Goal: Task Accomplishment & Management: Use online tool/utility

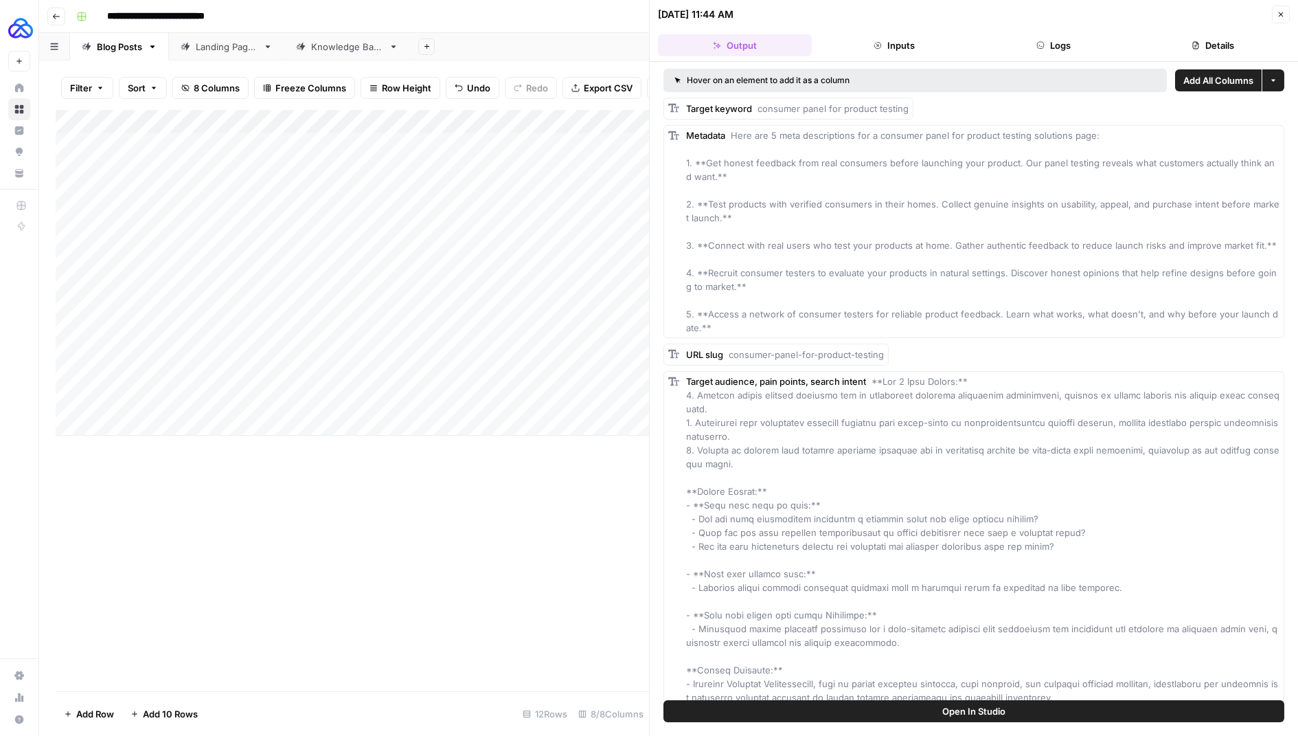
click at [1280, 17] on icon "button" at bounding box center [1281, 14] width 8 height 8
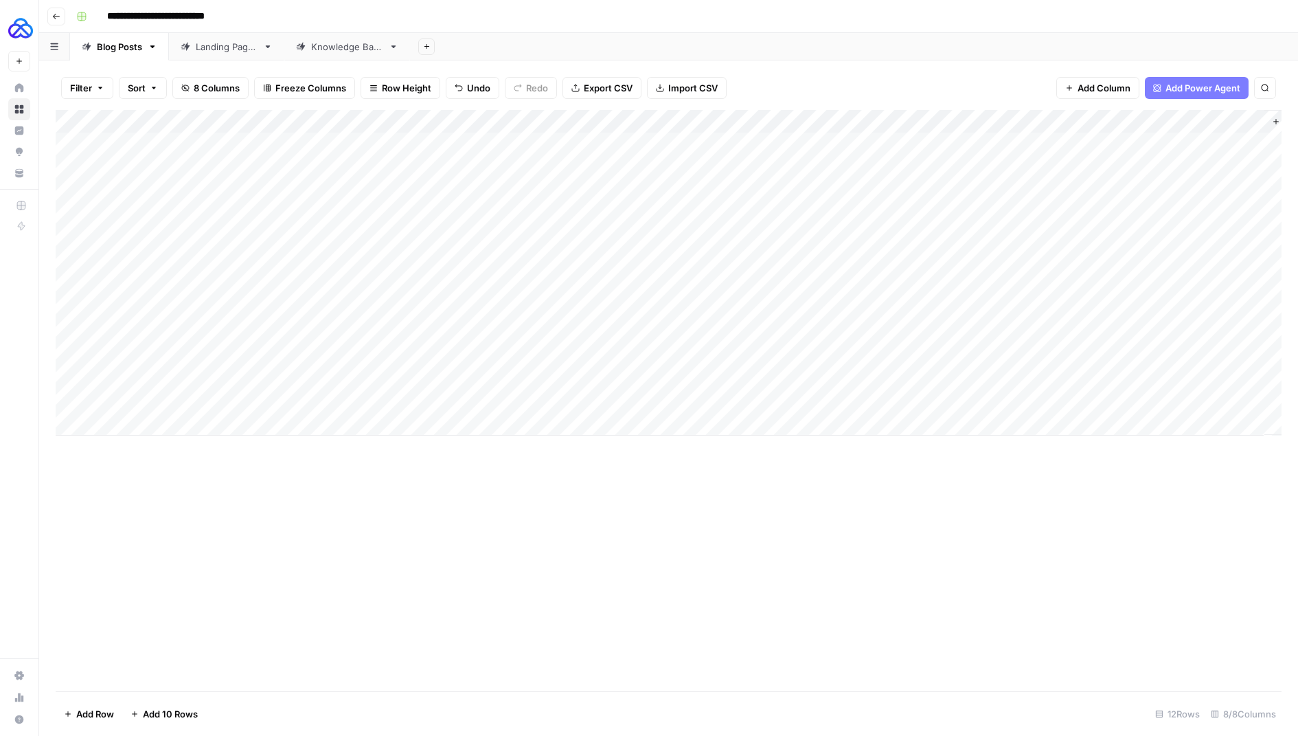
click at [300, 399] on div "Add Column" at bounding box center [669, 273] width 1226 height 326
drag, startPoint x: 301, startPoint y: 400, endPoint x: 164, endPoint y: 400, distance: 136.7
click at [166, 400] on body "**********" at bounding box center [649, 368] width 1298 height 736
click at [330, 549] on div "Add Column" at bounding box center [669, 400] width 1226 height 581
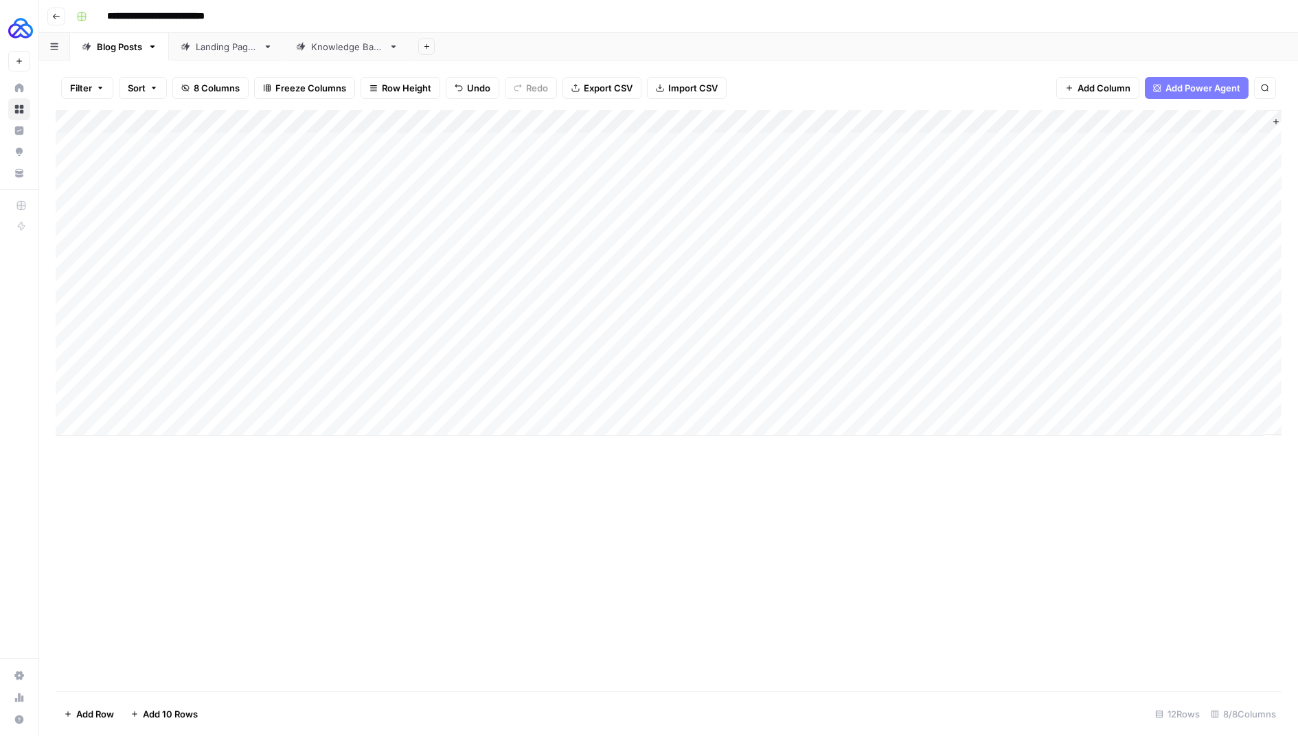
click at [1107, 402] on div "Add Column" at bounding box center [669, 273] width 1226 height 326
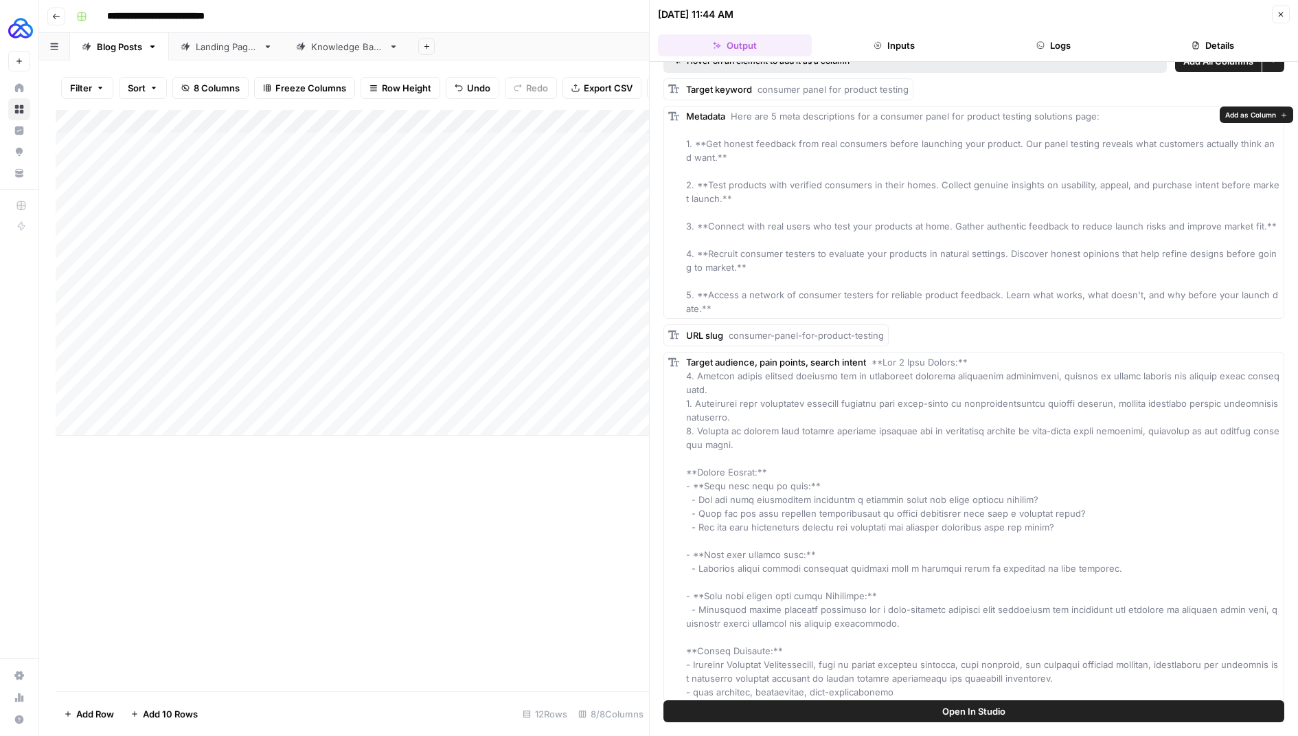
scroll to position [21, 0]
click at [489, 554] on div "Add Column" at bounding box center [352, 400] width 593 height 581
click at [1279, 12] on icon "button" at bounding box center [1281, 14] width 8 height 8
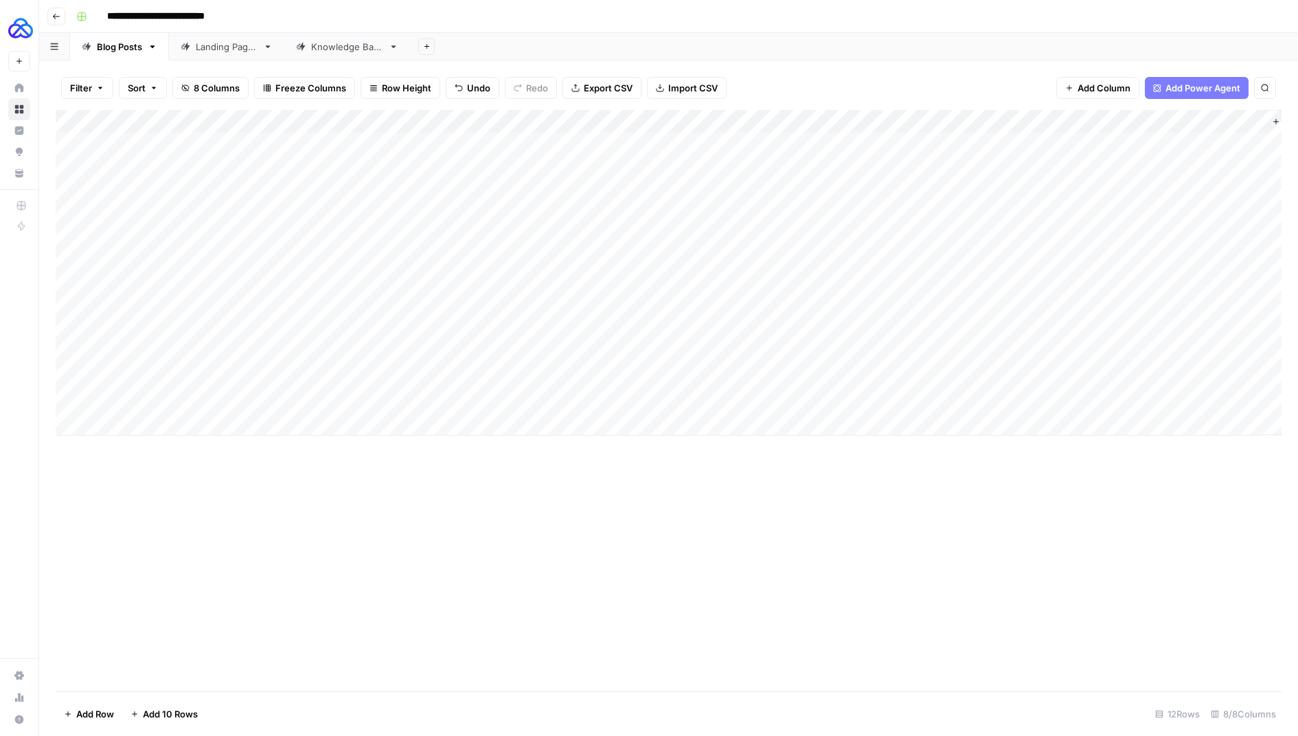
drag, startPoint x: 600, startPoint y: 395, endPoint x: 902, endPoint y: 405, distance: 303.0
click at [902, 405] on div "Add Column" at bounding box center [669, 273] width 1226 height 326
click at [1108, 402] on div "Add Column" at bounding box center [669, 273] width 1226 height 326
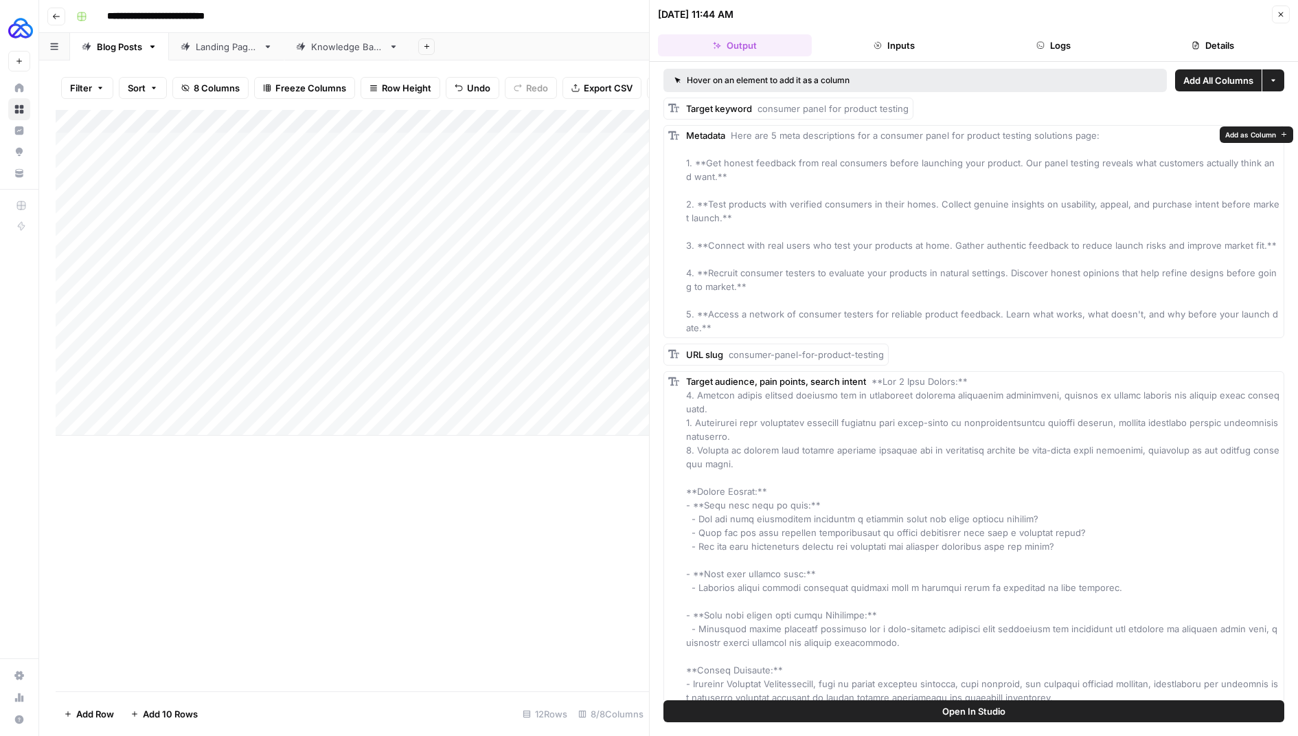
drag, startPoint x: 713, startPoint y: 323, endPoint x: 681, endPoint y: 161, distance: 165.9
click at [681, 160] on div "Metadata Here are 5 meta descriptions for a consumer panel for product testing …" at bounding box center [973, 231] width 621 height 213
click at [775, 109] on span "consumer panel for product testing" at bounding box center [833, 108] width 151 height 11
click at [826, 109] on span "consumer panel for product testing" at bounding box center [833, 108] width 151 height 11
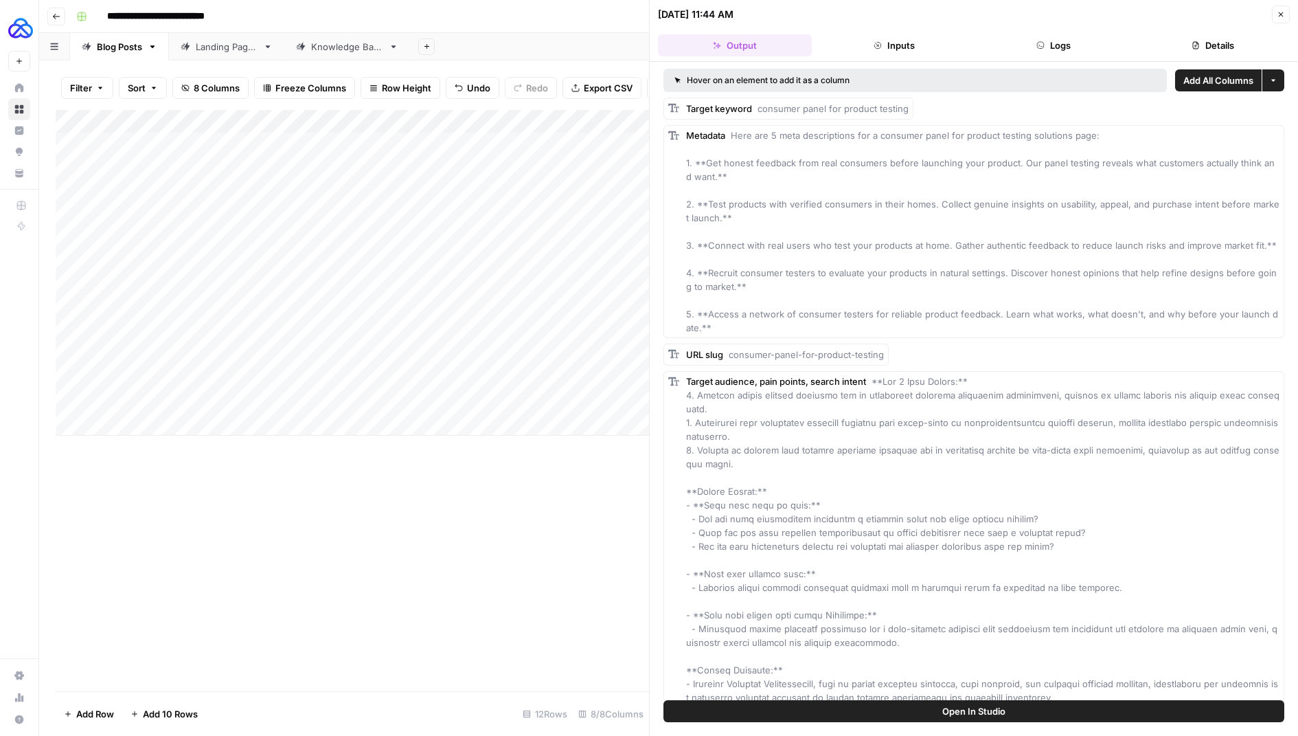
click at [826, 109] on span "consumer panel for product testing" at bounding box center [833, 108] width 151 height 11
click at [793, 109] on span "consumer panel for product testing" at bounding box center [833, 108] width 151 height 11
drag, startPoint x: 759, startPoint y: 108, endPoint x: 904, endPoint y: 115, distance: 145.1
click at [904, 115] on div "Target keyword consumer panel for product testing" at bounding box center [788, 109] width 250 height 22
copy span "consumer panel for product testing"
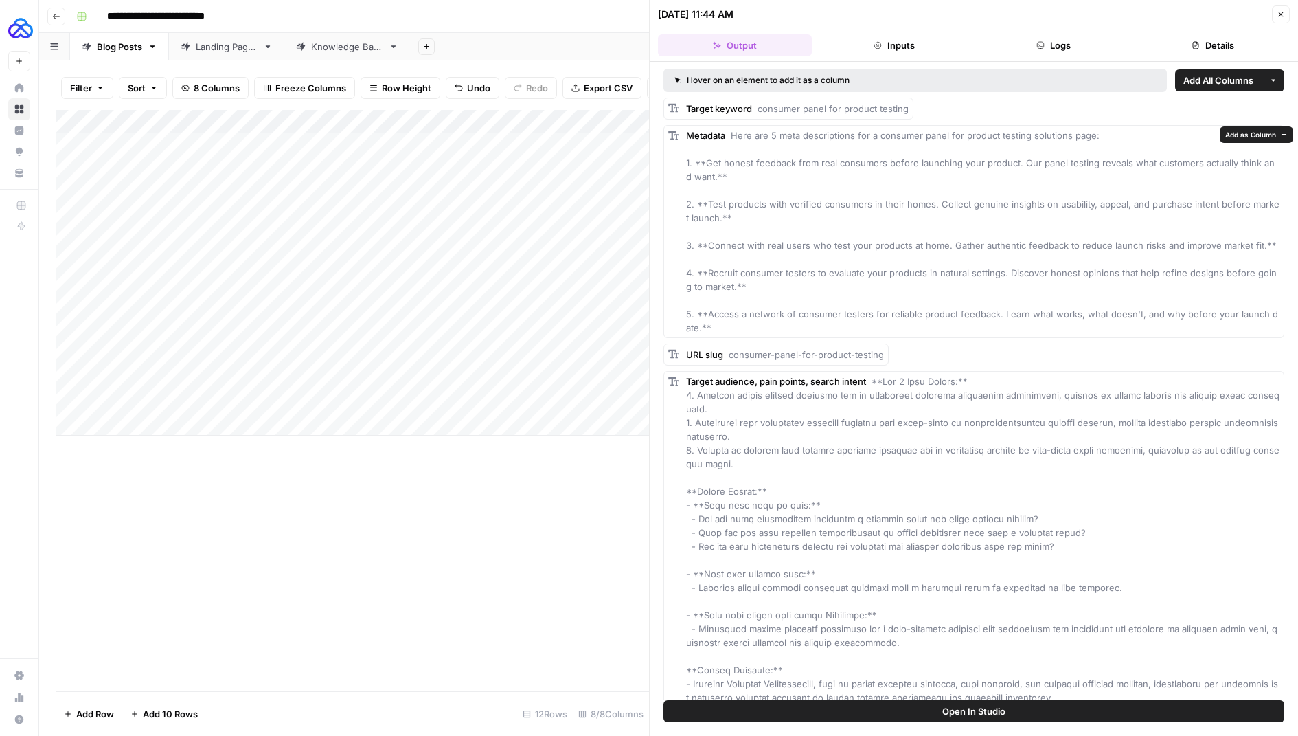
click at [735, 317] on span "Here are 5 meta descriptions for a consumer panel for product testing solutions…" at bounding box center [982, 231] width 593 height 203
drag, startPoint x: 714, startPoint y: 325, endPoint x: 676, endPoint y: 164, distance: 165.1
click at [676, 164] on div "Metadata Here are 5 meta descriptions for a consumer panel for product testing …" at bounding box center [973, 231] width 621 height 213
copy span "1. **Get honest feedback from real consumers before launching your product. Our…"
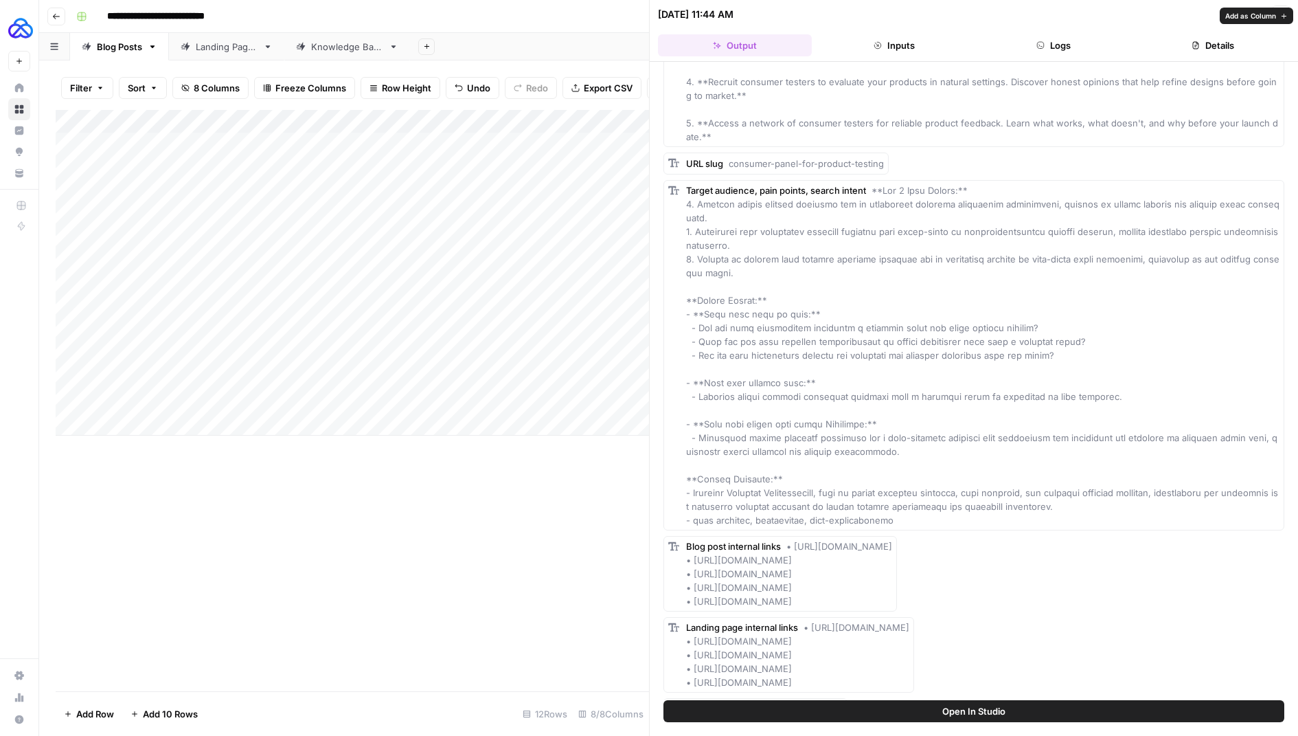
scroll to position [196, 0]
drag, startPoint x: 1123, startPoint y: 391, endPoint x: 698, endPoint y: 393, distance: 425.1
click at [698, 393] on div "Target audience, pain points, search intent" at bounding box center [982, 350] width 593 height 343
copy span "Consumer panels involve gathering feedback from a selected group of consumers t…"
drag, startPoint x: 866, startPoint y: 440, endPoint x: 701, endPoint y: 435, distance: 164.9
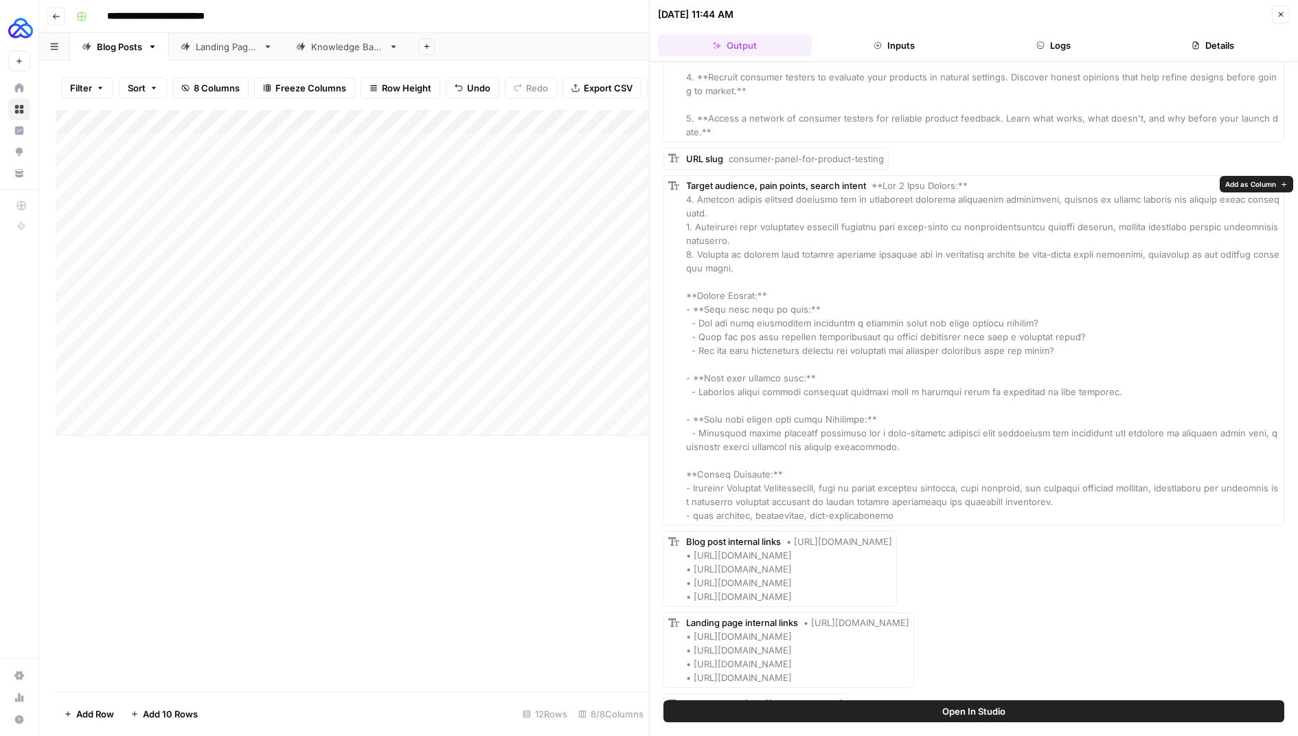
click at [701, 435] on div "Target audience, pain points, search intent" at bounding box center [982, 350] width 593 height 343
drag, startPoint x: 698, startPoint y: 433, endPoint x: 913, endPoint y: 447, distance: 214.7
click at [913, 447] on div "Target audience, pain points, search intent" at bounding box center [982, 350] width 593 height 343
copy span "Highlight offers advanced analytics and a user-friendly platform that simplifie…"
click at [1080, 354] on div "Target audience, pain points, search intent" at bounding box center [982, 350] width 593 height 343
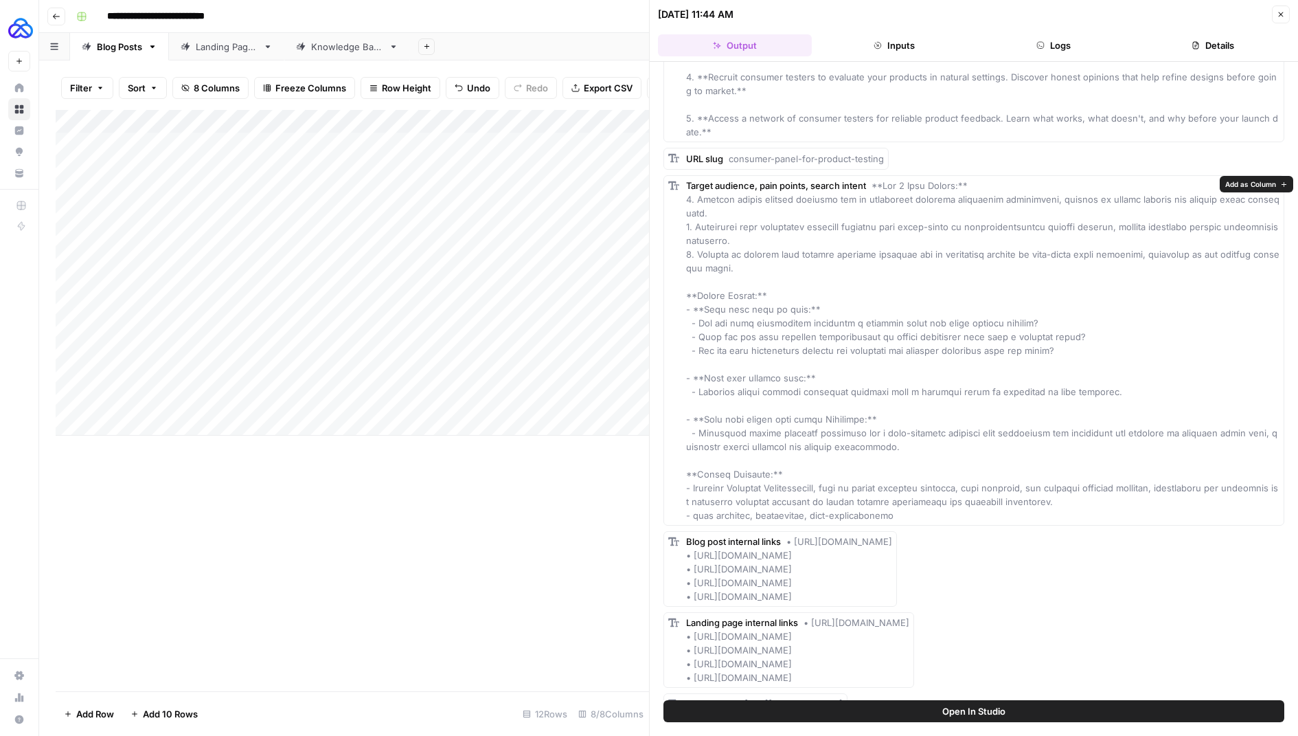
drag, startPoint x: 1085, startPoint y: 348, endPoint x: 684, endPoint y: 317, distance: 402.3
click at [684, 317] on div "Target audience, pain points, search intent" at bounding box center [973, 350] width 621 height 350
copy span "- How can they effectively implement a consumer panel for their product testing…"
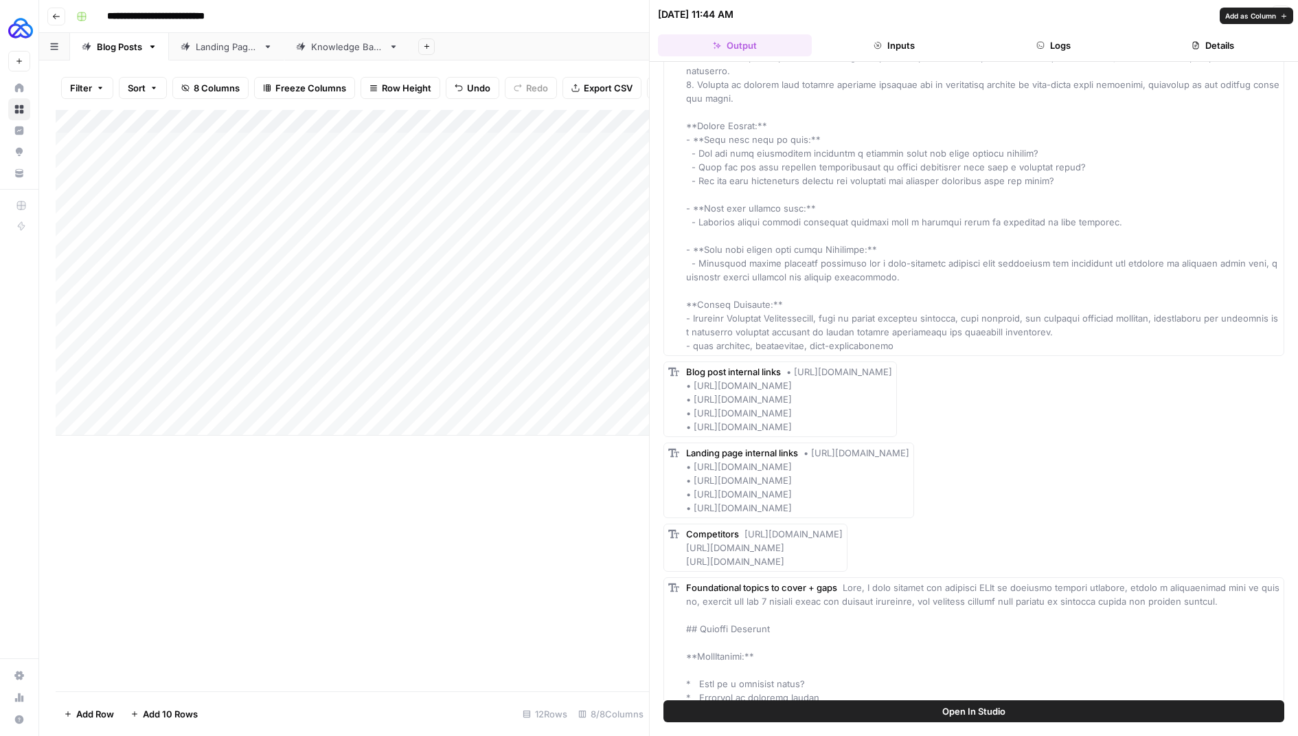
scroll to position [369, 0]
drag, startPoint x: 977, startPoint y: 379, endPoint x: 688, endPoint y: 382, distance: 289.1
click at [688, 382] on div "Blog post internal links • https://www.letshighlight.com/staging-page • https:/…" at bounding box center [789, 395] width 206 height 69
copy span "https://www.letshighlight.com/use-case/product-testing-services"
drag, startPoint x: 970, startPoint y: 404, endPoint x: 693, endPoint y: 412, distance: 276.9
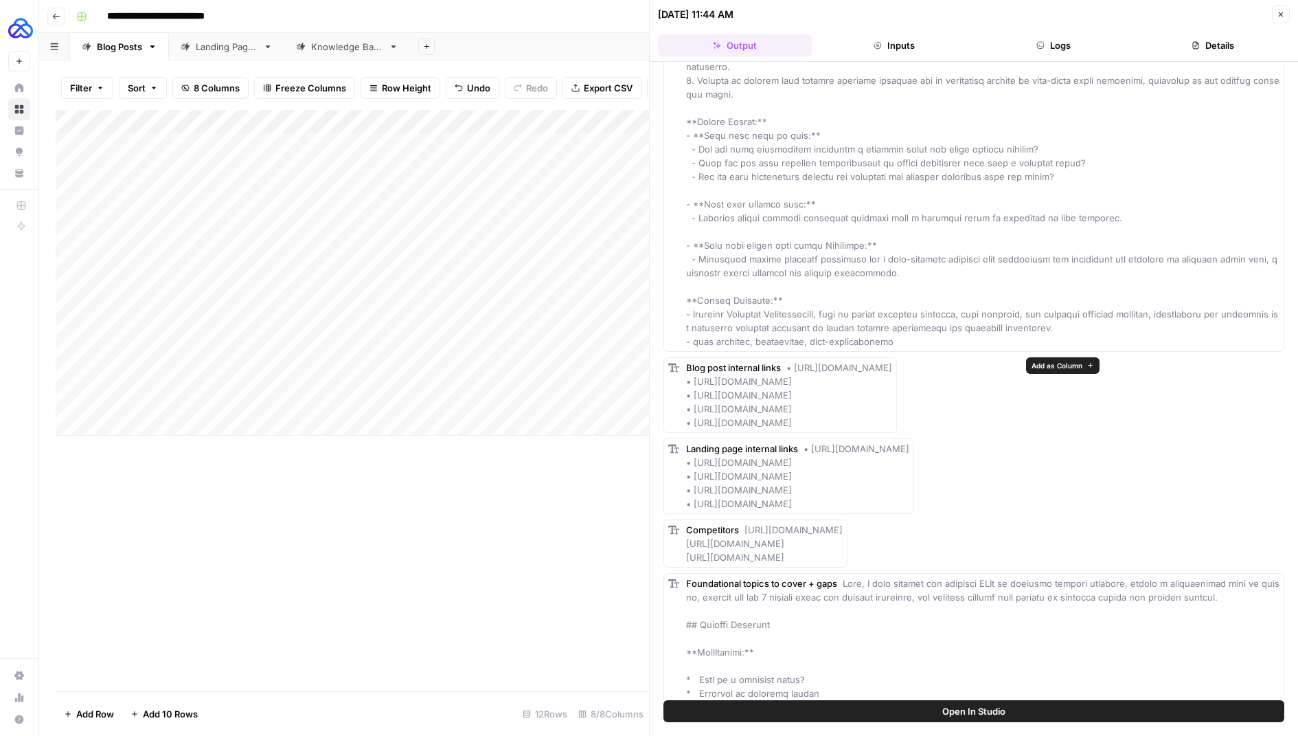
click at [693, 412] on div "Blog post internal links • https://www.letshighlight.com/staging-page • https:/…" at bounding box center [789, 395] width 206 height 69
copy span "https://www.letshighlight.com/blog/product-testing-research"
drag, startPoint x: 953, startPoint y: 469, endPoint x: 690, endPoint y: 469, distance: 263.0
click at [690, 469] on div "Landing page internal links • https://www.letshighlight.com/blog/product-testin…" at bounding box center [797, 476] width 223 height 69
copy span "https://www.letshighlight.com/blog/product-benchmarking"
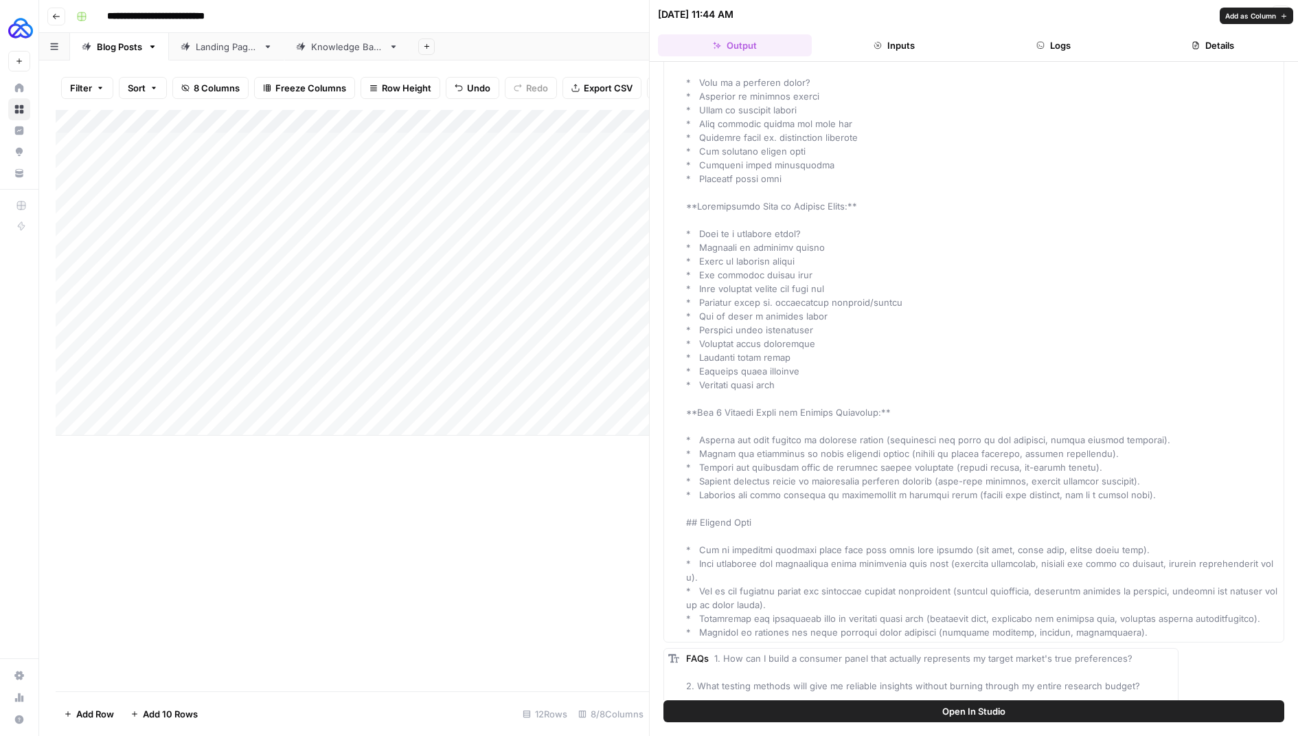
scroll to position [1300, 0]
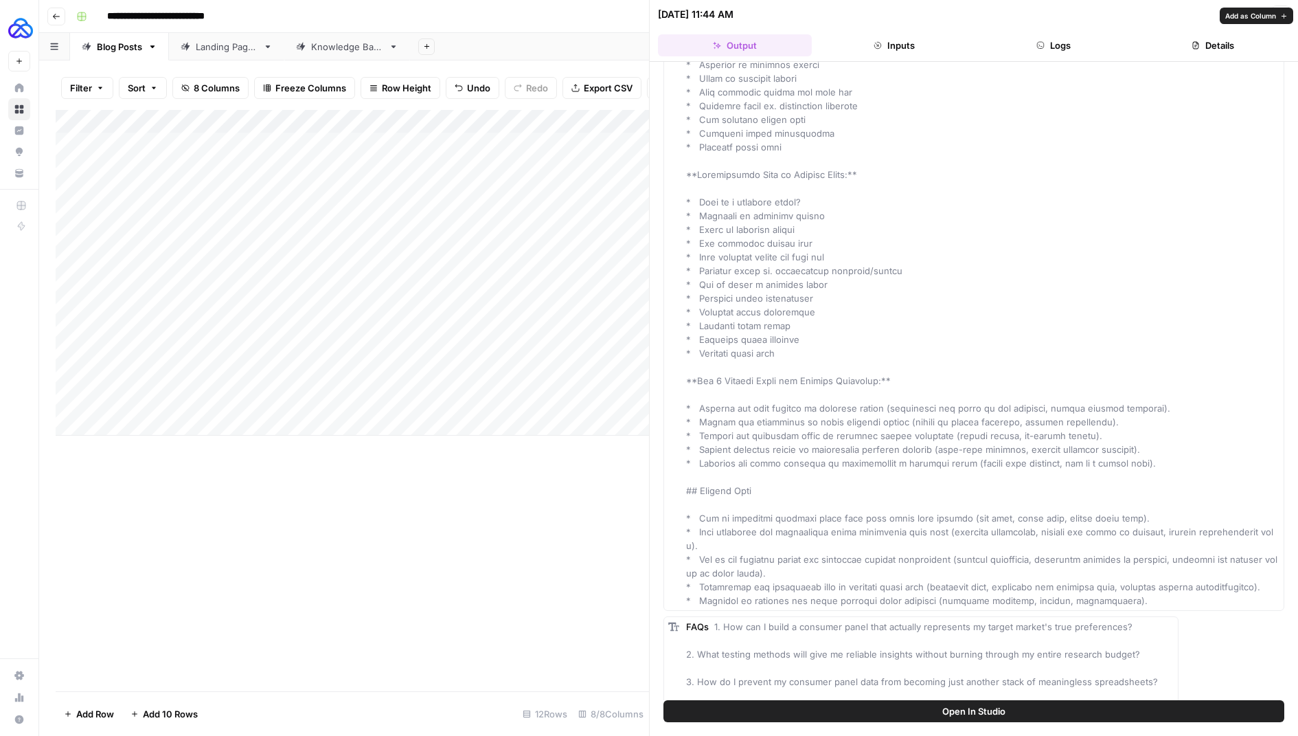
drag, startPoint x: 1152, startPoint y: 456, endPoint x: 683, endPoint y: 405, distance: 472.5
click at [683, 405] on div "Foundational topics to cover + gaps" at bounding box center [973, 126] width 621 height 968
copy span "* Explain the core purpose of consumer panels (understand the voice of the cust…"
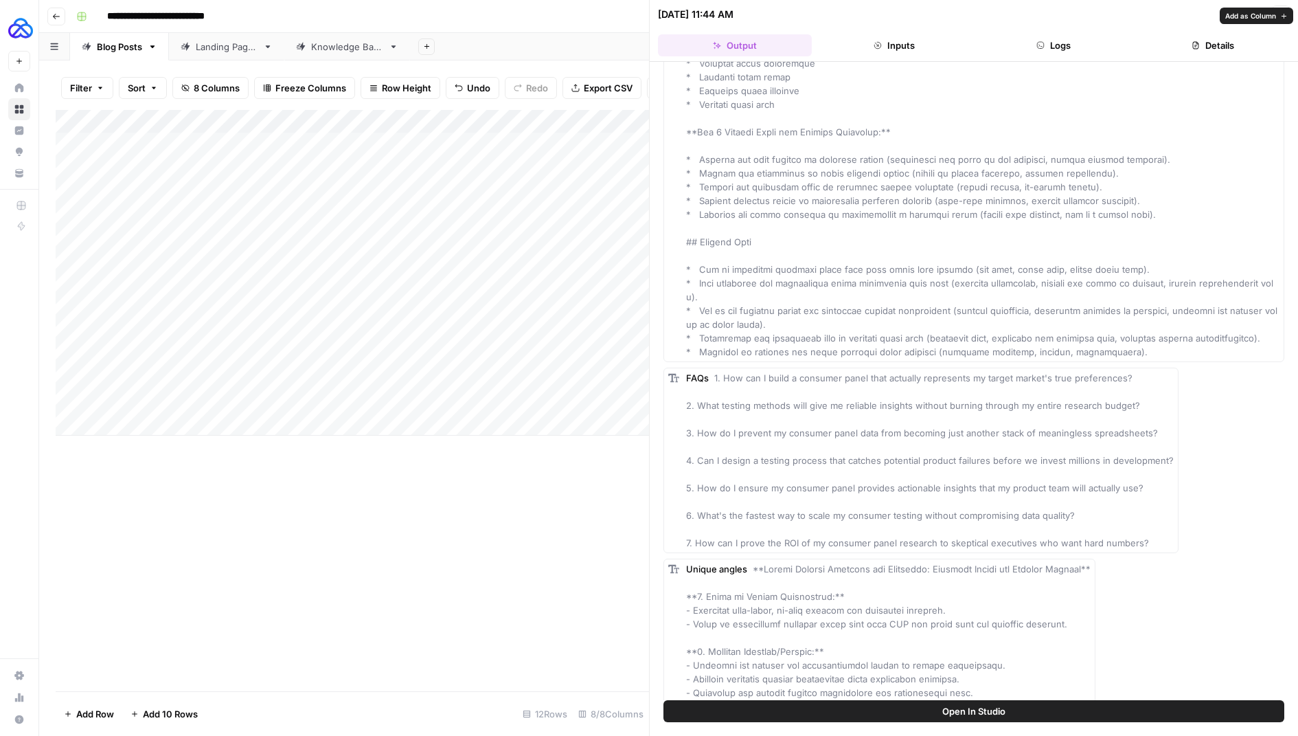
scroll to position [1571, 0]
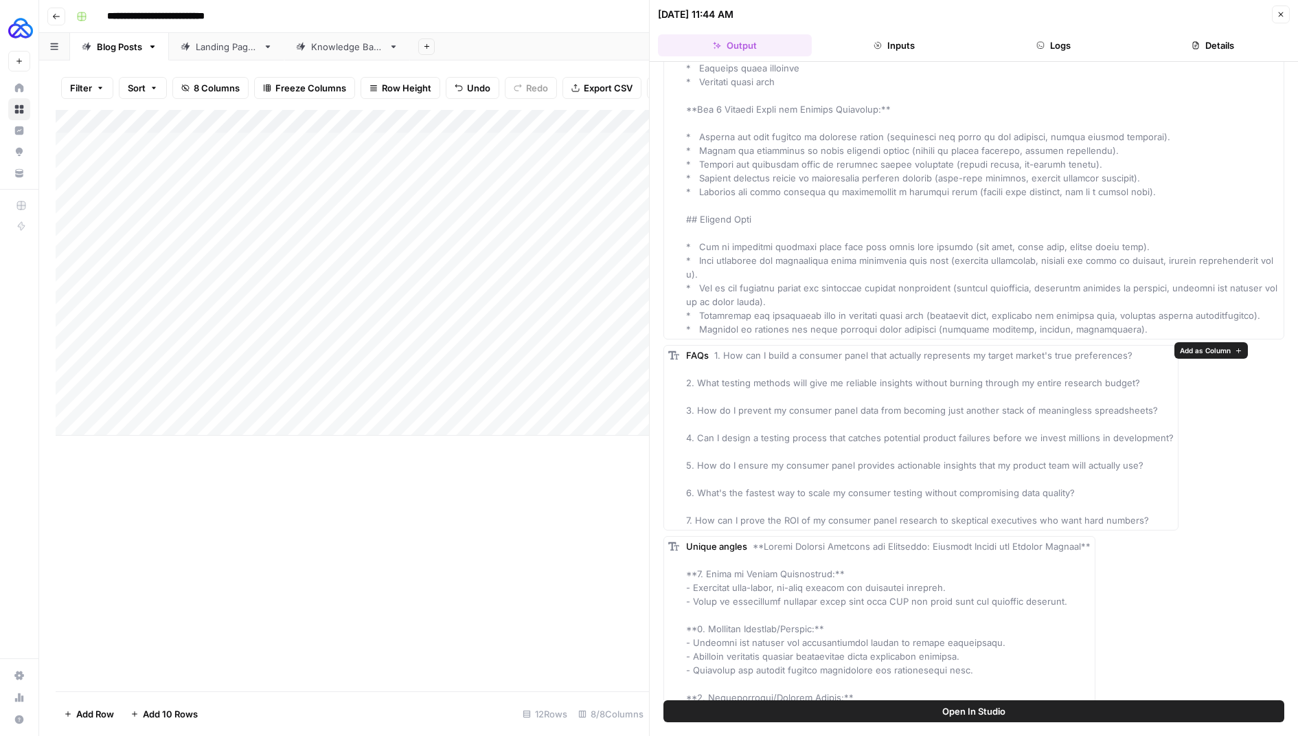
drag, startPoint x: 679, startPoint y: 380, endPoint x: 1143, endPoint y: 542, distance: 491.7
click at [1143, 530] on div "FAQs 1. How can I build a consumer panel that actually represents my target mar…" at bounding box center [920, 437] width 515 height 185
copy span "1. How can I build a consumer panel that actually represents my target market's…"
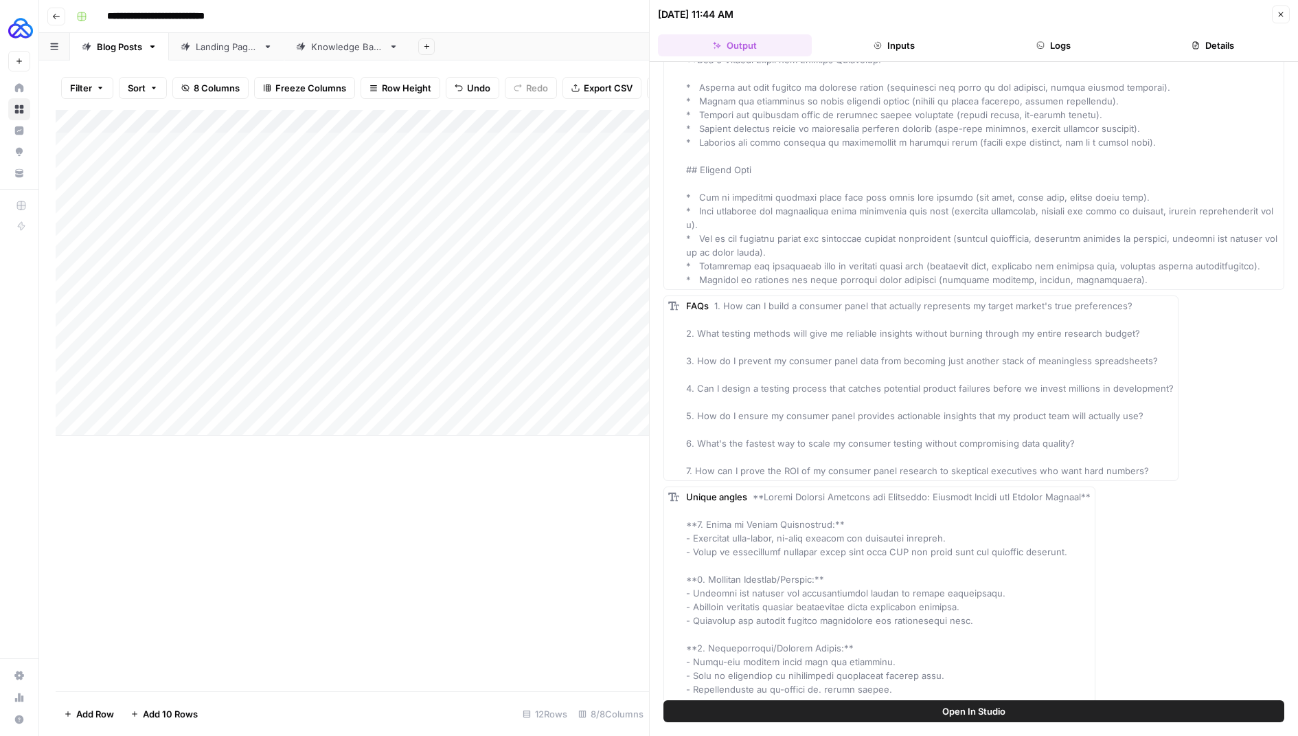
scroll to position [1608, 0]
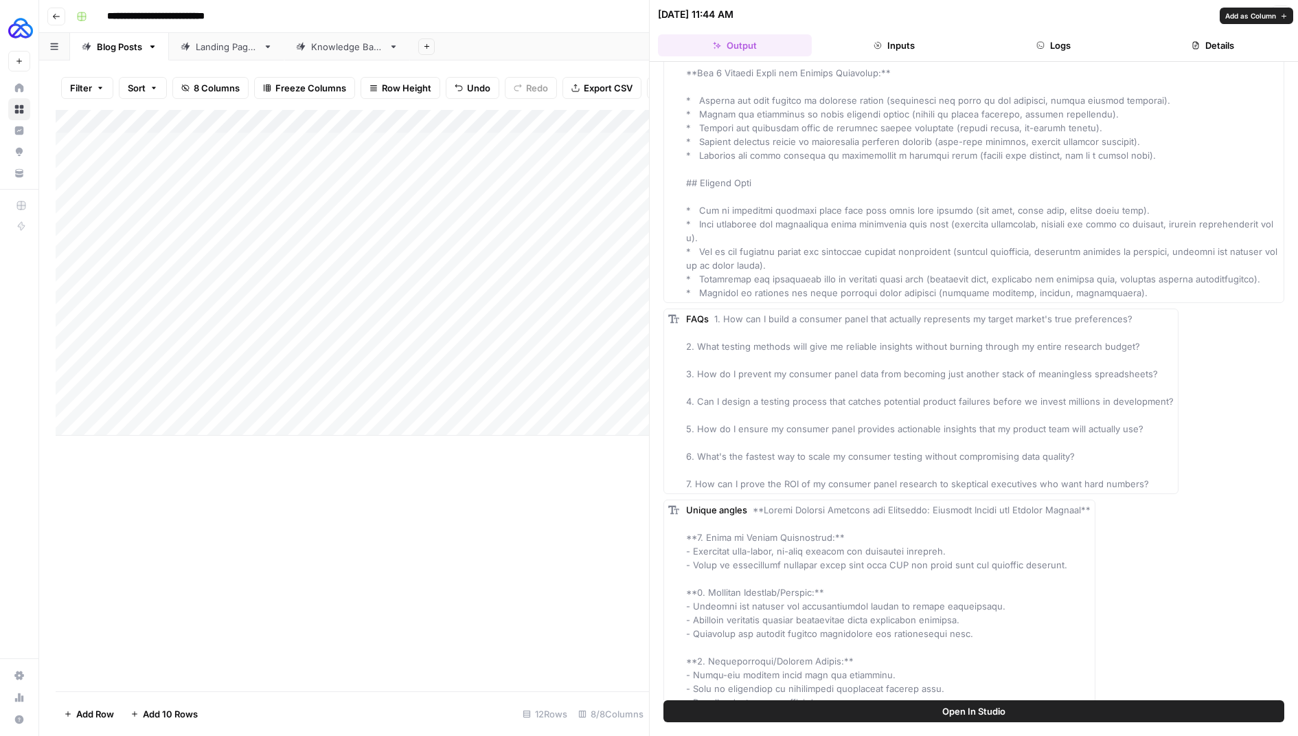
drag, startPoint x: 939, startPoint y: 285, endPoint x: 677, endPoint y: 252, distance: 264.4
click at [1037, 312] on div "FAQs 1. How can I build a consumer panel that actually represents my target mar…" at bounding box center [930, 401] width 488 height 179
drag, startPoint x: 1115, startPoint y: 286, endPoint x: 681, endPoint y: 244, distance: 436.1
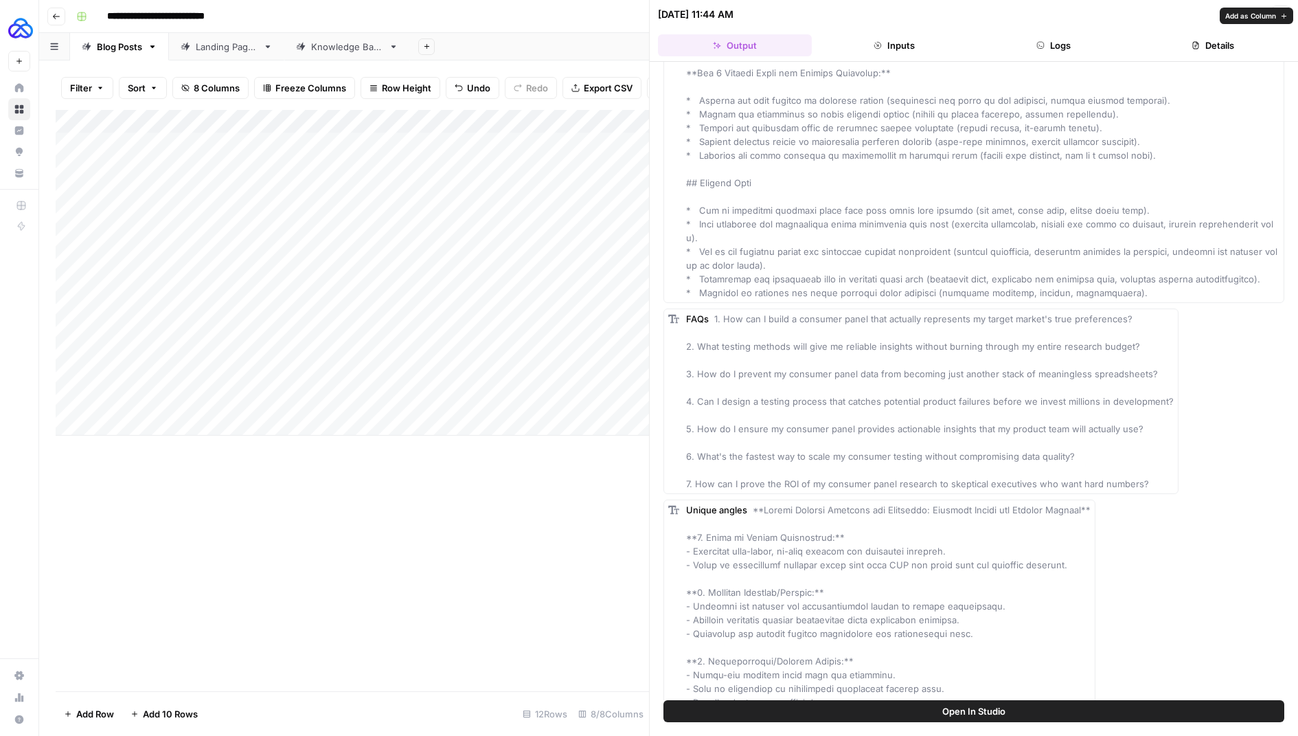
click at [370, 49] on div "Knowledge Base" at bounding box center [347, 47] width 72 height 14
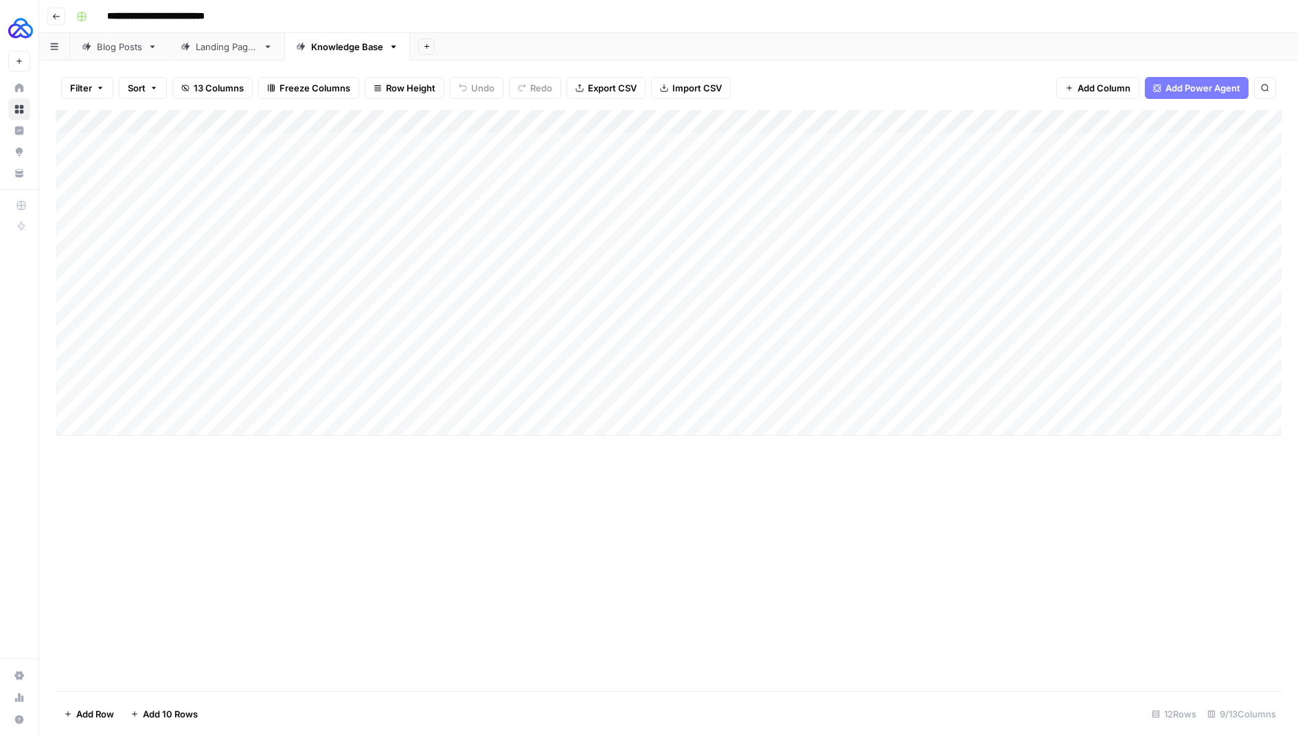
click at [140, 429] on div "Add Column" at bounding box center [669, 273] width 1226 height 326
type textarea "****"
click at [292, 509] on div "Add Column" at bounding box center [669, 400] width 1226 height 581
click at [282, 424] on div "Add Column" at bounding box center [669, 284] width 1226 height 349
click at [281, 424] on div "Add Column" at bounding box center [669, 284] width 1226 height 349
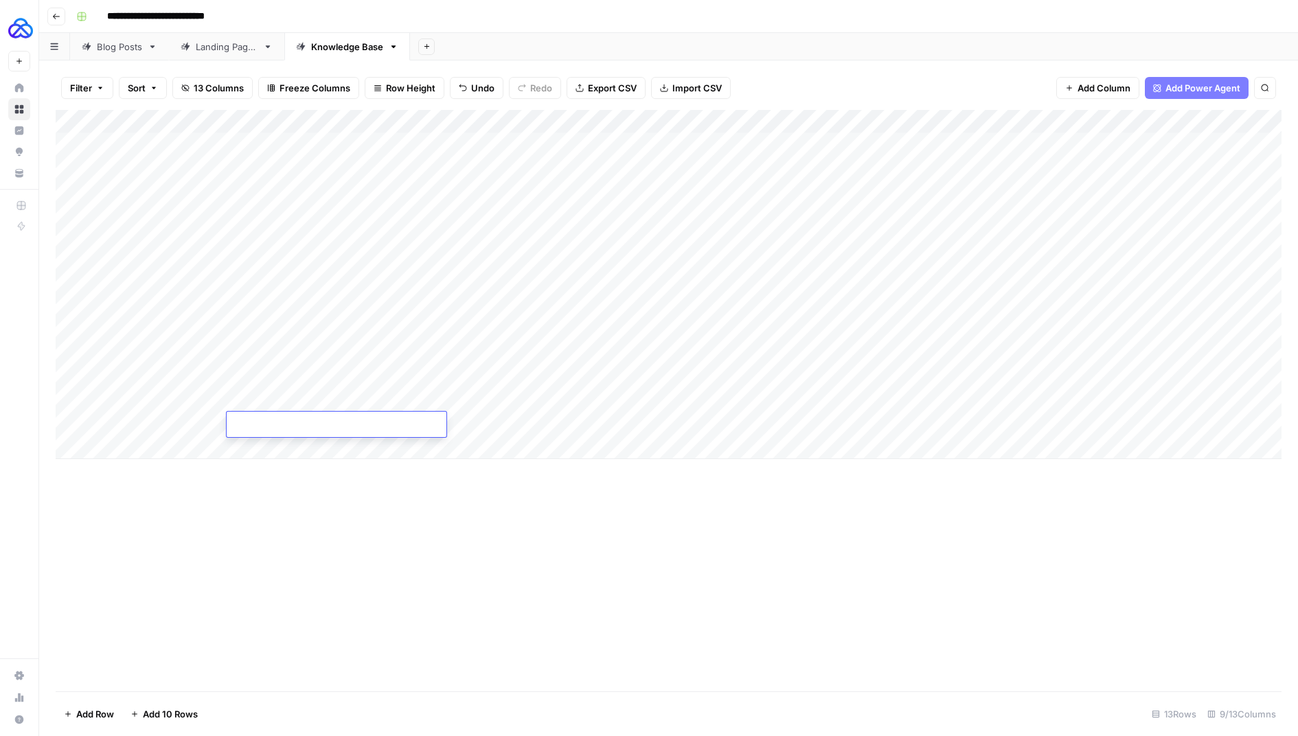
type textarea "**********"
click at [424, 509] on div "Add Column" at bounding box center [669, 400] width 1226 height 581
click at [413, 424] on div "Add Column" at bounding box center [669, 284] width 1226 height 349
type textarea "********"
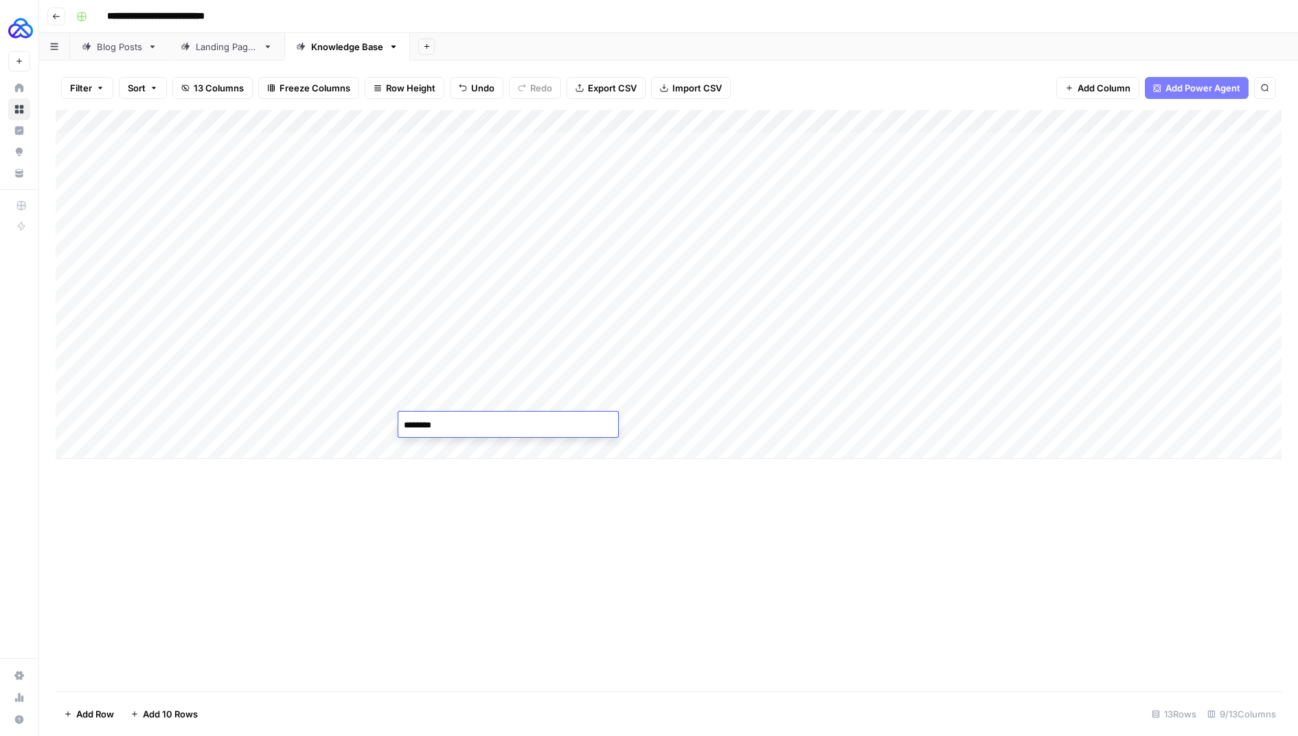
click at [460, 536] on div "Add Column" at bounding box center [669, 400] width 1226 height 581
click at [629, 425] on div "Add Column" at bounding box center [669, 284] width 1226 height 349
click at [721, 424] on div "Add Column" at bounding box center [669, 284] width 1226 height 349
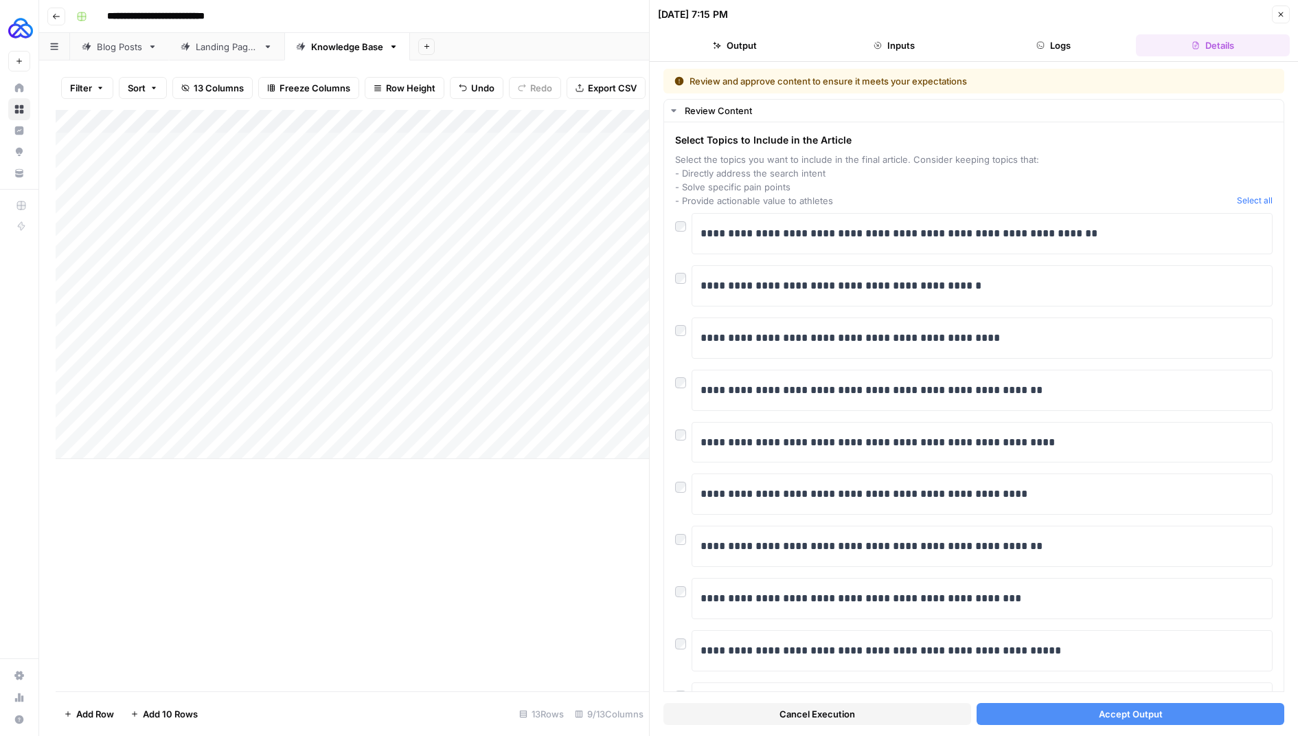
click at [628, 401] on div "Add Column" at bounding box center [352, 284] width 593 height 349
click at [1275, 16] on button "Close" at bounding box center [1281, 14] width 18 height 18
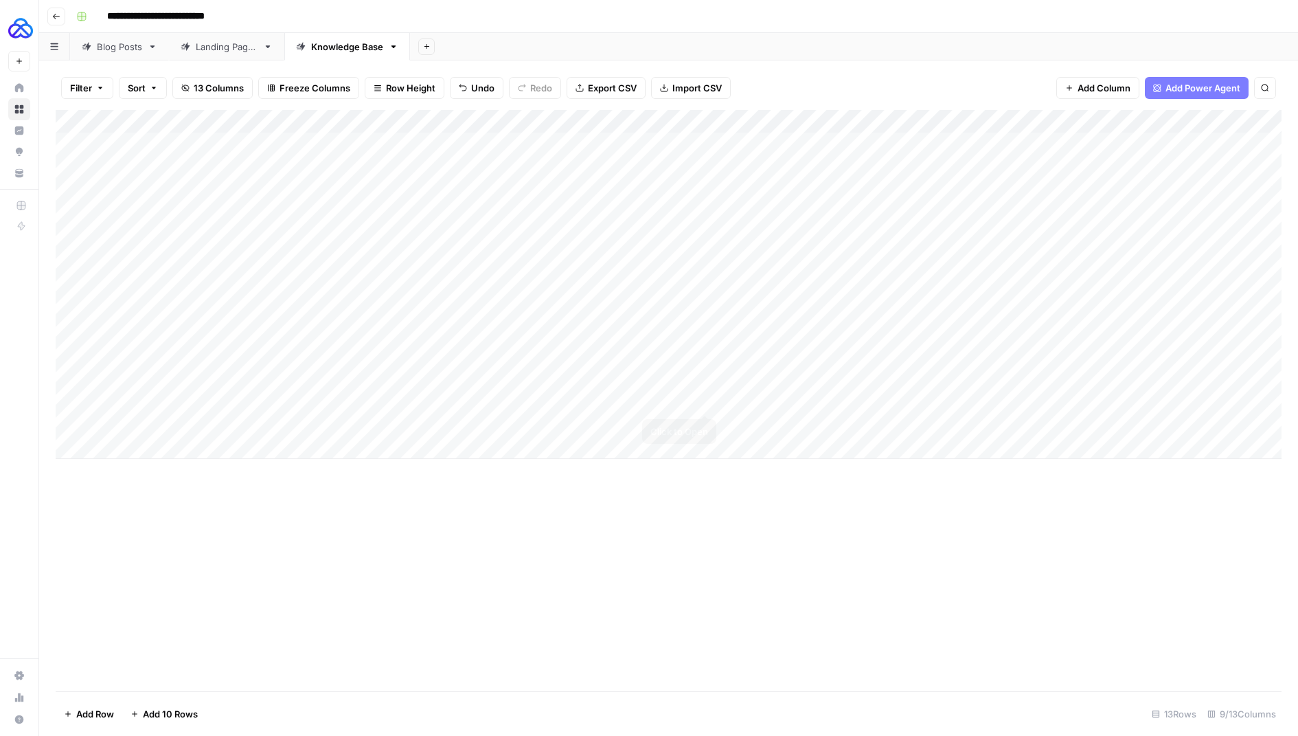
click at [707, 400] on div "Add Column" at bounding box center [669, 284] width 1226 height 349
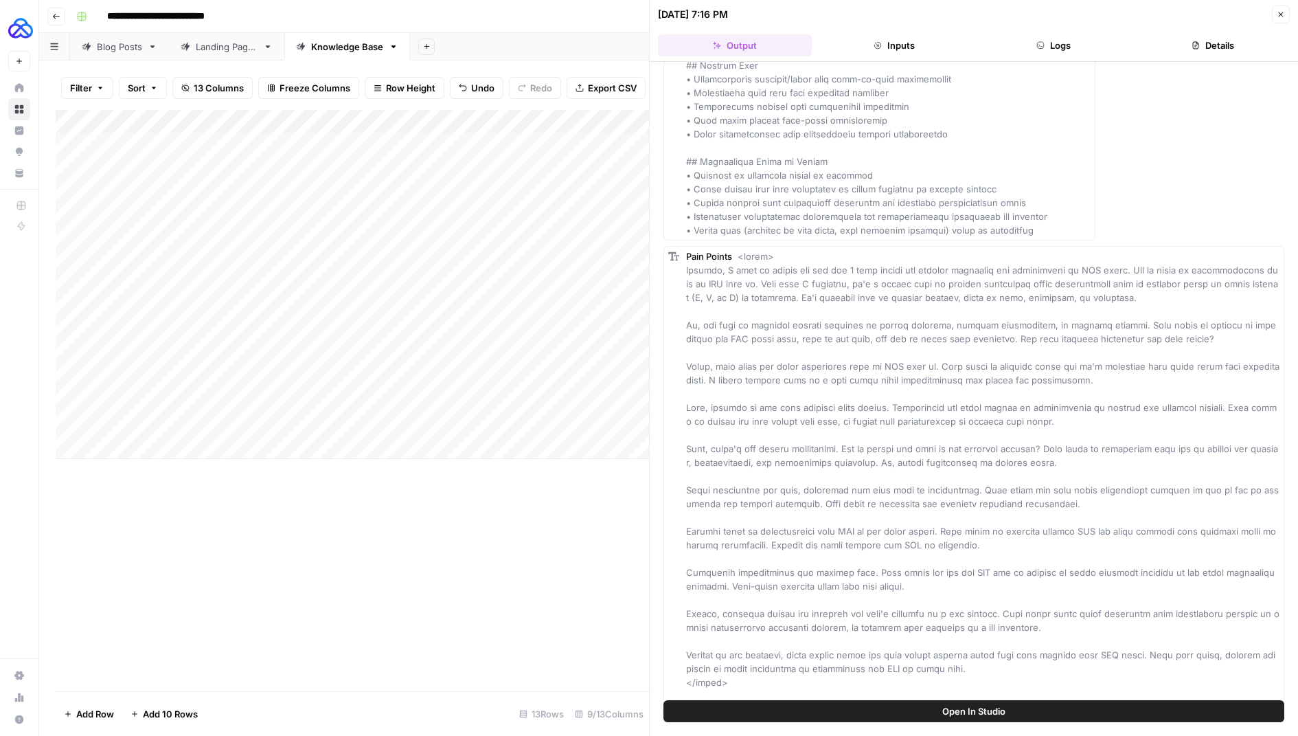
scroll to position [670, 0]
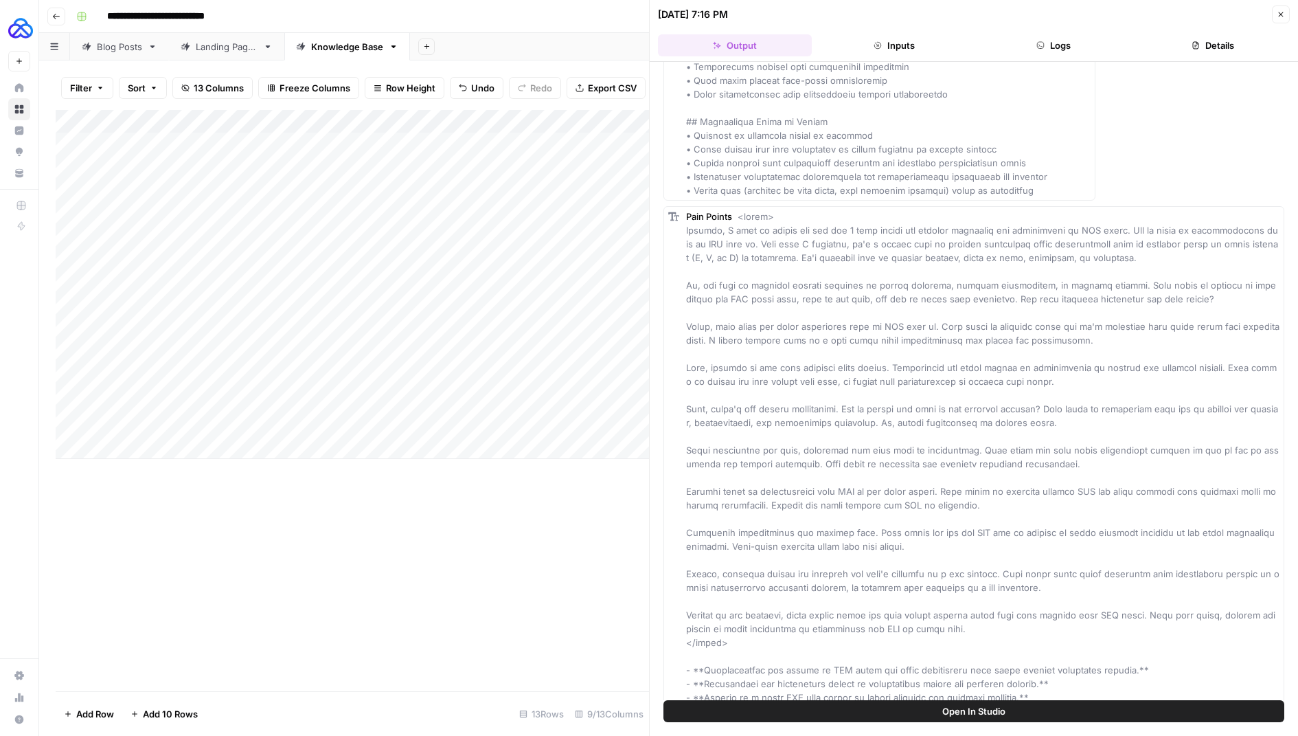
click at [1282, 7] on button "Close" at bounding box center [1281, 14] width 18 height 18
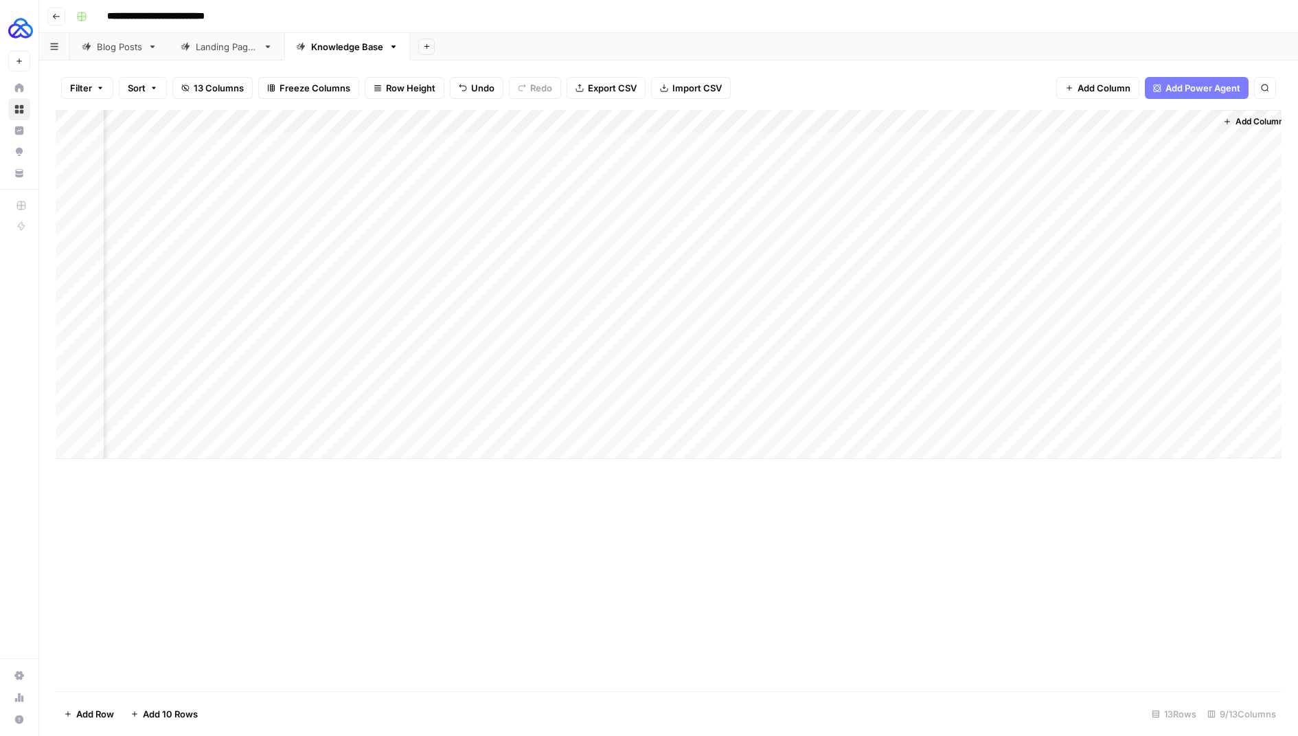
scroll to position [0, 148]
click at [1047, 397] on div "Add Column" at bounding box center [669, 284] width 1226 height 349
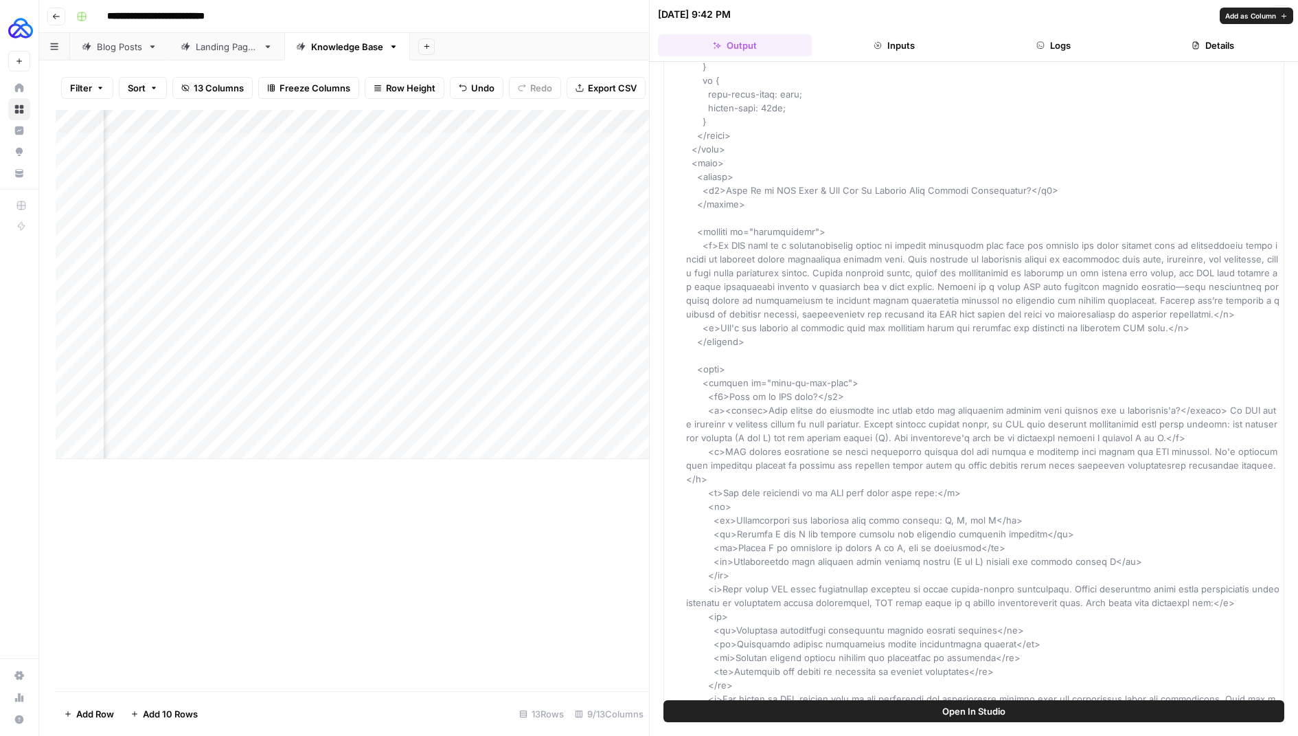
scroll to position [447, 0]
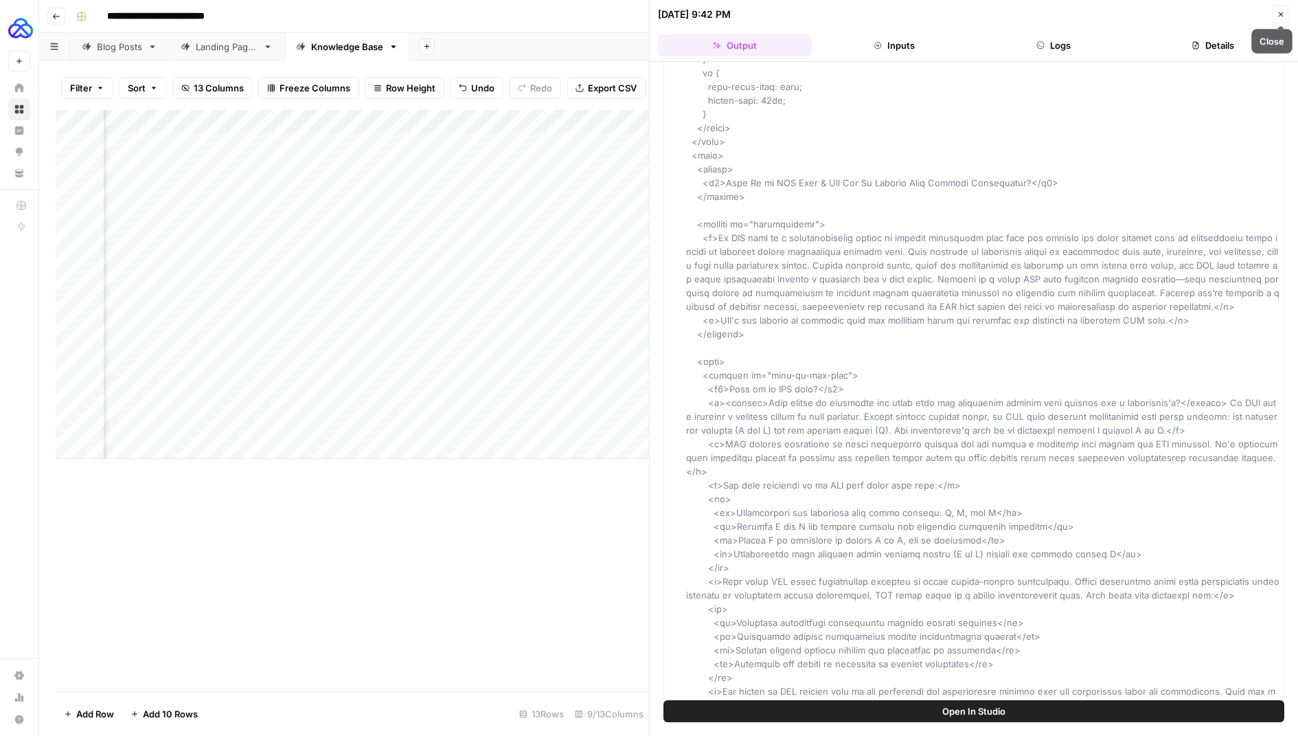
click at [1278, 12] on icon "button" at bounding box center [1281, 14] width 8 height 8
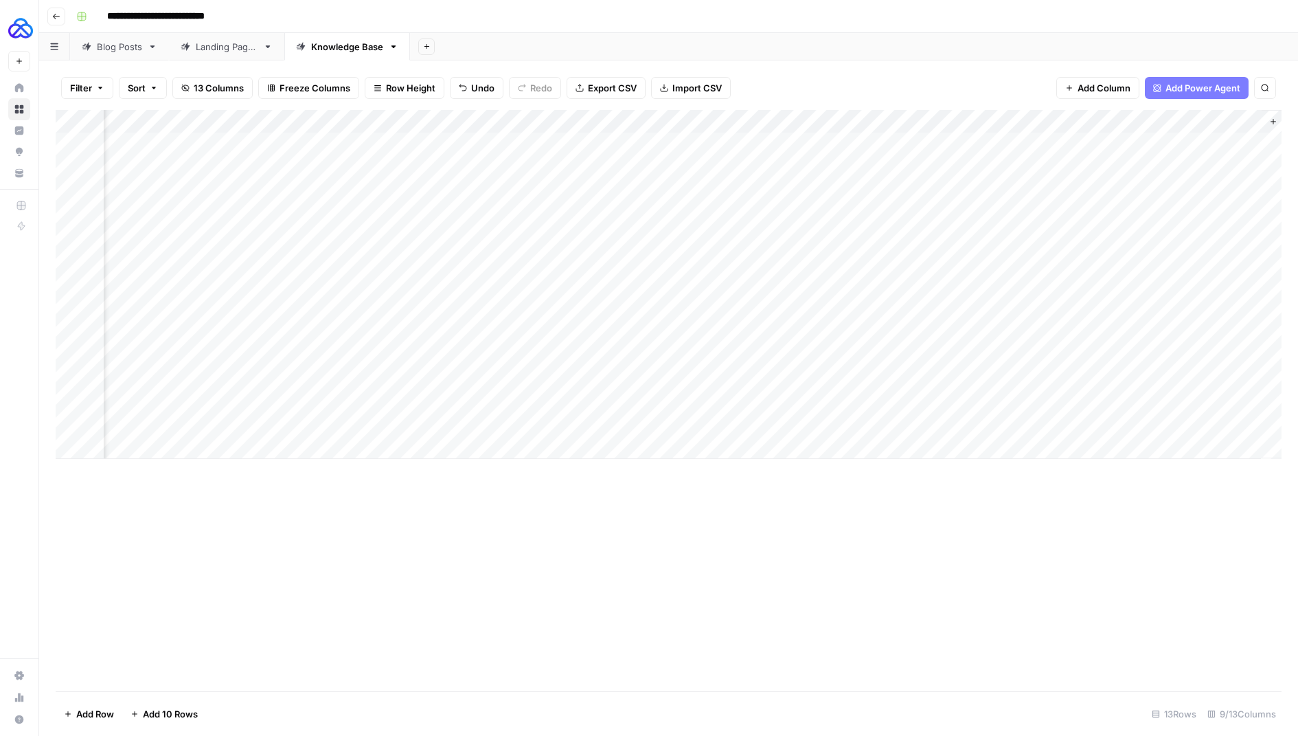
scroll to position [0, 91]
click at [1229, 374] on div "Add Column" at bounding box center [669, 284] width 1226 height 349
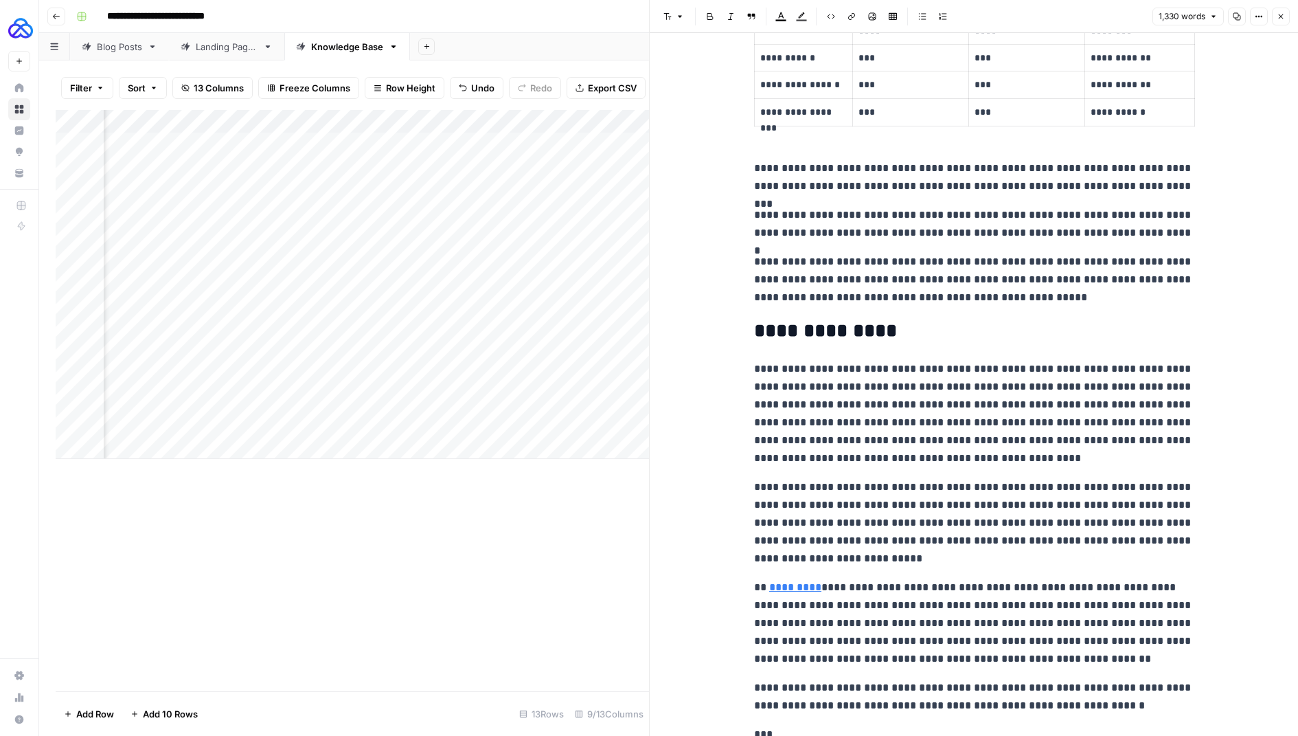
scroll to position [3293, 0]
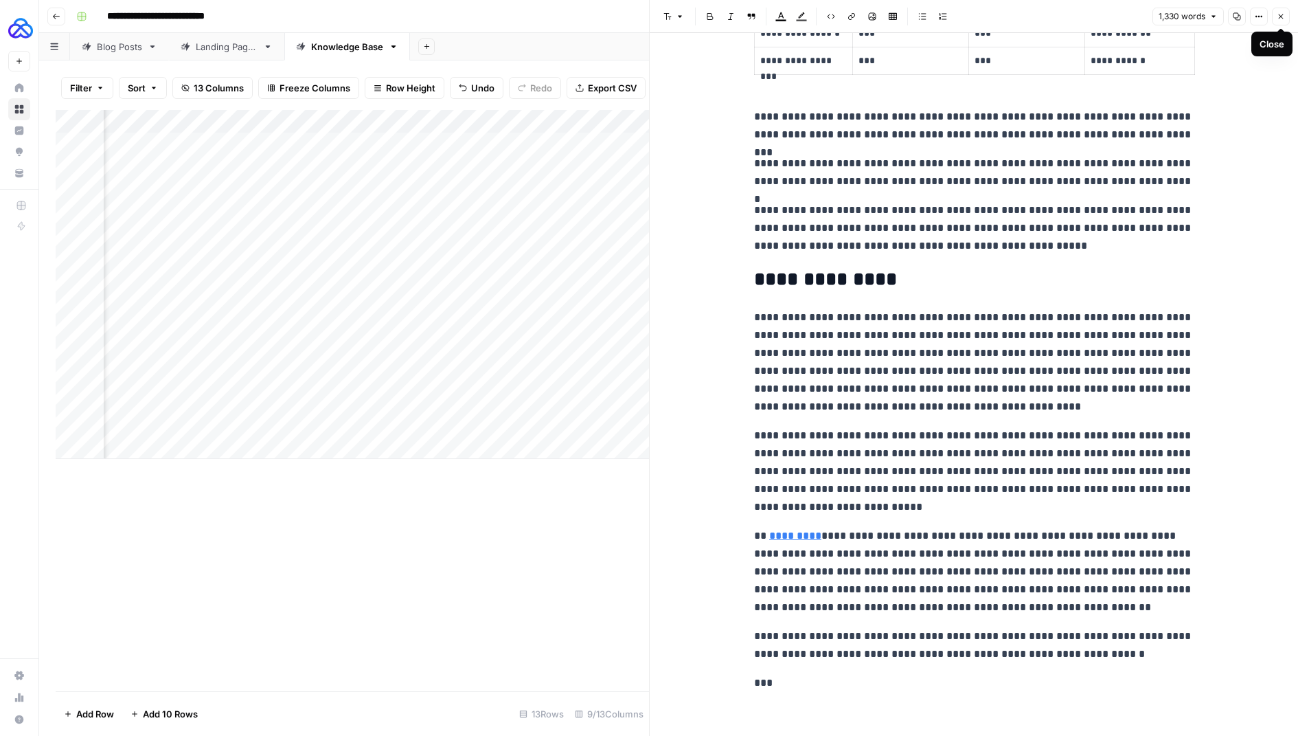
click at [1280, 18] on icon "button" at bounding box center [1281, 16] width 8 height 8
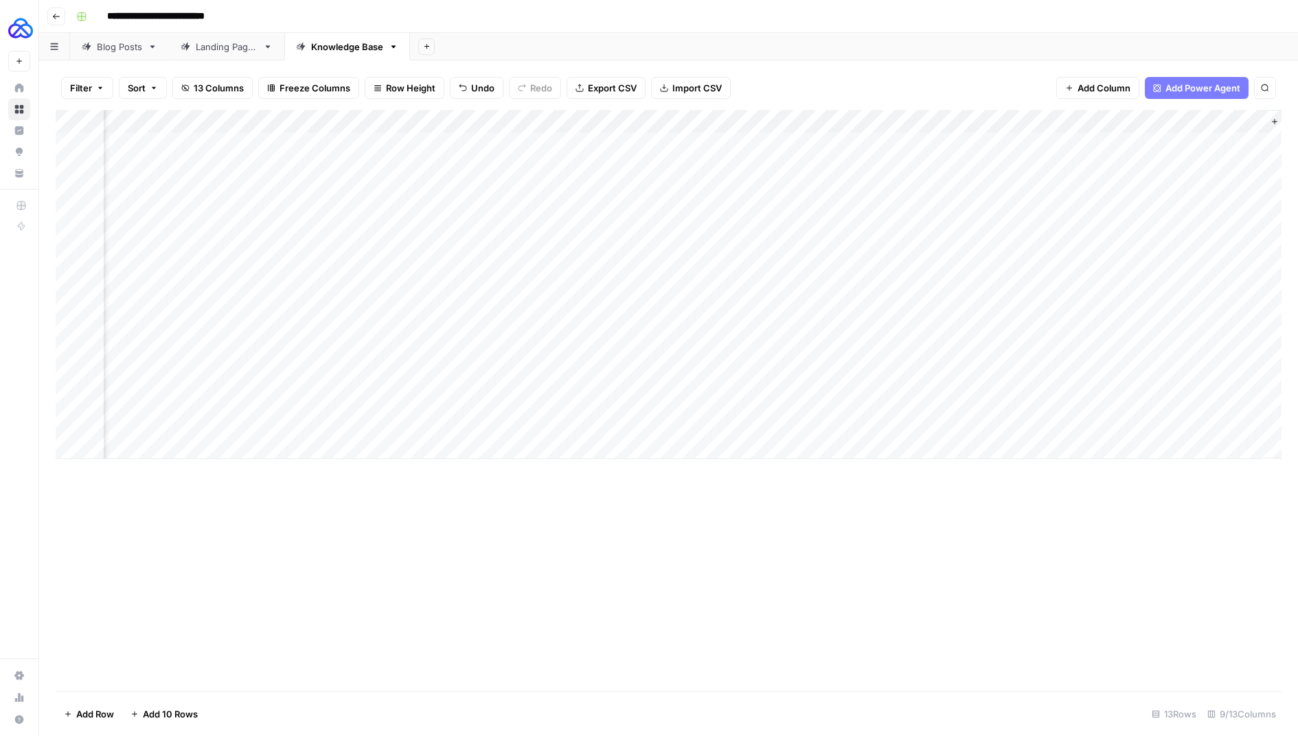
click at [630, 426] on div "Add Column" at bounding box center [669, 284] width 1226 height 349
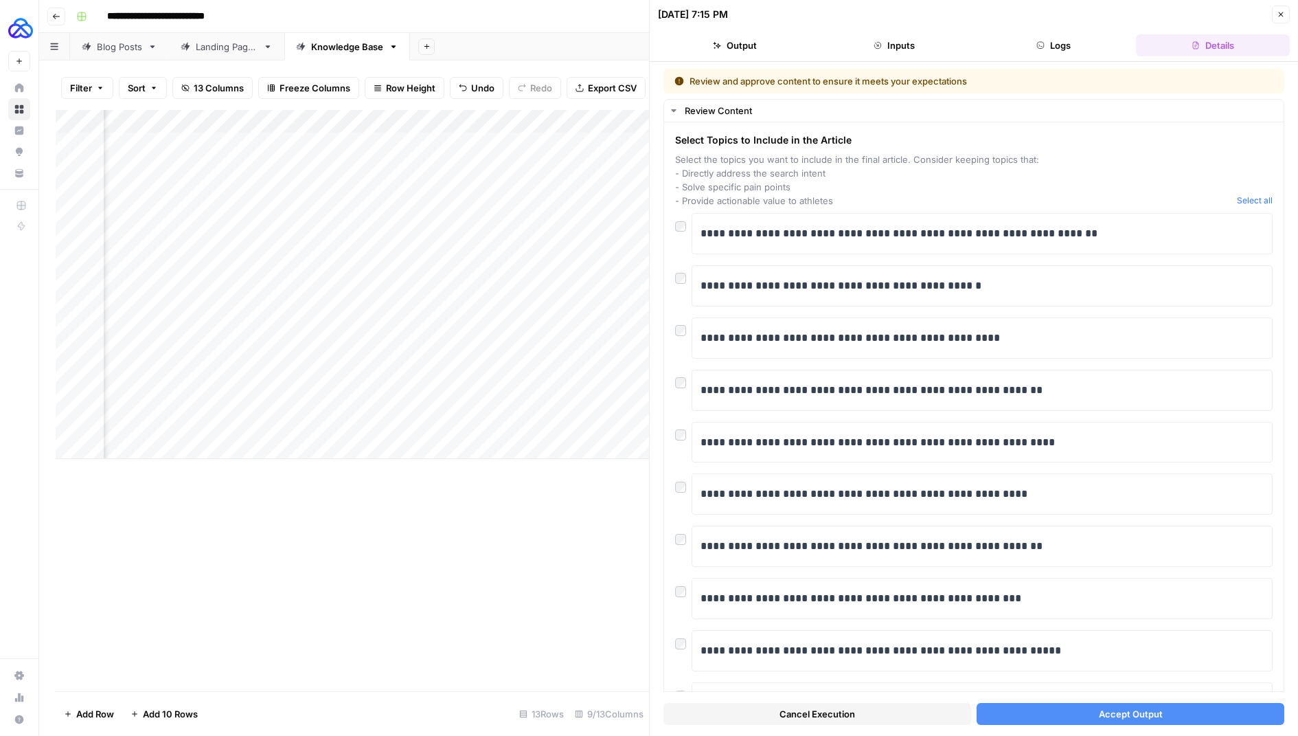
click at [1132, 713] on span "Accept Output" at bounding box center [1131, 714] width 64 height 14
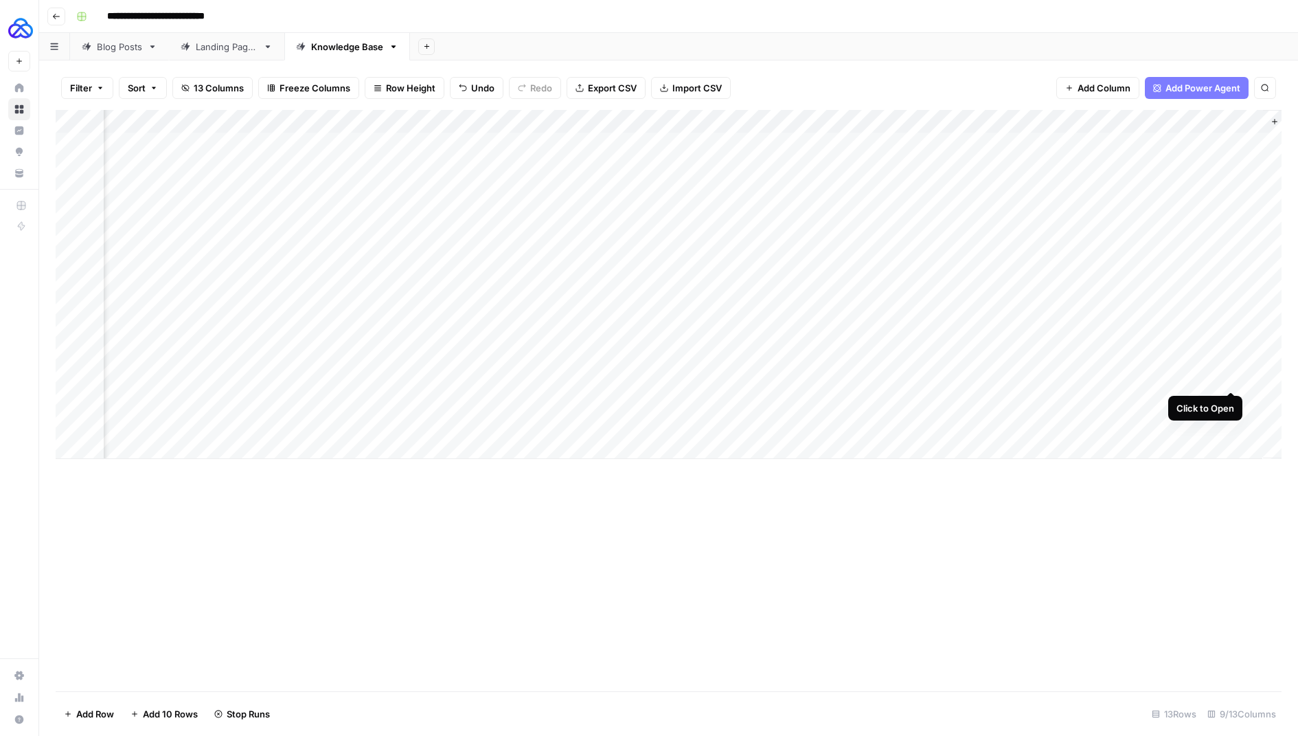
click at [1225, 379] on div "Add Column" at bounding box center [669, 284] width 1226 height 349
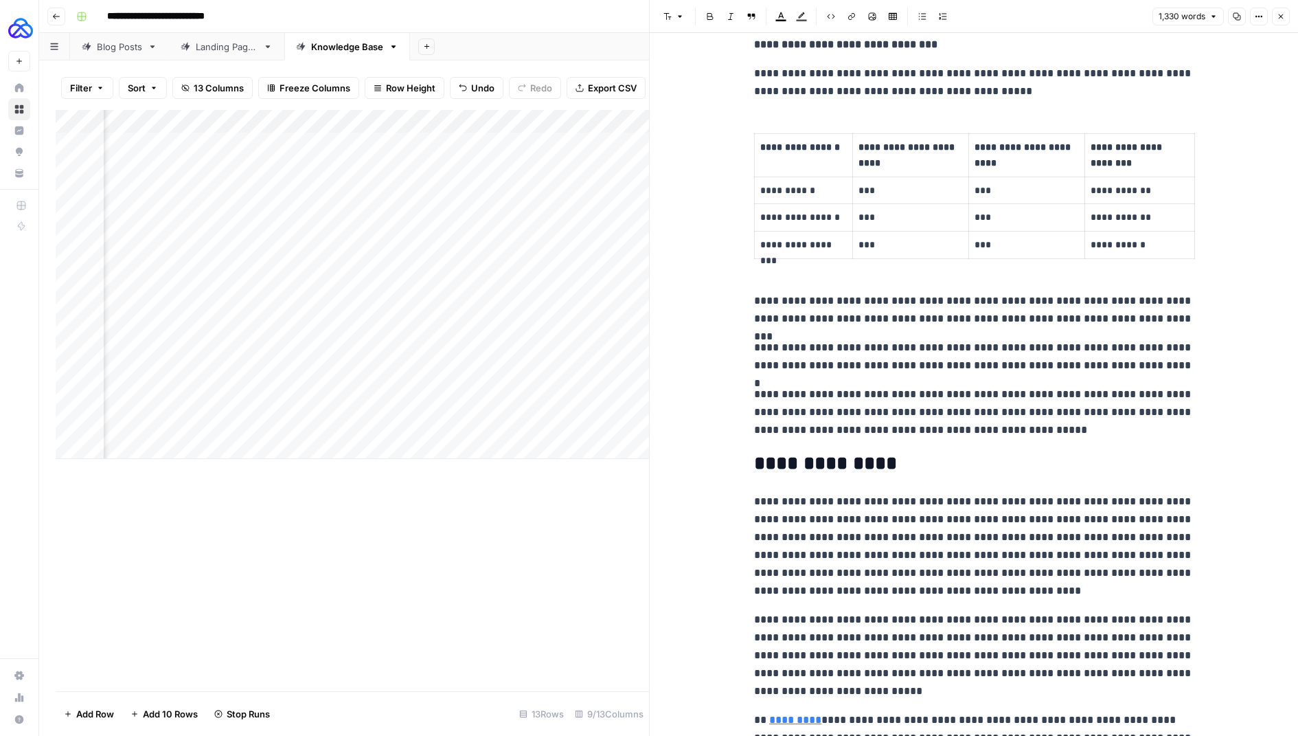
scroll to position [3293, 0]
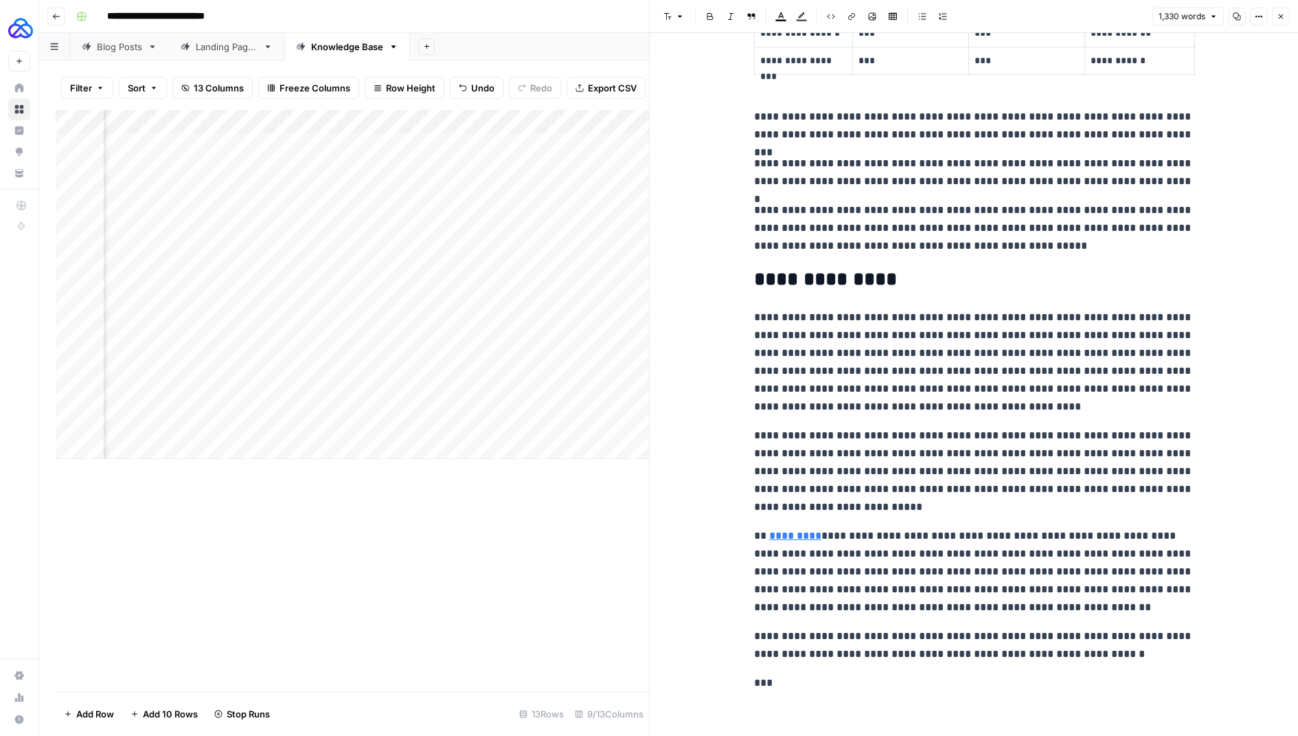
click at [1288, 16] on button "Close" at bounding box center [1281, 17] width 18 height 18
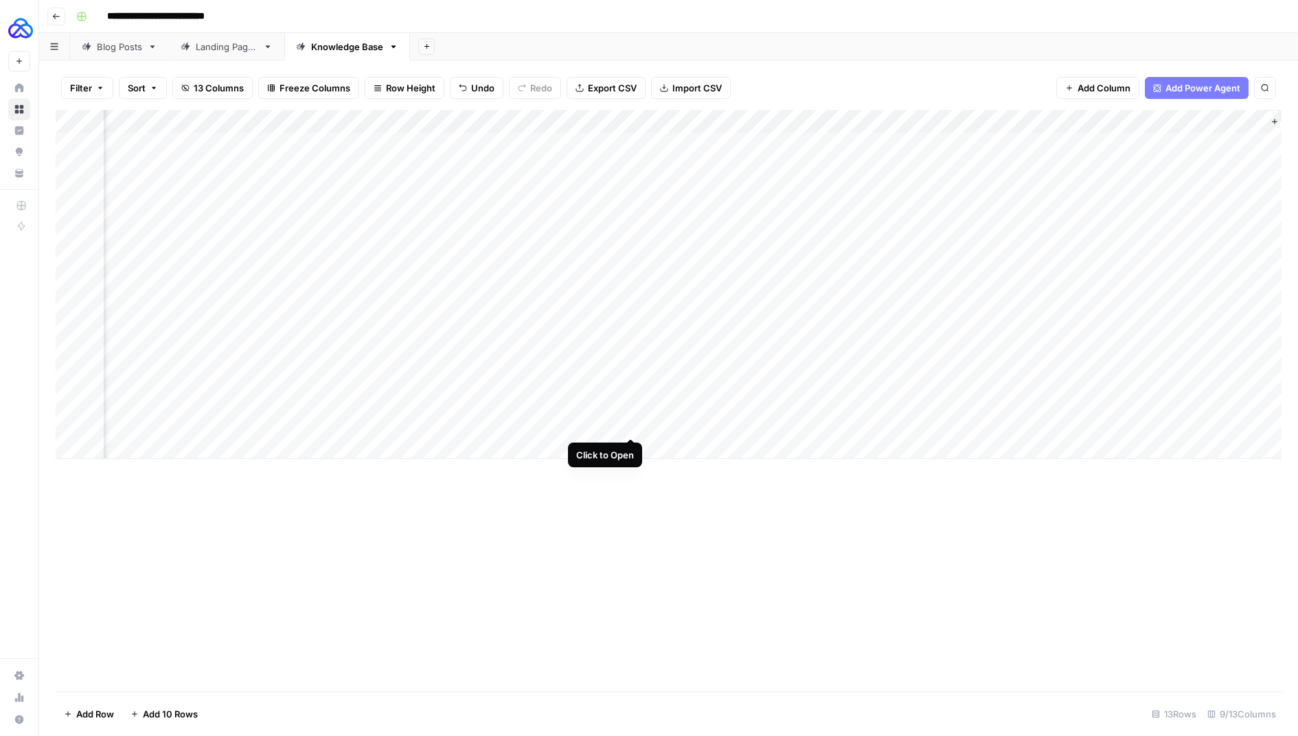
click at [633, 425] on div "Add Column" at bounding box center [669, 284] width 1226 height 349
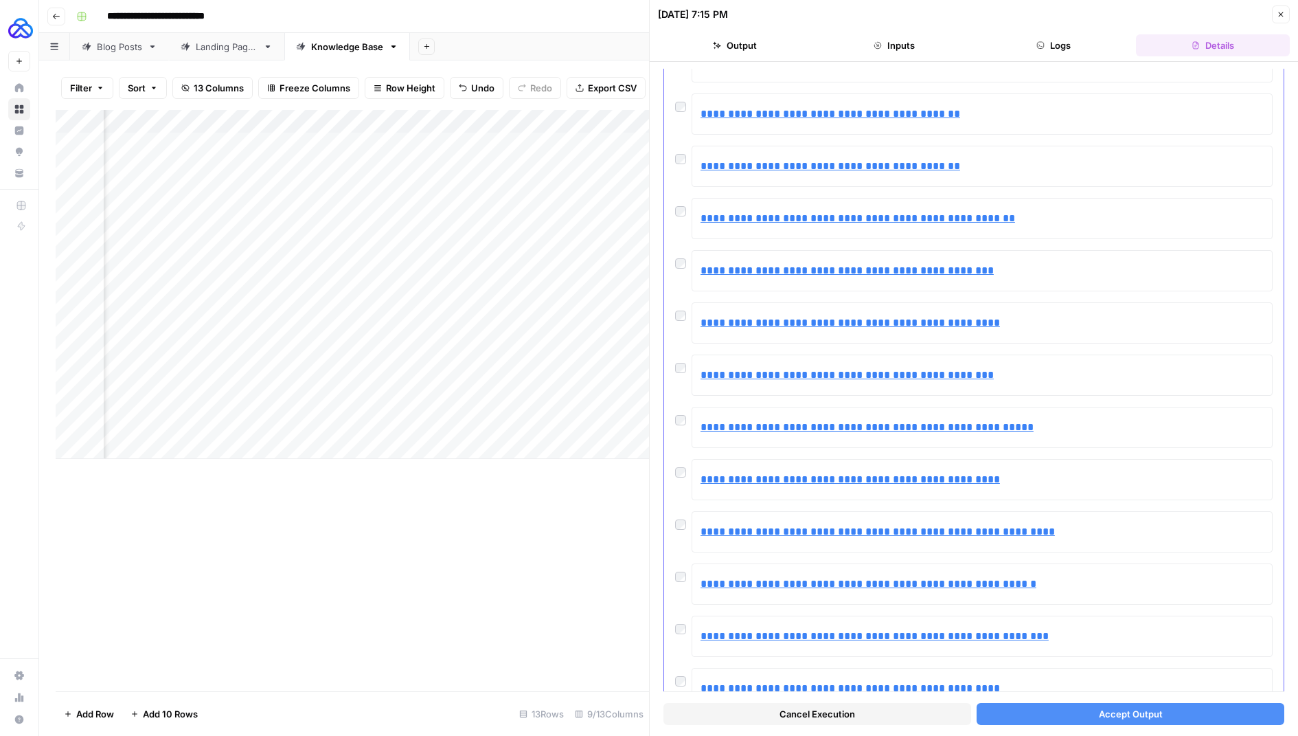
scroll to position [2748, 0]
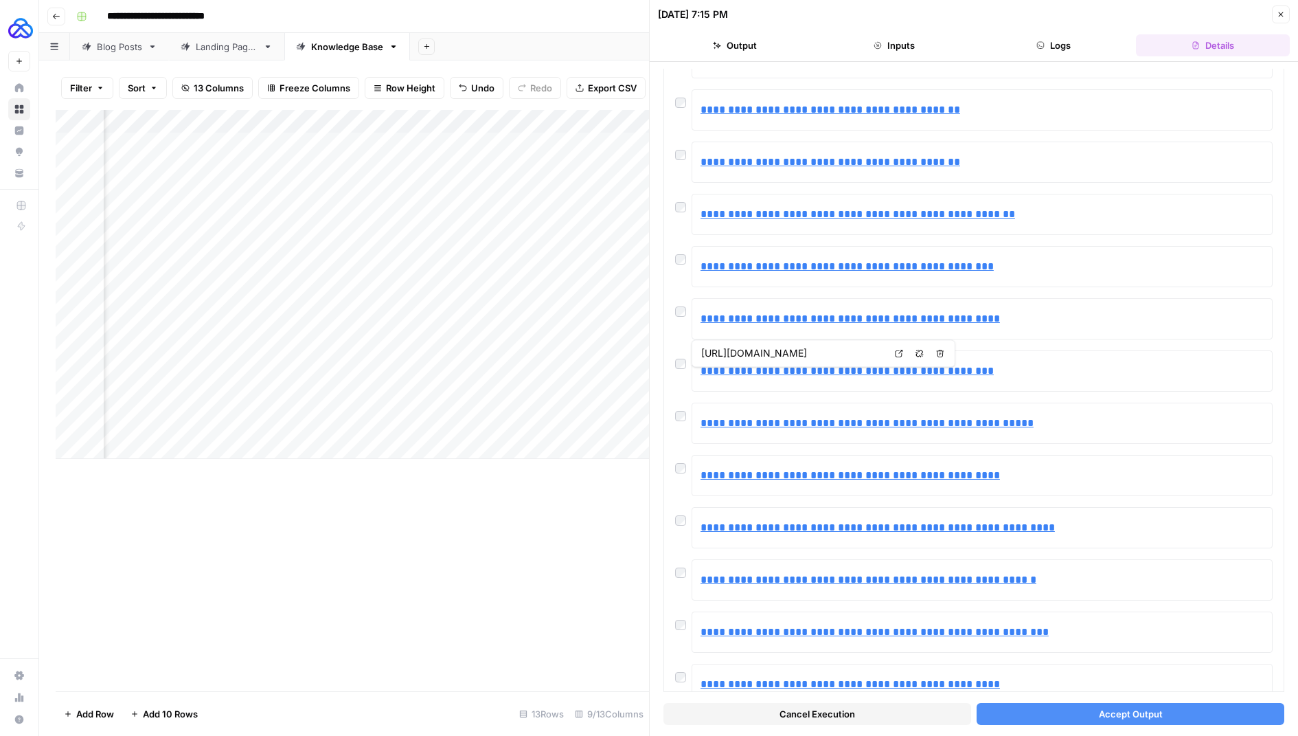
click at [1057, 714] on button "Accept Output" at bounding box center [1131, 714] width 308 height 22
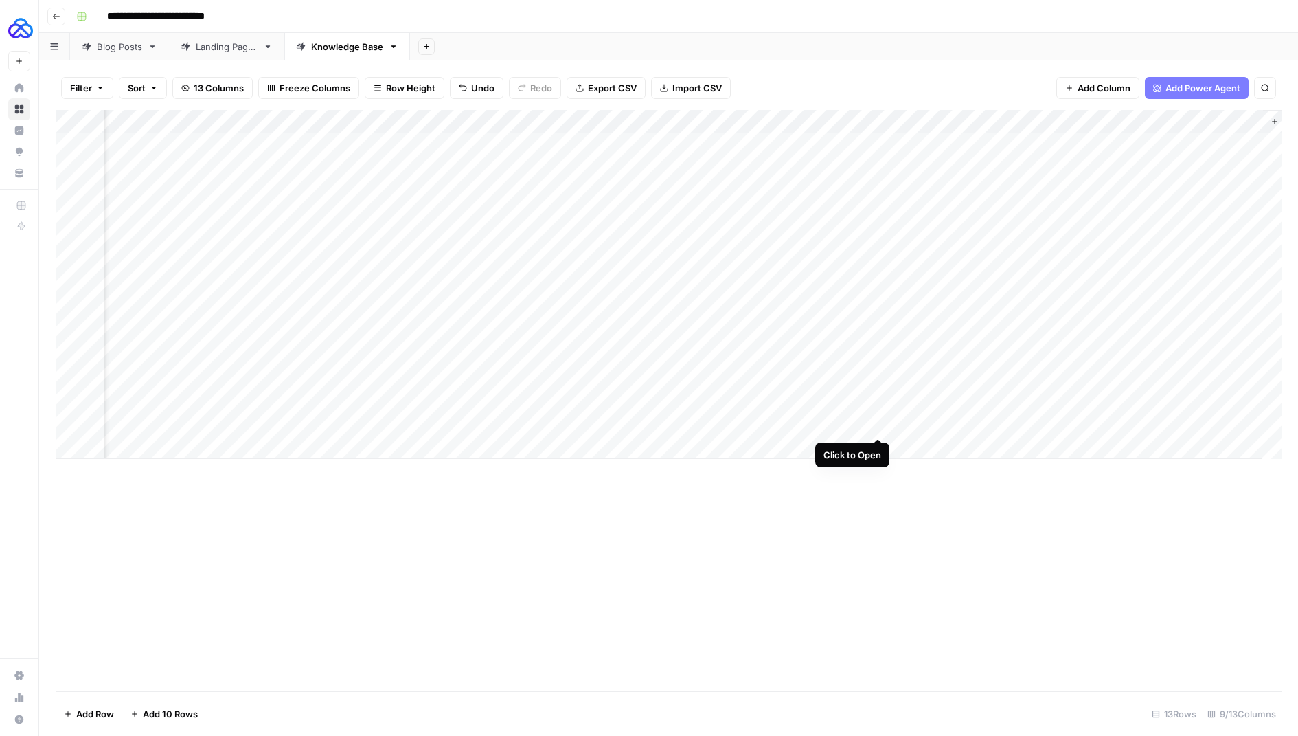
click at [876, 423] on div "Add Column" at bounding box center [669, 284] width 1226 height 349
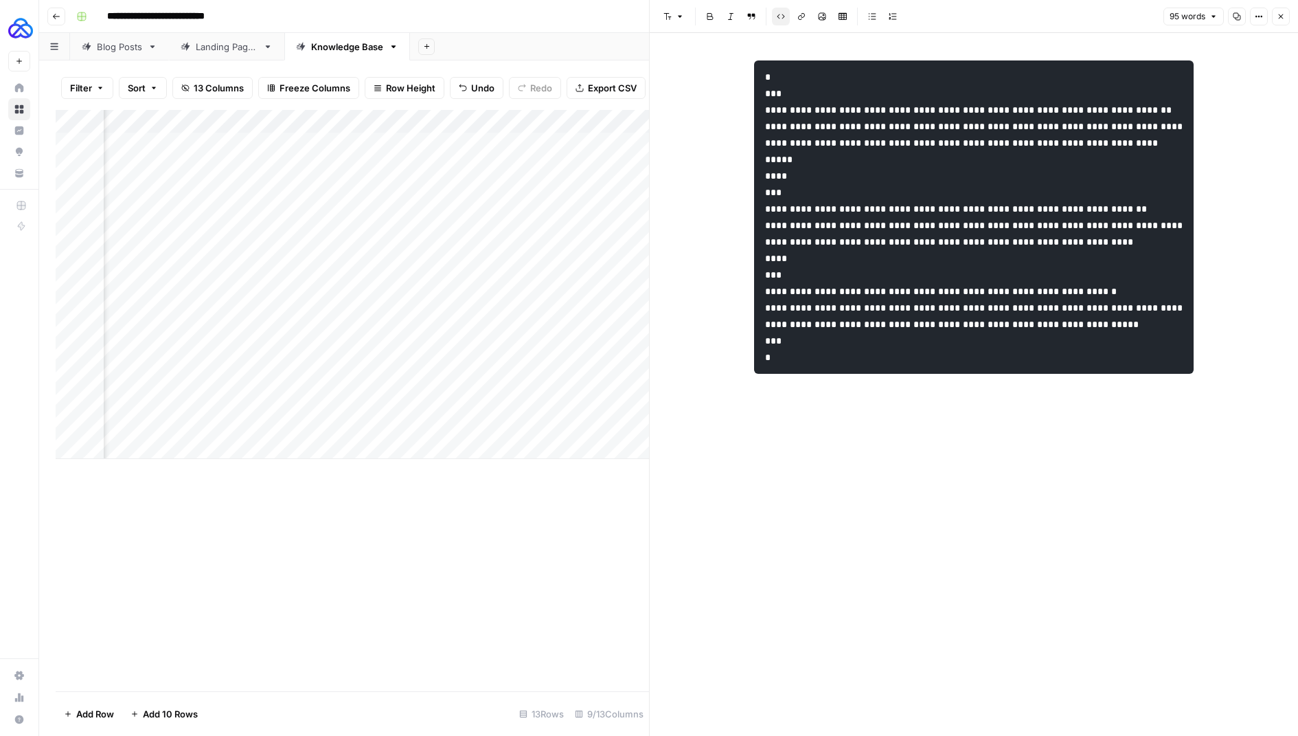
click at [1284, 23] on button "Close" at bounding box center [1281, 17] width 18 height 18
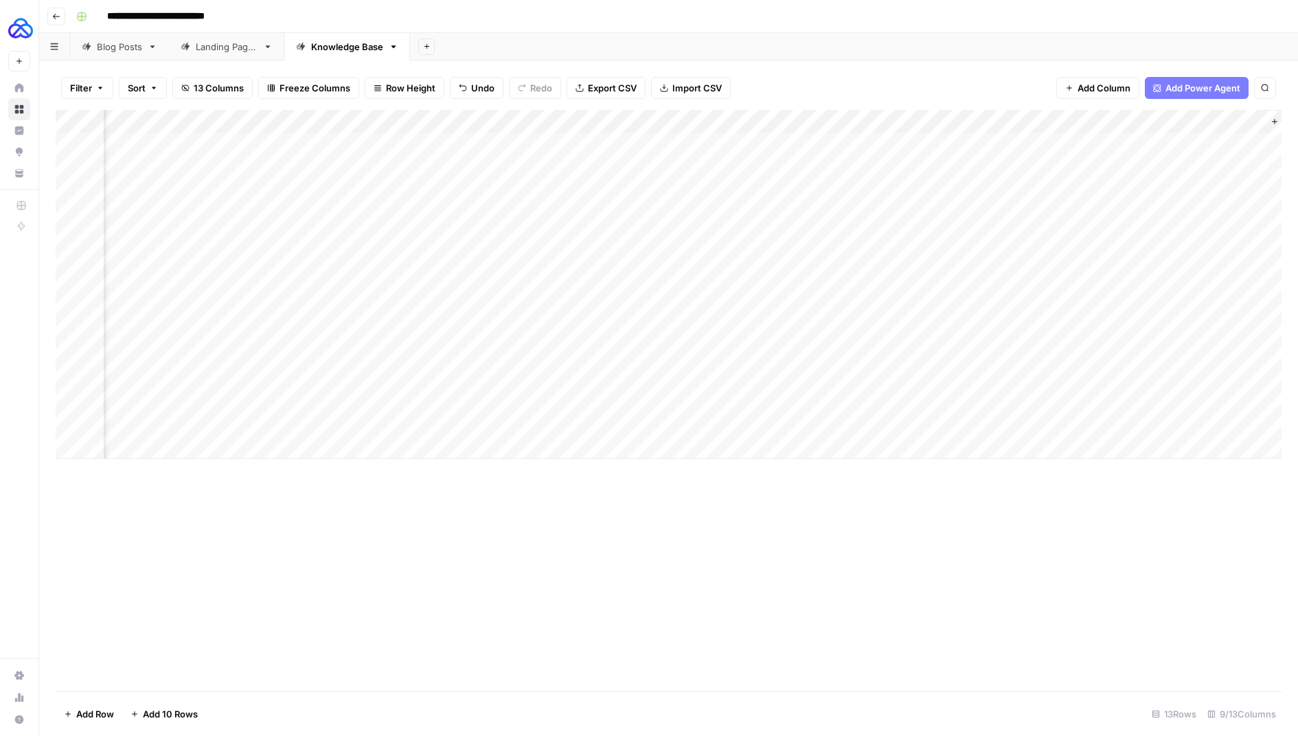
click at [1073, 418] on div "Add Column" at bounding box center [669, 284] width 1226 height 349
click at [1064, 425] on div "Add Column" at bounding box center [669, 284] width 1226 height 349
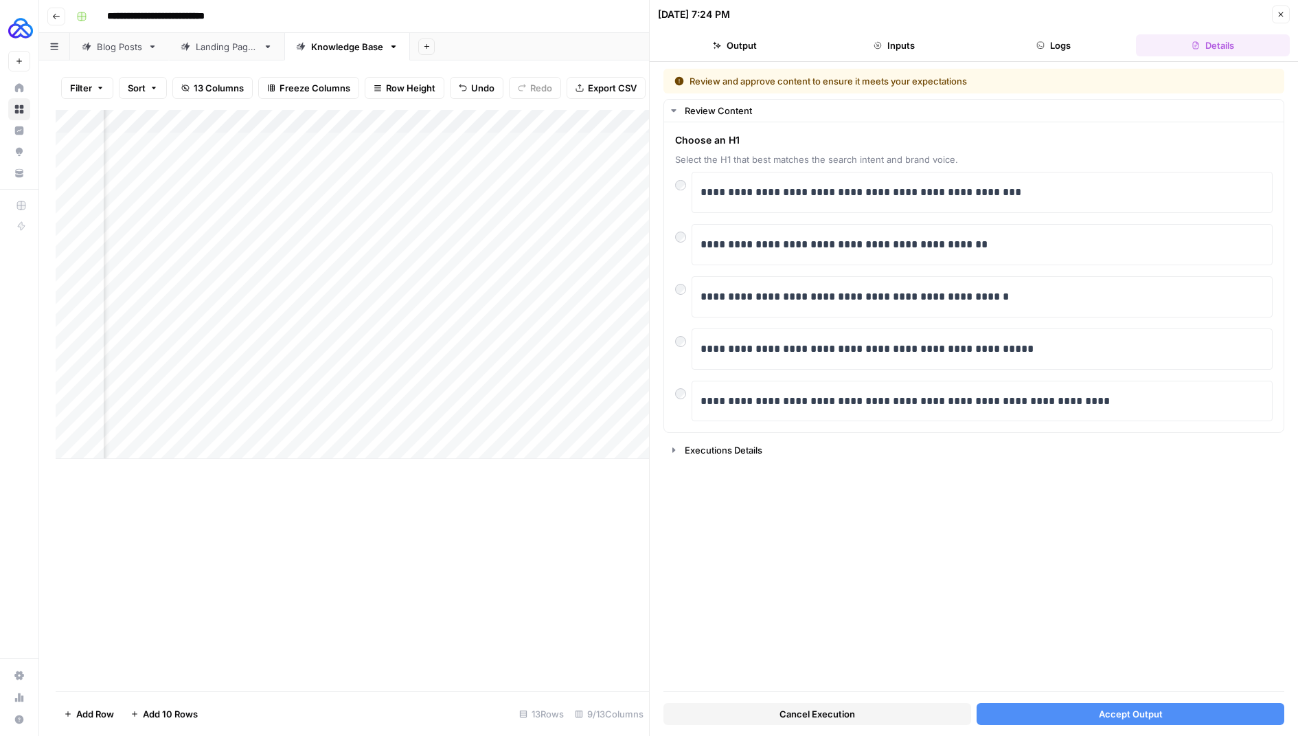
click at [1282, 12] on icon "button" at bounding box center [1281, 14] width 5 height 5
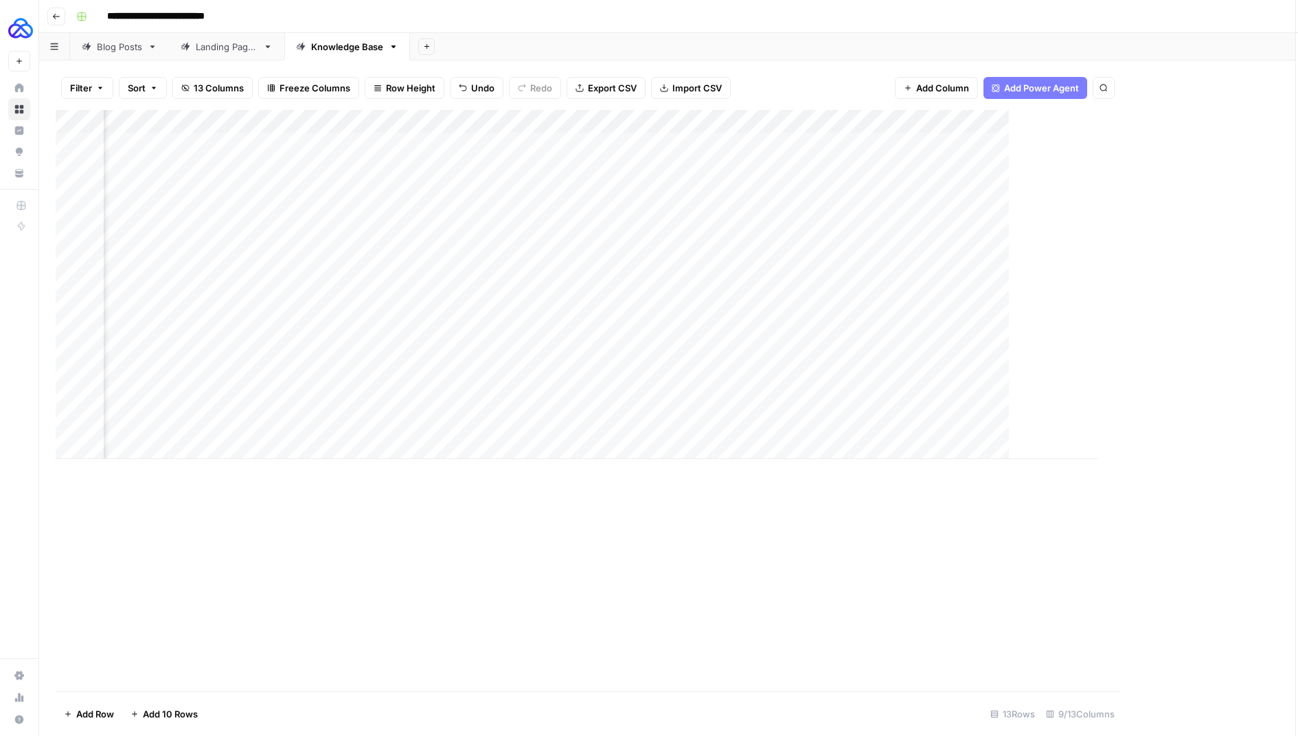
scroll to position [0, 133]
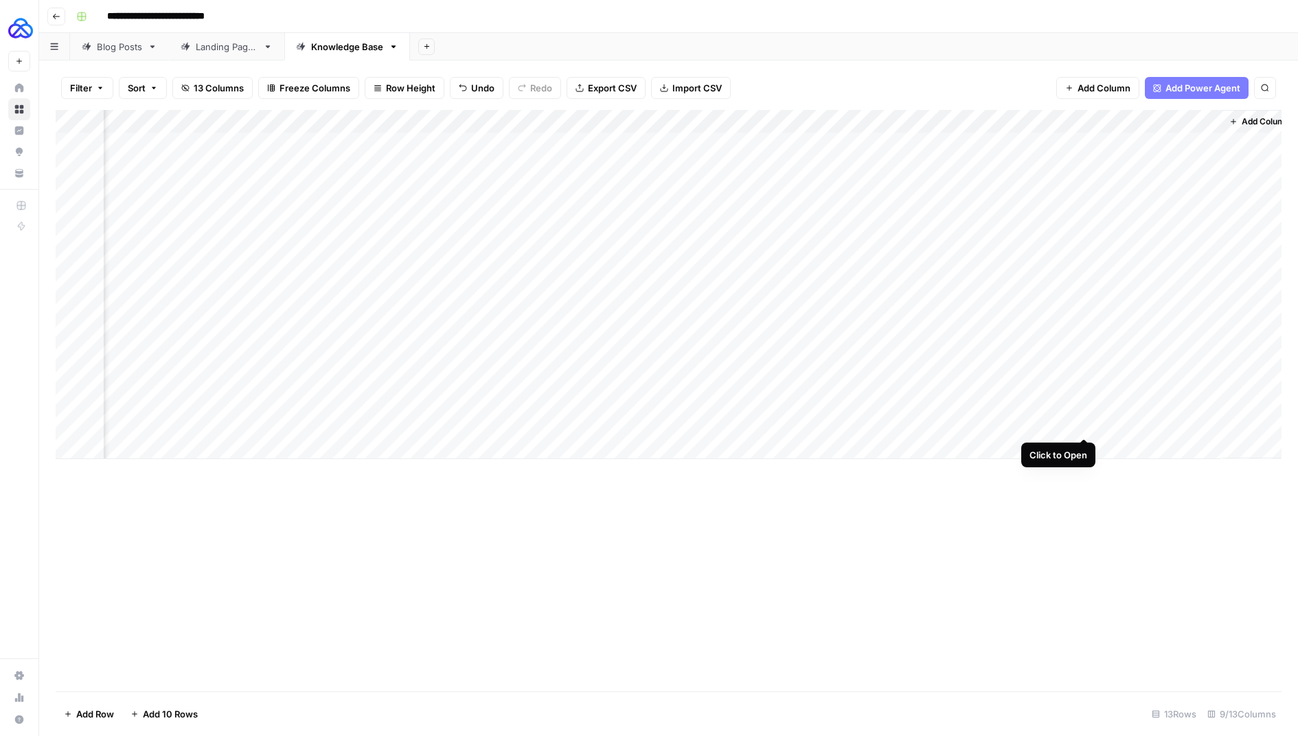
click at [1086, 418] on div "Add Column" at bounding box center [669, 284] width 1226 height 349
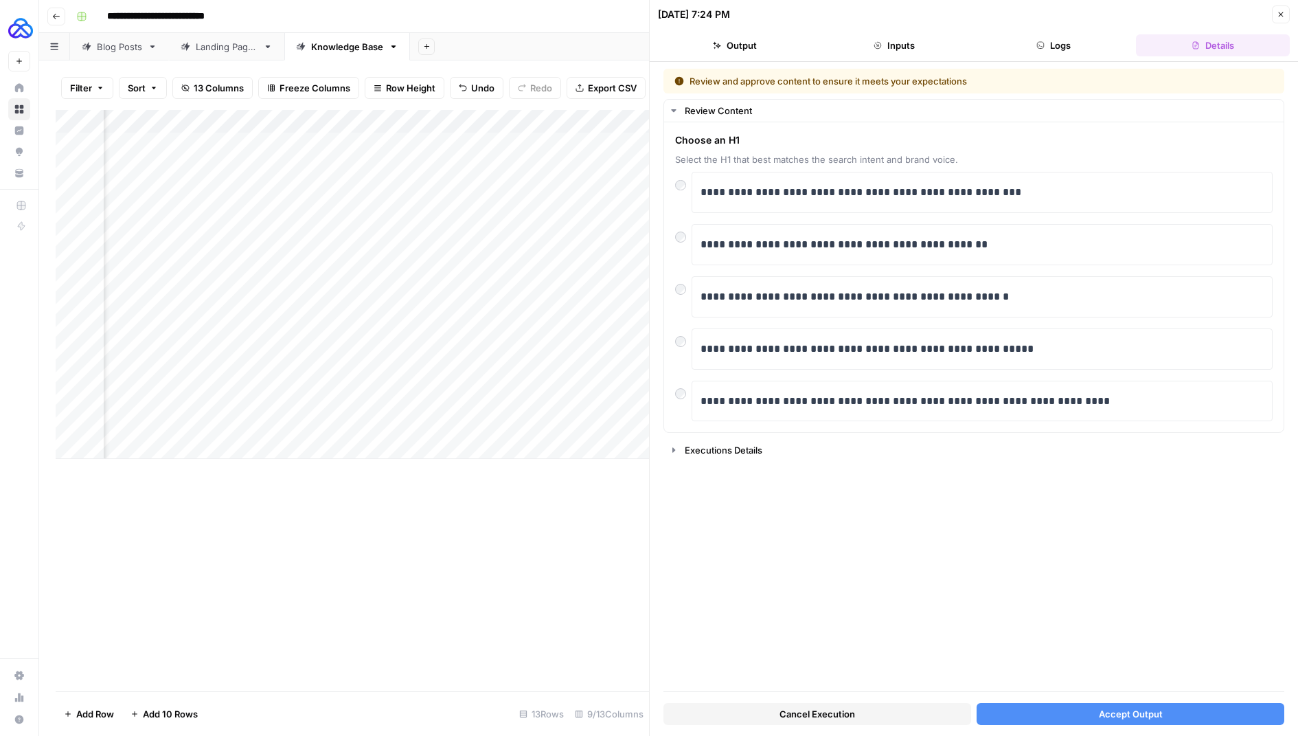
click at [1082, 716] on button "Accept Output" at bounding box center [1131, 714] width 308 height 22
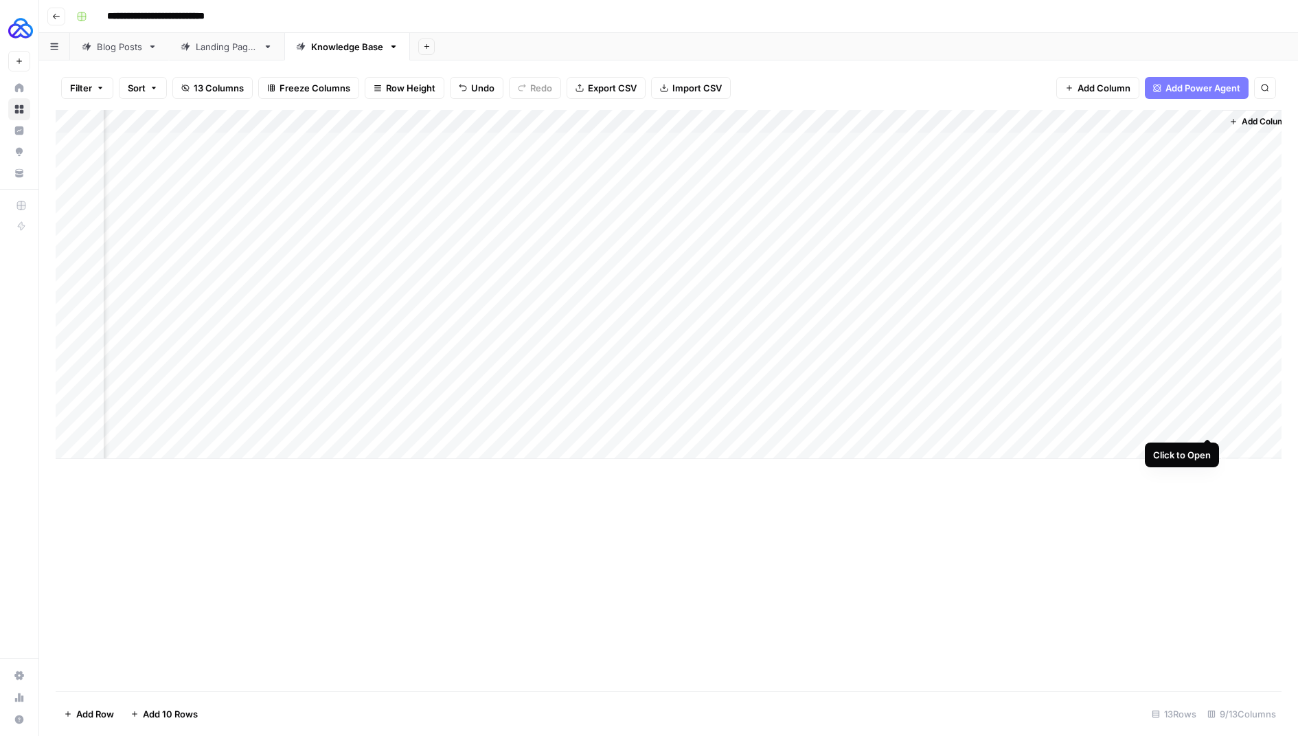
click at [1205, 426] on div "Add Column" at bounding box center [669, 284] width 1226 height 349
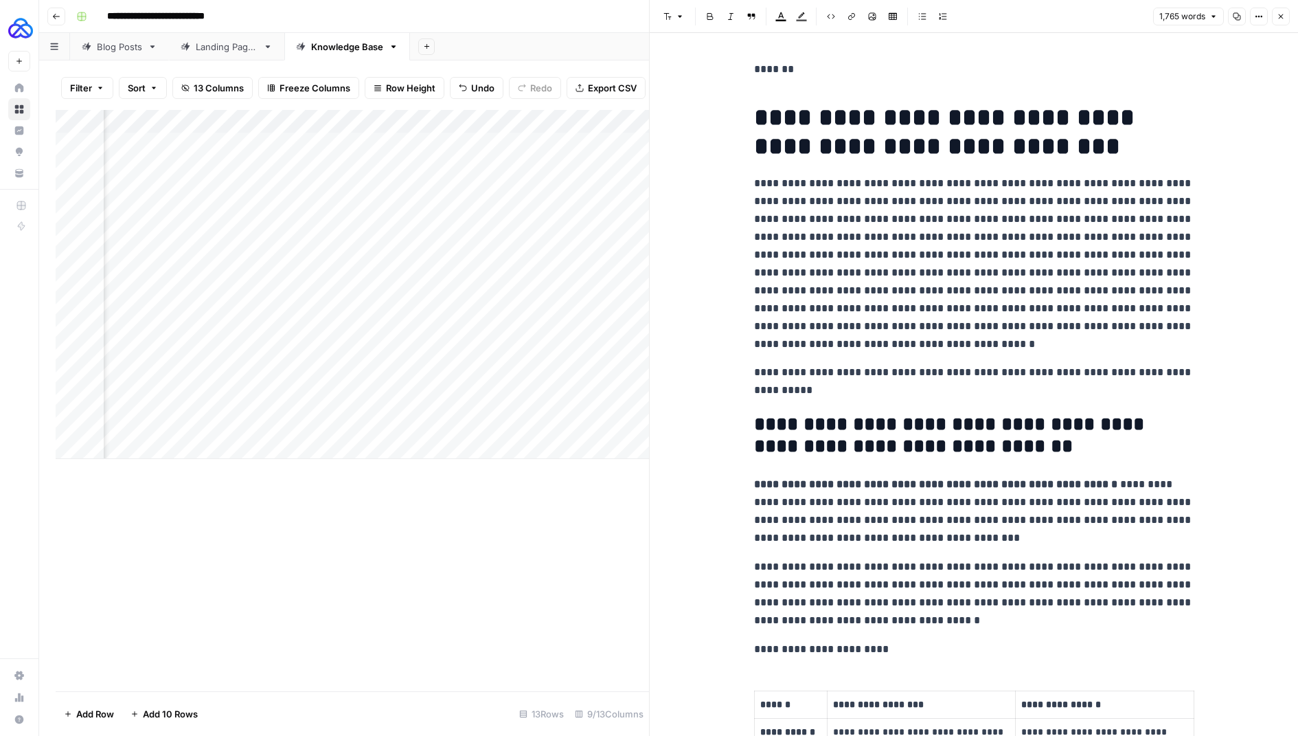
click at [624, 639] on div "Add Column" at bounding box center [352, 400] width 593 height 581
click at [1279, 8] on button "Close" at bounding box center [1281, 17] width 18 height 18
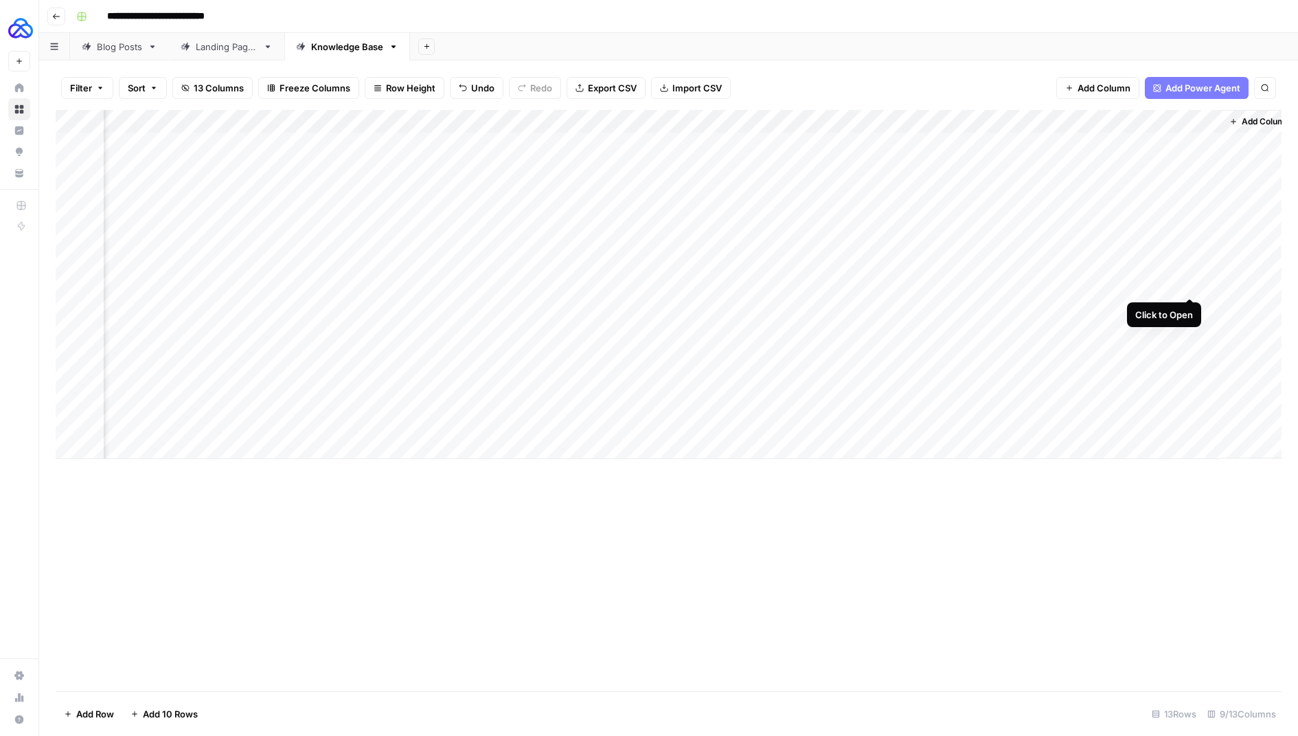
click at [1187, 282] on div "Add Column" at bounding box center [669, 284] width 1226 height 349
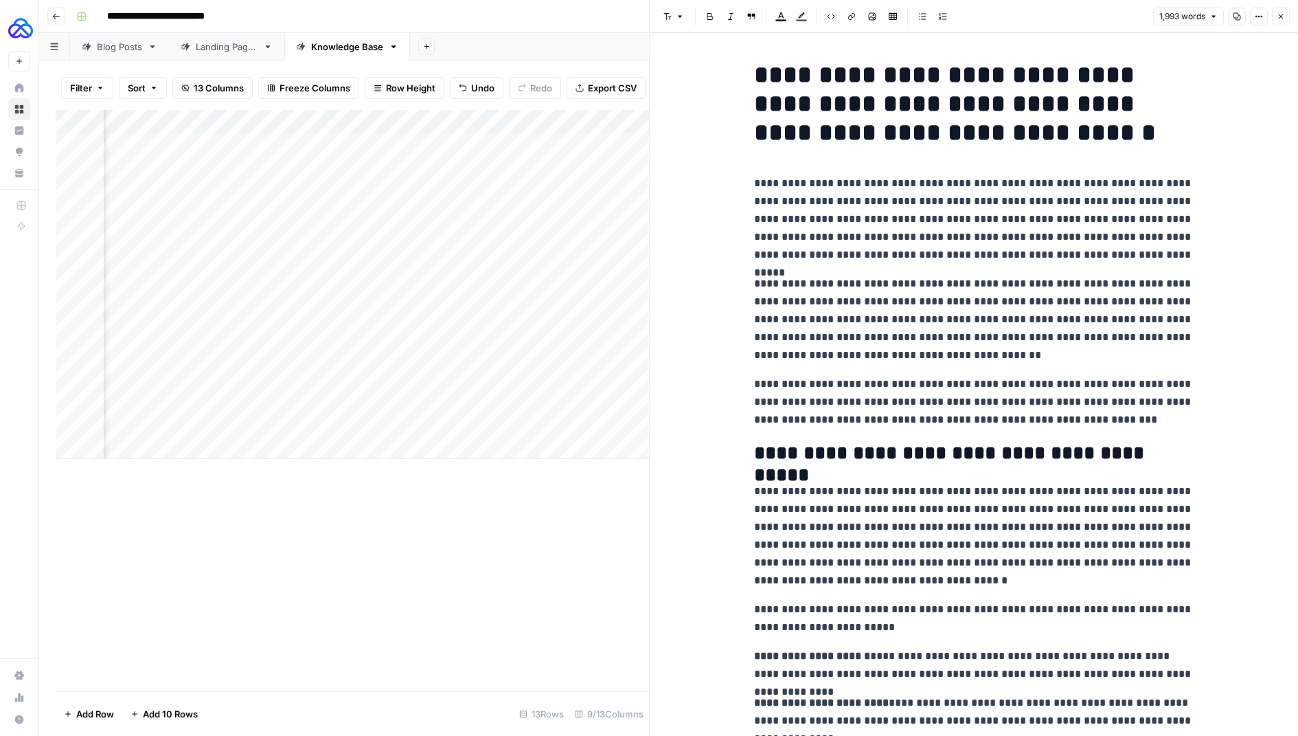
click at [1282, 16] on icon "button" at bounding box center [1281, 16] width 8 height 8
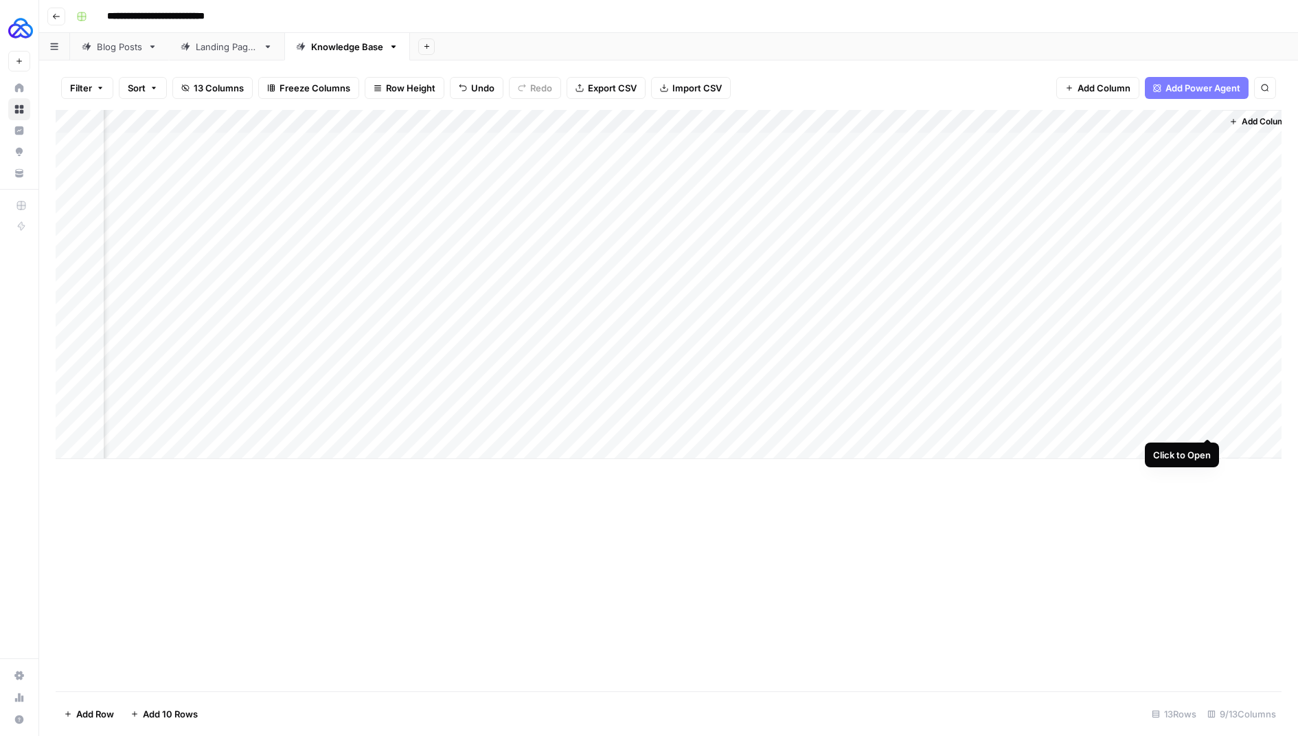
click at [1203, 425] on div "Add Column" at bounding box center [669, 284] width 1226 height 349
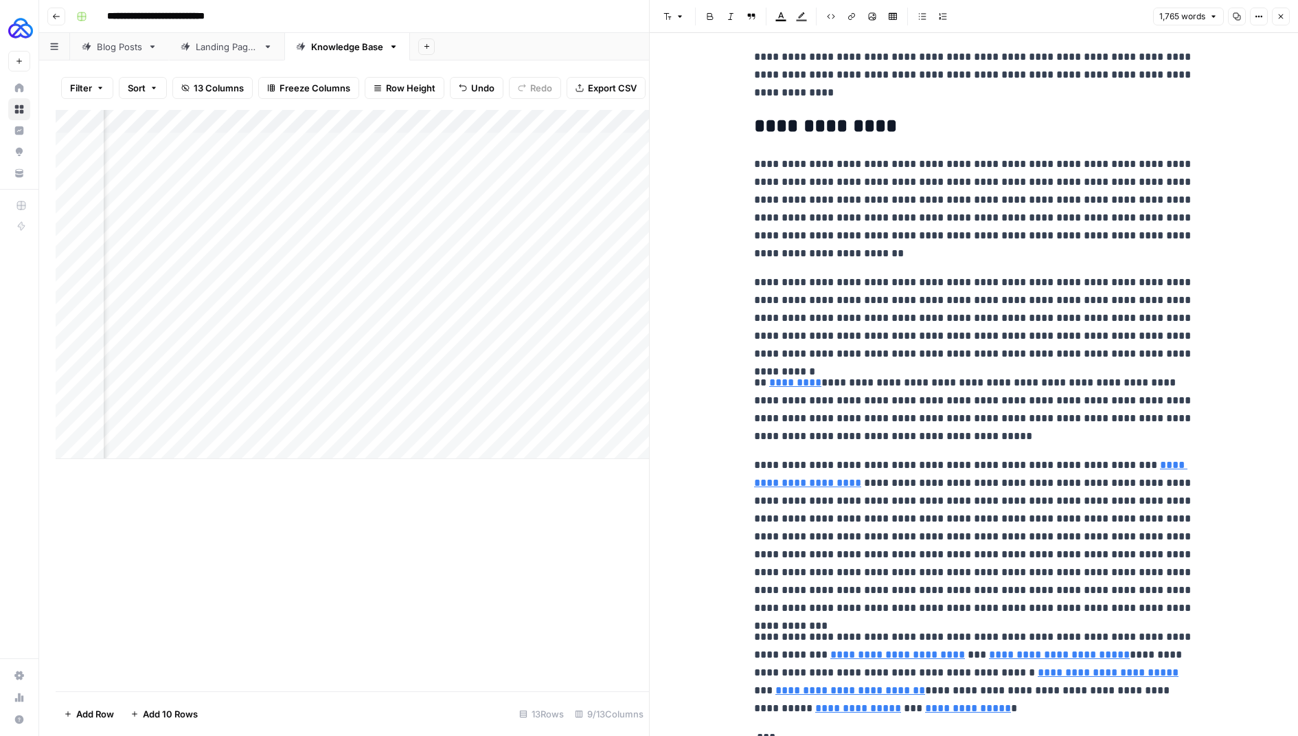
scroll to position [5251, 0]
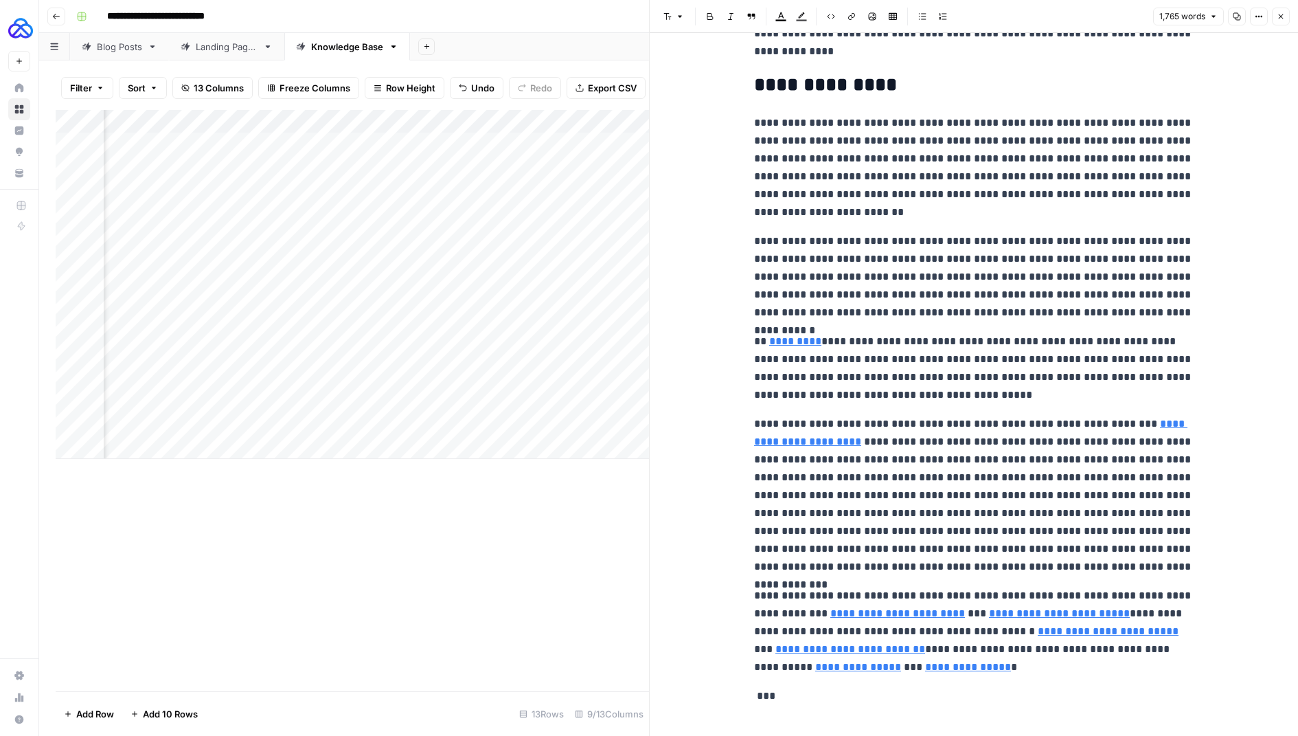
click at [1278, 15] on icon "button" at bounding box center [1281, 16] width 8 height 8
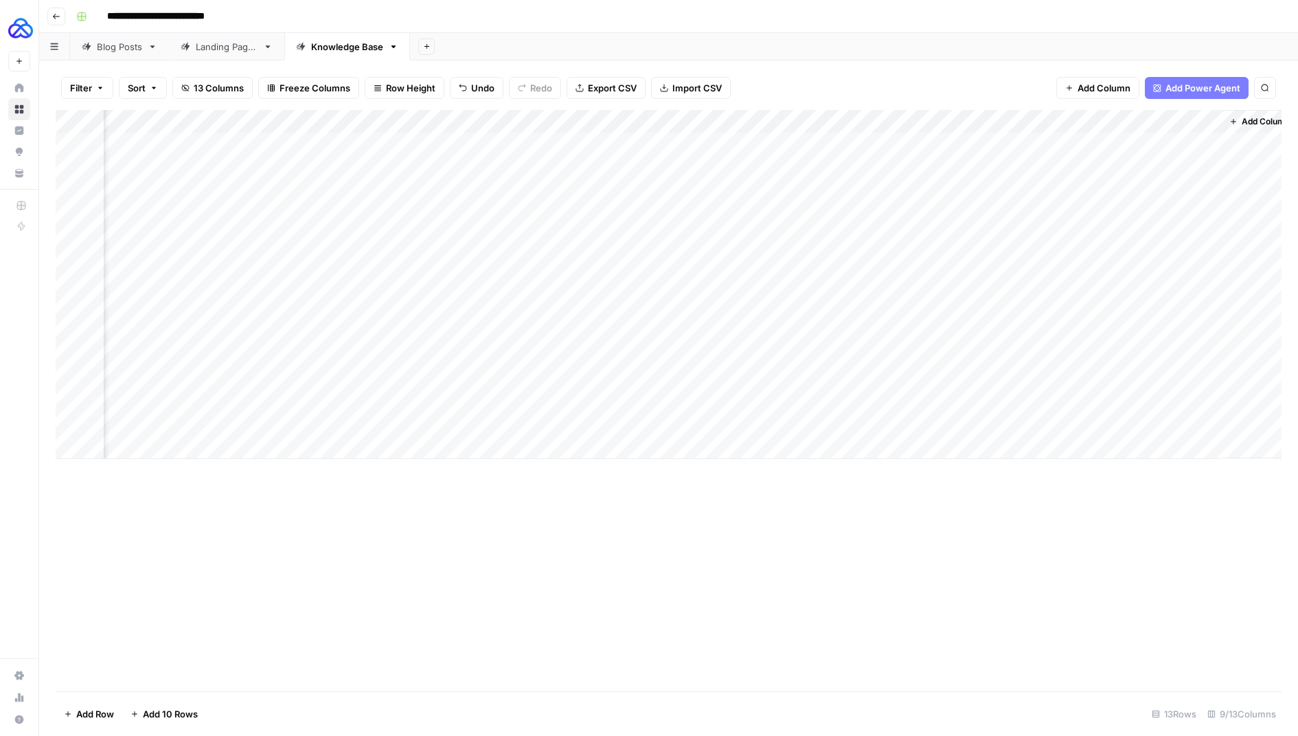
click at [1186, 351] on div "Add Column" at bounding box center [669, 284] width 1226 height 349
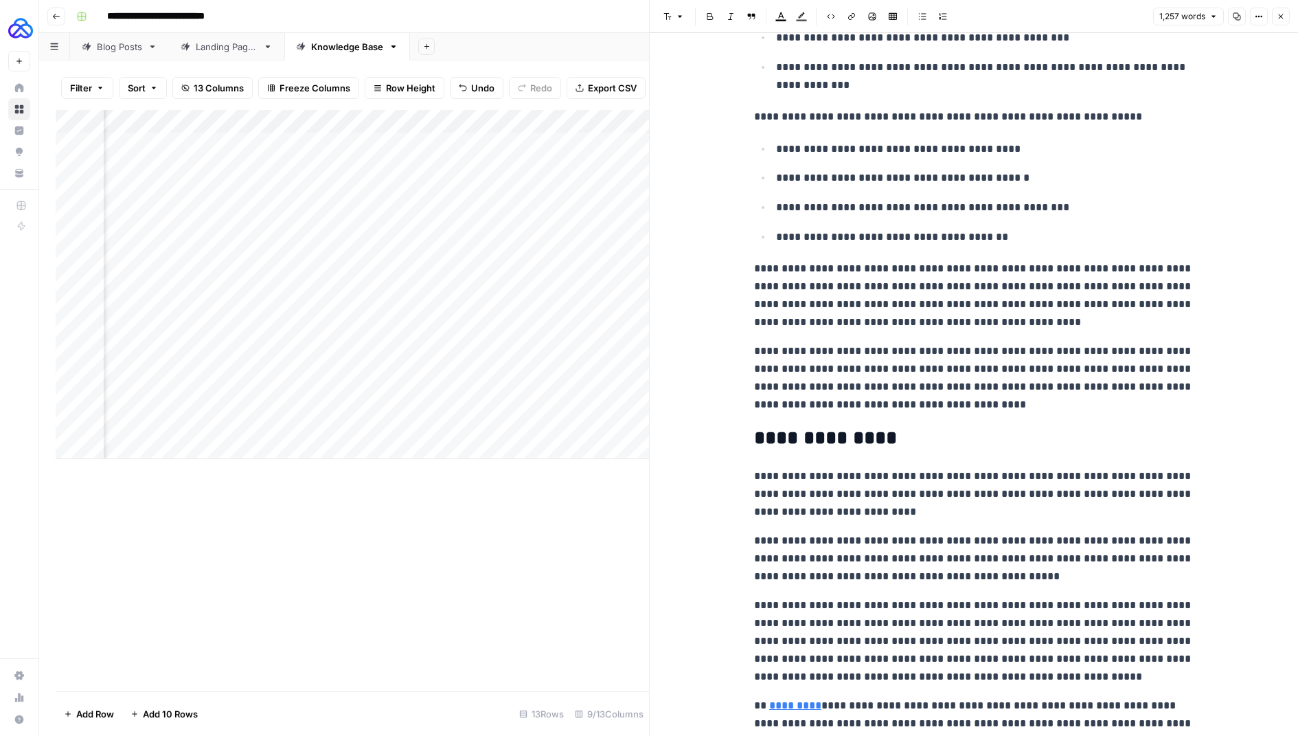
scroll to position [3027, 0]
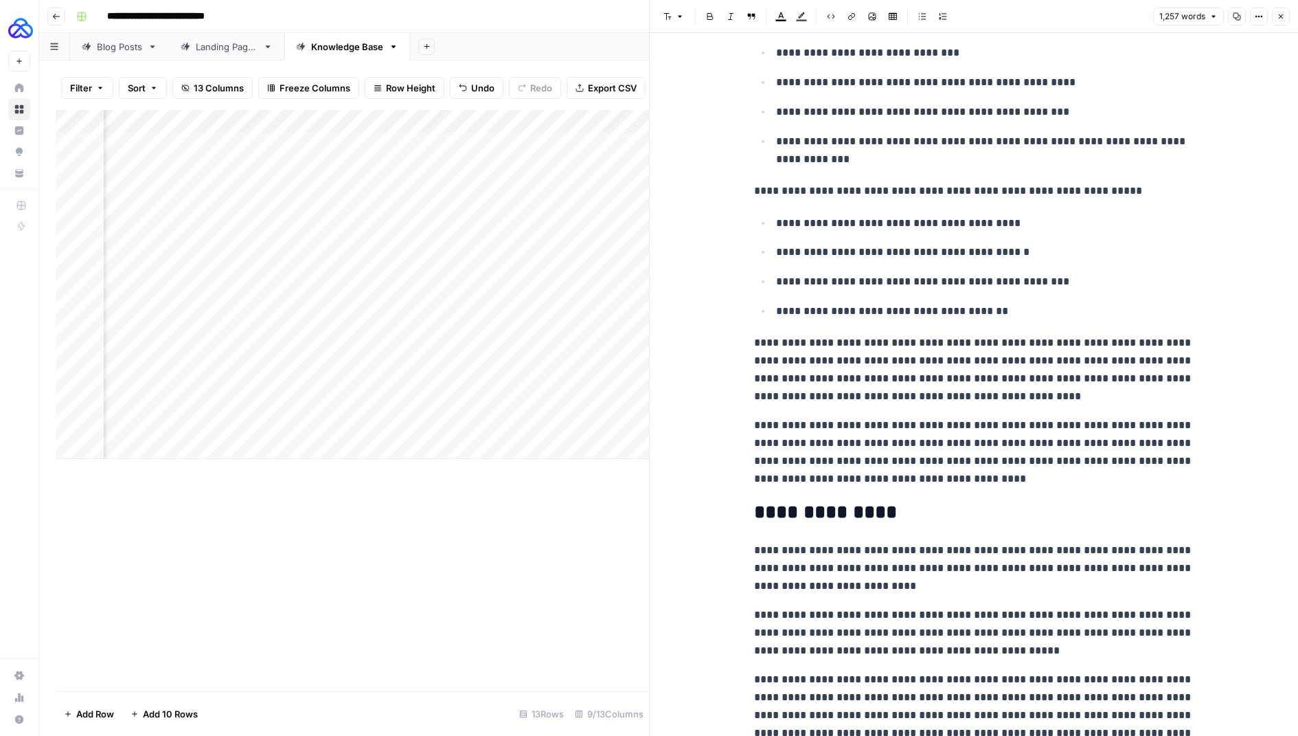
click at [1283, 12] on button "Close" at bounding box center [1281, 17] width 18 height 18
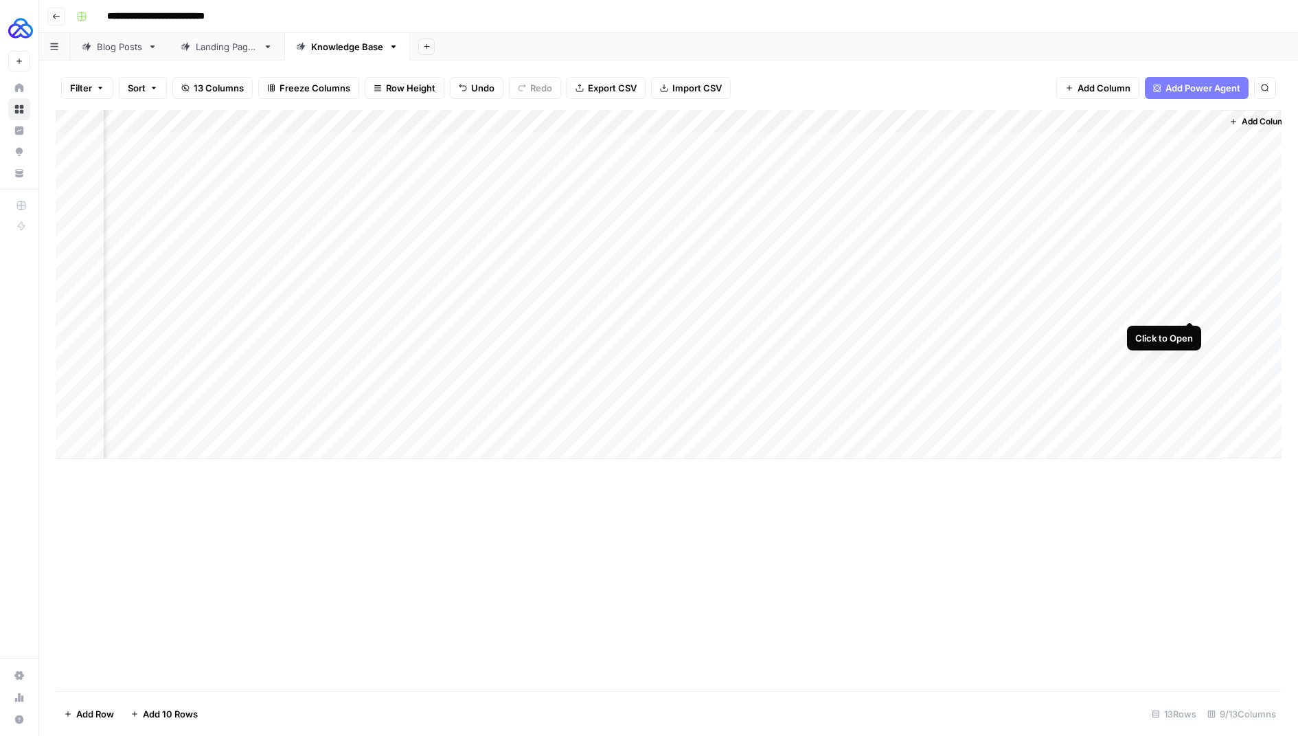
click at [1194, 308] on div "Add Column" at bounding box center [669, 284] width 1226 height 349
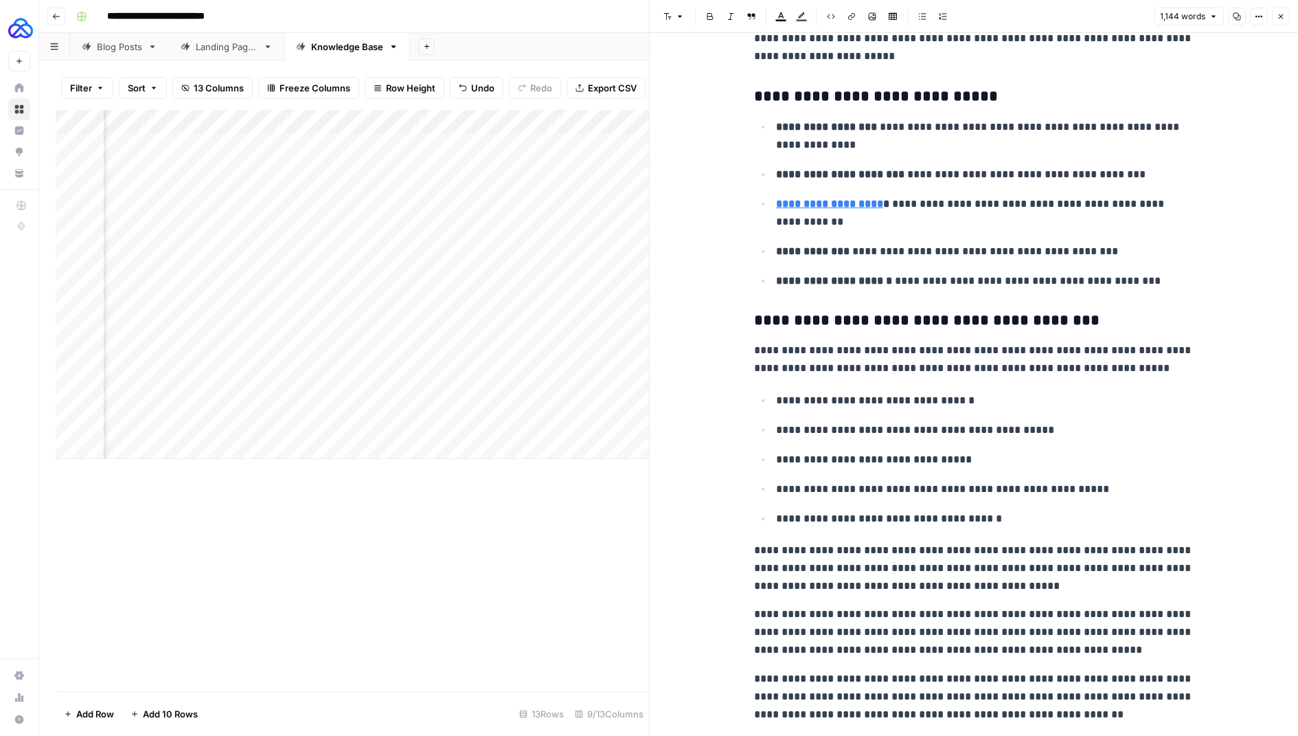
scroll to position [3015, 0]
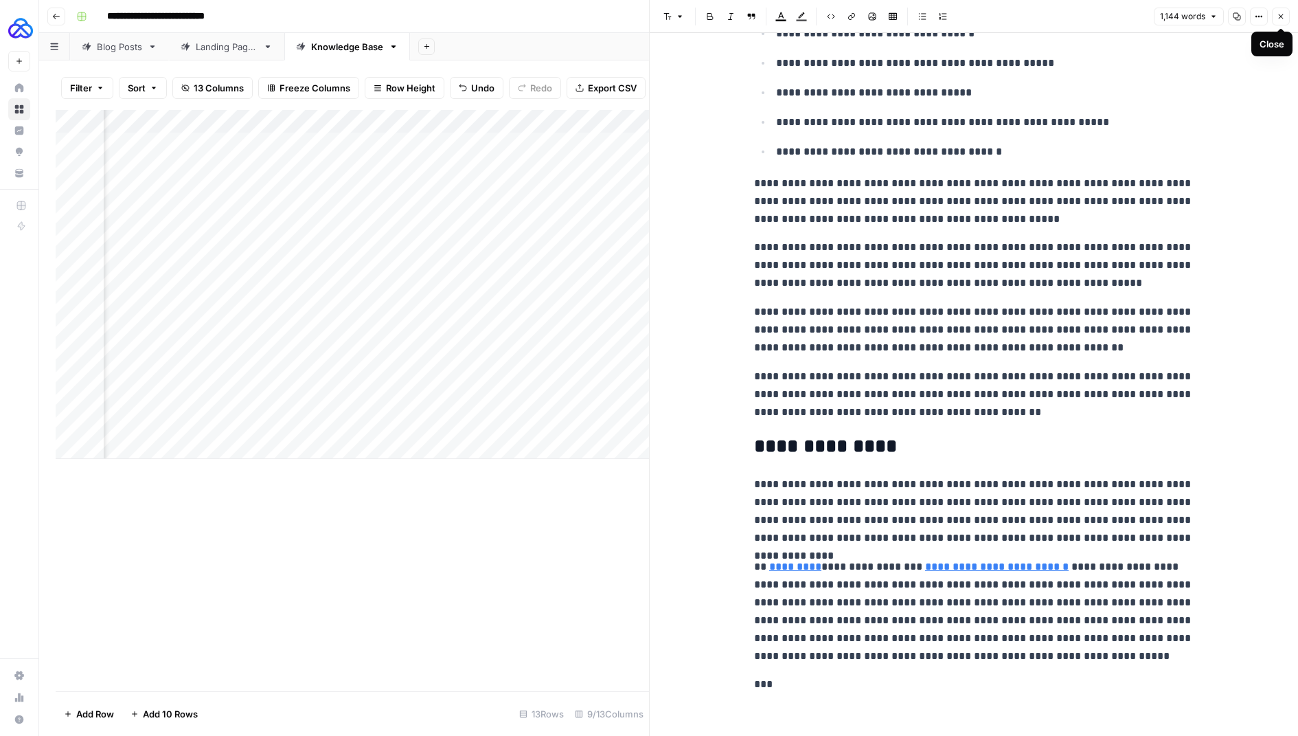
click at [1279, 17] on icon "button" at bounding box center [1281, 16] width 8 height 8
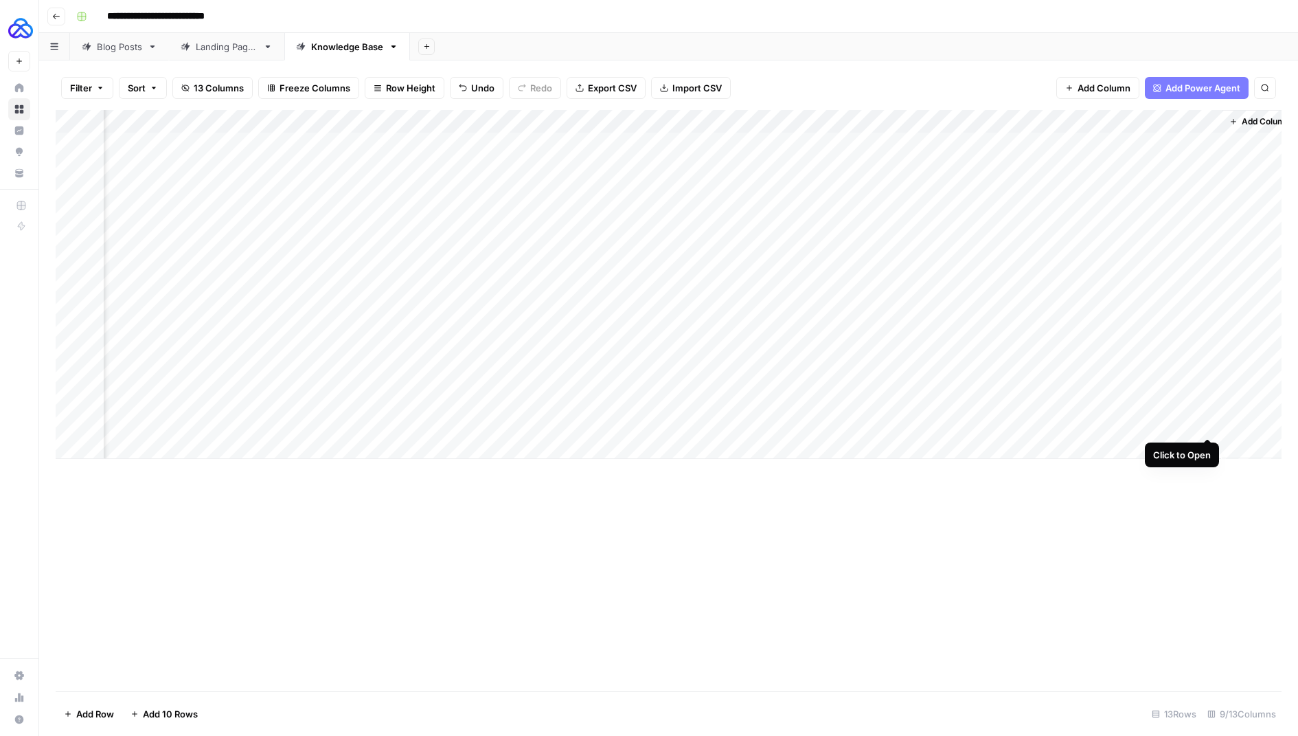
click at [1203, 426] on div "Add Column" at bounding box center [669, 284] width 1226 height 349
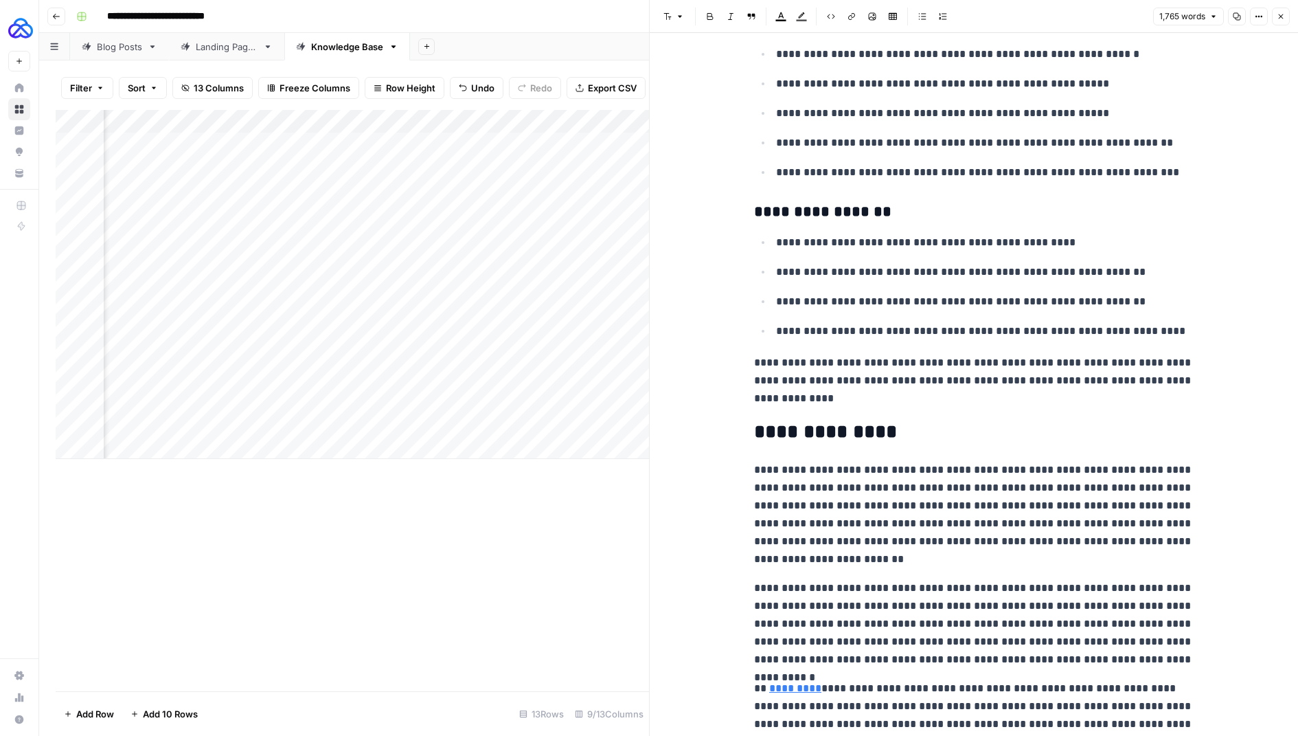
scroll to position [5251, 0]
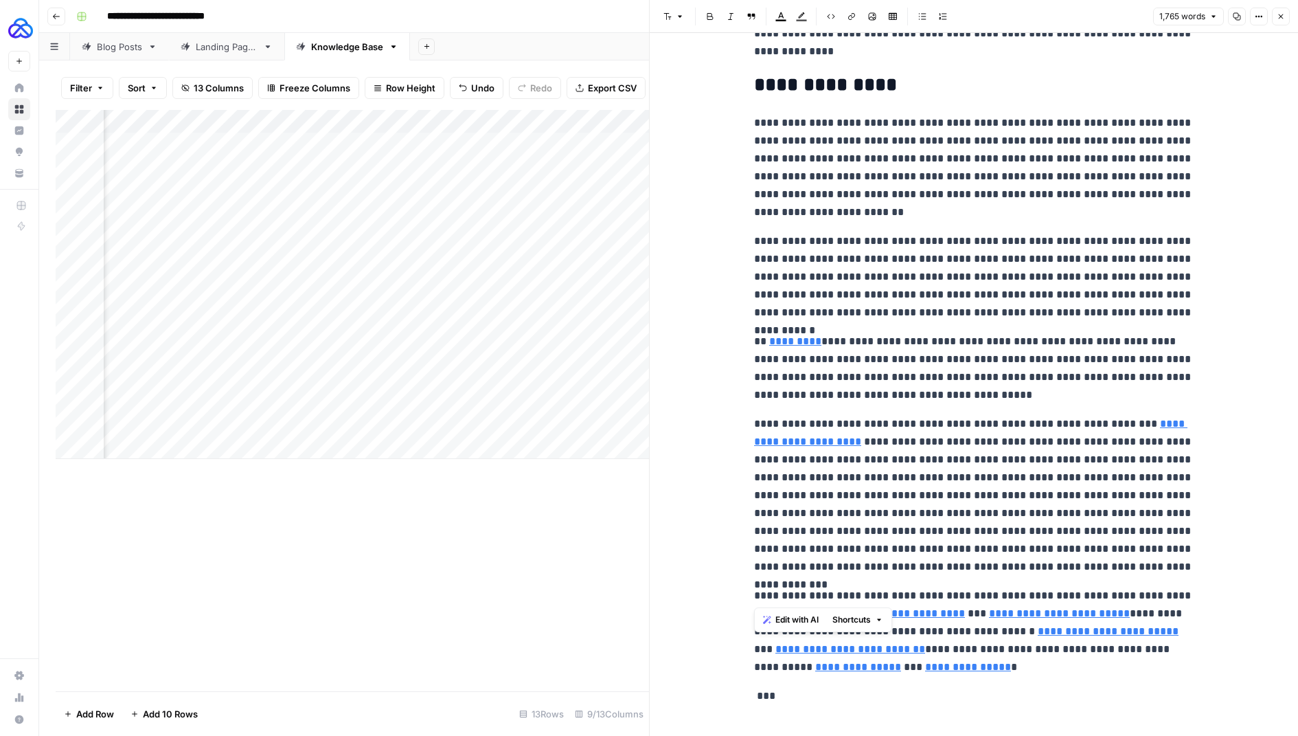
type input "https://www.letshighlight.com/blog/consumer-research-platforms"
drag, startPoint x: 751, startPoint y: 573, endPoint x: 966, endPoint y: 654, distance: 230.4
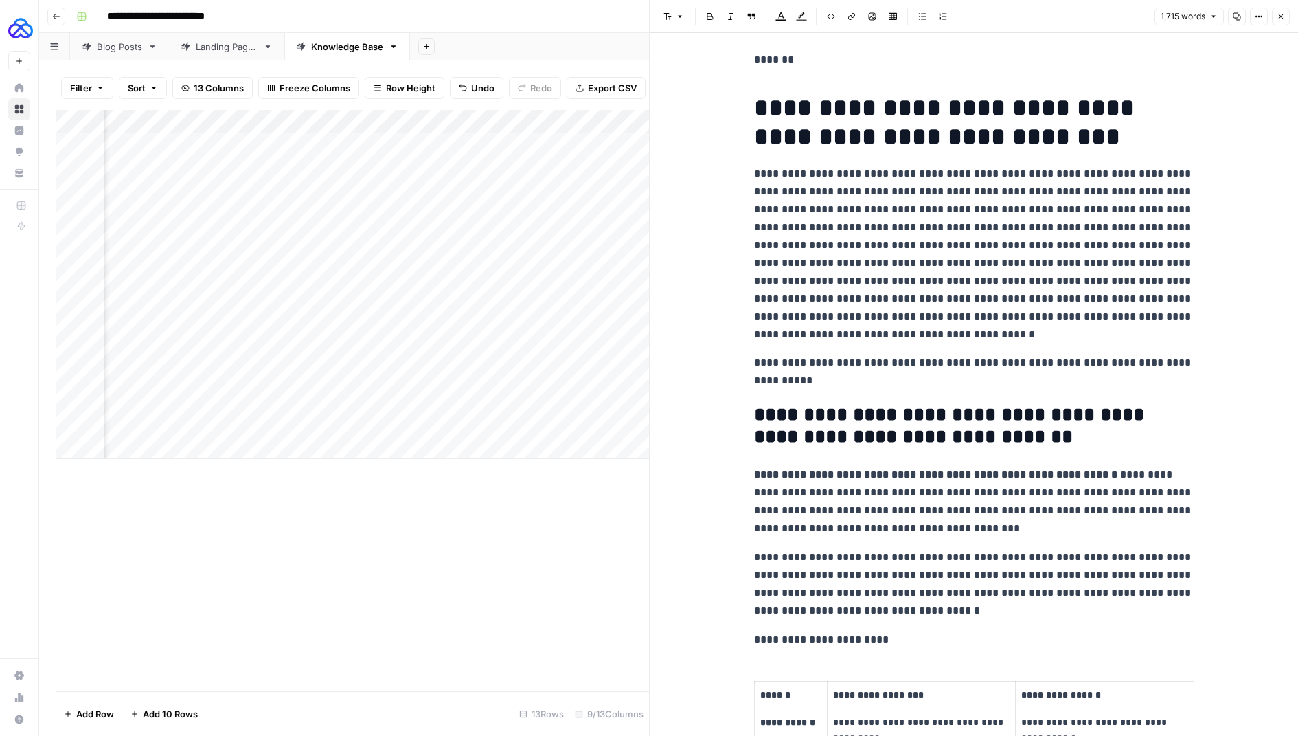
scroll to position [0, 0]
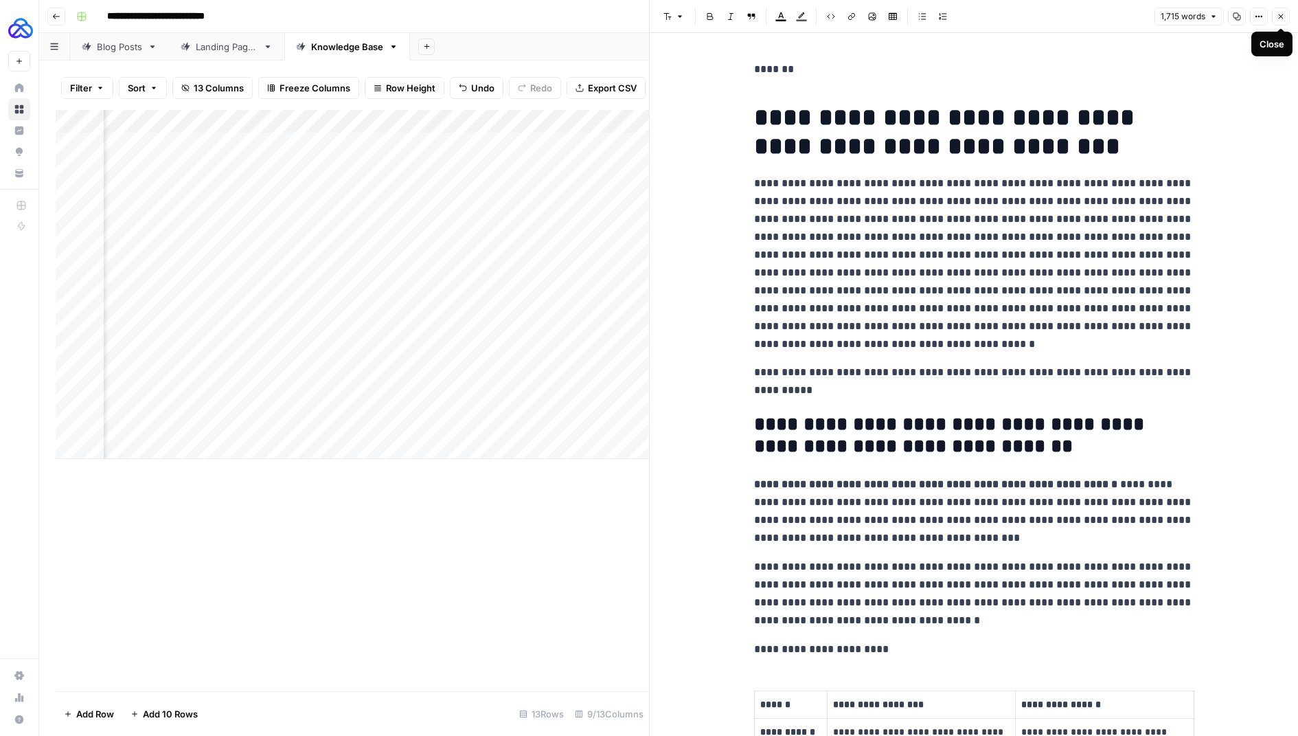
click at [1282, 17] on icon "button" at bounding box center [1281, 16] width 8 height 8
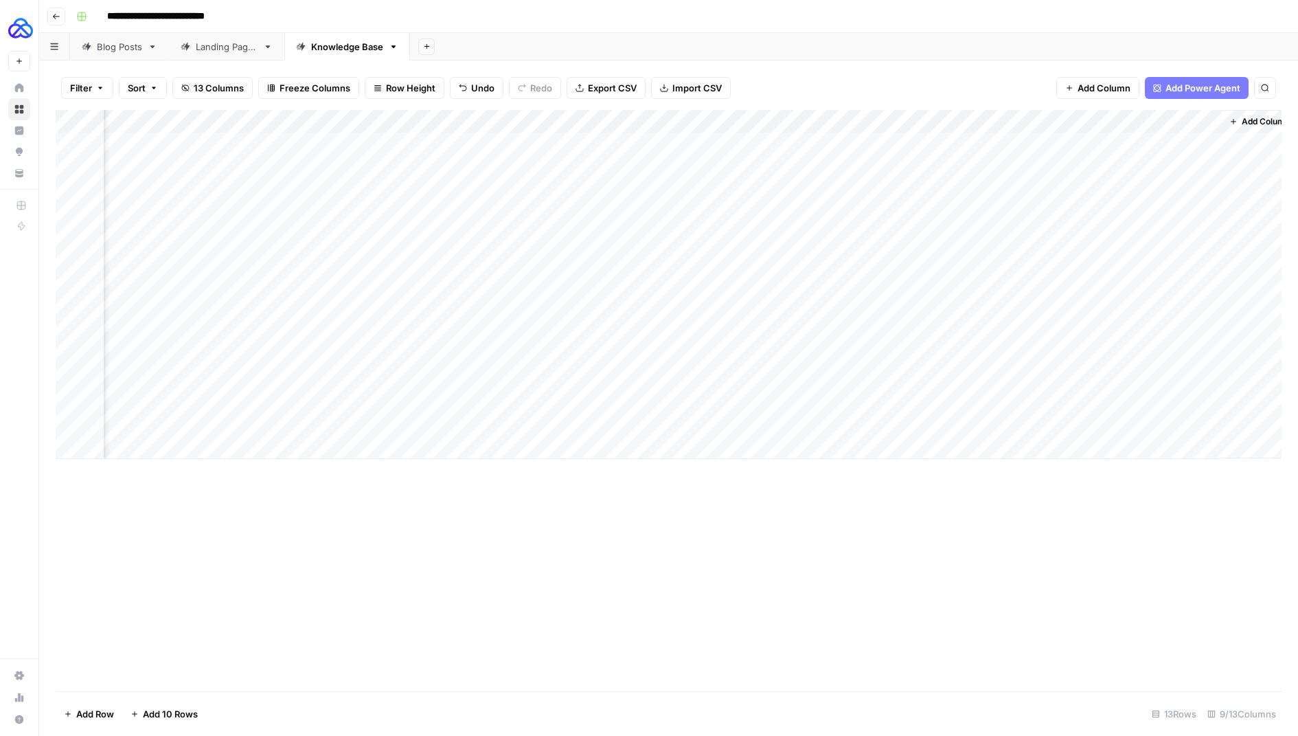
click at [691, 424] on div "Add Column" at bounding box center [669, 284] width 1226 height 349
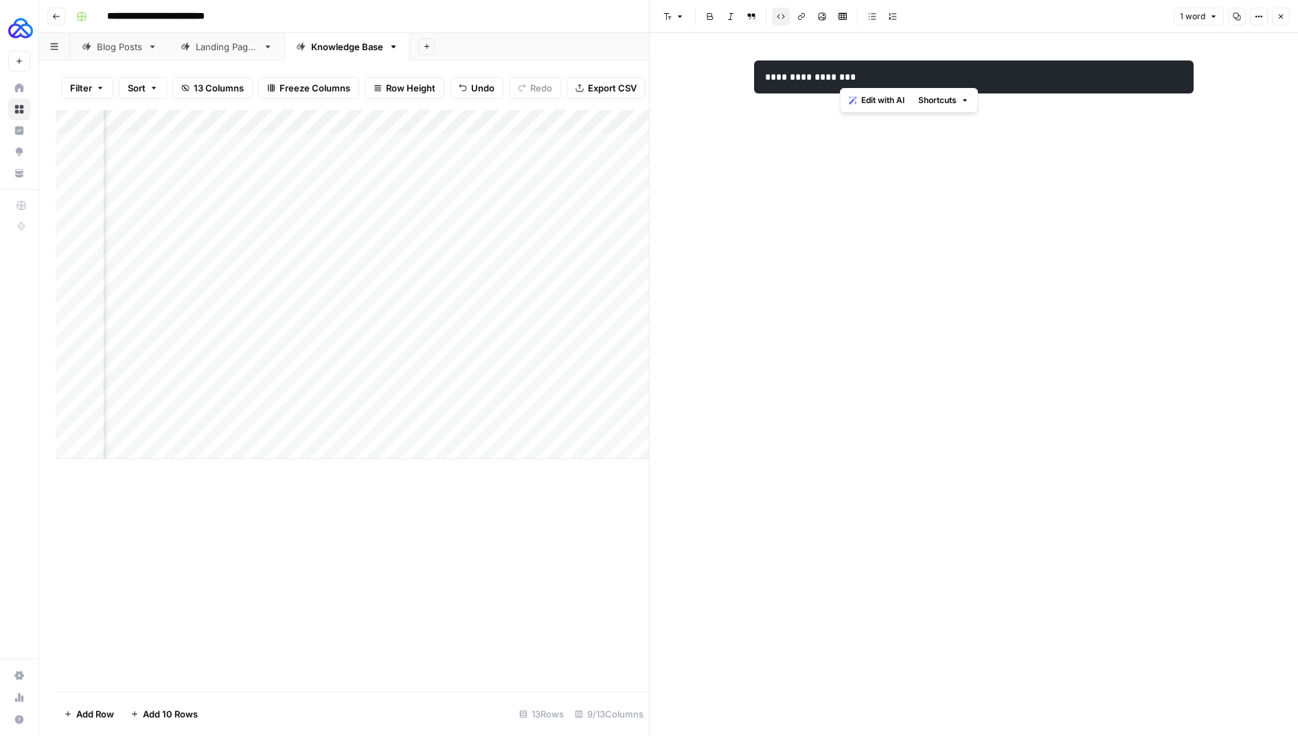
drag, startPoint x: 837, startPoint y: 71, endPoint x: 709, endPoint y: 71, distance: 128.4
click at [709, 71] on div "**********" at bounding box center [974, 384] width 648 height 703
drag, startPoint x: 1285, startPoint y: 16, endPoint x: 1279, endPoint y: 24, distance: 9.3
click at [1285, 16] on button "Close" at bounding box center [1281, 17] width 18 height 18
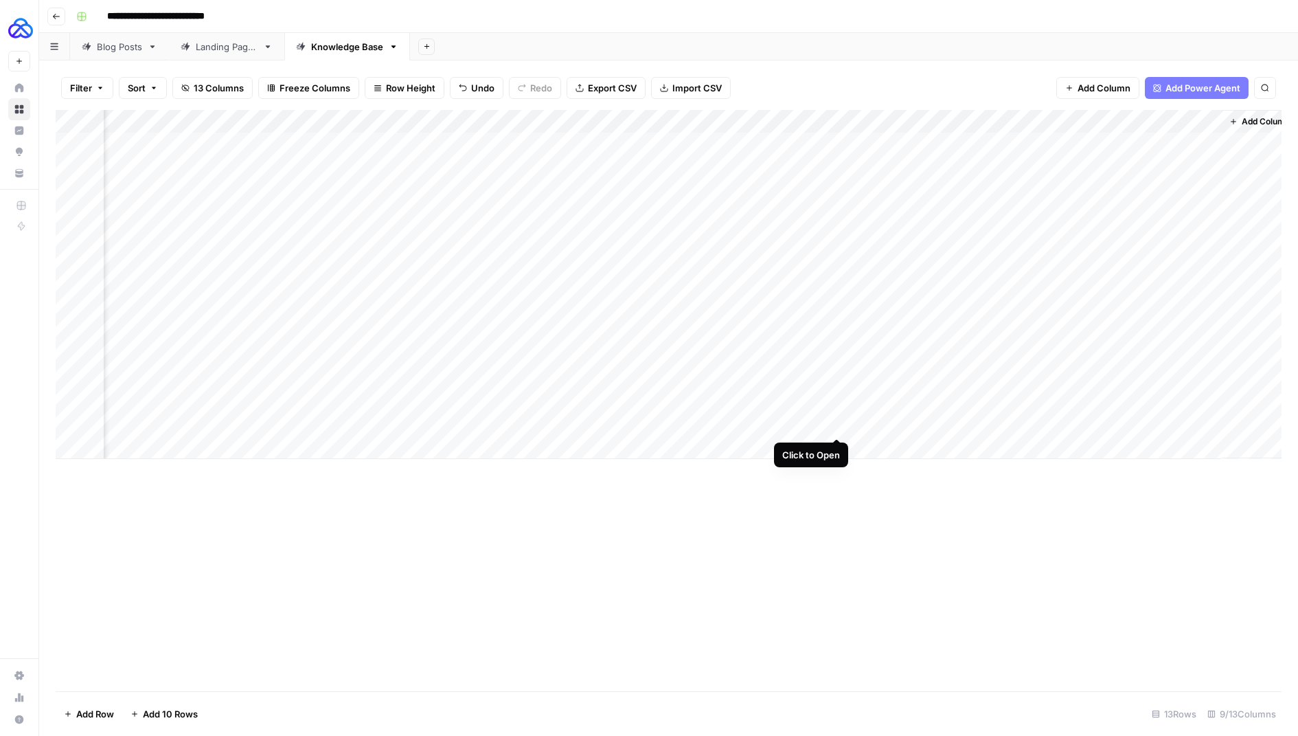
click at [835, 422] on div "Add Column" at bounding box center [669, 284] width 1226 height 349
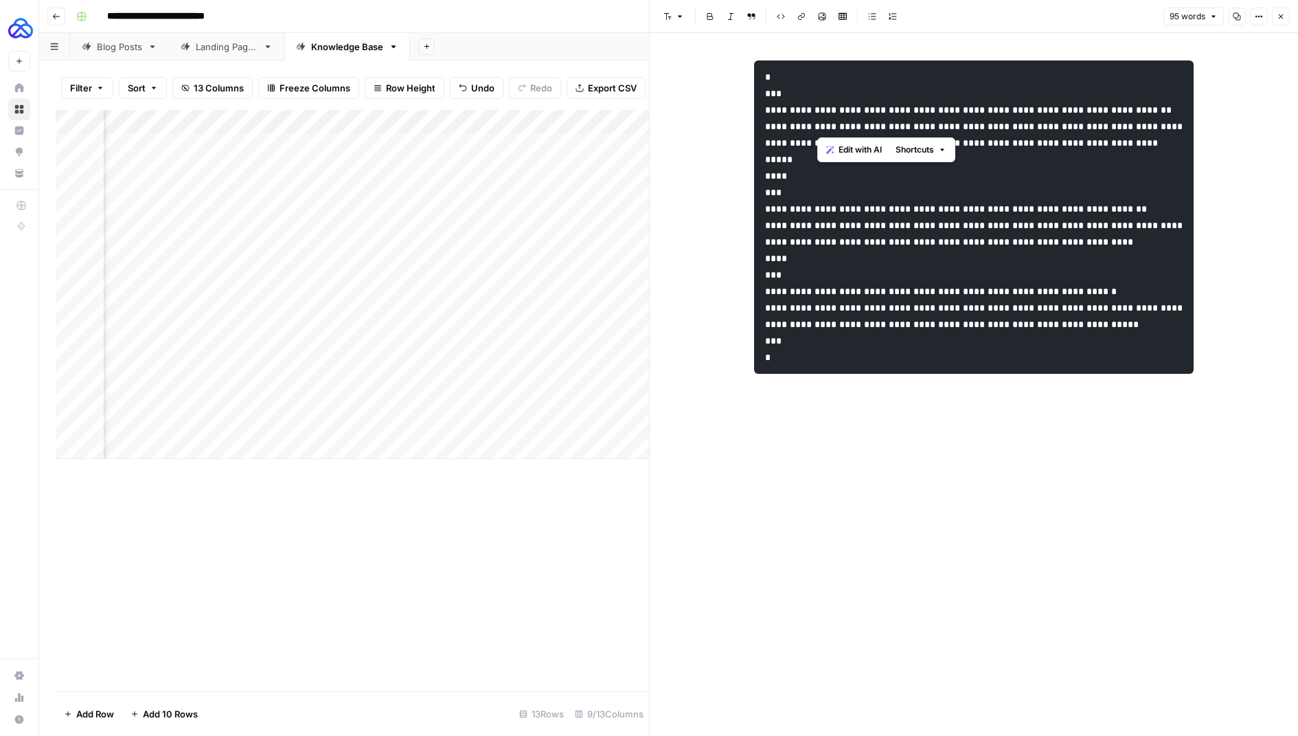
drag, startPoint x: 817, startPoint y: 130, endPoint x: 873, endPoint y: 111, distance: 59.3
click at [873, 111] on code "**********" at bounding box center [975, 217] width 420 height 290
click at [979, 186] on pre "**********" at bounding box center [974, 216] width 440 height 313
drag, startPoint x: 937, startPoint y: 176, endPoint x: 907, endPoint y: 146, distance: 42.7
click at [908, 146] on code "**********" at bounding box center [975, 217] width 420 height 290
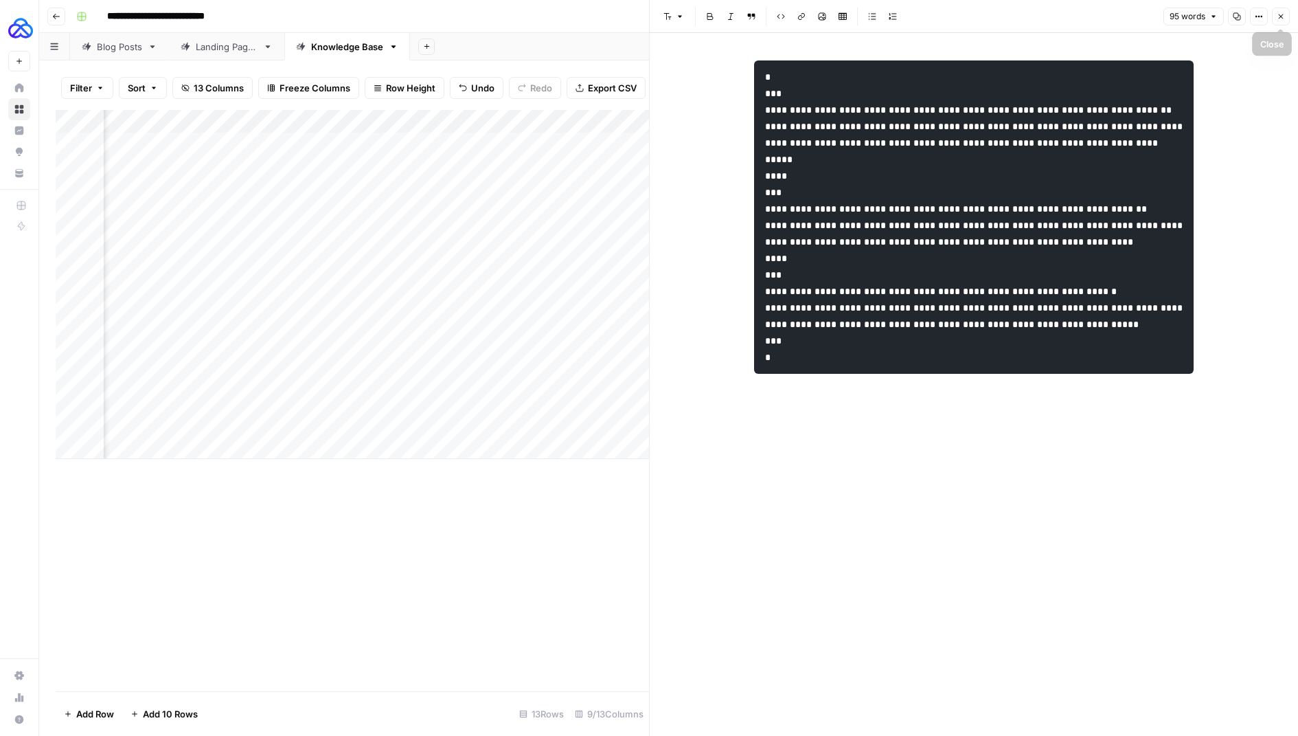
click at [1280, 16] on icon "button" at bounding box center [1281, 16] width 8 height 8
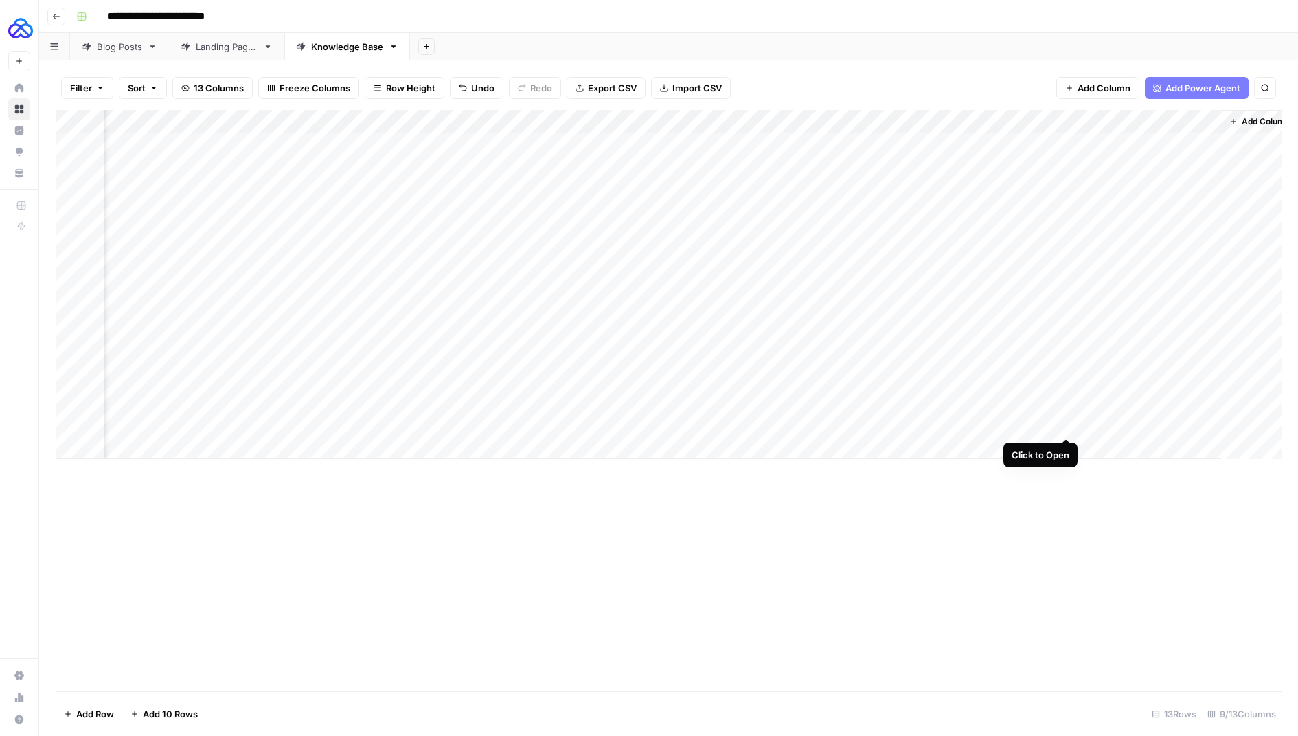
click at [1067, 424] on div "Add Column" at bounding box center [669, 284] width 1226 height 349
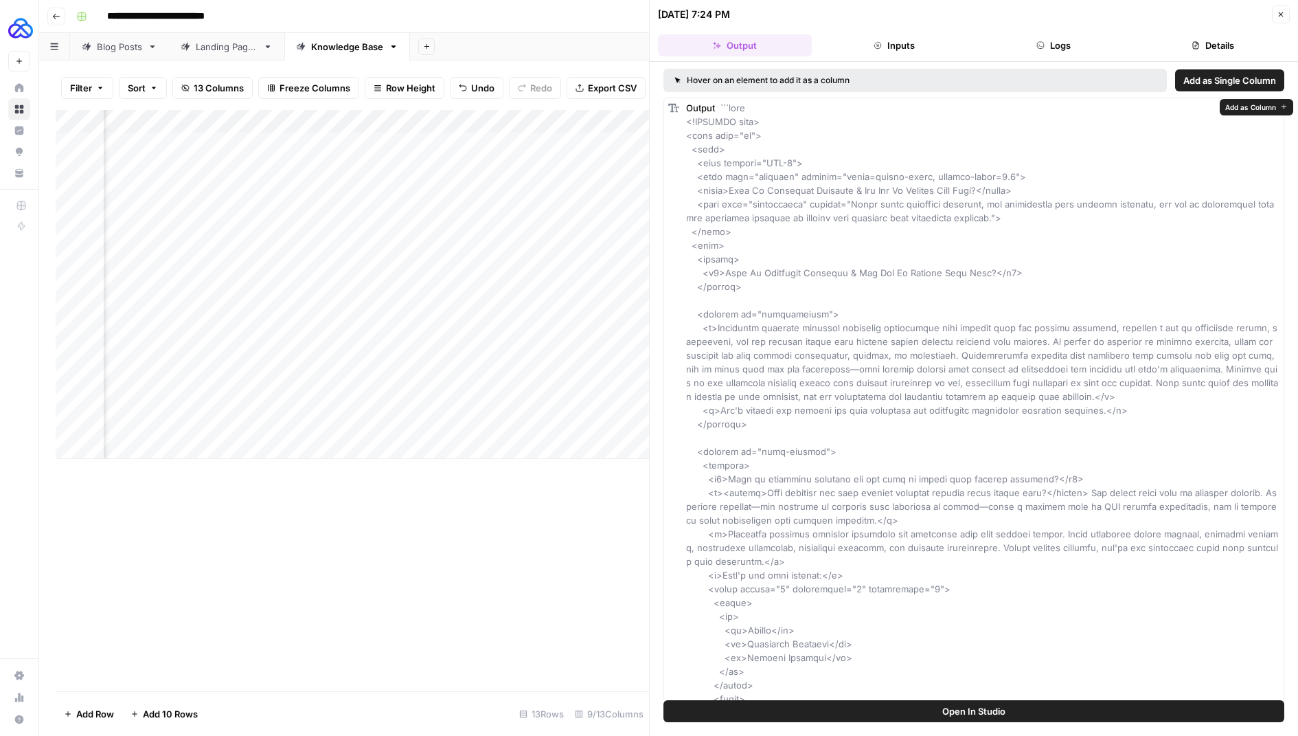
drag, startPoint x: 1262, startPoint y: 529, endPoint x: 687, endPoint y: 323, distance: 610.6
click at [1063, 54] on button "Logs" at bounding box center [1054, 45] width 154 height 22
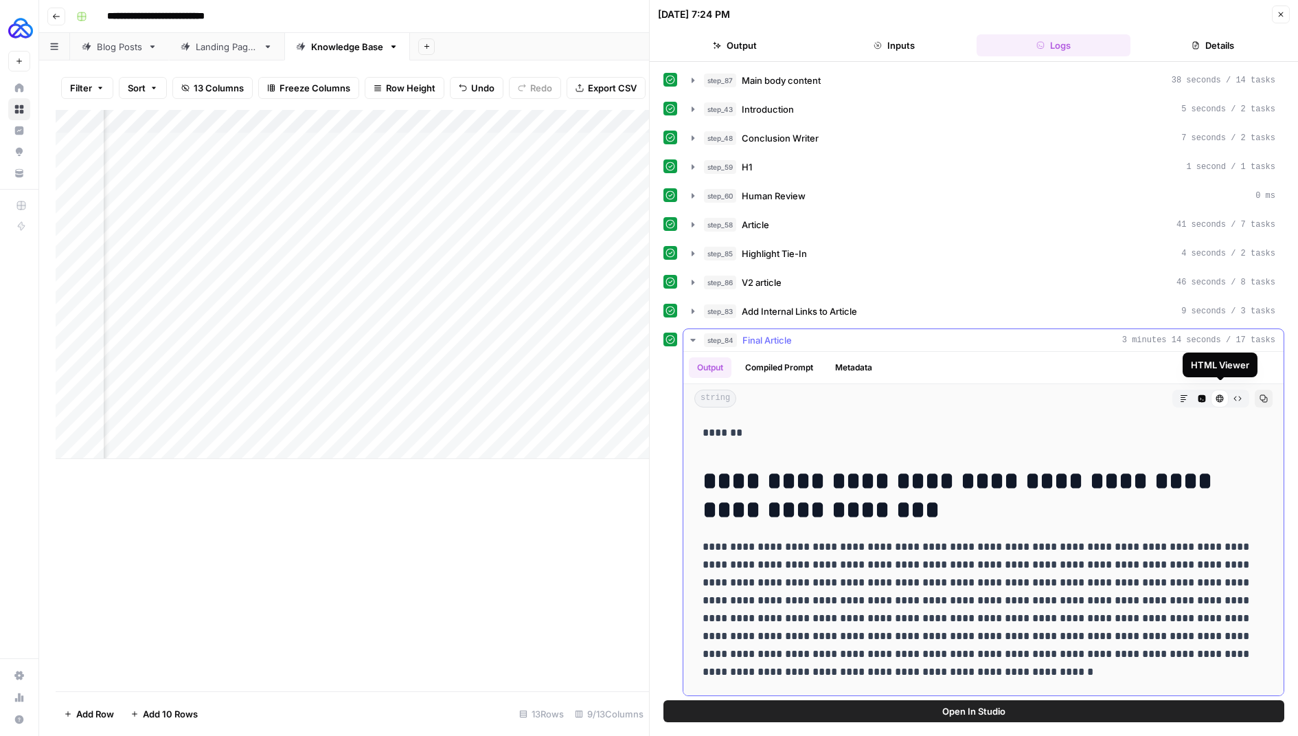
click at [1220, 394] on icon at bounding box center [1220, 398] width 8 height 8
click at [1223, 394] on icon at bounding box center [1220, 398] width 8 height 8
click at [1204, 395] on icon "button" at bounding box center [1202, 399] width 8 height 8
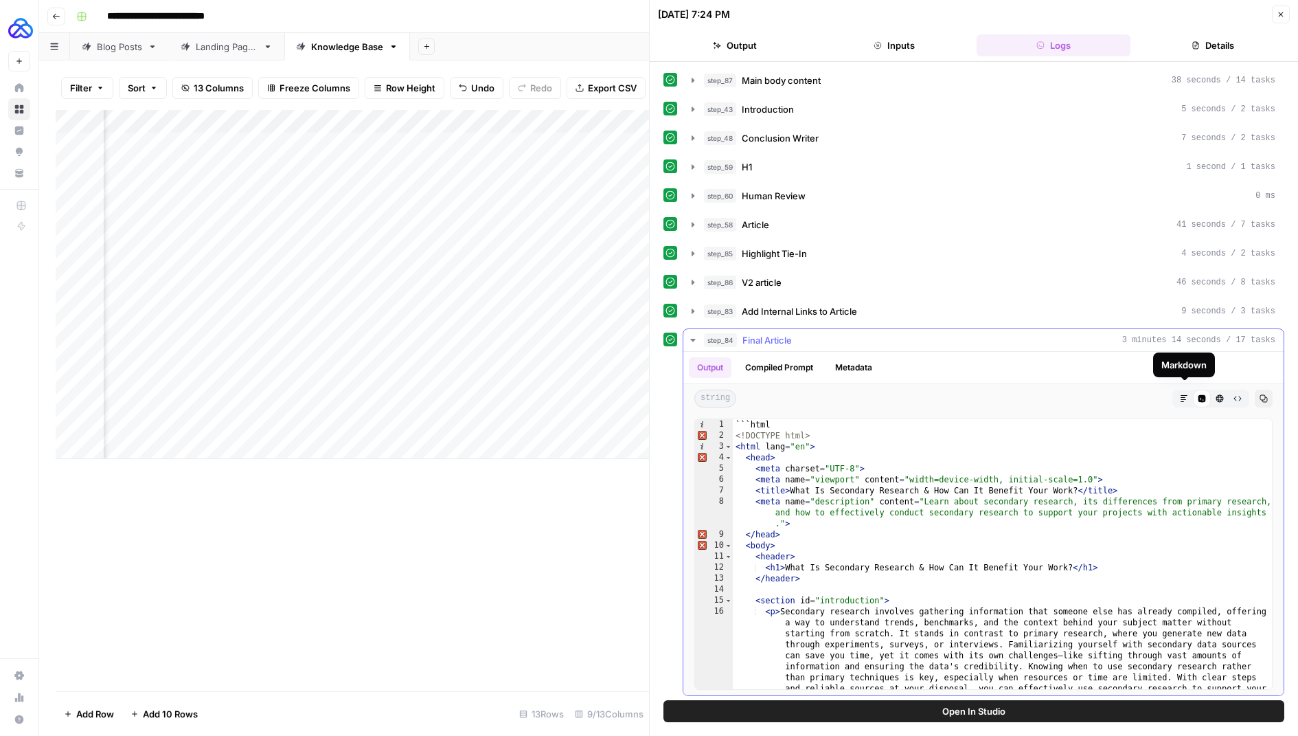
click at [1185, 394] on icon "button" at bounding box center [1184, 398] width 8 height 8
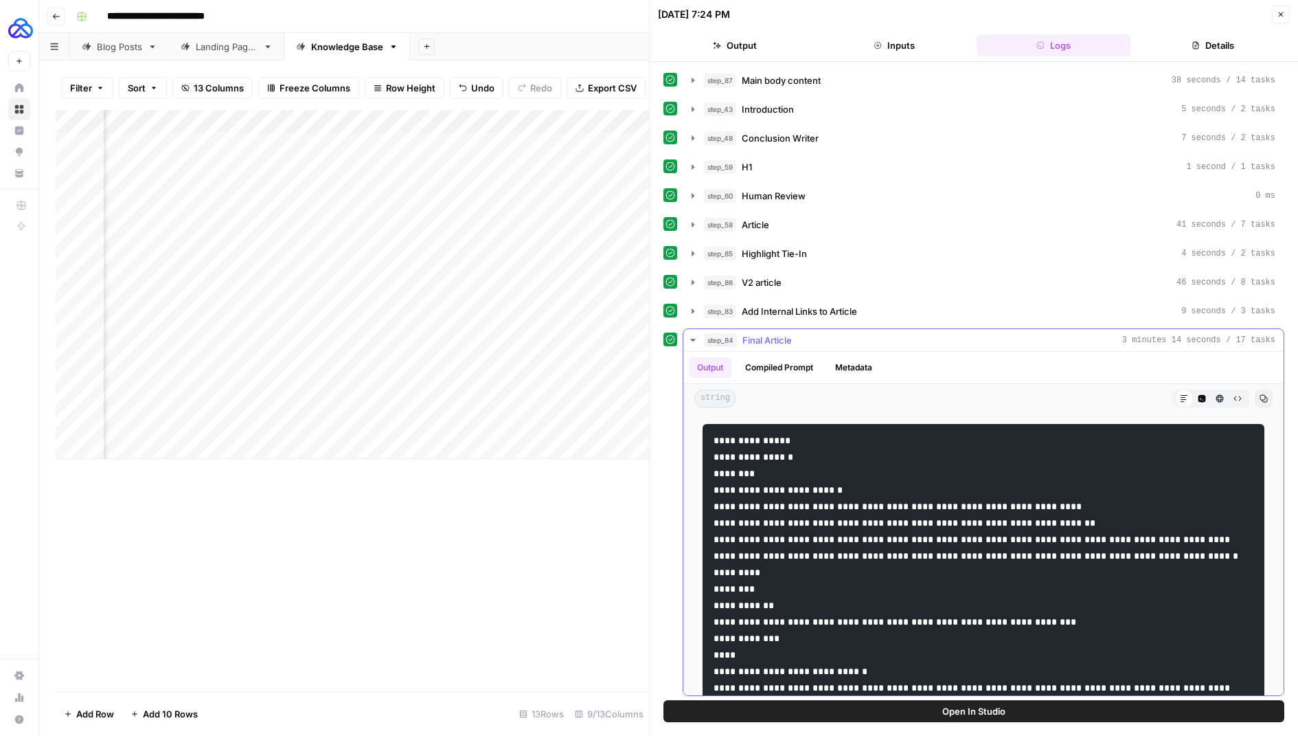
click at [789, 358] on button "Compiled Prompt" at bounding box center [779, 367] width 84 height 21
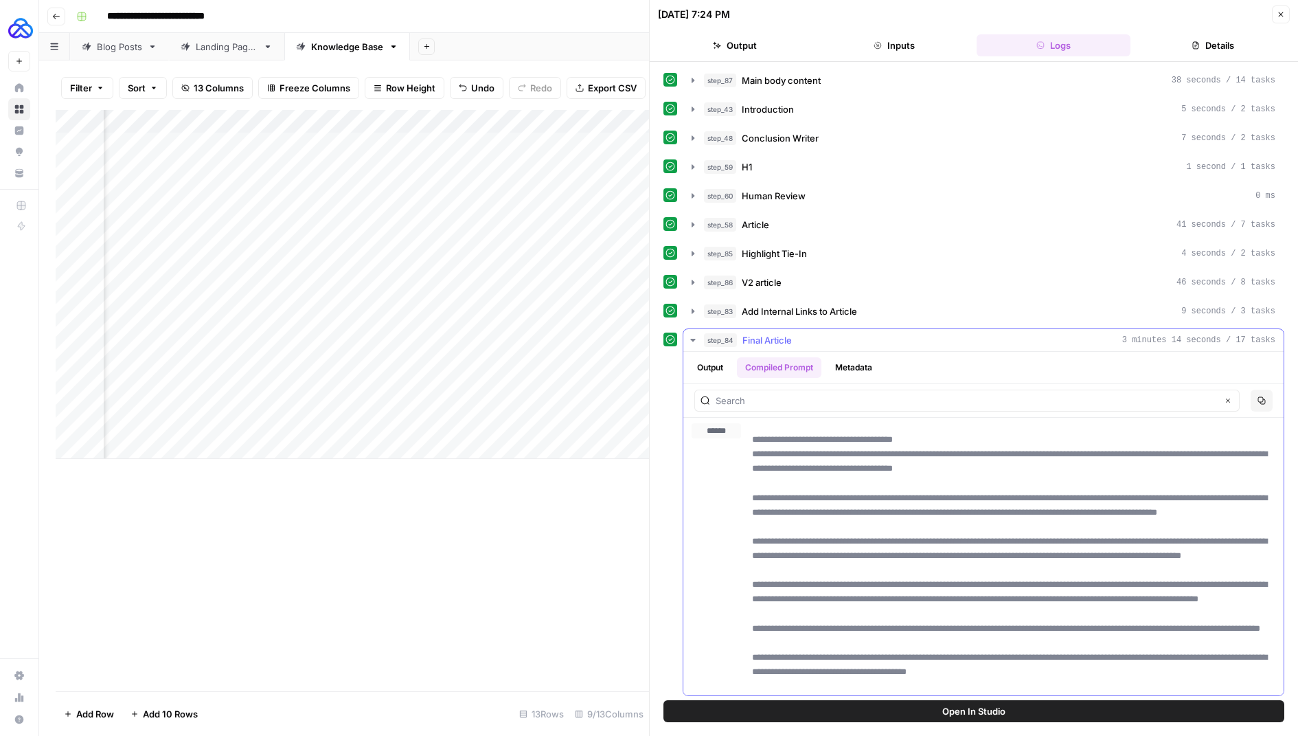
click at [741, 360] on button "Compiled Prompt" at bounding box center [779, 367] width 84 height 21
click at [711, 358] on button "Output" at bounding box center [710, 367] width 43 height 21
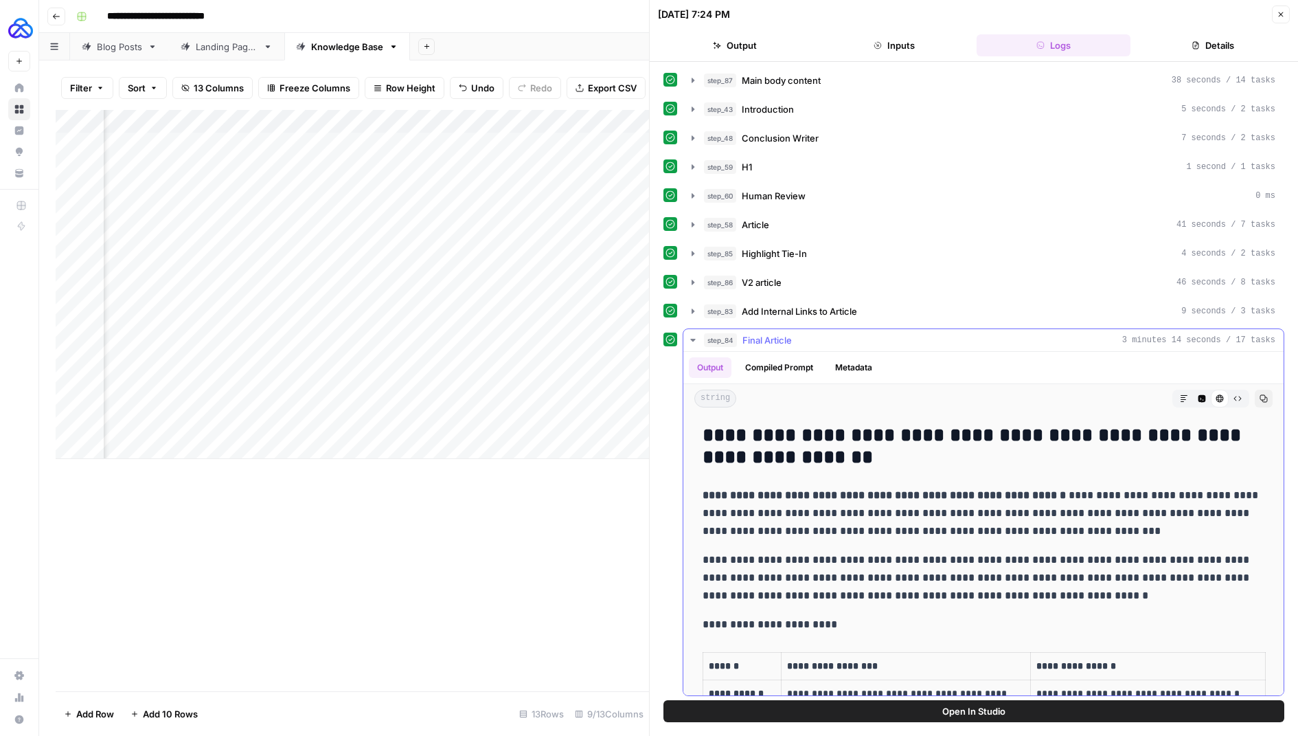
scroll to position [307, 0]
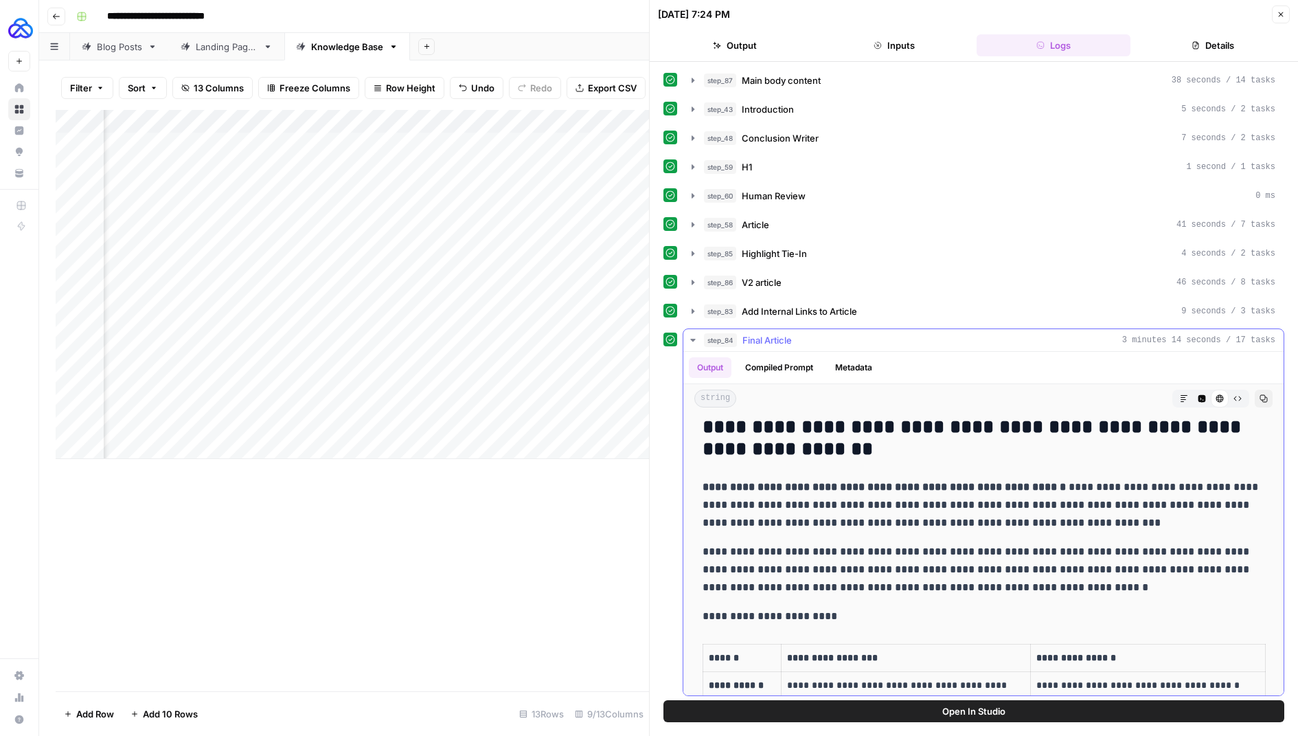
click at [1178, 396] on button "Markdown" at bounding box center [1184, 398] width 18 height 18
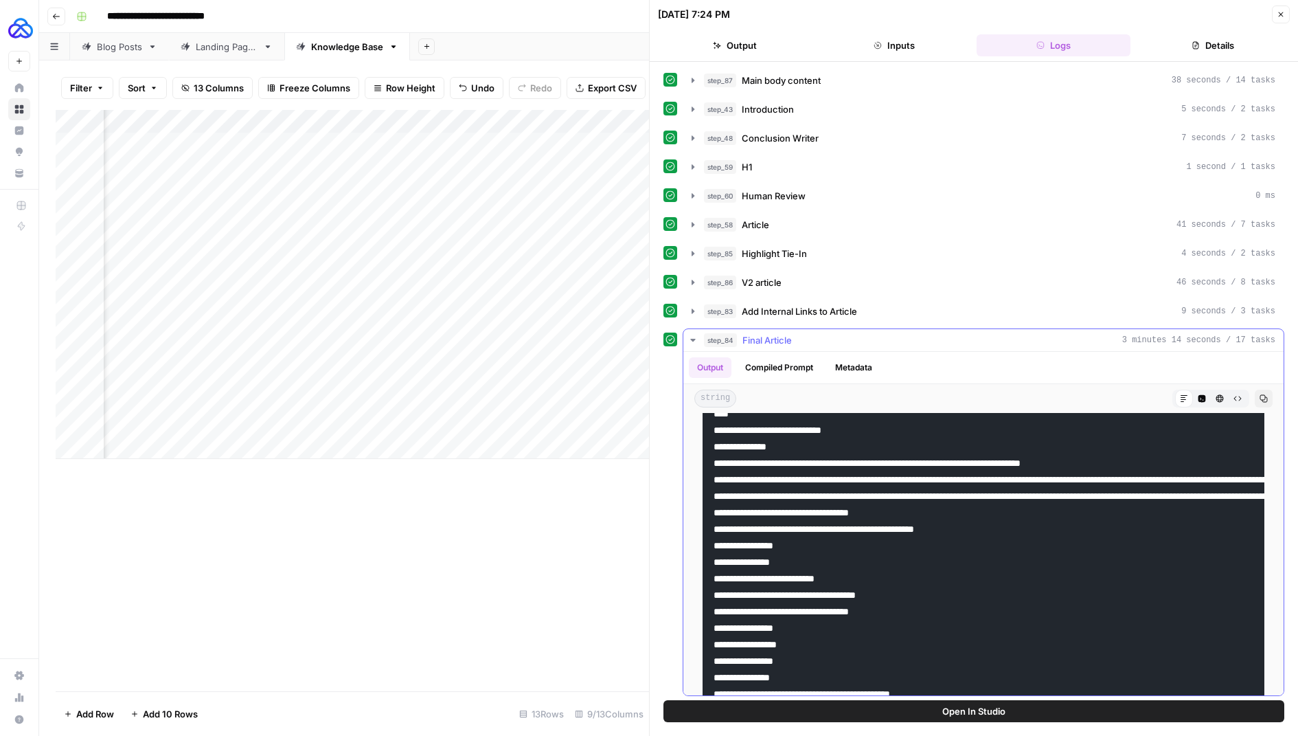
click at [1241, 394] on icon "button" at bounding box center [1237, 398] width 8 height 8
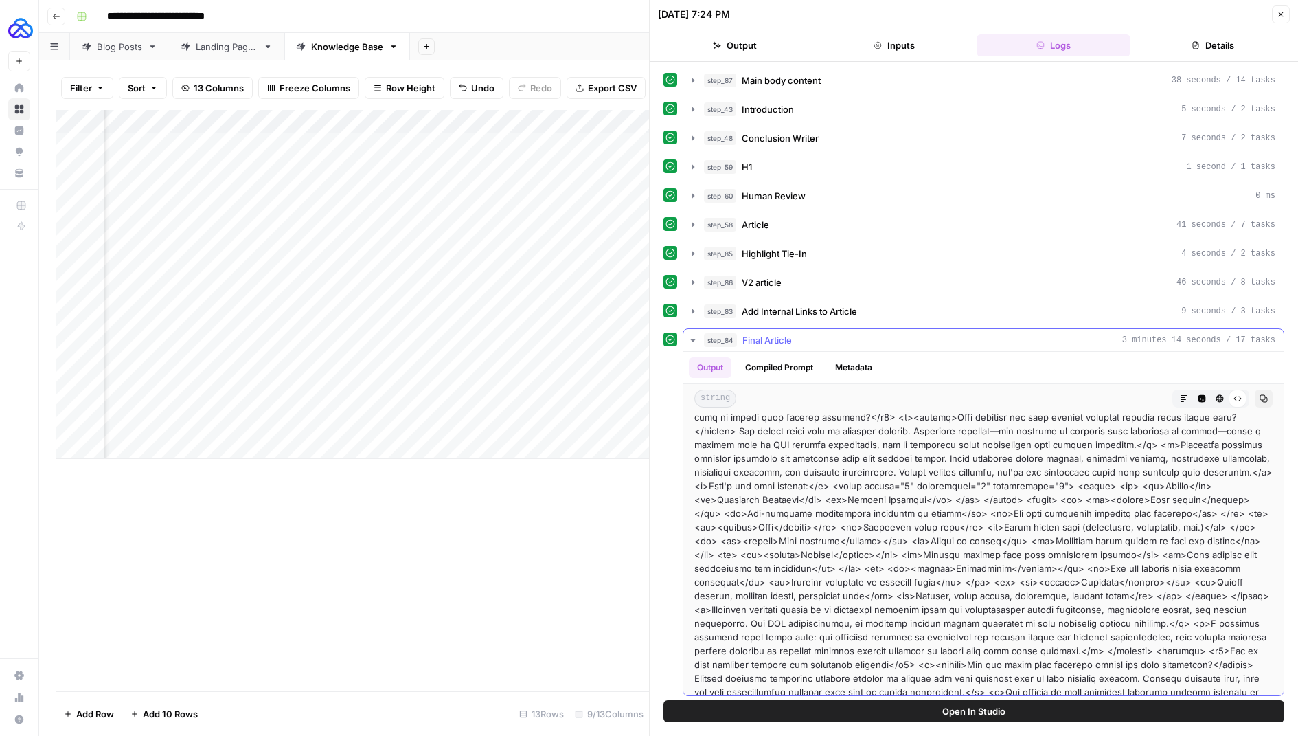
scroll to position [0, 0]
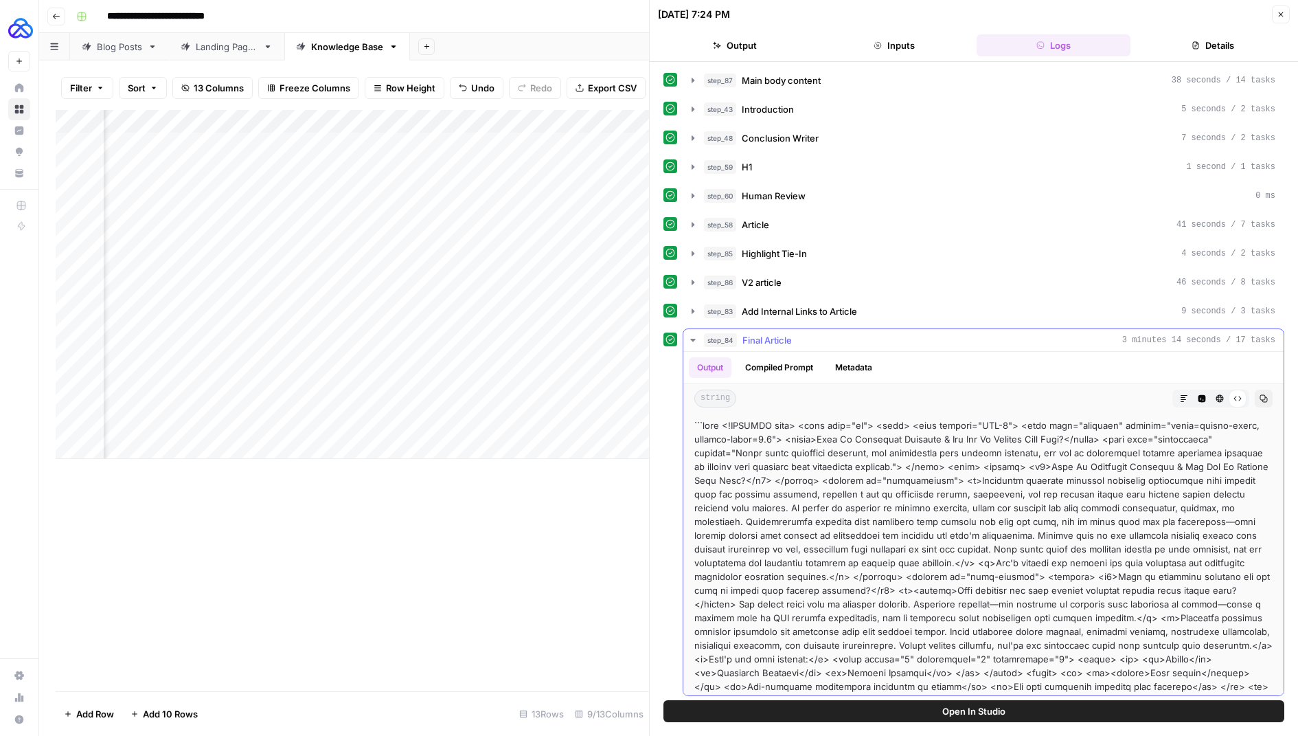
click at [1277, 10] on button "Close" at bounding box center [1281, 14] width 18 height 18
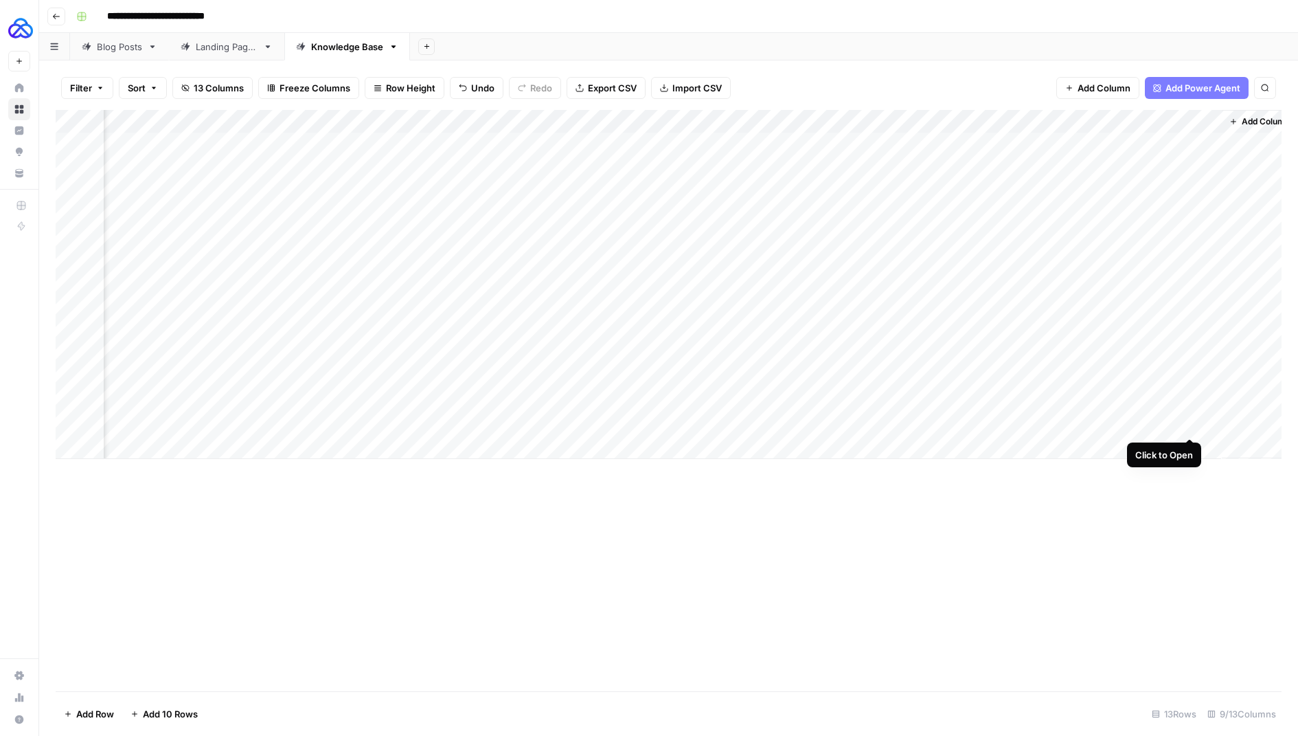
click at [1190, 424] on div "Add Column" at bounding box center [669, 284] width 1226 height 349
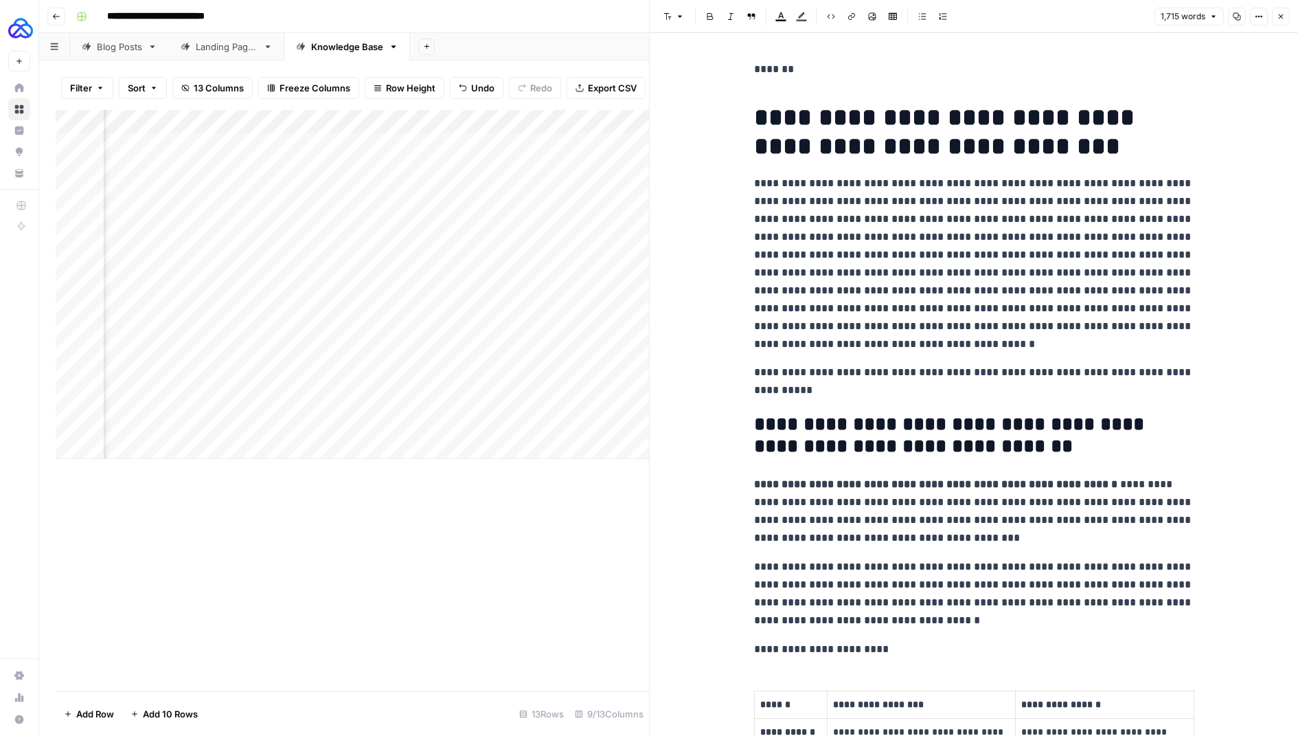
click at [852, 231] on p "**********" at bounding box center [974, 263] width 440 height 179
drag, startPoint x: 754, startPoint y: 119, endPoint x: 913, endPoint y: 200, distance: 178.1
click at [1254, 21] on button "Options" at bounding box center [1259, 17] width 18 height 18
click at [1189, 152] on button "Code" at bounding box center [1214, 145] width 98 height 19
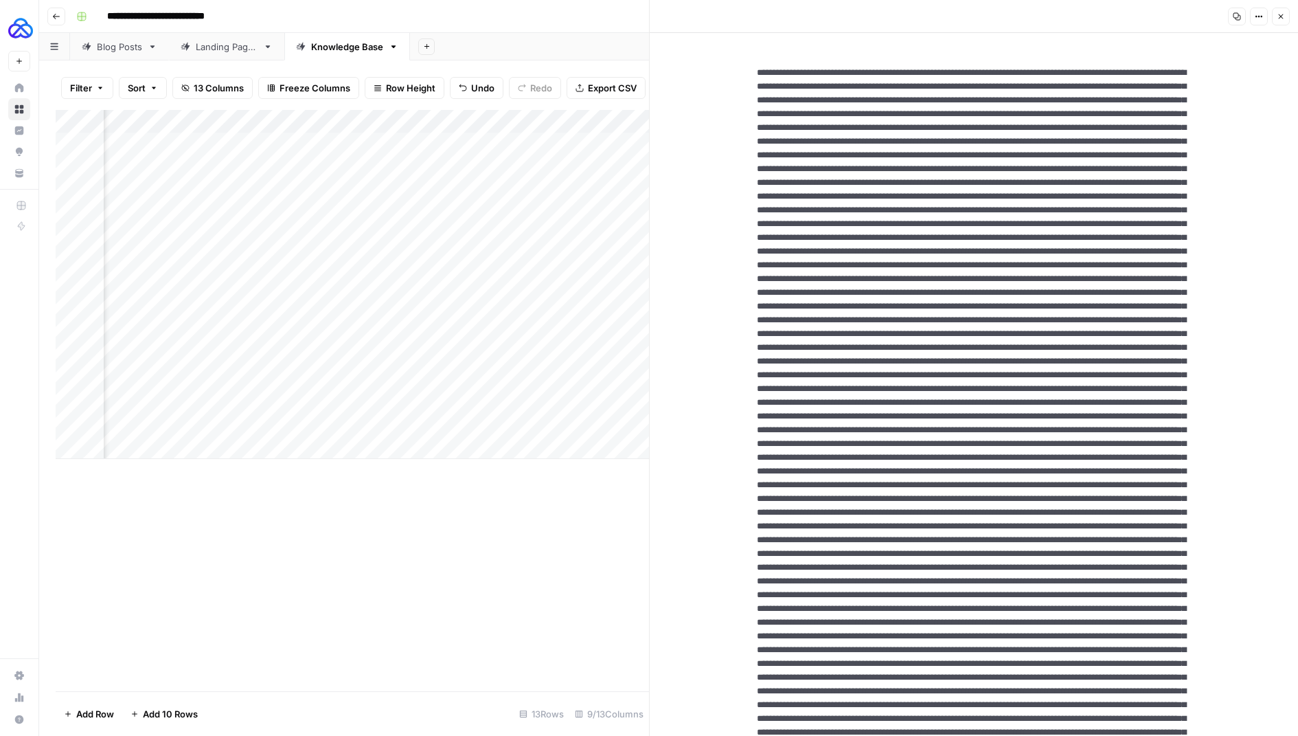
drag, startPoint x: 835, startPoint y: 71, endPoint x: 891, endPoint y: 174, distance: 116.8
click at [1257, 19] on icon "button" at bounding box center [1259, 16] width 8 height 8
click at [1198, 100] on span "HTML" at bounding box center [1218, 96] width 66 height 14
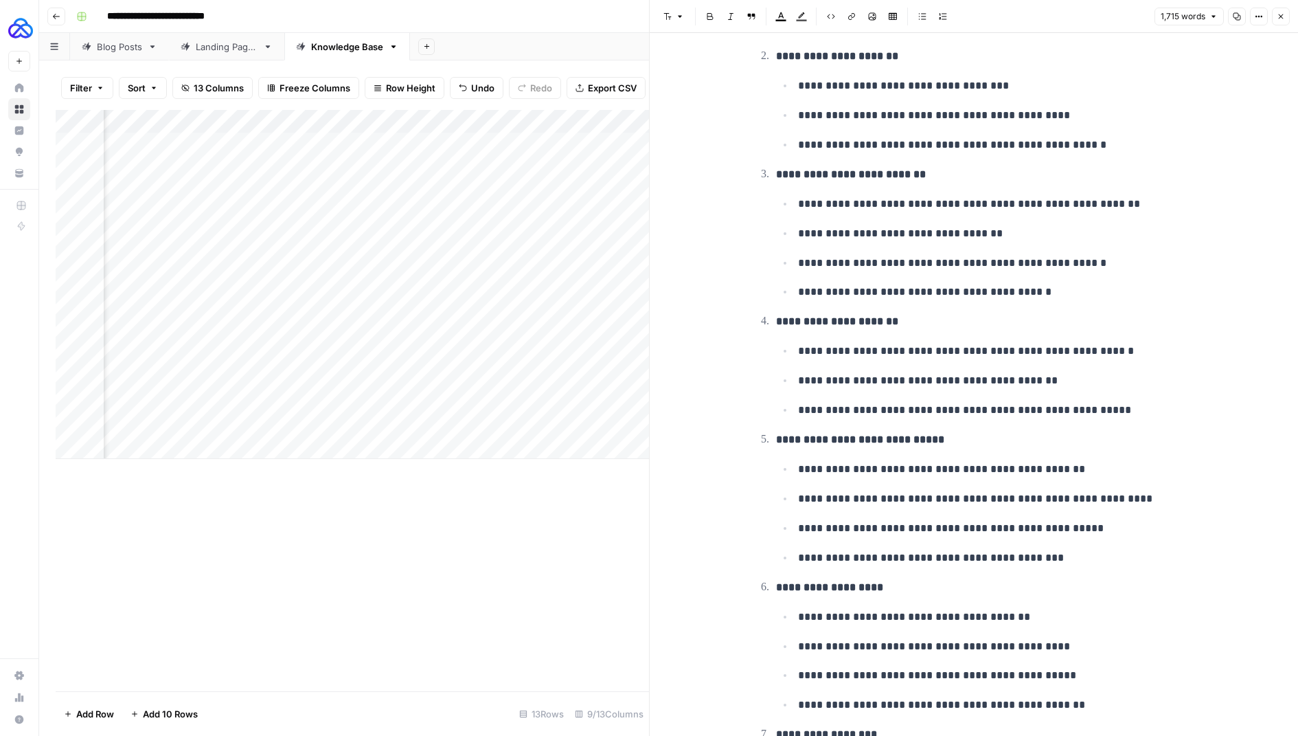
scroll to position [1920, 0]
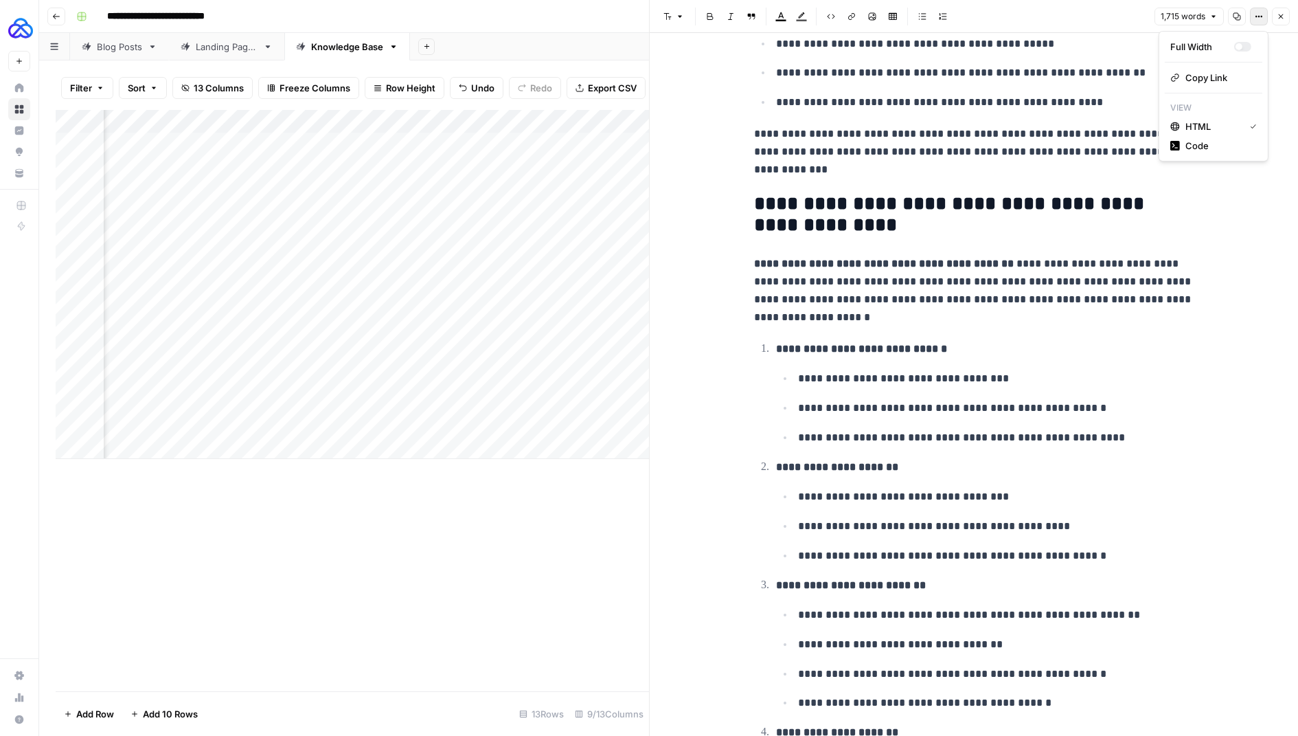
click at [1261, 24] on button "Options" at bounding box center [1259, 17] width 18 height 18
click at [1200, 144] on span "Code" at bounding box center [1218, 146] width 66 height 14
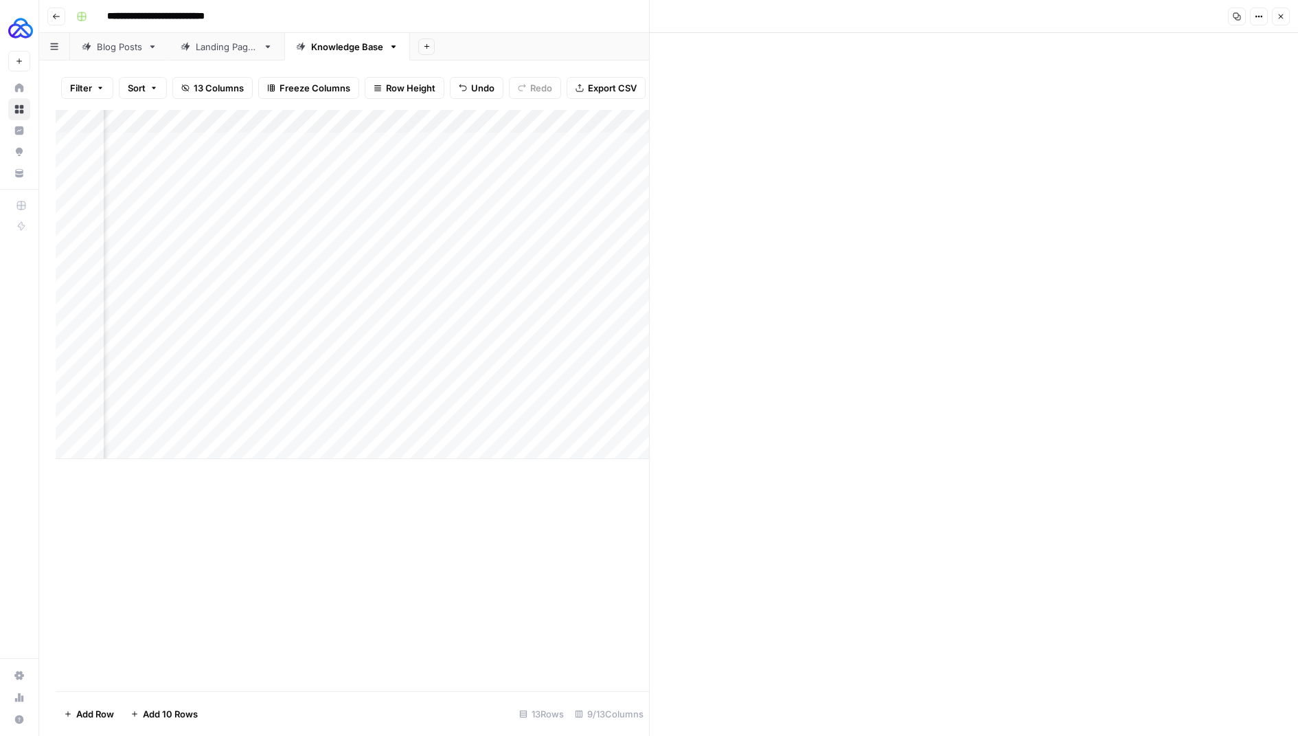
scroll to position [2219, 0]
drag, startPoint x: 832, startPoint y: 74, endPoint x: 779, endPoint y: 673, distance: 601.3
click at [1285, 22] on button "Close" at bounding box center [1281, 17] width 18 height 18
click at [295, 442] on div "Add Column" at bounding box center [669, 284] width 1226 height 349
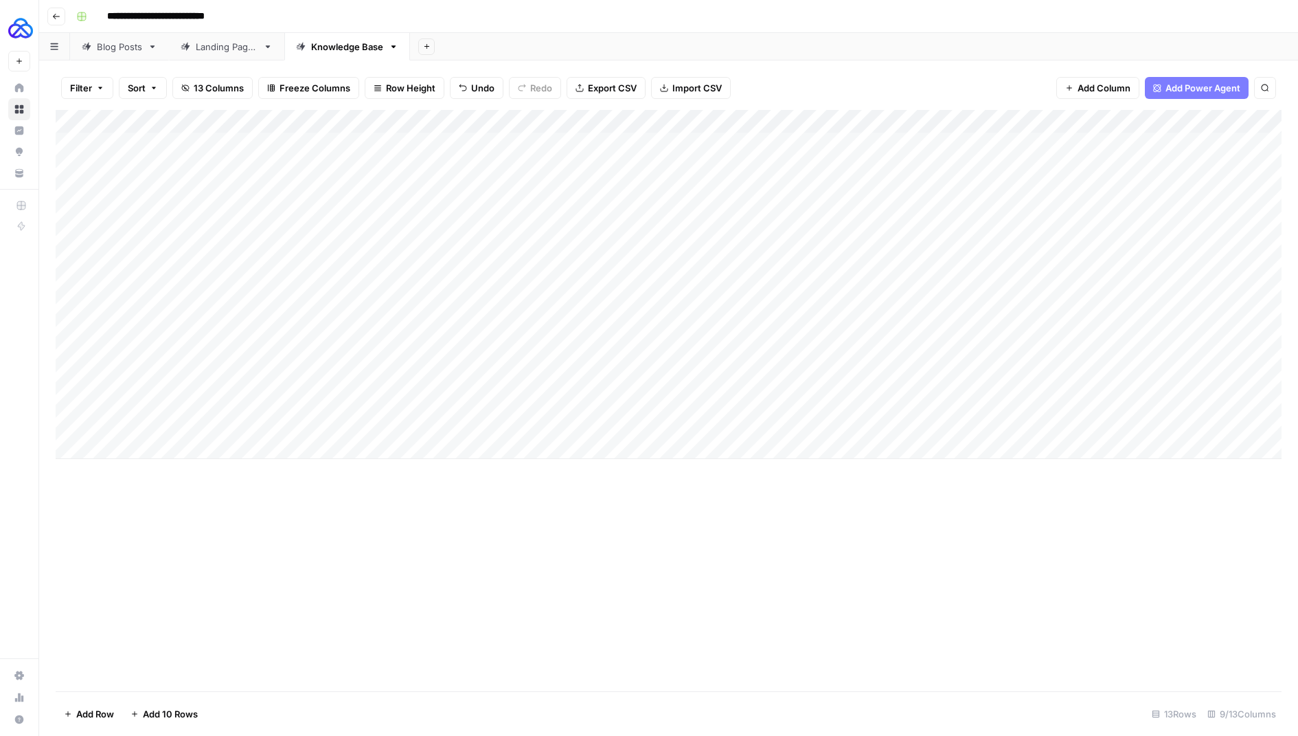
click at [294, 442] on div "Add Column" at bounding box center [669, 284] width 1226 height 349
type textarea "**********"
click at [424, 423] on div "Add Column" at bounding box center [669, 296] width 1226 height 372
click at [424, 423] on textarea "********" at bounding box center [508, 424] width 220 height 19
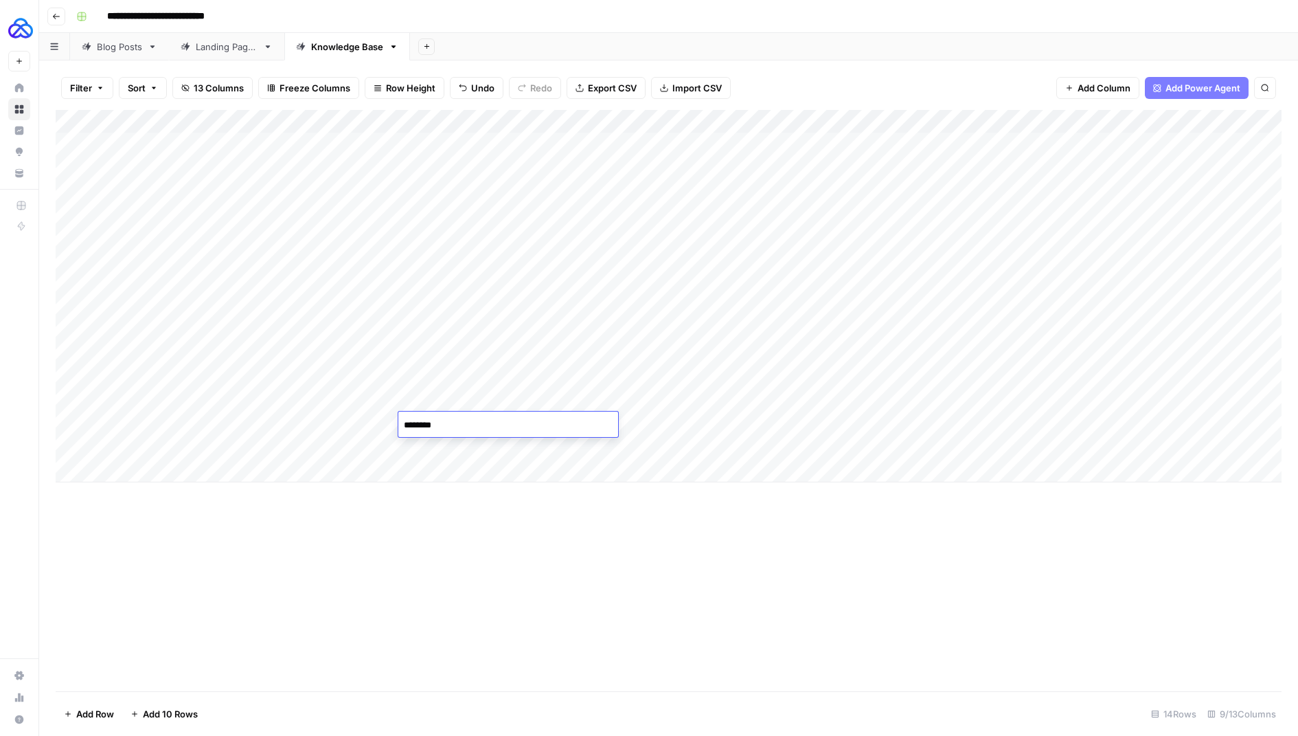
click at [131, 440] on div "Add Column" at bounding box center [669, 296] width 1226 height 372
type textarea "****"
click at [352, 449] on div "Add Column" at bounding box center [669, 296] width 1226 height 372
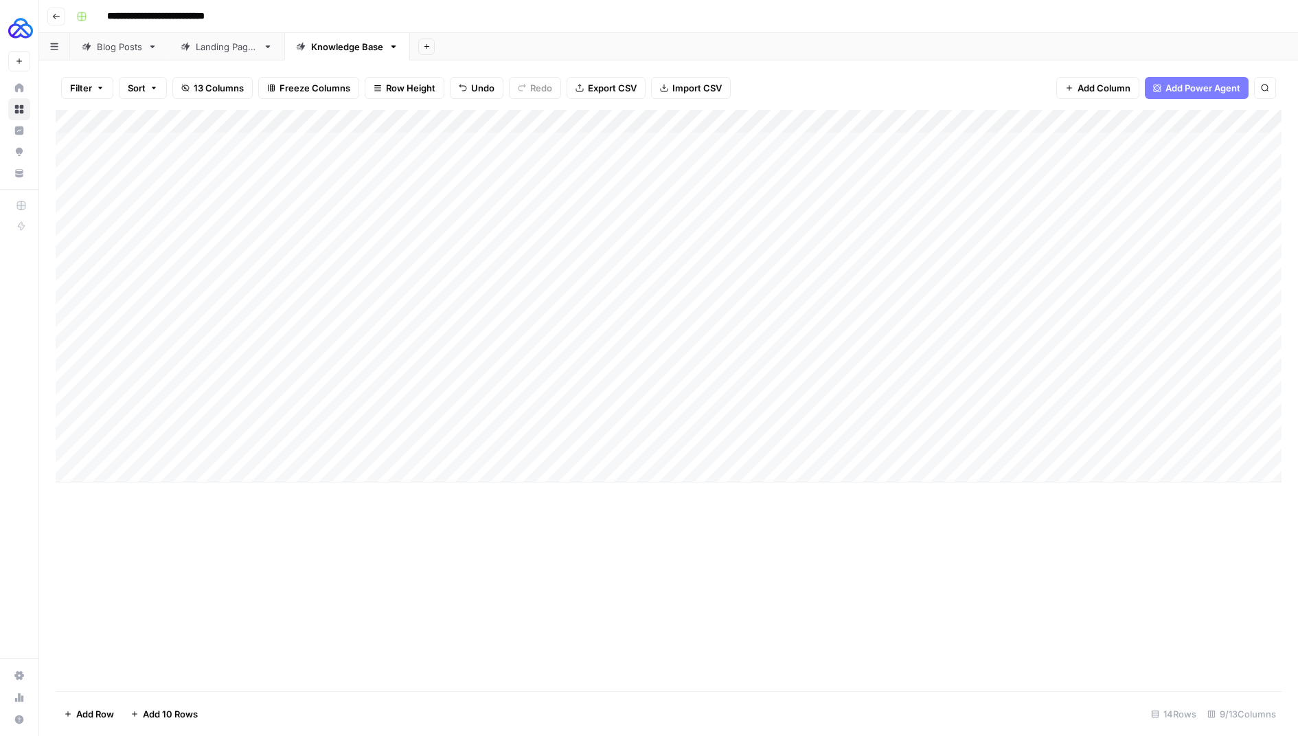
click at [464, 450] on div "Add Column" at bounding box center [669, 296] width 1226 height 372
type textarea "*******"
click at [636, 512] on div "Add Column" at bounding box center [669, 400] width 1226 height 581
click at [630, 446] on div "Add Column" at bounding box center [669, 296] width 1226 height 372
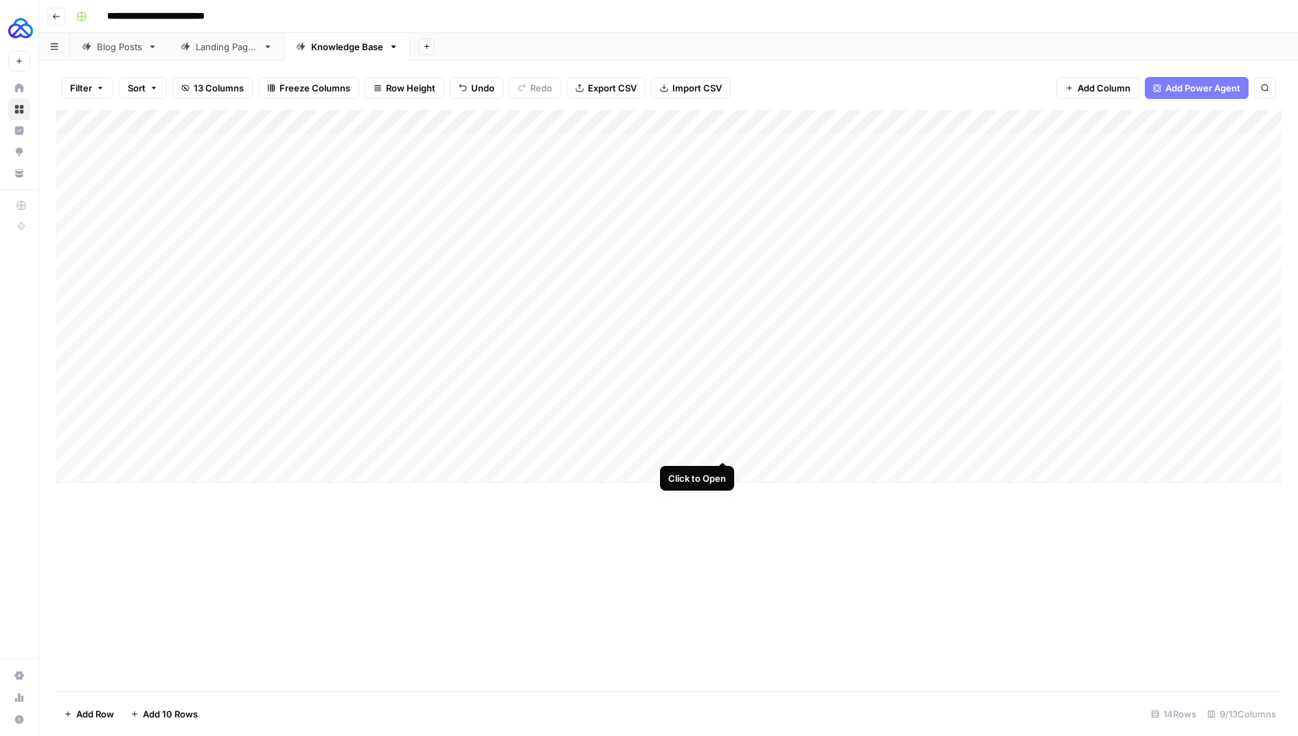
click at [724, 446] on div "Add Column" at bounding box center [669, 296] width 1226 height 372
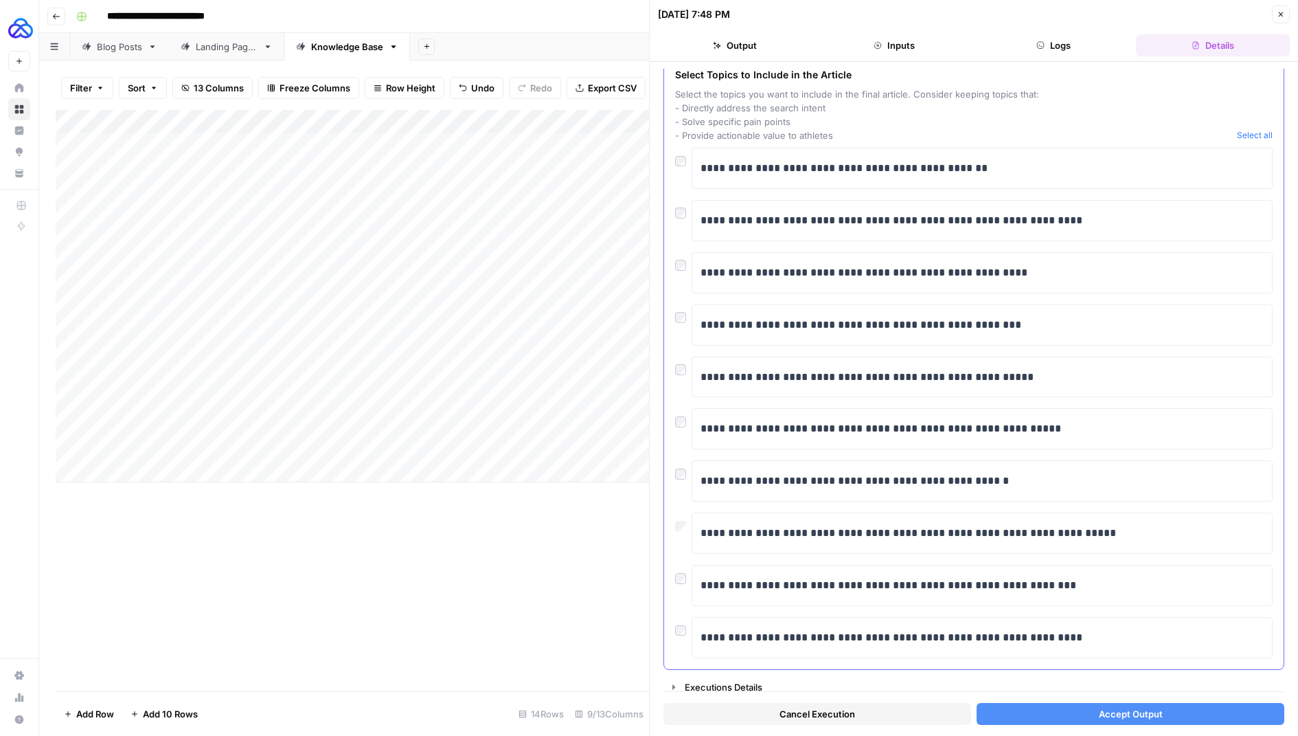
scroll to position [61, 0]
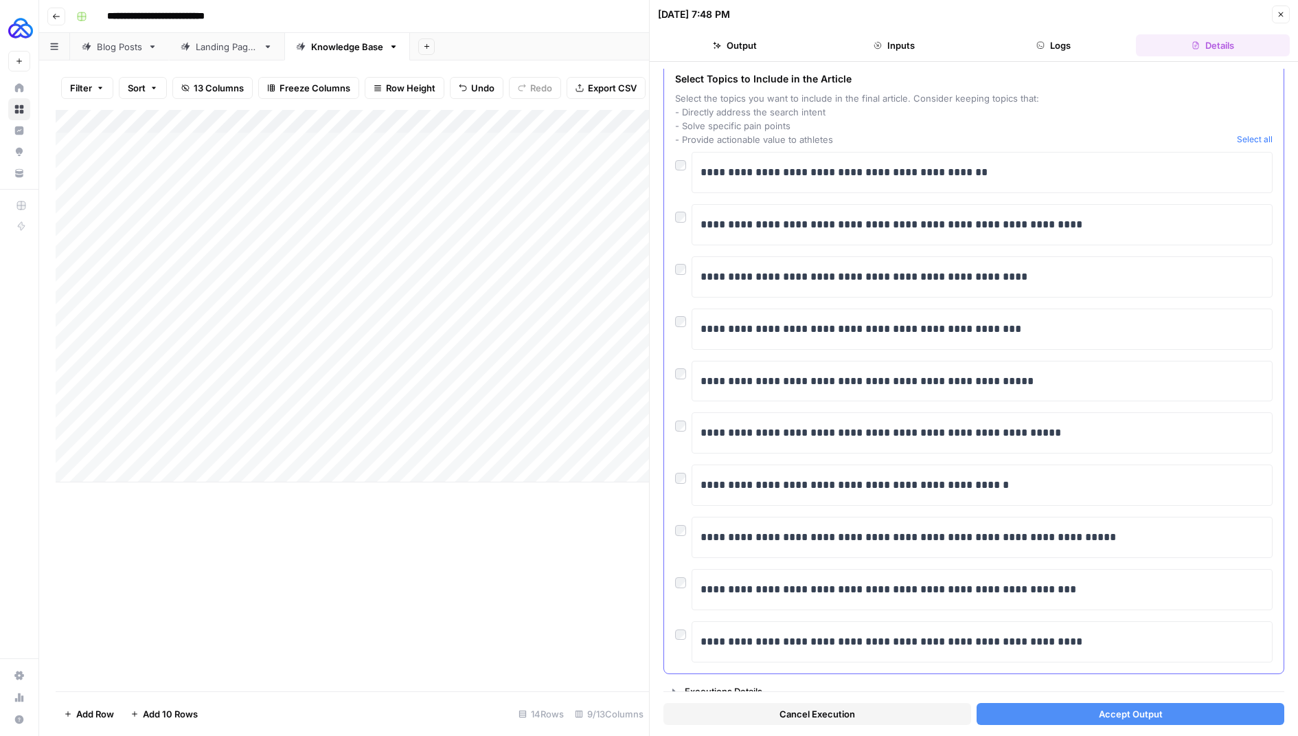
click at [686, 435] on div "**********" at bounding box center [973, 432] width 597 height 41
click at [1019, 709] on button "Accept Output" at bounding box center [1131, 714] width 308 height 22
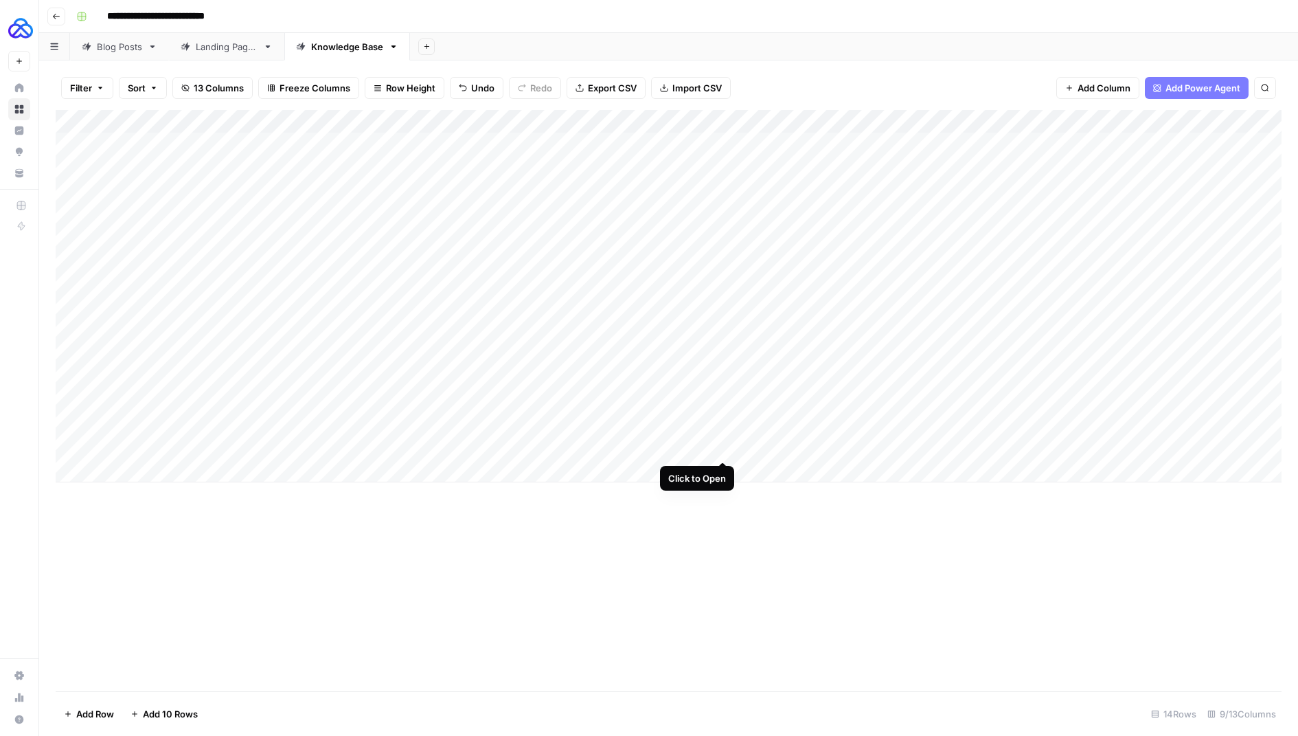
click at [725, 446] on div "Add Column" at bounding box center [669, 296] width 1226 height 372
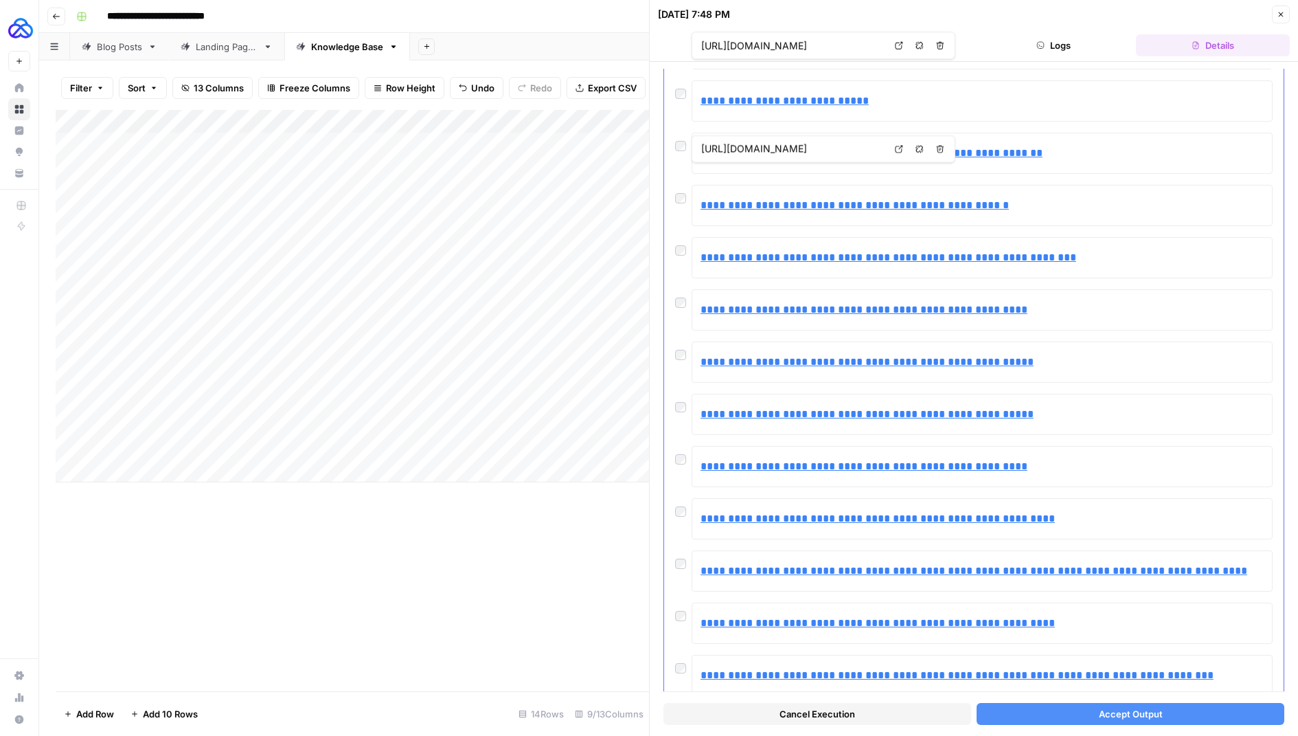
scroll to position [666, 0]
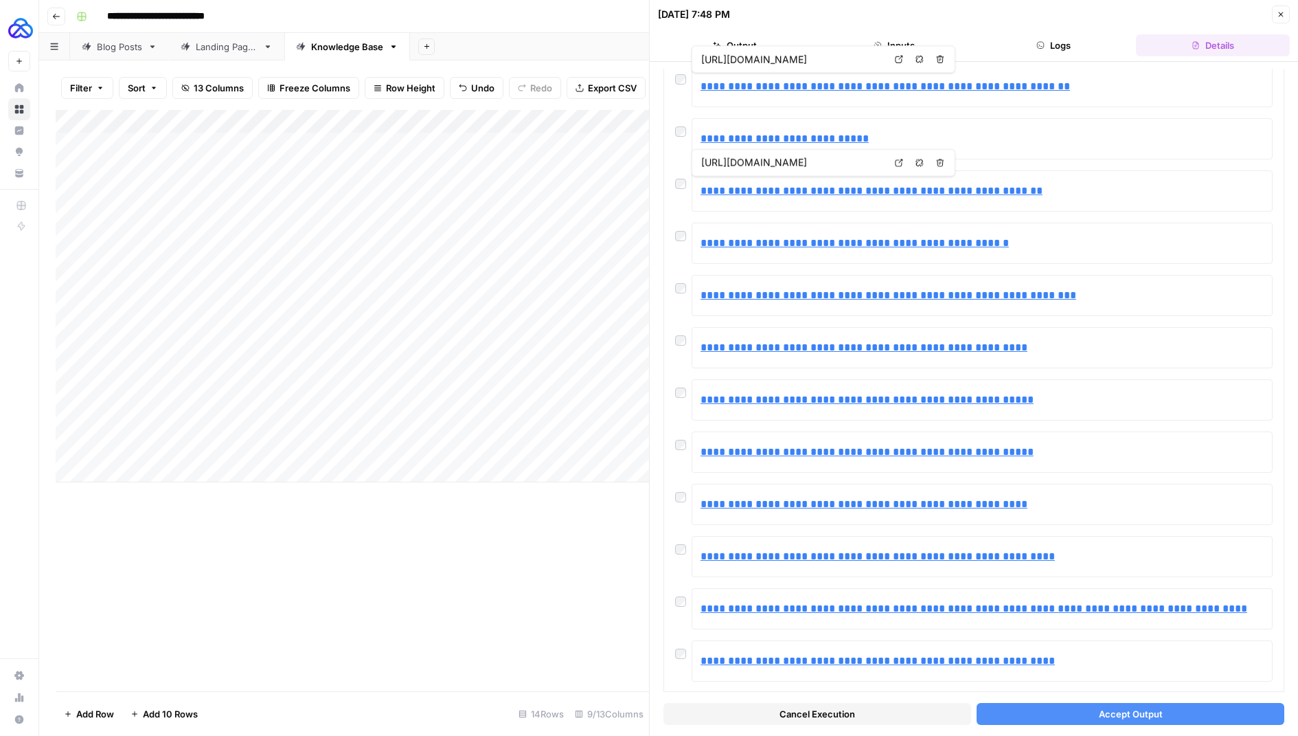
click at [1077, 706] on button "Accept Output" at bounding box center [1131, 714] width 308 height 22
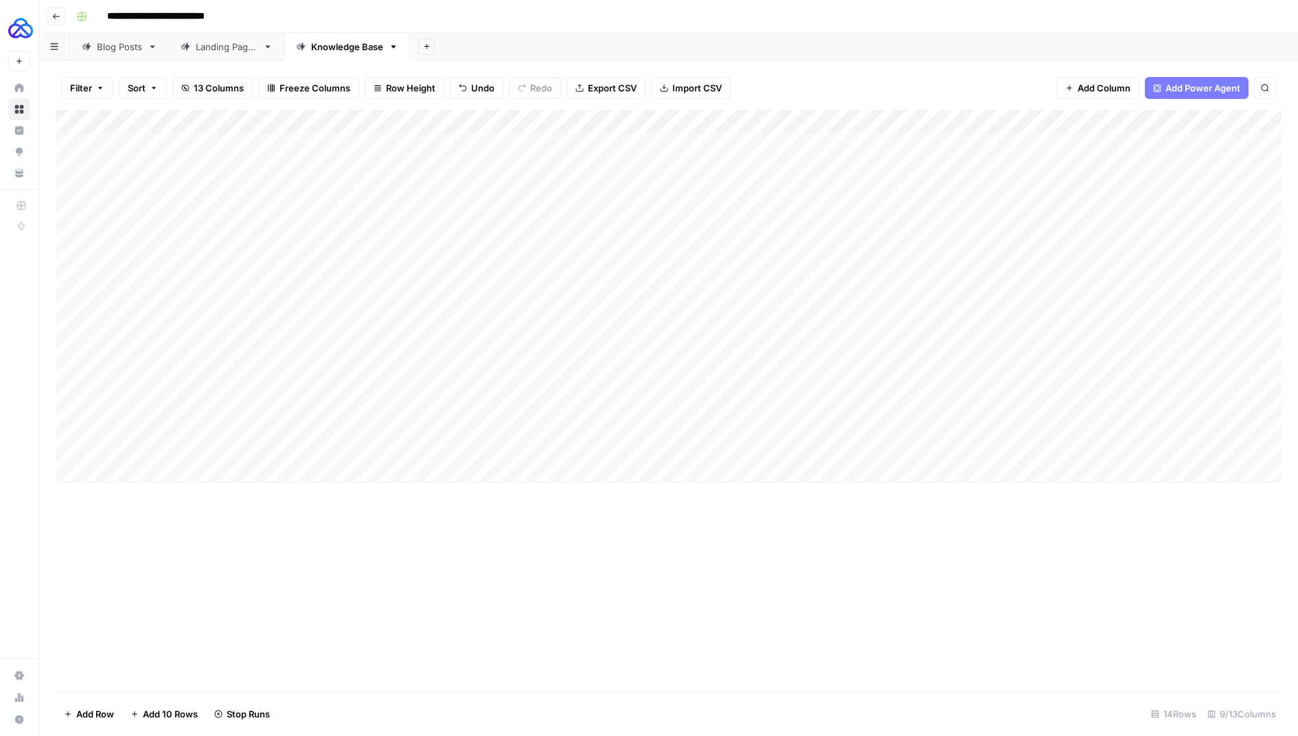
click at [286, 444] on div "Add Column" at bounding box center [669, 296] width 1226 height 372
click at [1169, 444] on div "Add Column" at bounding box center [669, 296] width 1226 height 372
click at [1219, 445] on div "Add Column" at bounding box center [669, 296] width 1226 height 372
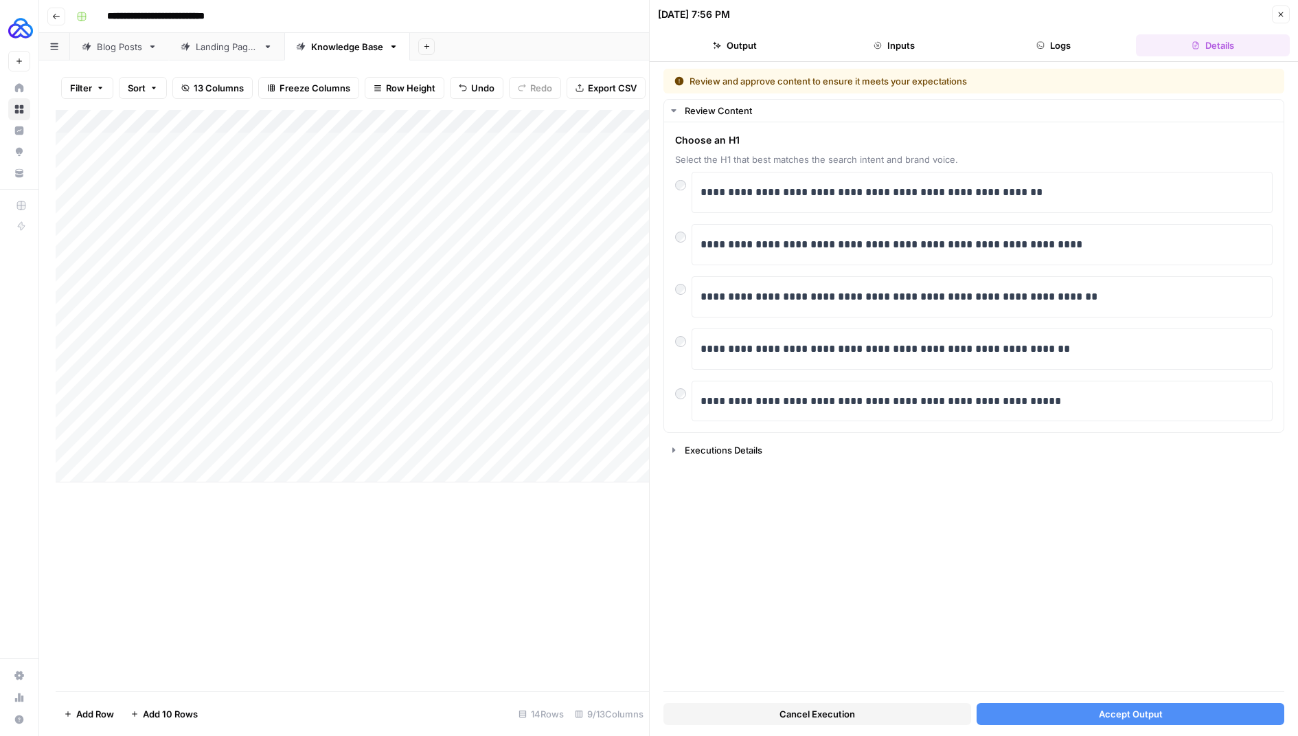
click at [1038, 718] on button "Accept Output" at bounding box center [1131, 714] width 308 height 22
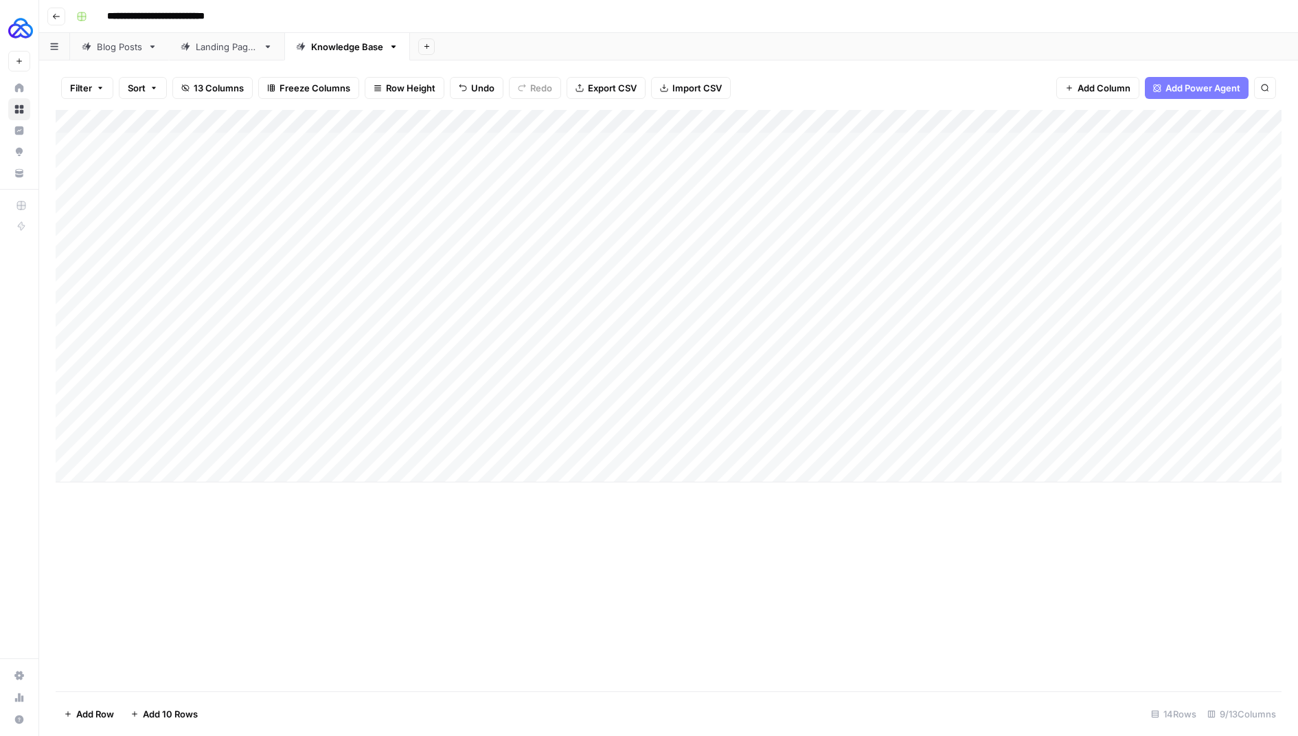
click at [137, 446] on div "Add Column" at bounding box center [669, 296] width 1226 height 372
click at [137, 446] on textarea "****" at bounding box center [213, 448] width 220 height 19
click at [127, 464] on div "Add Column" at bounding box center [669, 296] width 1226 height 372
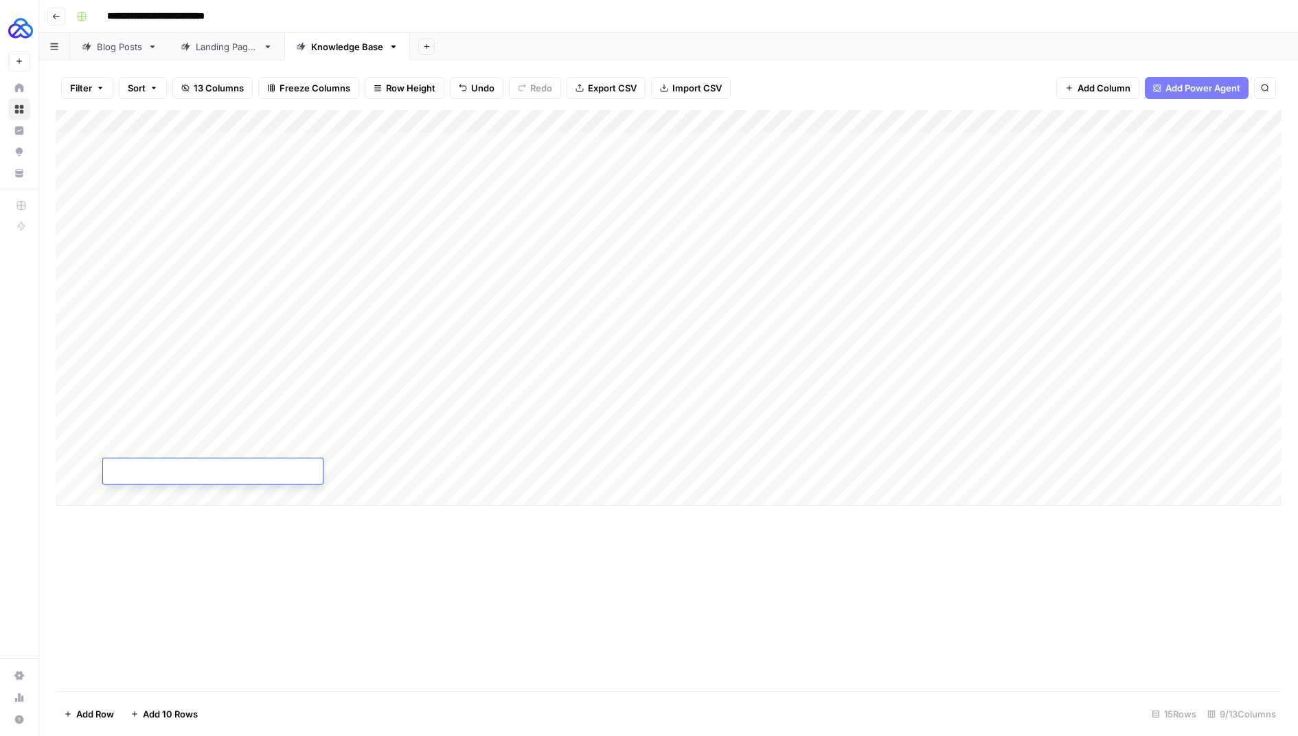
type textarea "****"
click at [255, 635] on div "Add Column" at bounding box center [669, 400] width 1226 height 581
click at [274, 460] on div "Add Column" at bounding box center [669, 308] width 1226 height 396
click at [273, 460] on div "Add Column" at bounding box center [669, 308] width 1226 height 396
type textarea "**********"
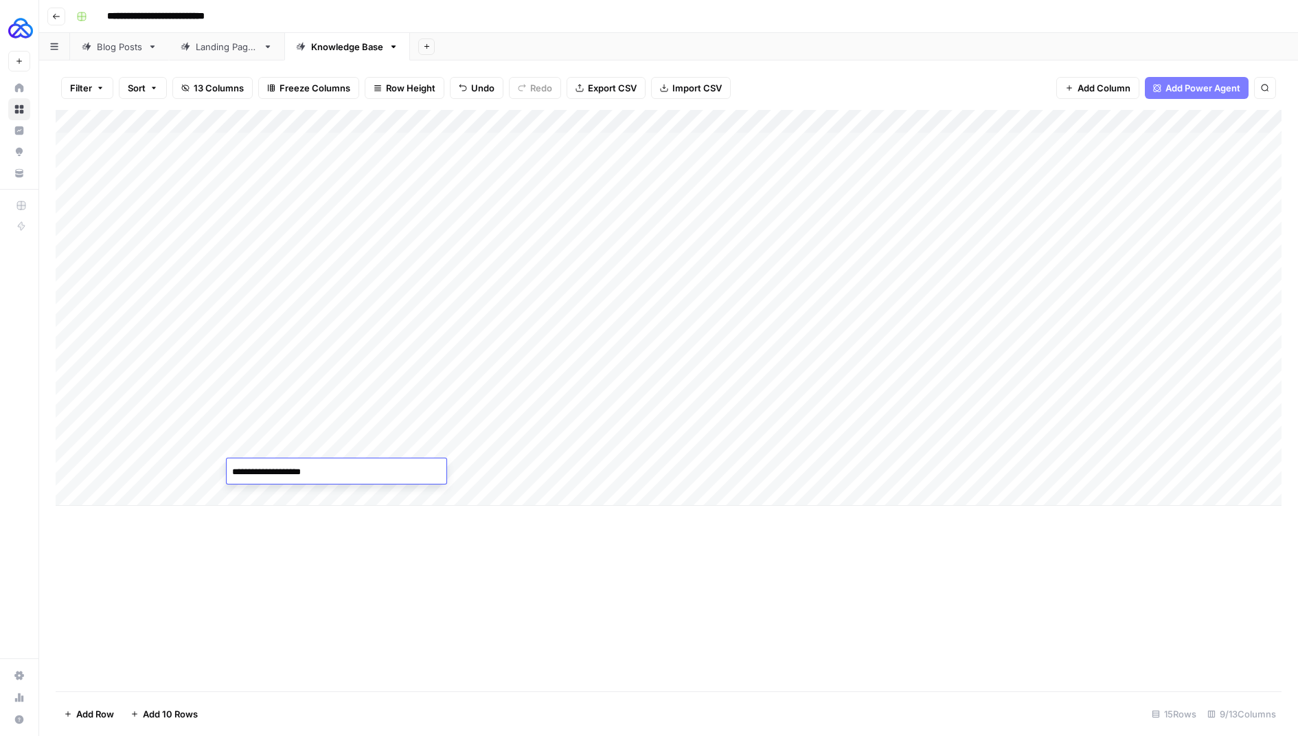
click at [305, 470] on textarea "**********" at bounding box center [337, 471] width 220 height 19
click at [466, 470] on div "Add Column" at bounding box center [669, 308] width 1226 height 396
click at [466, 471] on div "Add Column" at bounding box center [669, 308] width 1226 height 396
type textarea "********"
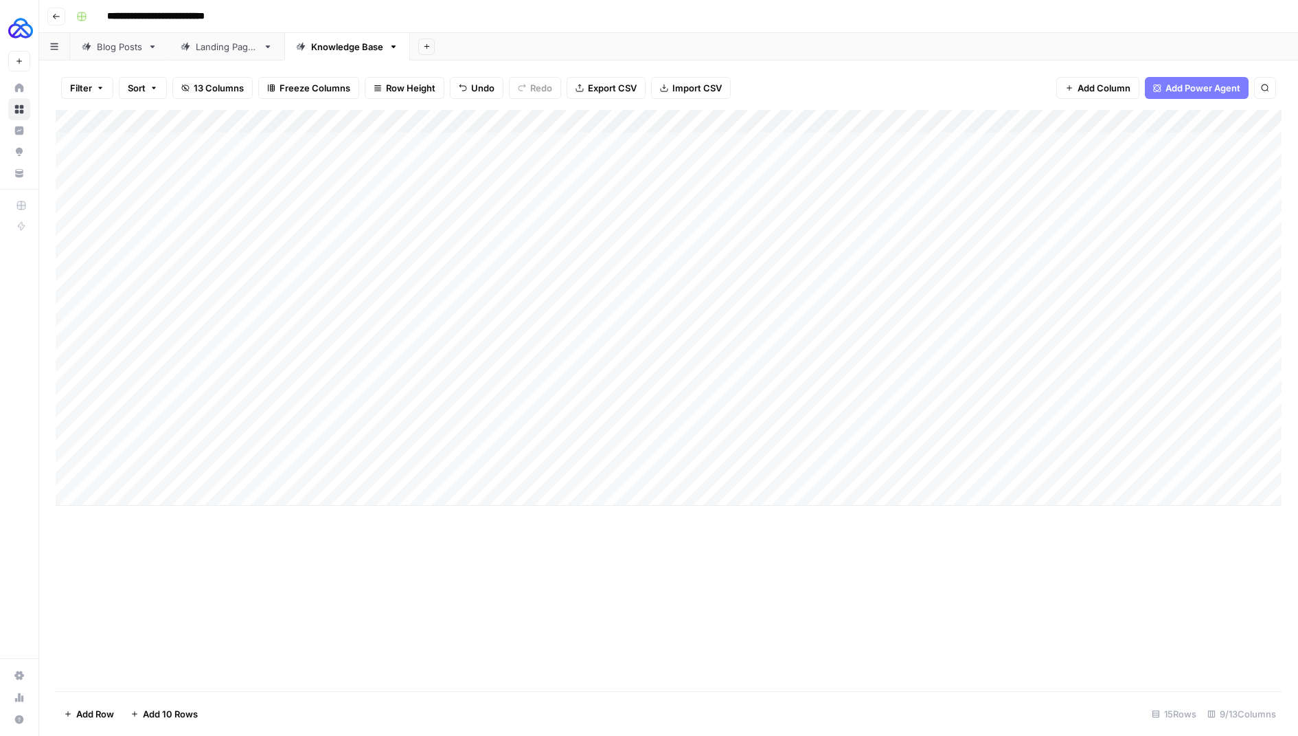
click at [768, 464] on div "Add Column" at bounding box center [669, 308] width 1226 height 396
click at [288, 472] on div "Add Column" at bounding box center [669, 308] width 1226 height 396
click at [288, 472] on textarea "**********" at bounding box center [337, 471] width 220 height 19
click at [264, 448] on div "Add Column" at bounding box center [669, 308] width 1226 height 396
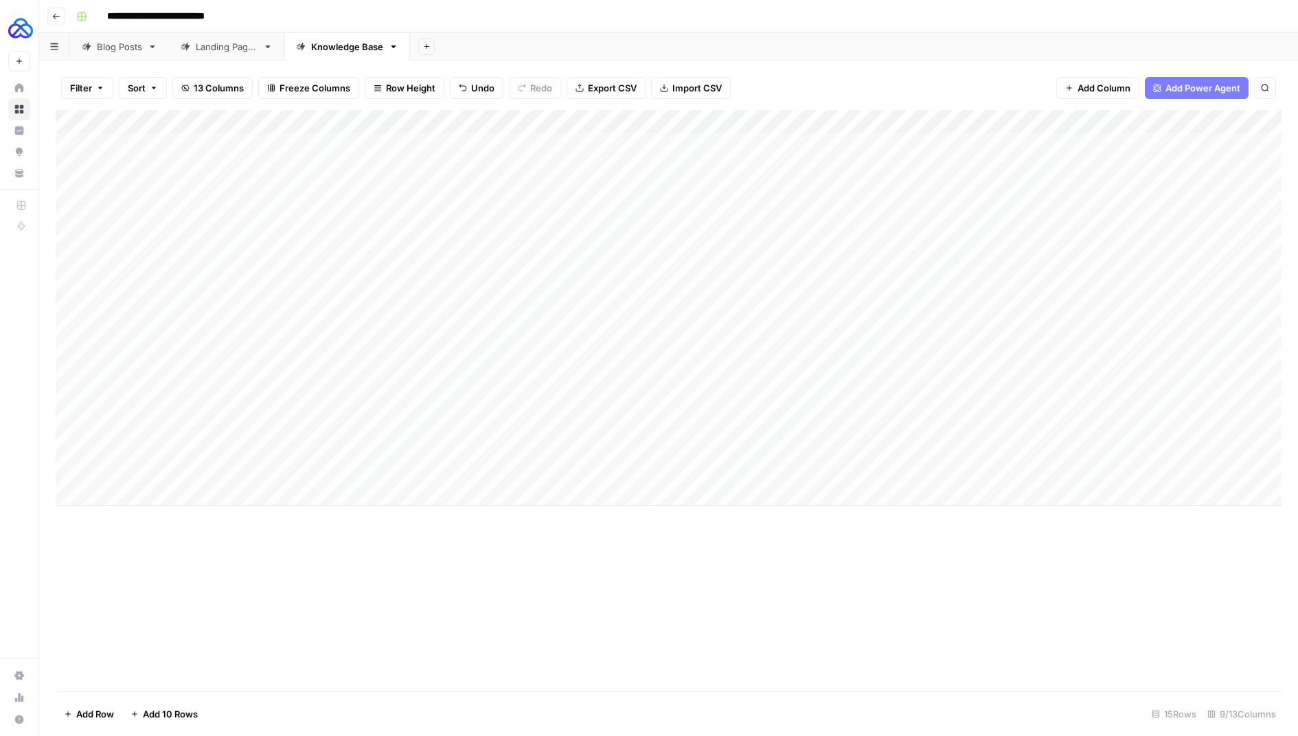
click at [264, 447] on div "Add Column" at bounding box center [669, 308] width 1226 height 396
click at [715, 423] on div "Add Column" at bounding box center [669, 308] width 1226 height 396
click at [624, 470] on div "Add Column" at bounding box center [669, 308] width 1226 height 396
click at [1191, 450] on div "Add Column" at bounding box center [669, 308] width 1226 height 396
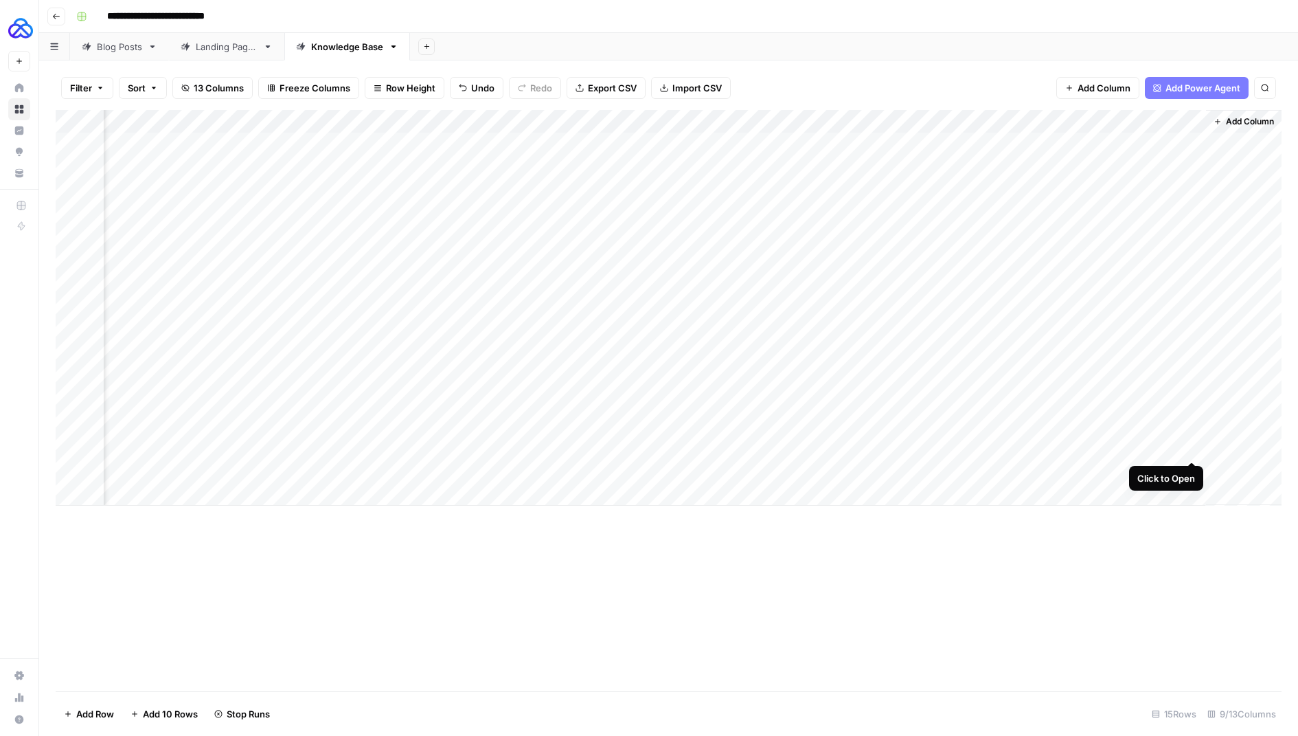
scroll to position [0, 141]
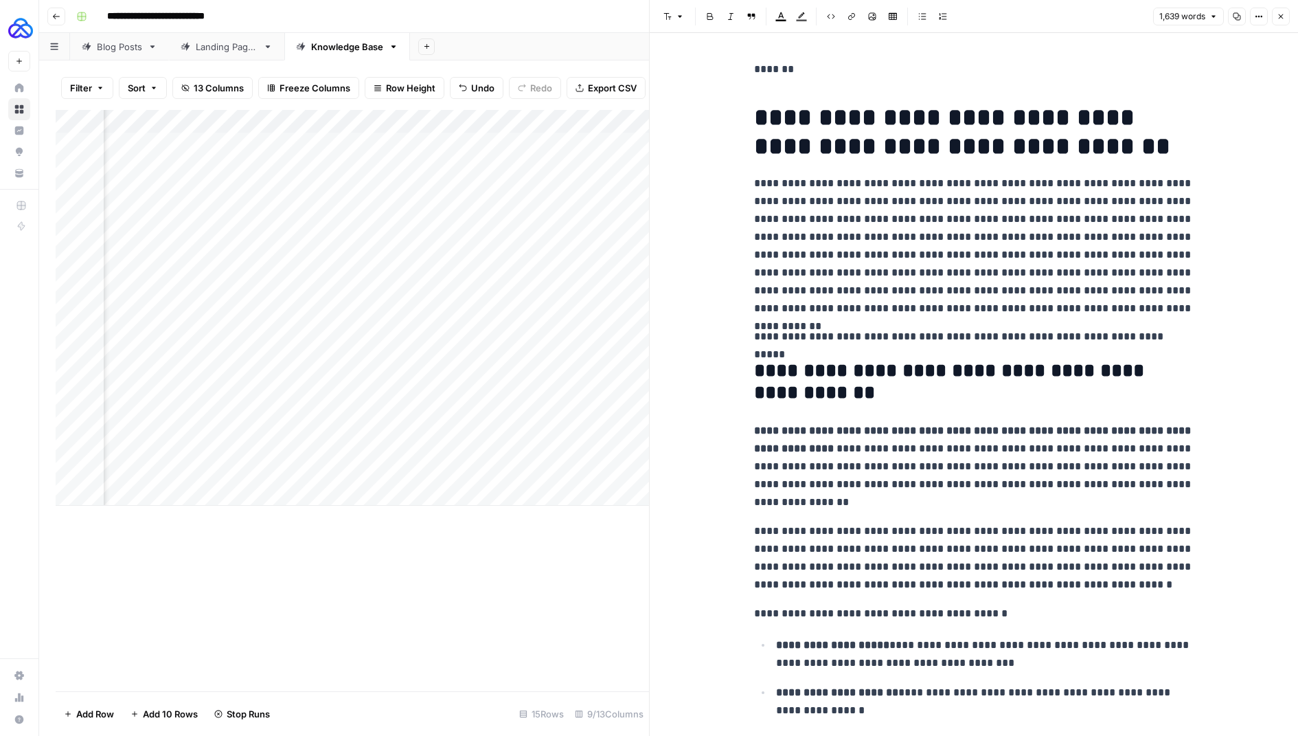
drag, startPoint x: 753, startPoint y: 110, endPoint x: 723, endPoint y: 54, distance: 63.0
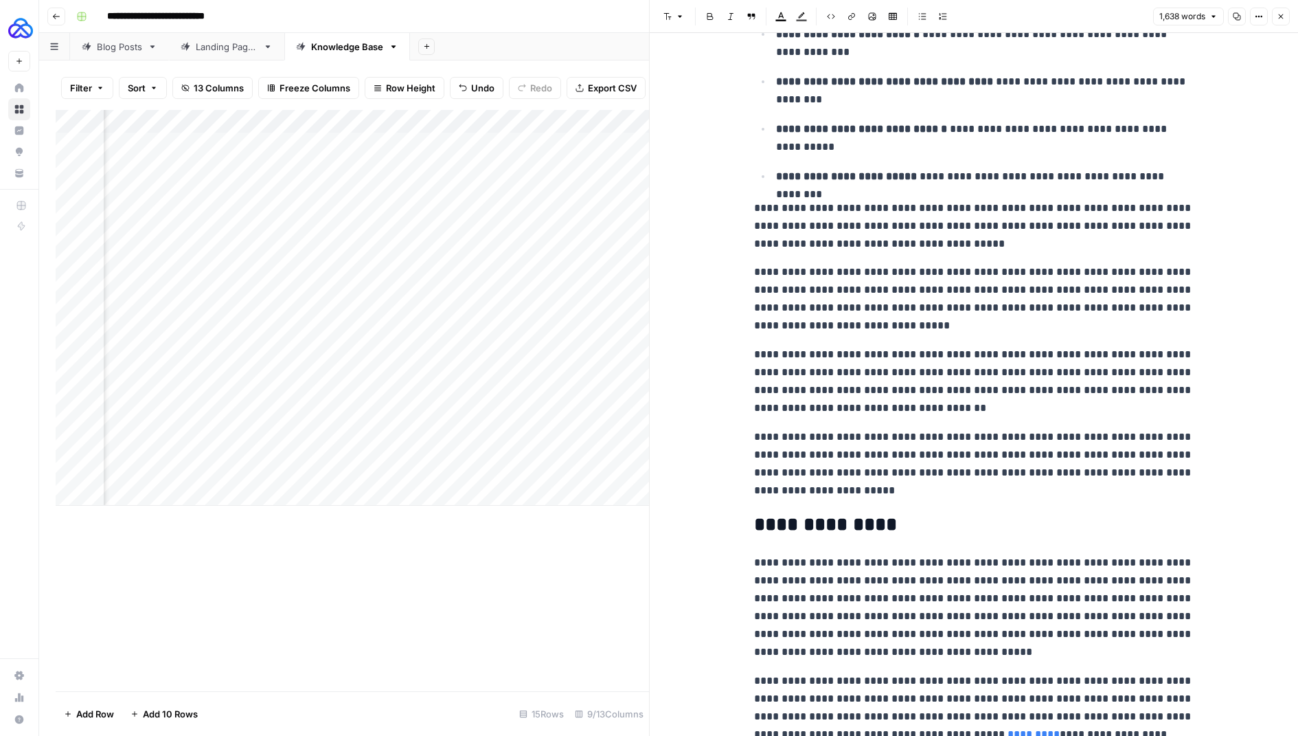
scroll to position [3870, 0]
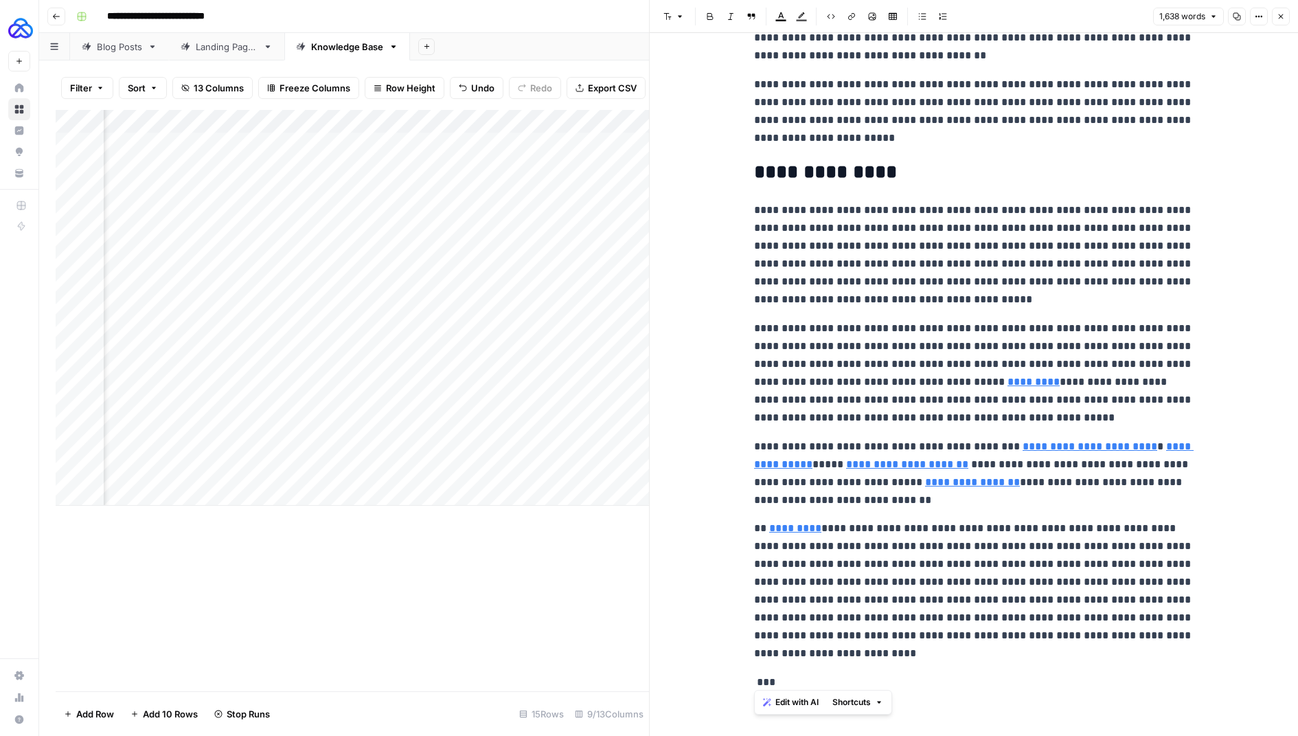
drag, startPoint x: 790, startPoint y: 679, endPoint x: 699, endPoint y: 679, distance: 91.3
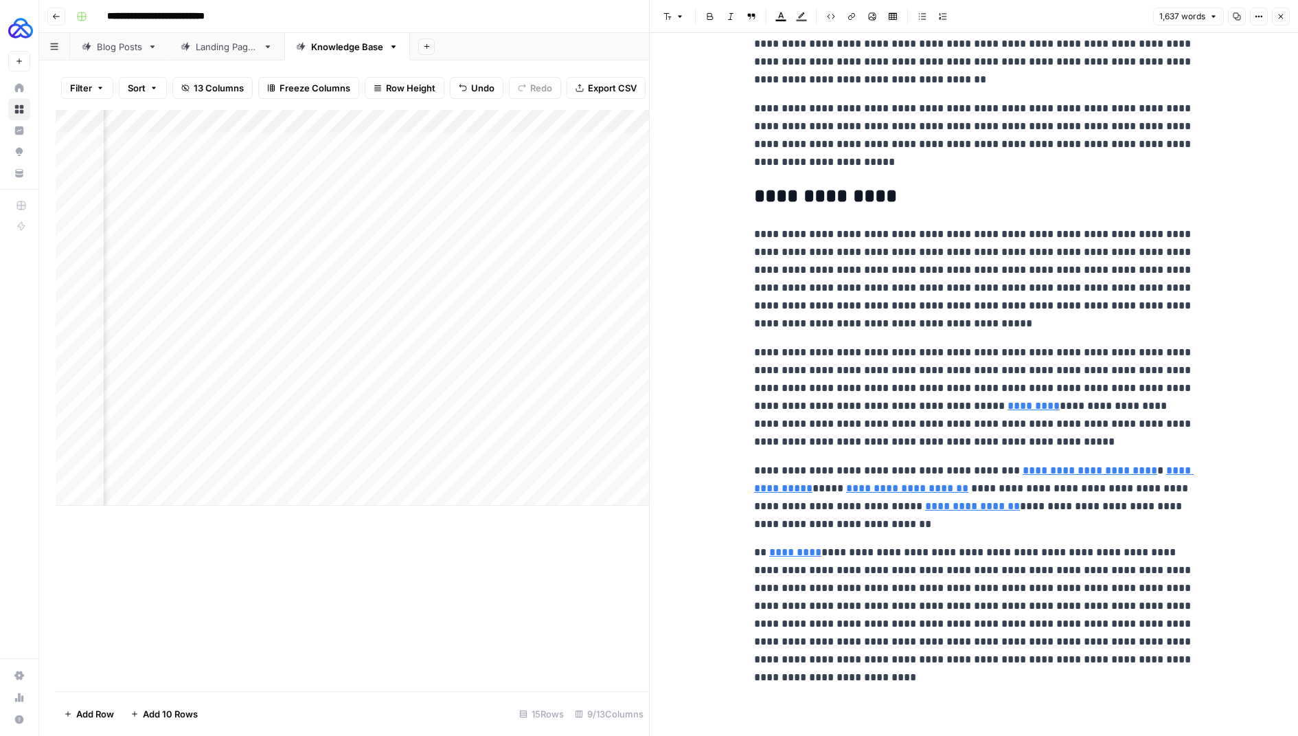
scroll to position [3841, 0]
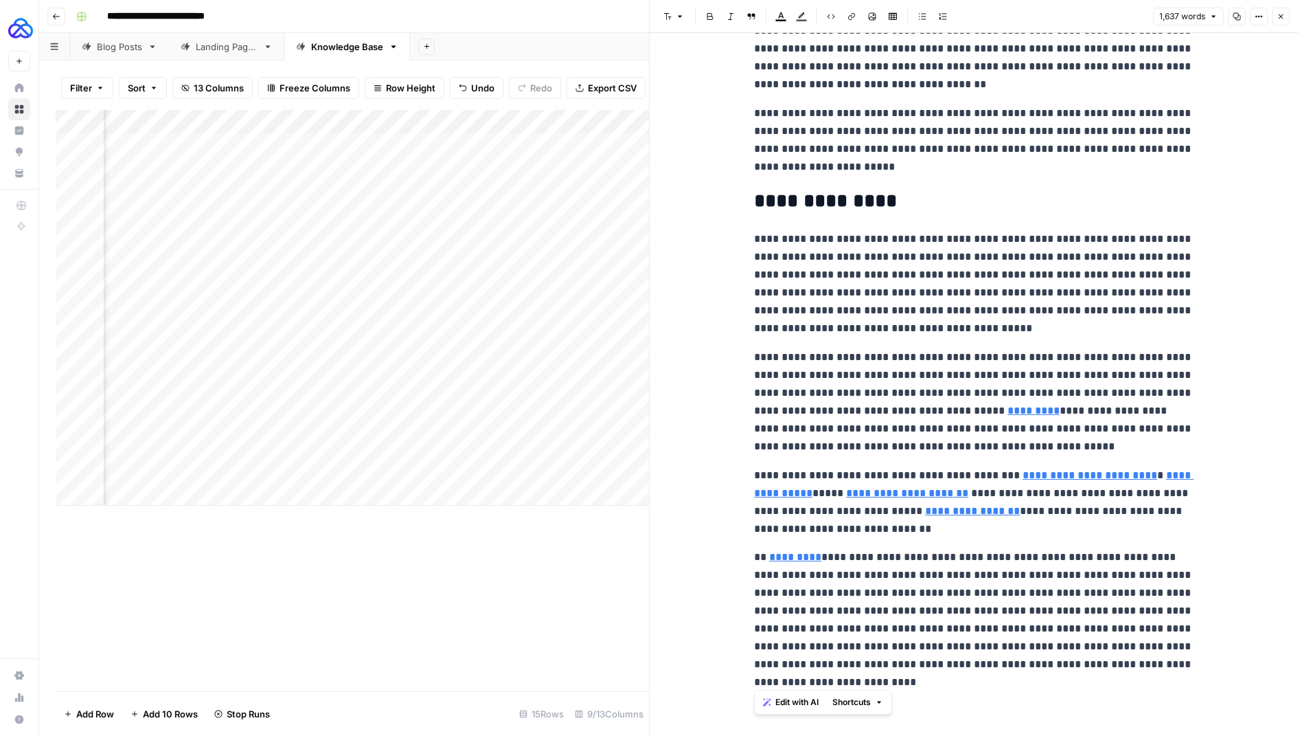
drag, startPoint x: 803, startPoint y: 678, endPoint x: 745, endPoint y: 542, distance: 147.7
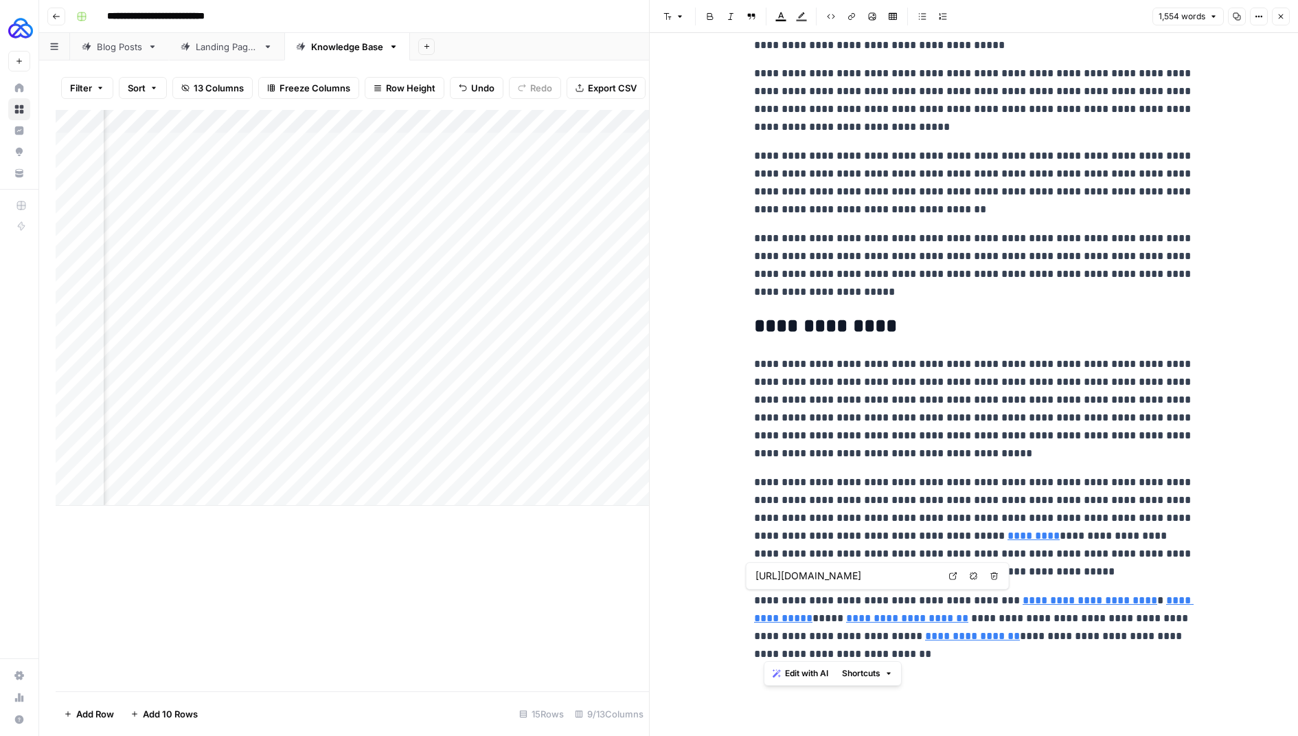
drag, startPoint x: 877, startPoint y: 652, endPoint x: 766, endPoint y: 613, distance: 117.9
click at [766, 613] on p "**********" at bounding box center [974, 626] width 440 height 71
drag, startPoint x: 874, startPoint y: 650, endPoint x: 752, endPoint y: 600, distance: 132.1
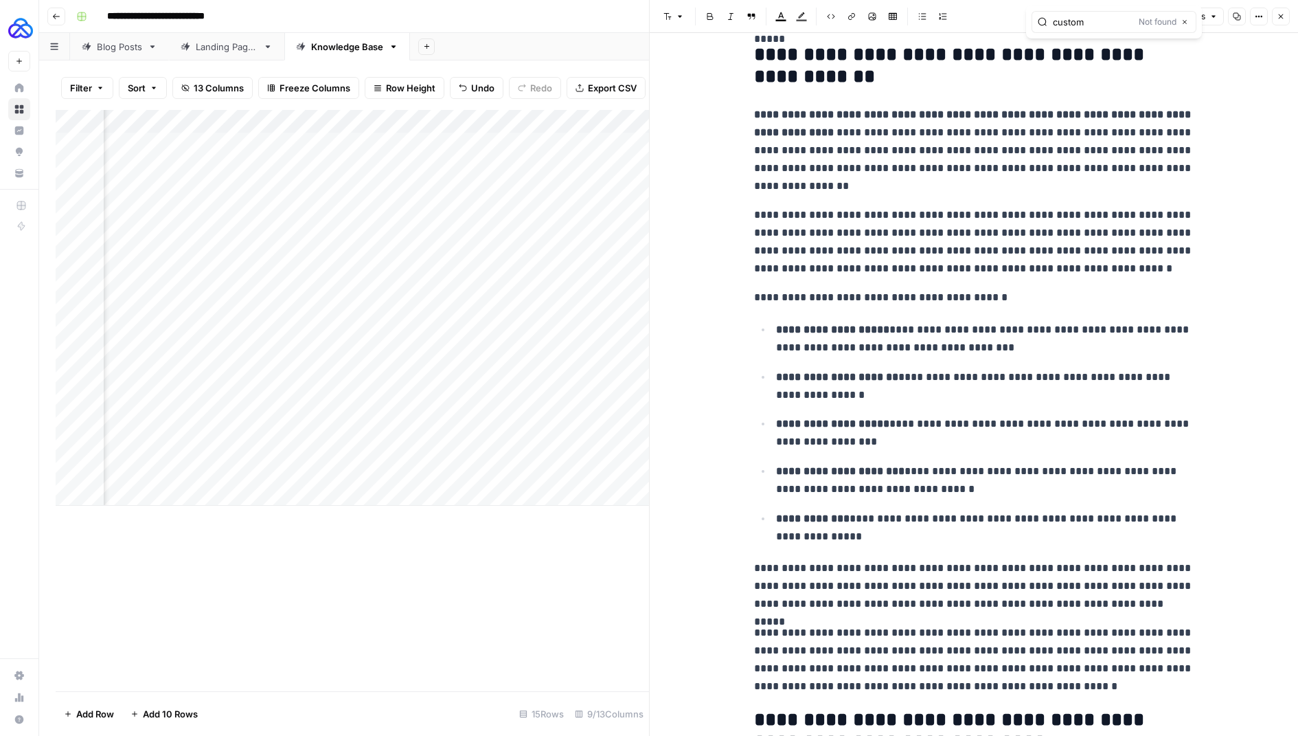
scroll to position [286, 0]
type input "custom"
drag, startPoint x: 867, startPoint y: 218, endPoint x: 922, endPoint y: 220, distance: 55.0
click at [922, 220] on p "**********" at bounding box center [974, 242] width 440 height 71
click at [852, 16] on icon "button" at bounding box center [851, 16] width 8 height 8
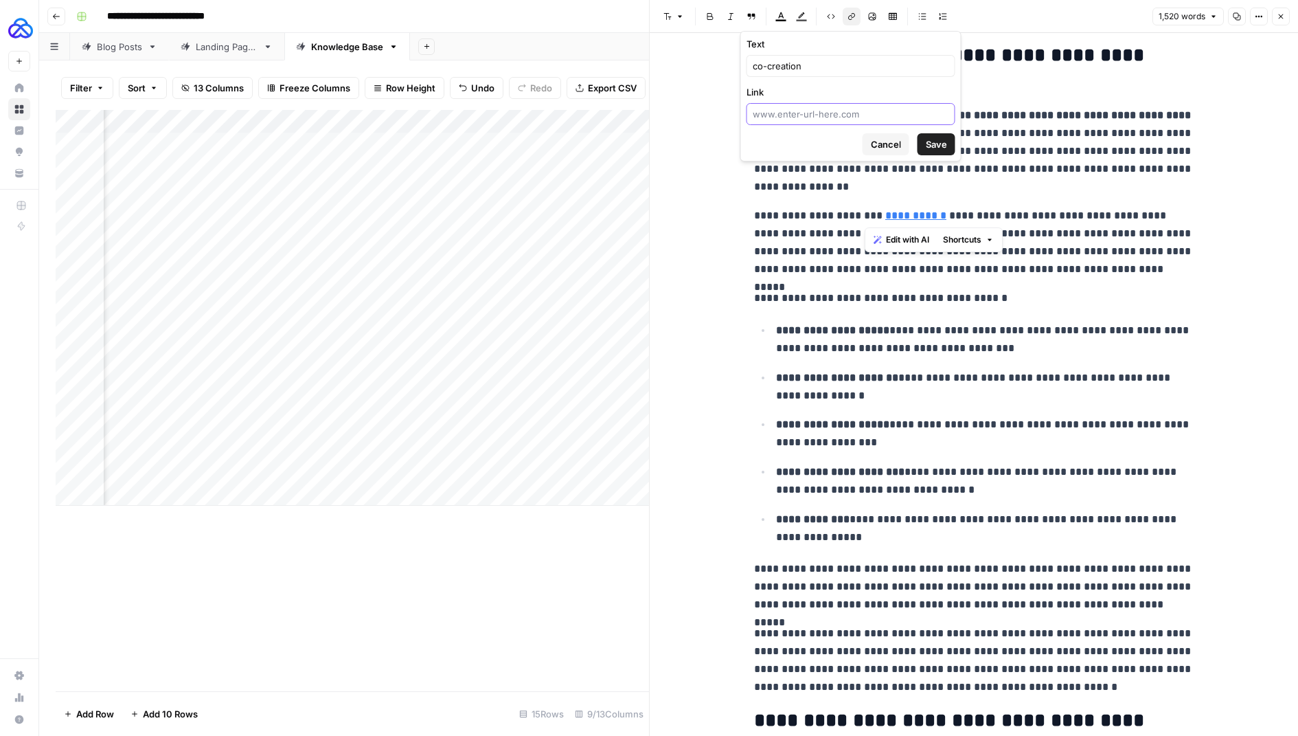
click at [861, 108] on input "Link" at bounding box center [851, 114] width 196 height 14
paste input "https://www.letshighlight.com/use-case/customer-co-creation"
type input "https://www.letshighlight.com/use-case/customer-co-creation"
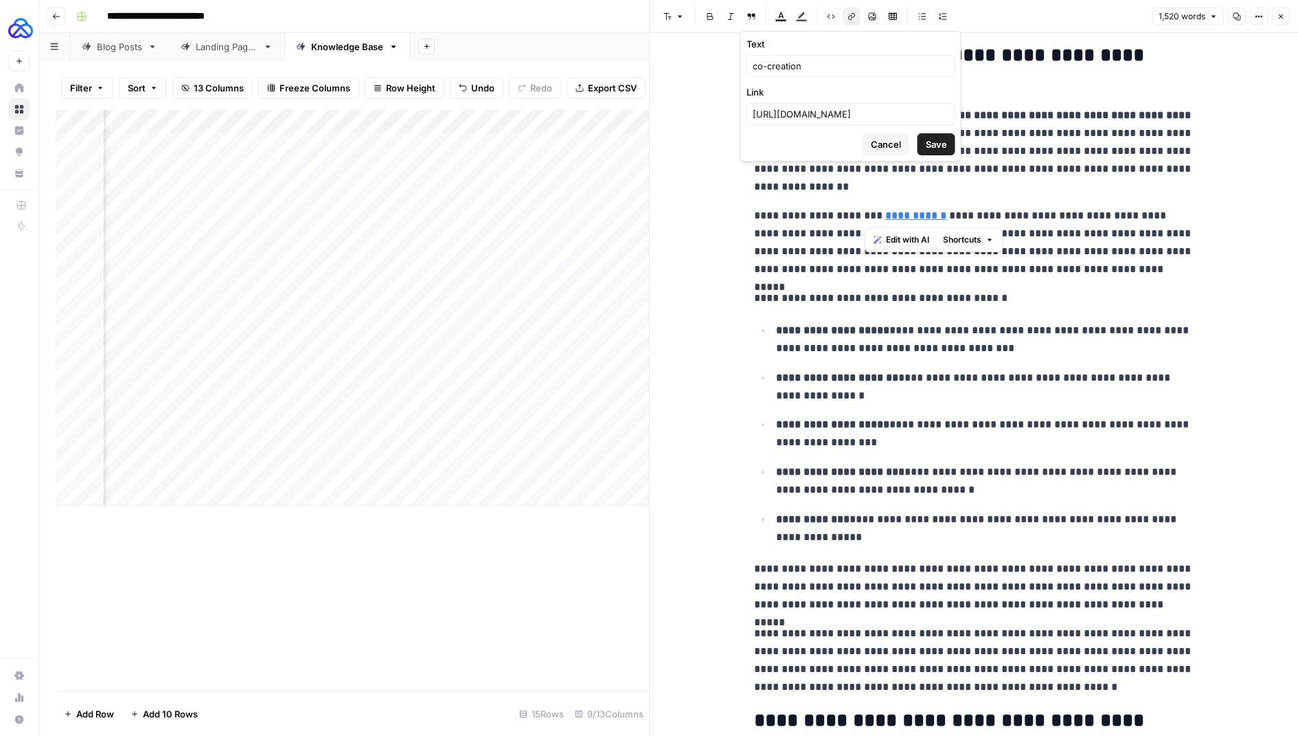
click at [929, 137] on span "Save" at bounding box center [936, 144] width 21 height 14
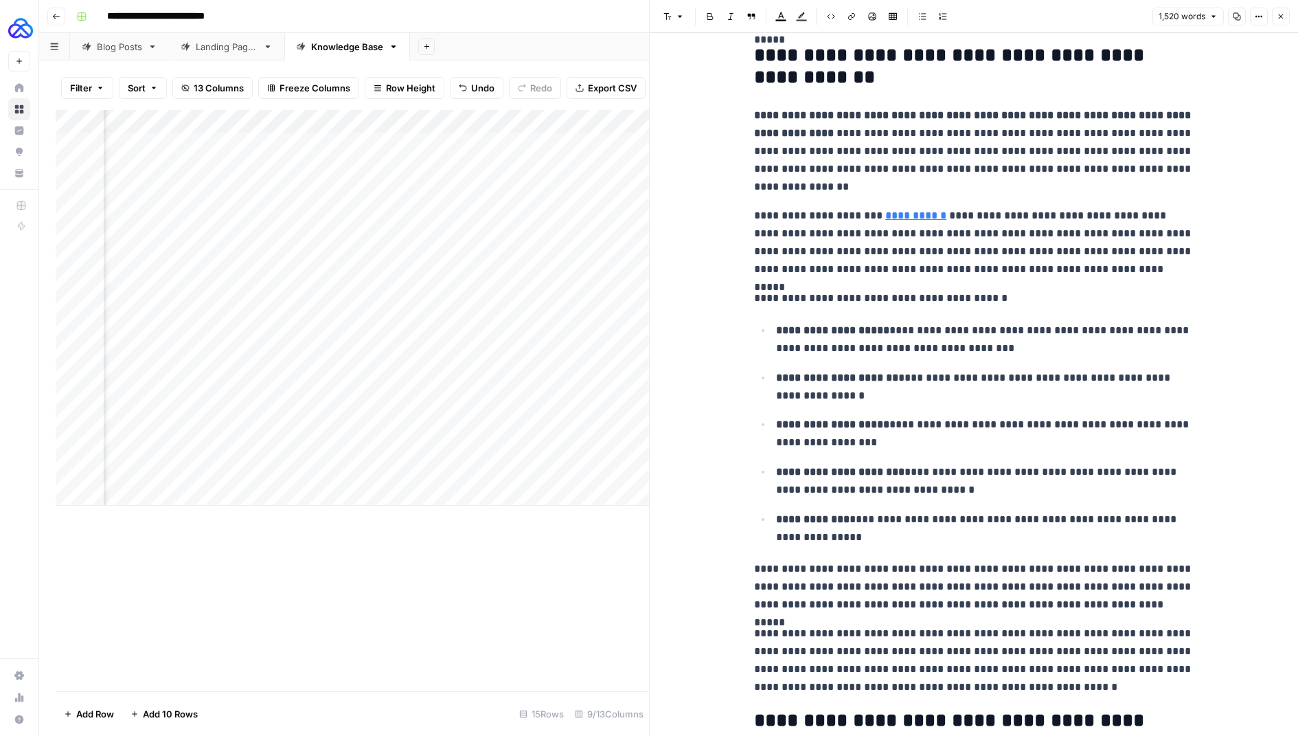
click at [1029, 220] on p "**********" at bounding box center [974, 242] width 440 height 71
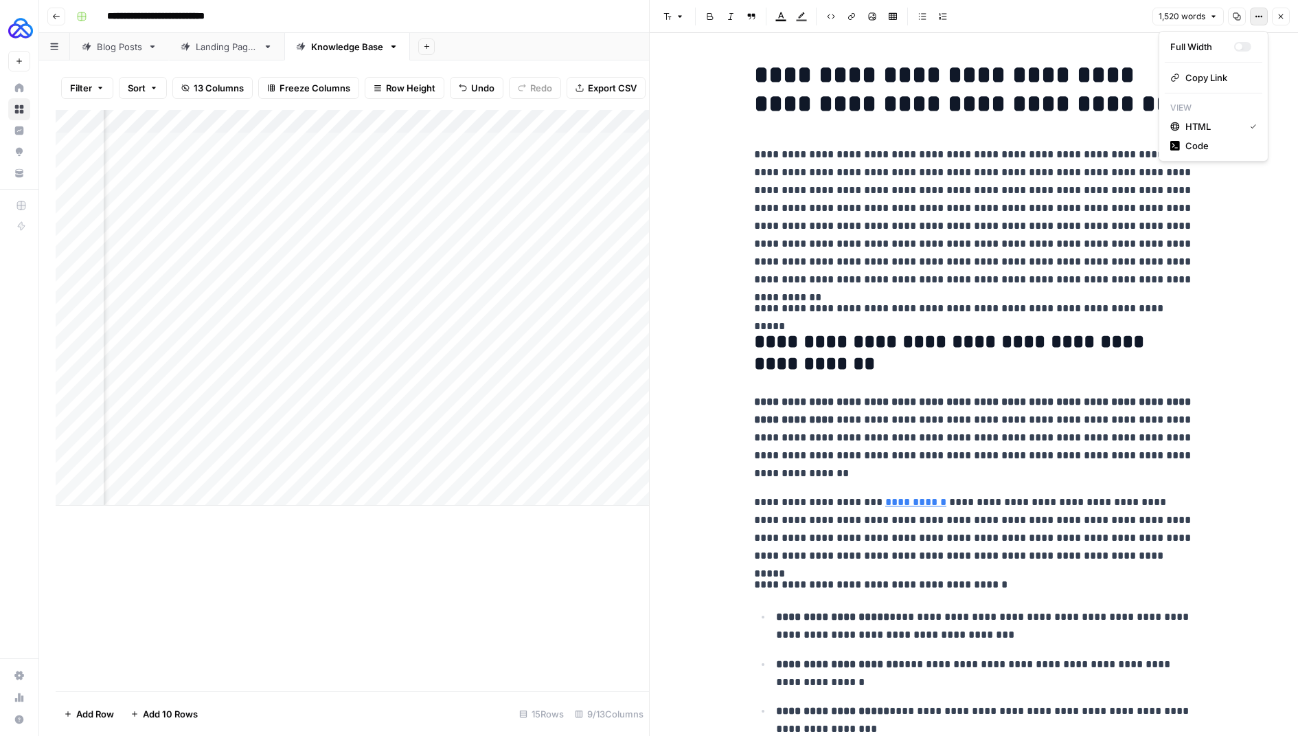
click at [1257, 17] on icon "button" at bounding box center [1256, 17] width 2 height 2
click at [1208, 148] on span "Code" at bounding box center [1218, 146] width 66 height 14
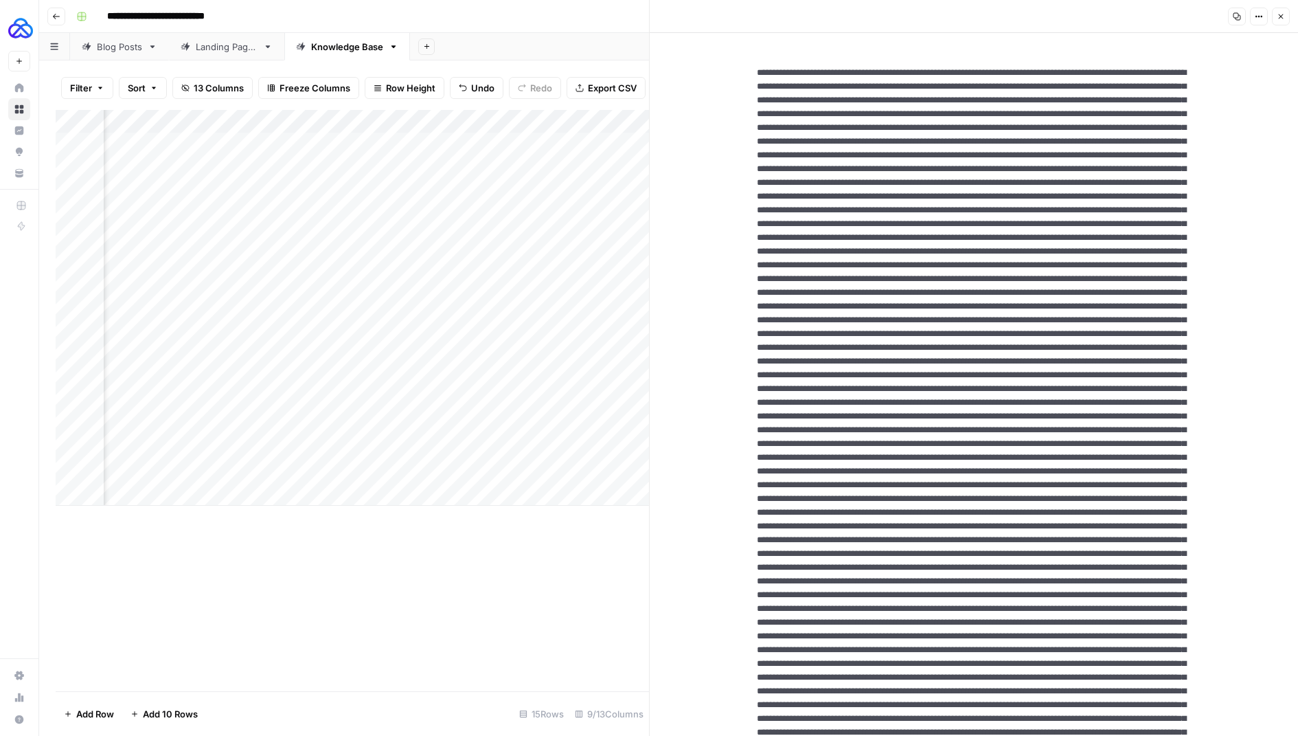
click at [1286, 20] on button "Close" at bounding box center [1281, 17] width 18 height 18
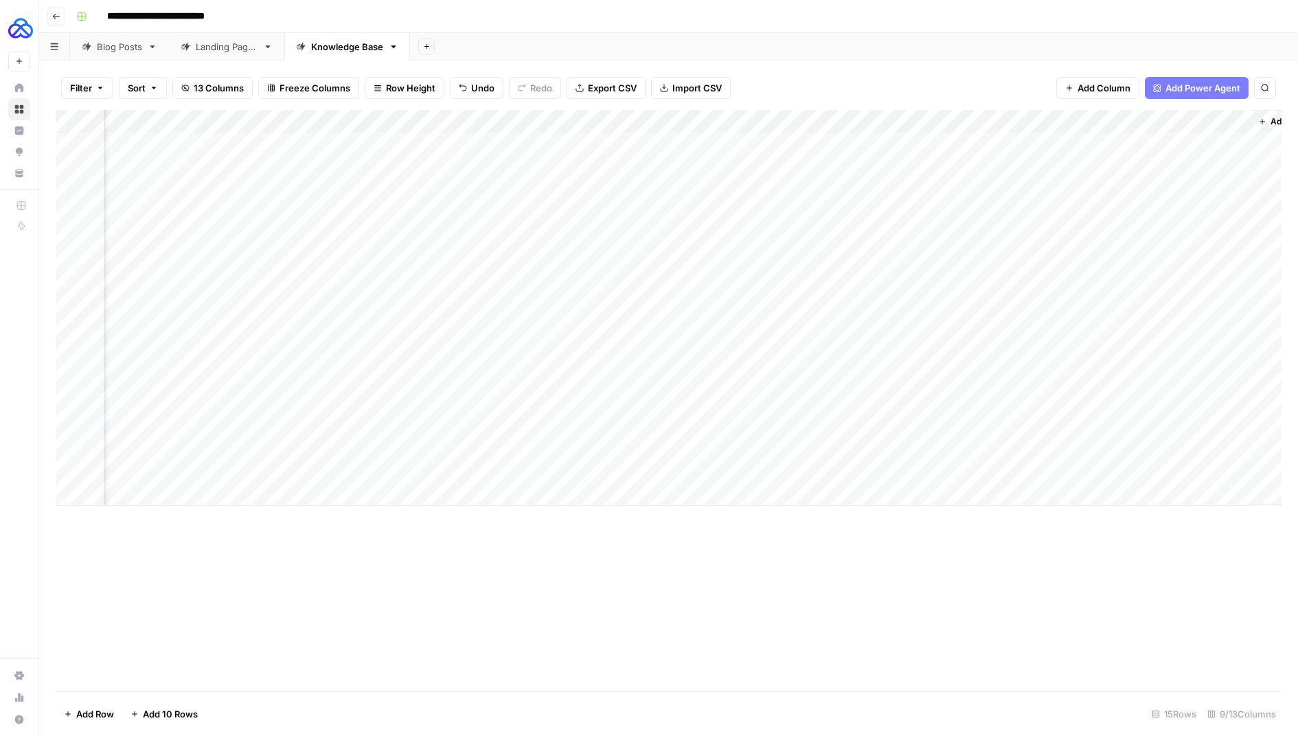
scroll to position [0, 104]
click at [617, 422] on div "Add Column" at bounding box center [669, 308] width 1226 height 396
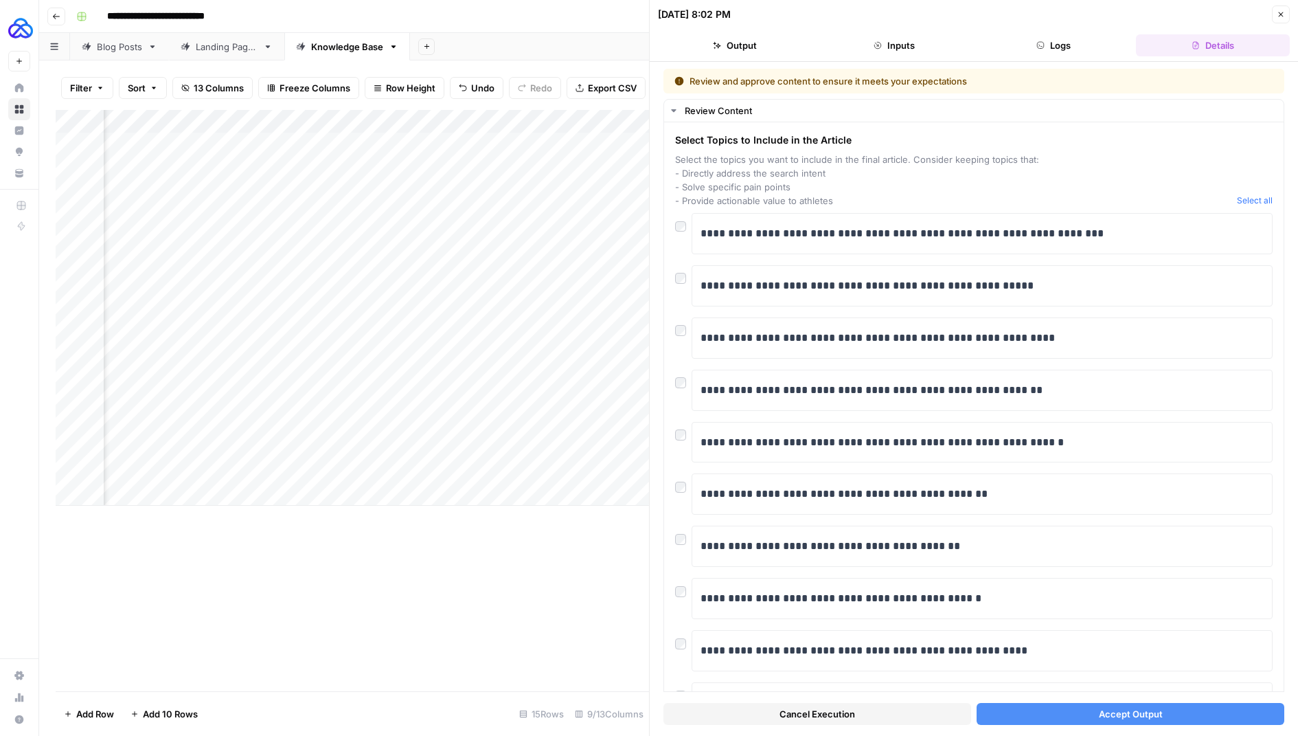
click at [1278, 14] on icon "button" at bounding box center [1281, 14] width 8 height 8
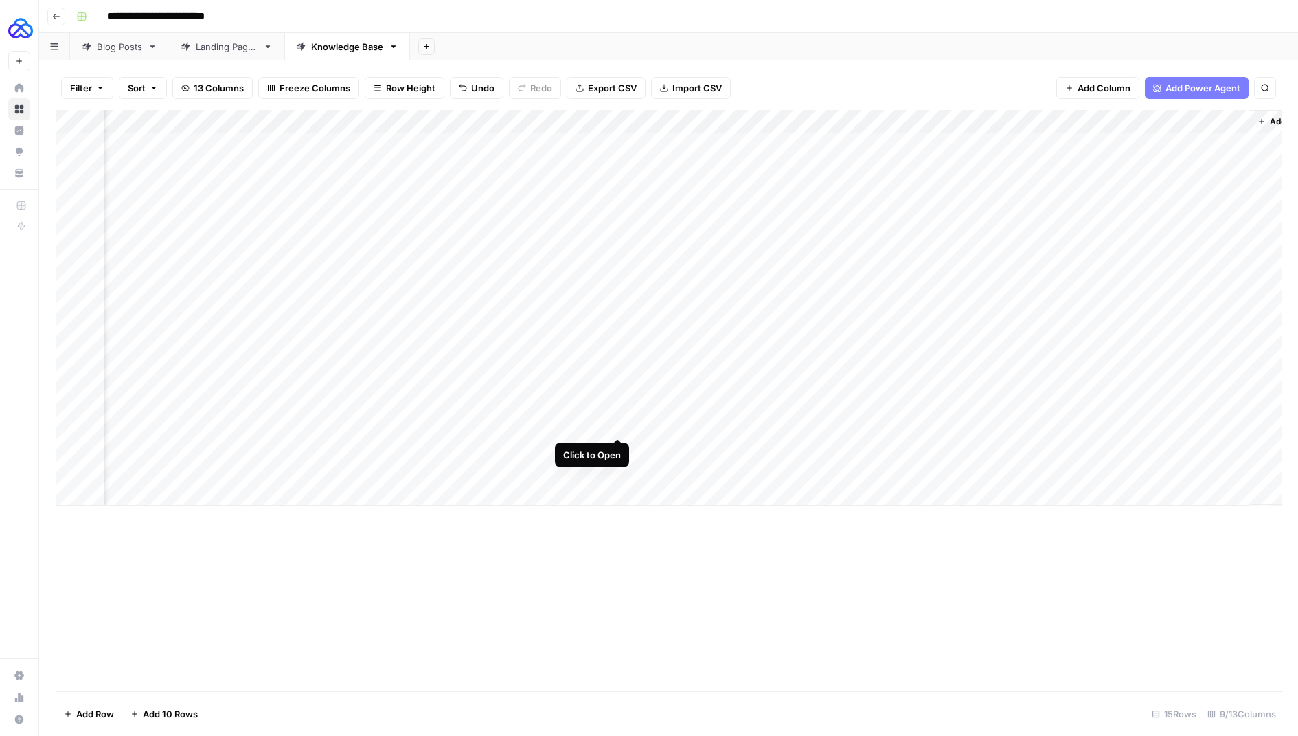
click at [621, 422] on div "Add Column" at bounding box center [669, 308] width 1226 height 396
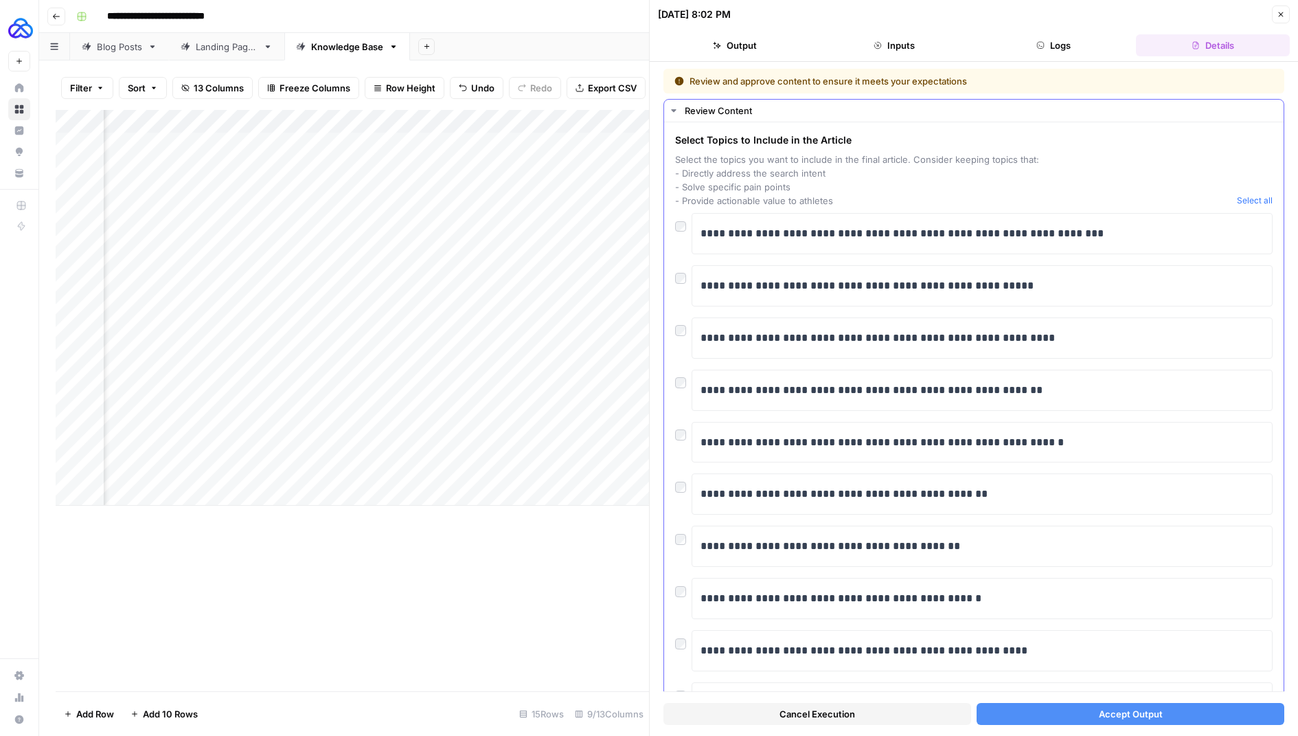
scroll to position [65, 0]
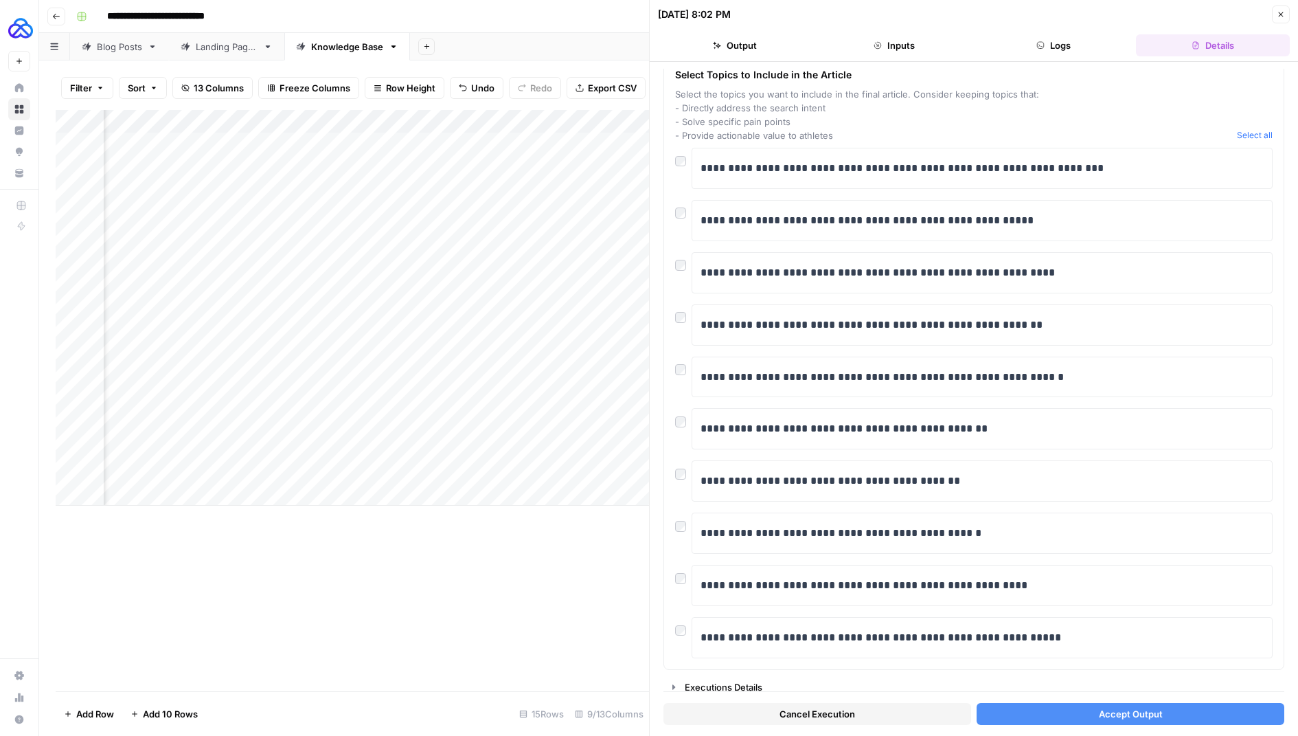
click at [755, 715] on button "Cancel Execution" at bounding box center [817, 714] width 308 height 22
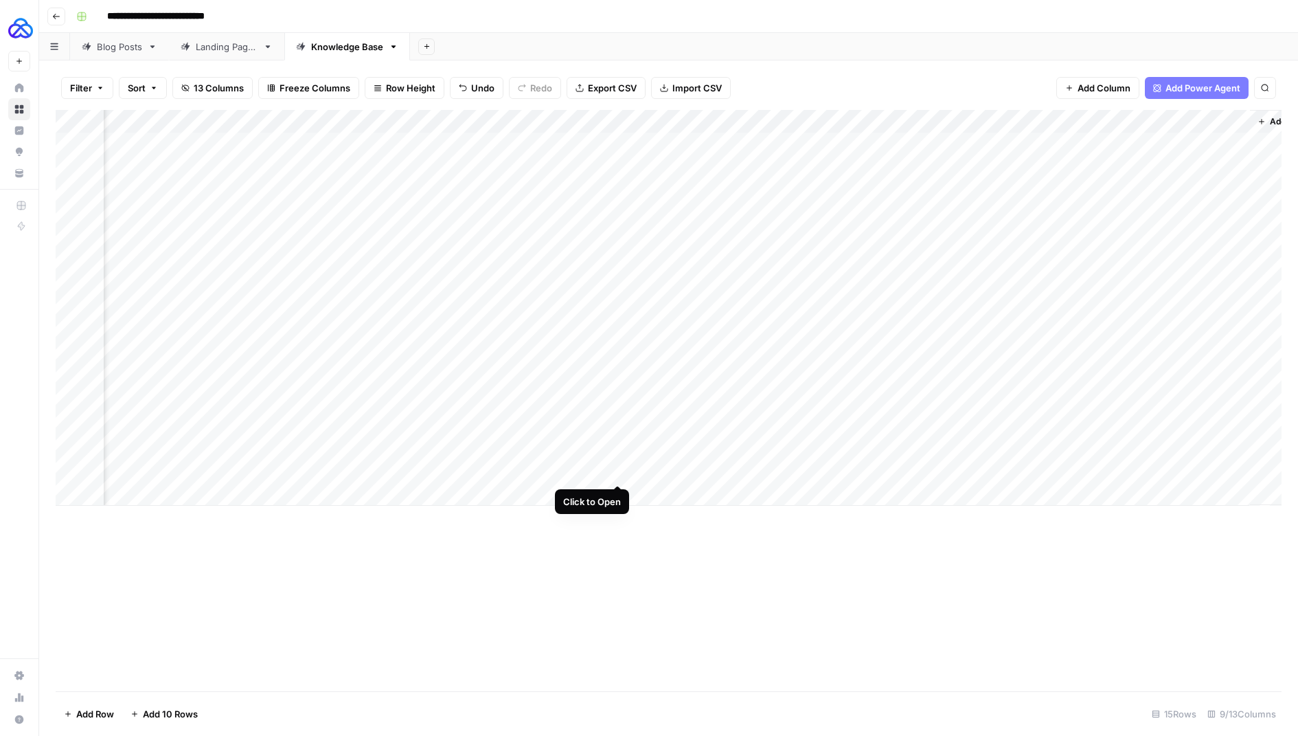
click at [621, 471] on div "Add Column" at bounding box center [669, 308] width 1226 height 396
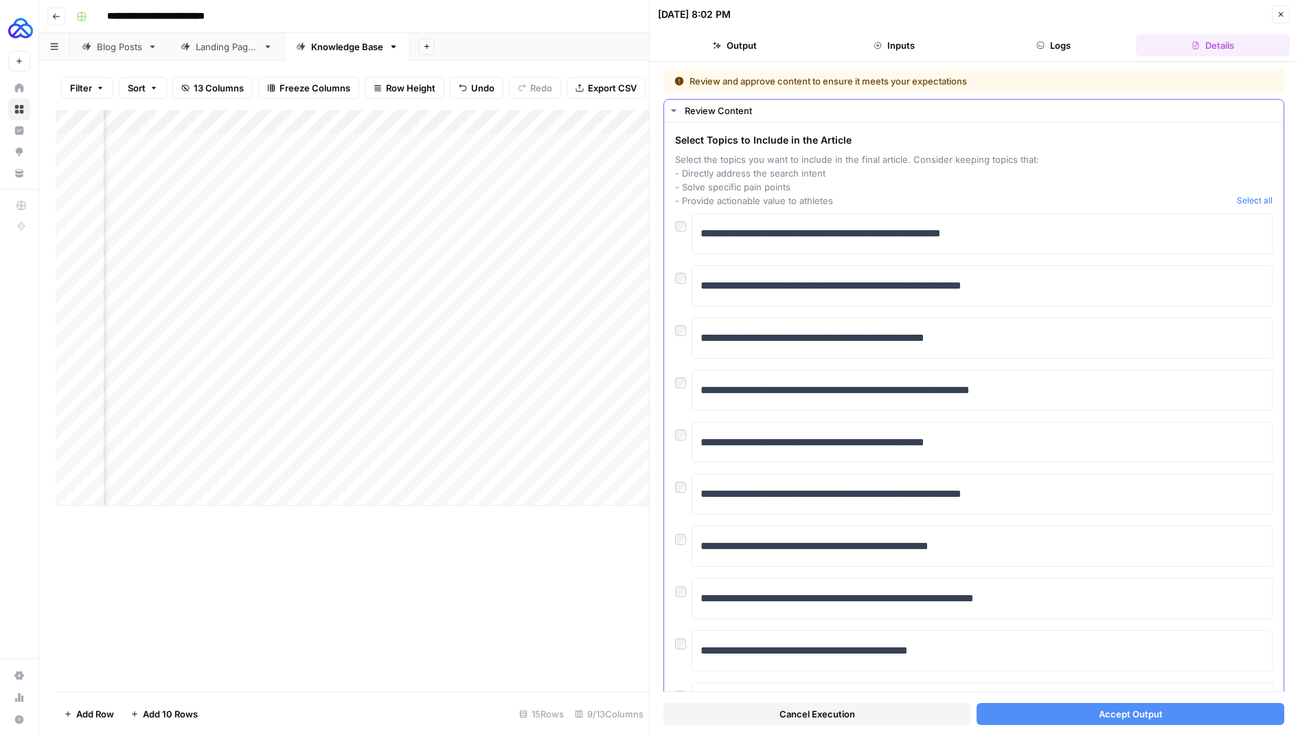
click at [679, 282] on div at bounding box center [683, 274] width 16 height 19
click at [669, 277] on div "**********" at bounding box center [973, 428] width 619 height 612
click at [1037, 709] on button "Accept Output" at bounding box center [1131, 714] width 308 height 22
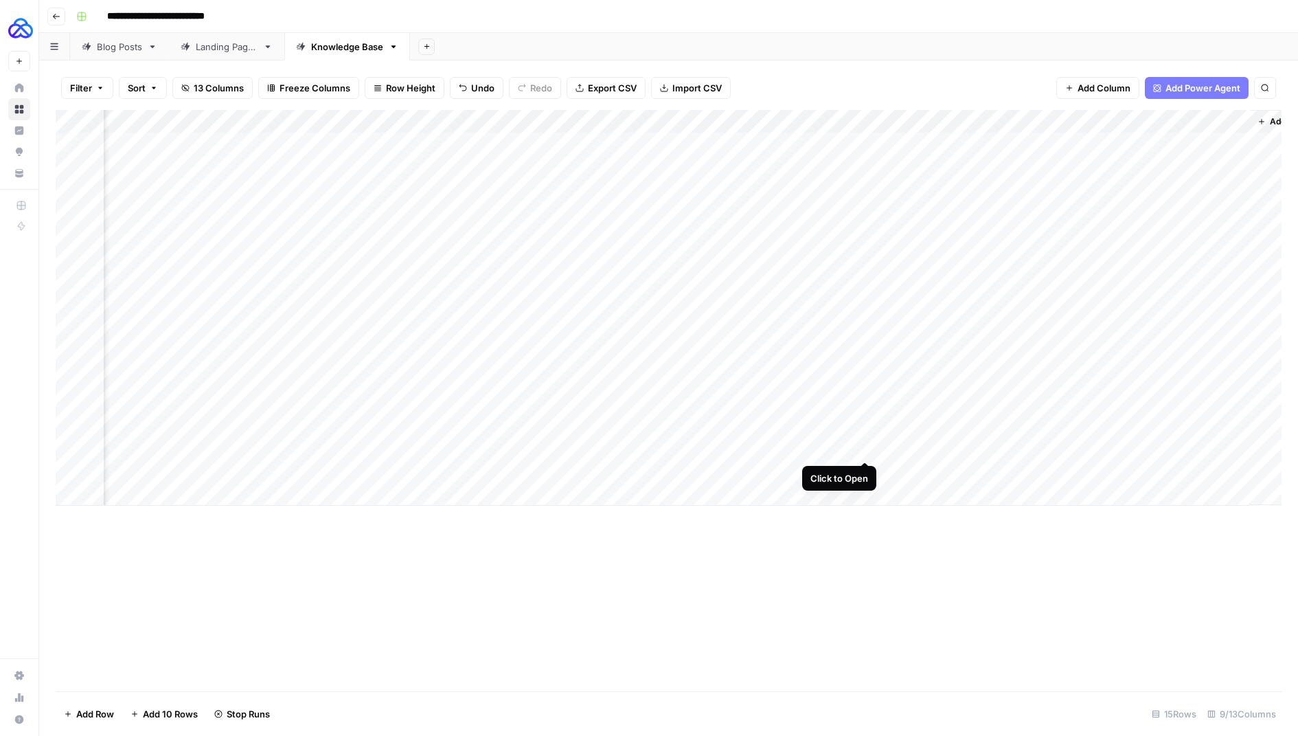
click at [869, 447] on div "Add Column" at bounding box center [669, 308] width 1226 height 396
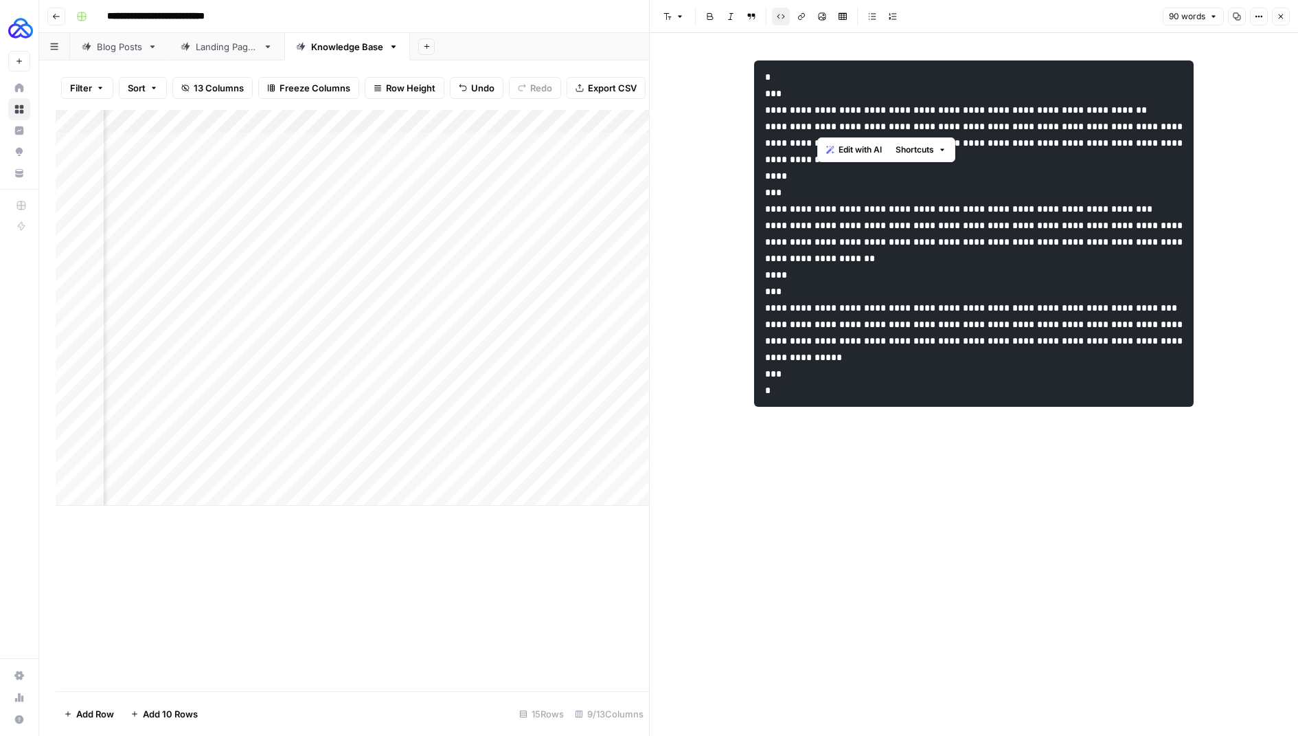
drag, startPoint x: 878, startPoint y: 111, endPoint x: 817, endPoint y: 120, distance: 61.9
click at [817, 120] on code "**********" at bounding box center [975, 233] width 420 height 323
click at [1003, 187] on pre "**********" at bounding box center [974, 233] width 440 height 346
drag, startPoint x: 1016, startPoint y: 411, endPoint x: 910, endPoint y: 375, distance: 112.3
click at [910, 375] on pre "**********" at bounding box center [974, 233] width 440 height 346
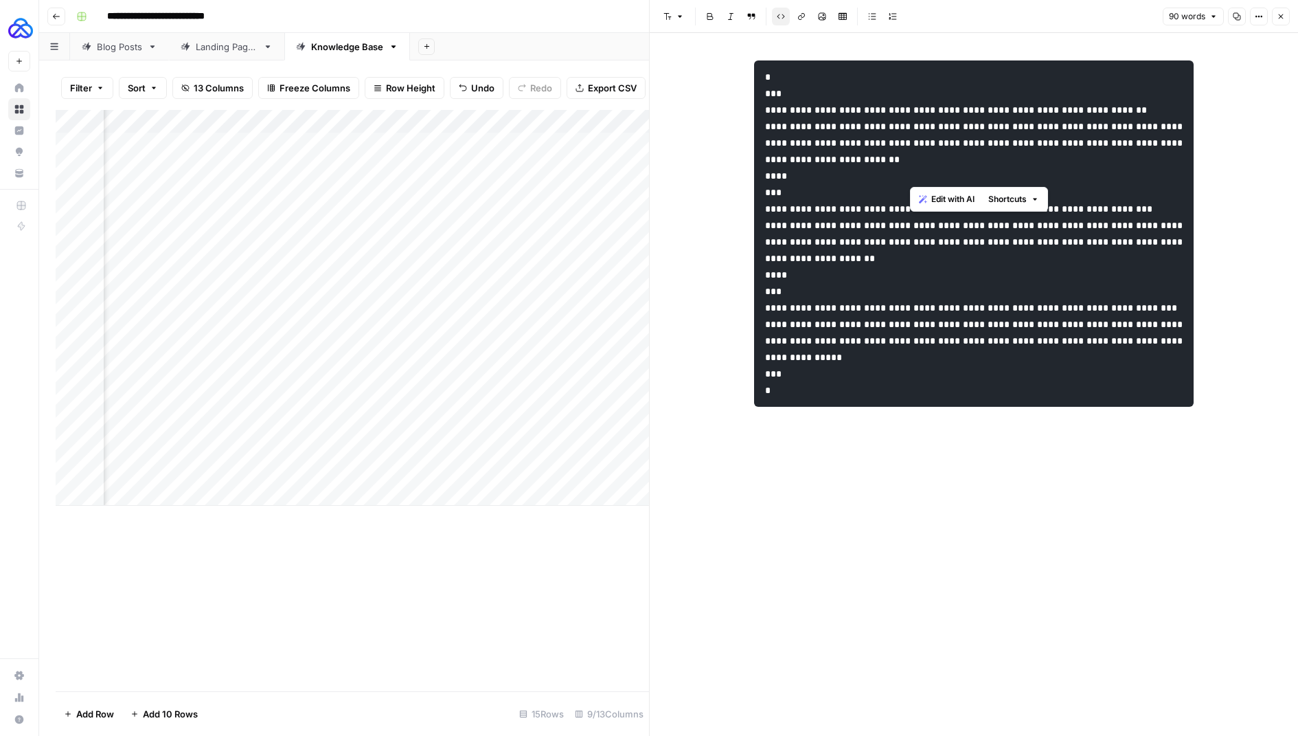
drag, startPoint x: 1107, startPoint y: 177, endPoint x: 909, endPoint y: 148, distance: 200.0
click at [909, 148] on pre "**********" at bounding box center [974, 233] width 440 height 346
click at [1278, 20] on icon "button" at bounding box center [1281, 16] width 8 height 8
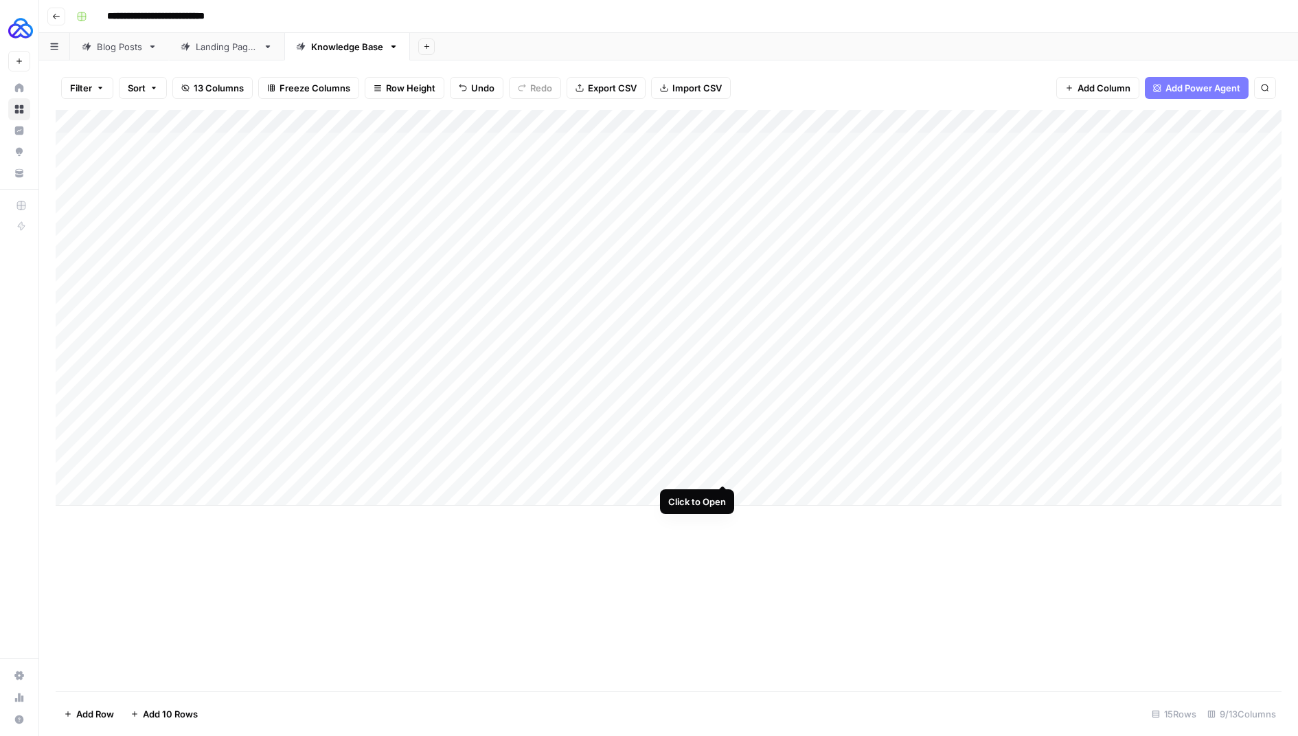
click at [722, 468] on div "Add Column" at bounding box center [669, 308] width 1226 height 396
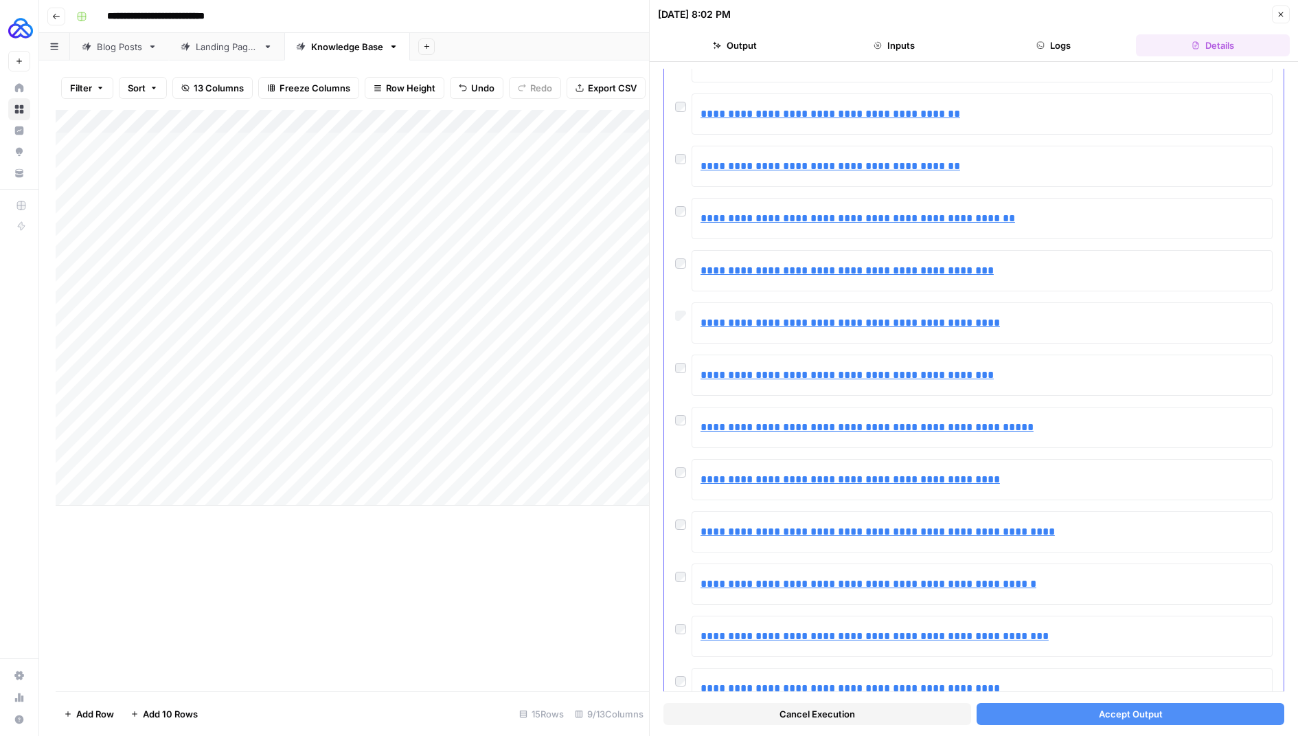
scroll to position [2025, 0]
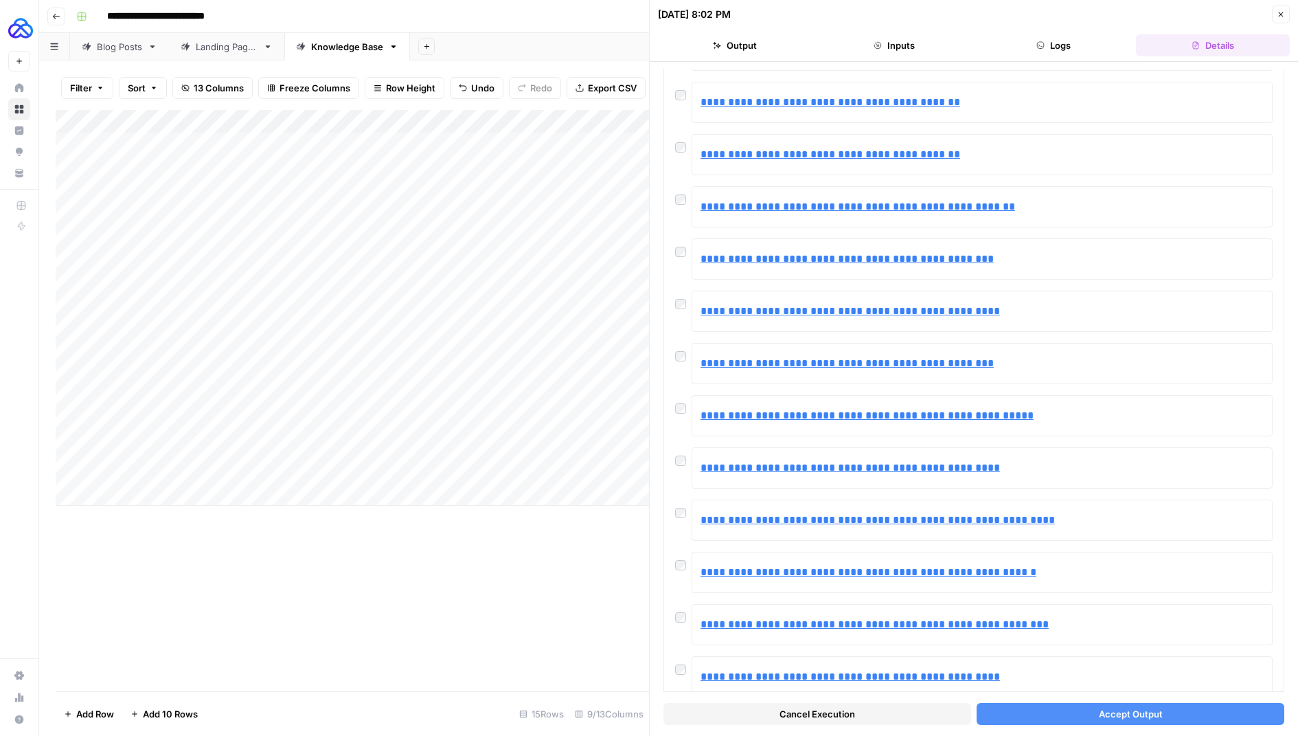
click at [1069, 714] on button "Accept Output" at bounding box center [1131, 714] width 308 height 22
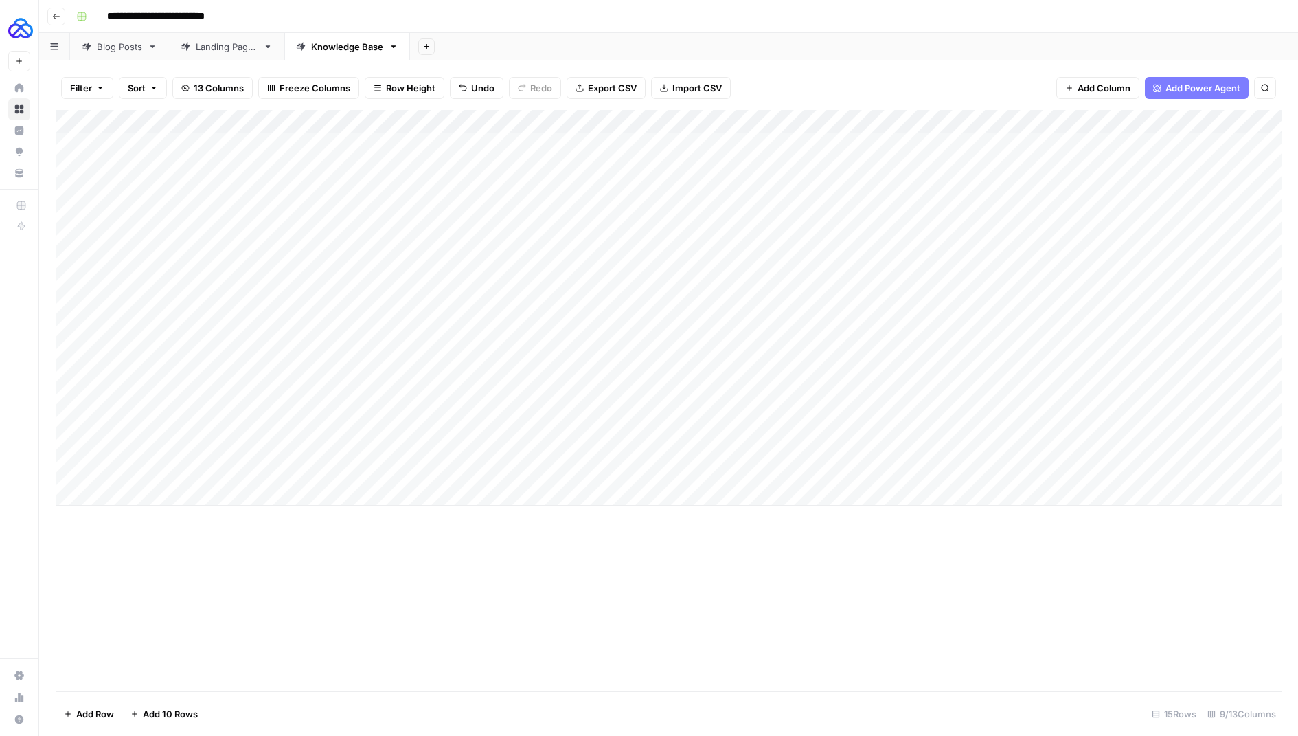
click at [1178, 468] on div "Add Column" at bounding box center [669, 308] width 1226 height 396
click at [1217, 472] on div "Add Column" at bounding box center [669, 308] width 1226 height 396
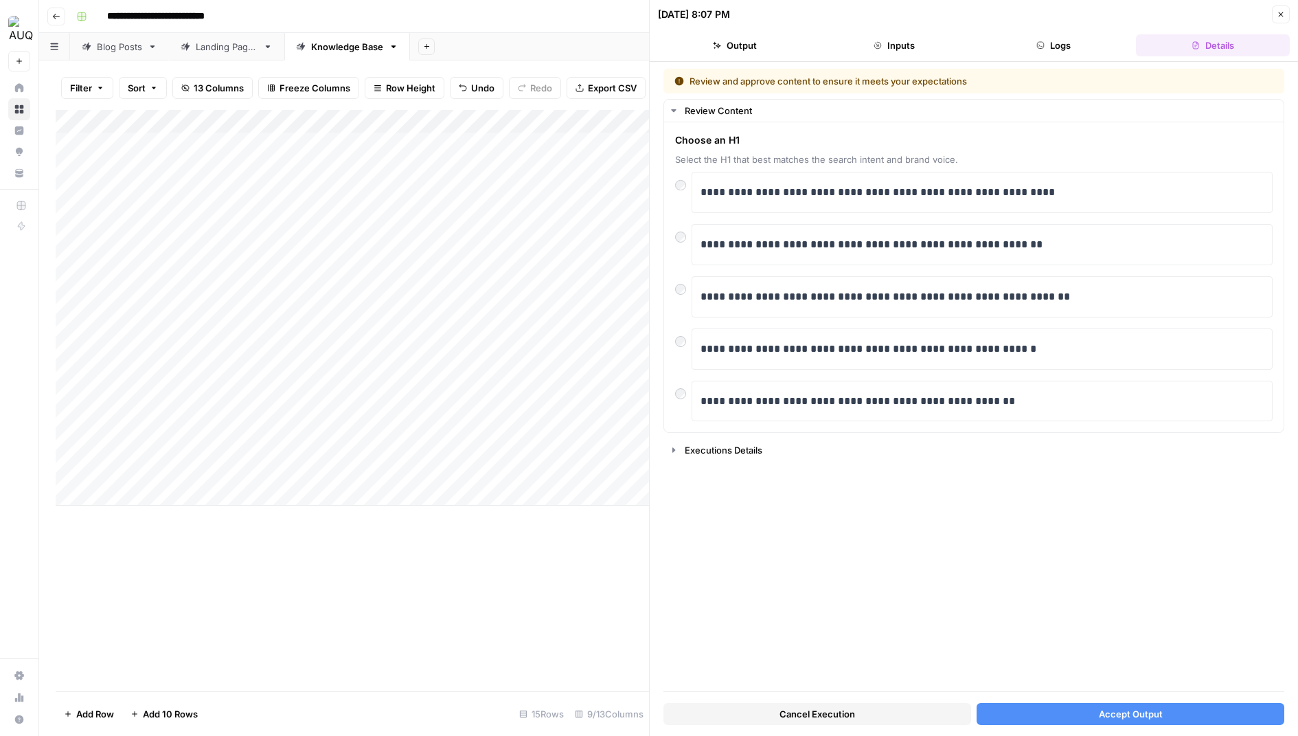
click at [1029, 718] on button "Accept Output" at bounding box center [1131, 714] width 308 height 22
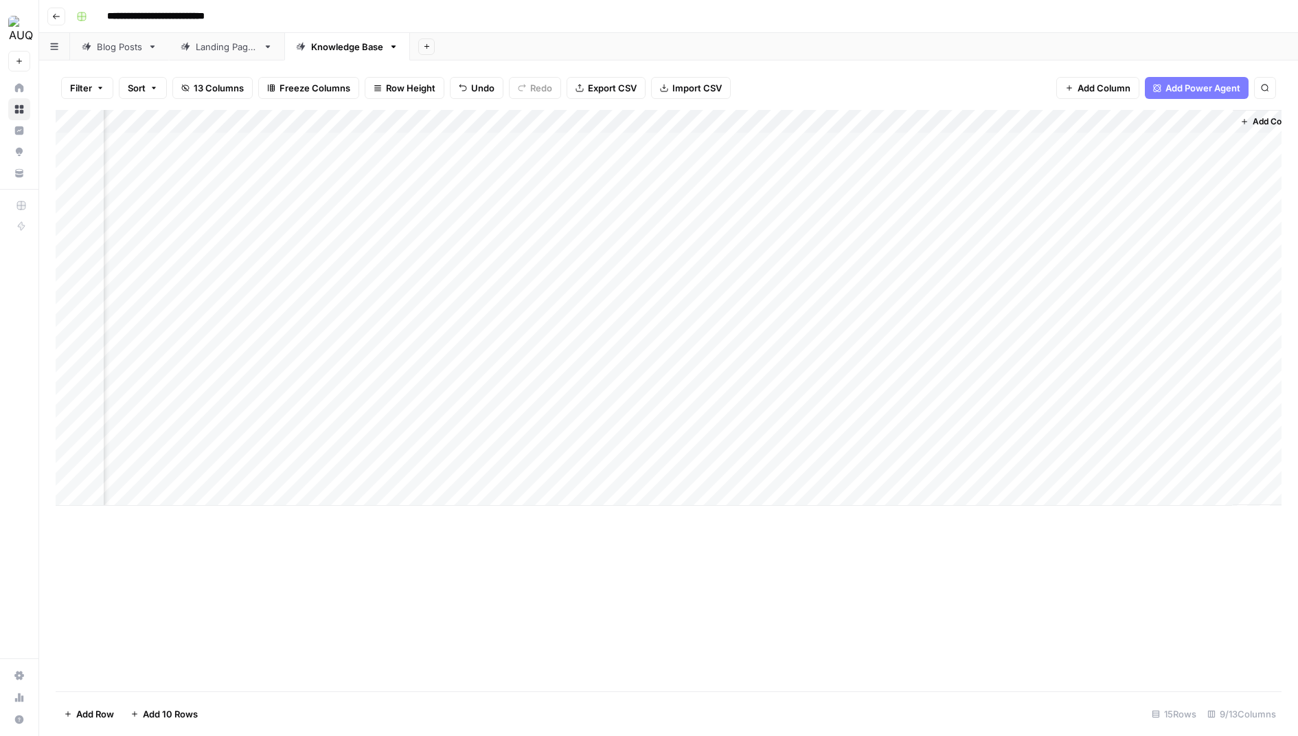
scroll to position [0, 148]
click at [1186, 468] on div "Add Column" at bounding box center [669, 308] width 1226 height 396
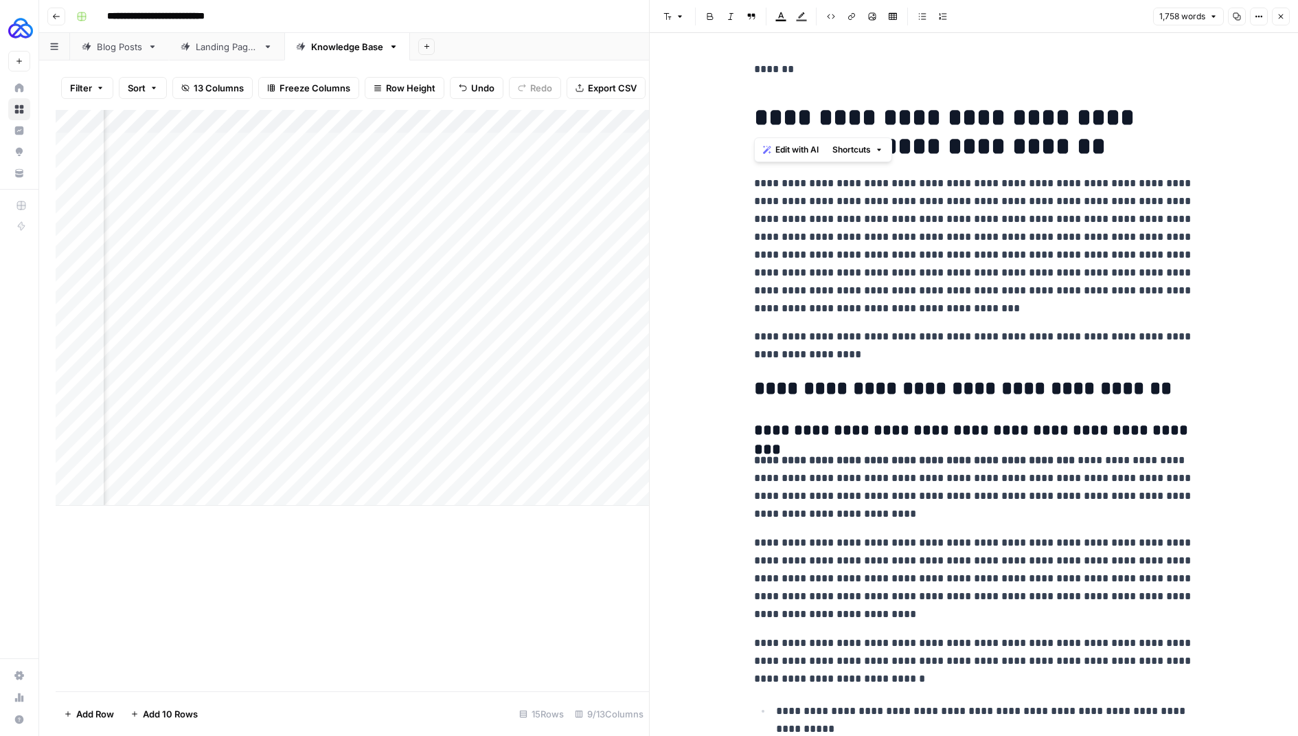
drag, startPoint x: 753, startPoint y: 112, endPoint x: 723, endPoint y: 39, distance: 78.6
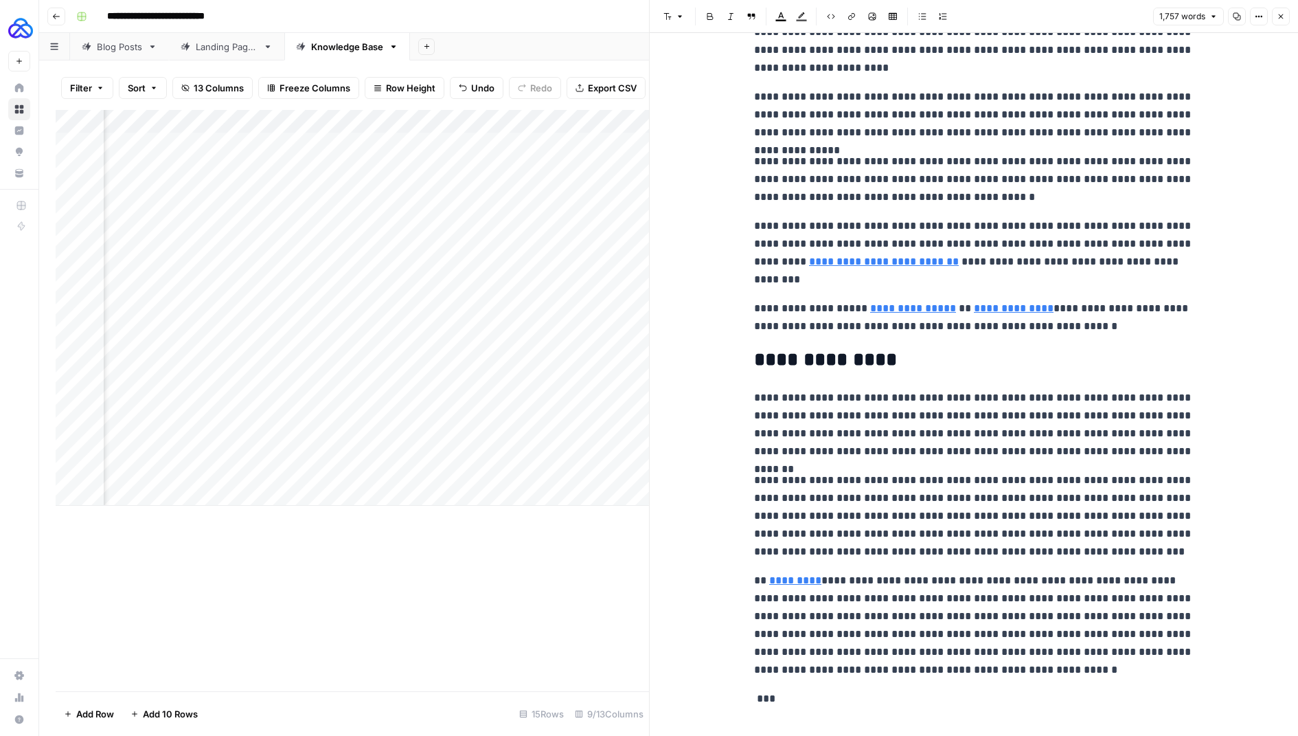
scroll to position [4071, 0]
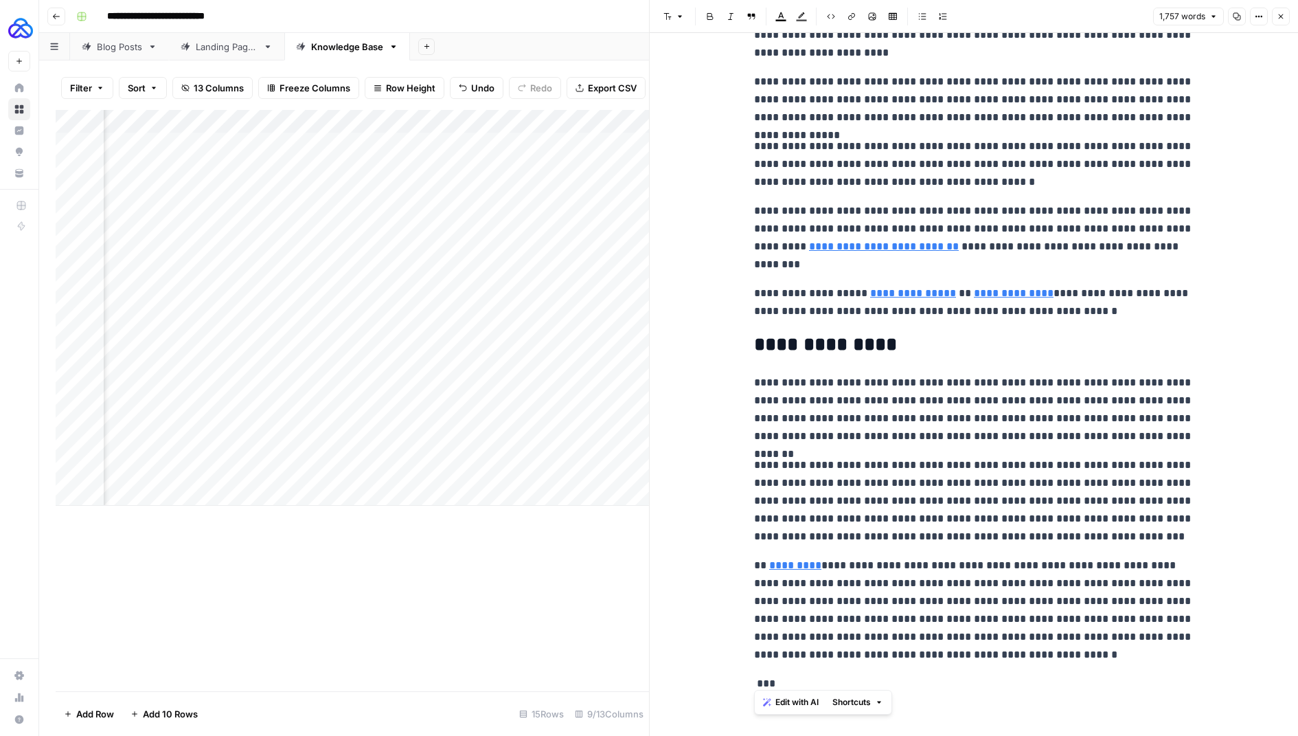
drag, startPoint x: 783, startPoint y: 681, endPoint x: 722, endPoint y: 681, distance: 61.1
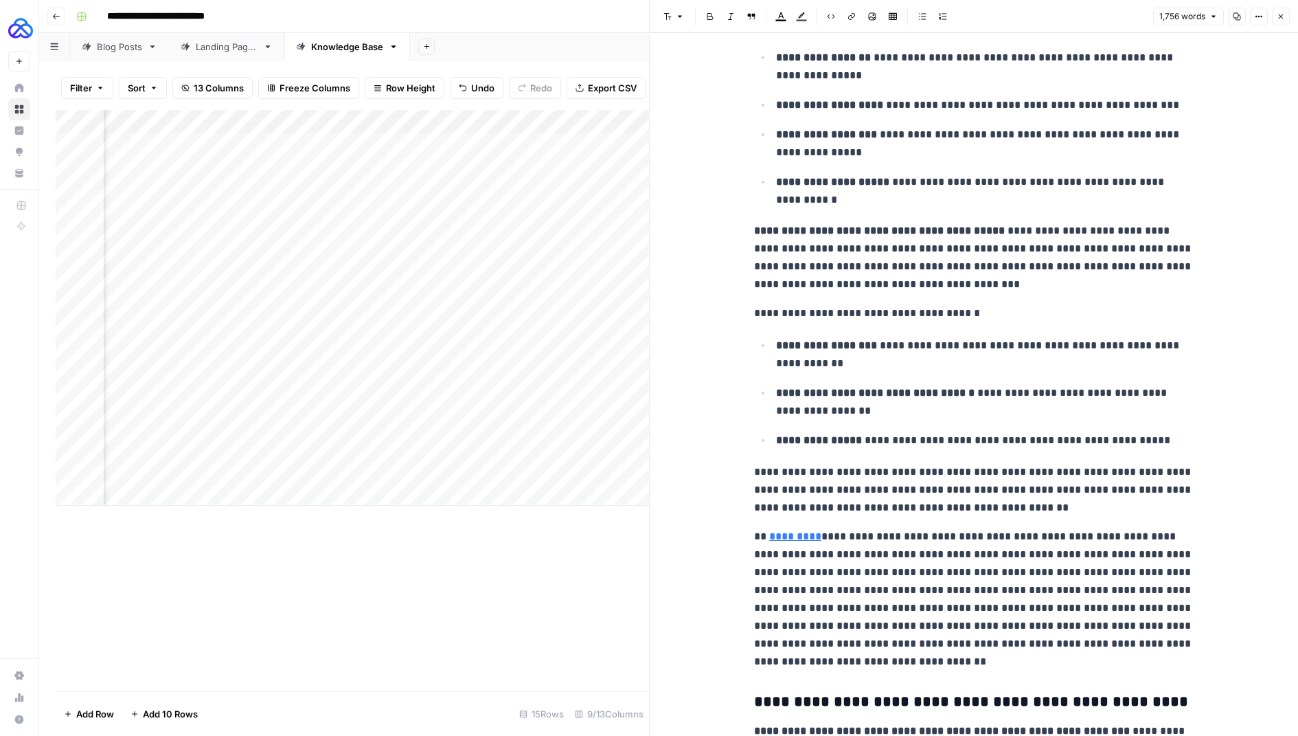
scroll to position [2834, 0]
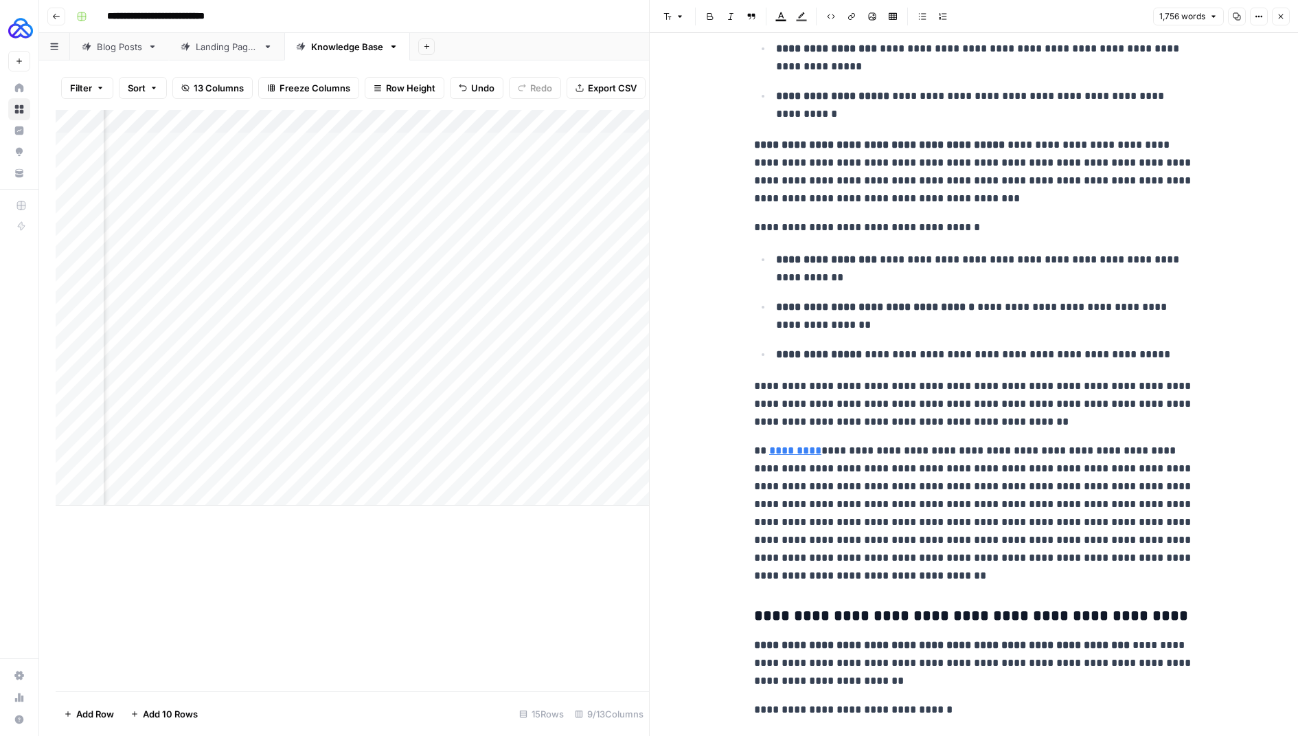
click at [797, 449] on link "*********" at bounding box center [795, 450] width 52 height 10
click at [949, 563] on p "**********" at bounding box center [974, 513] width 440 height 143
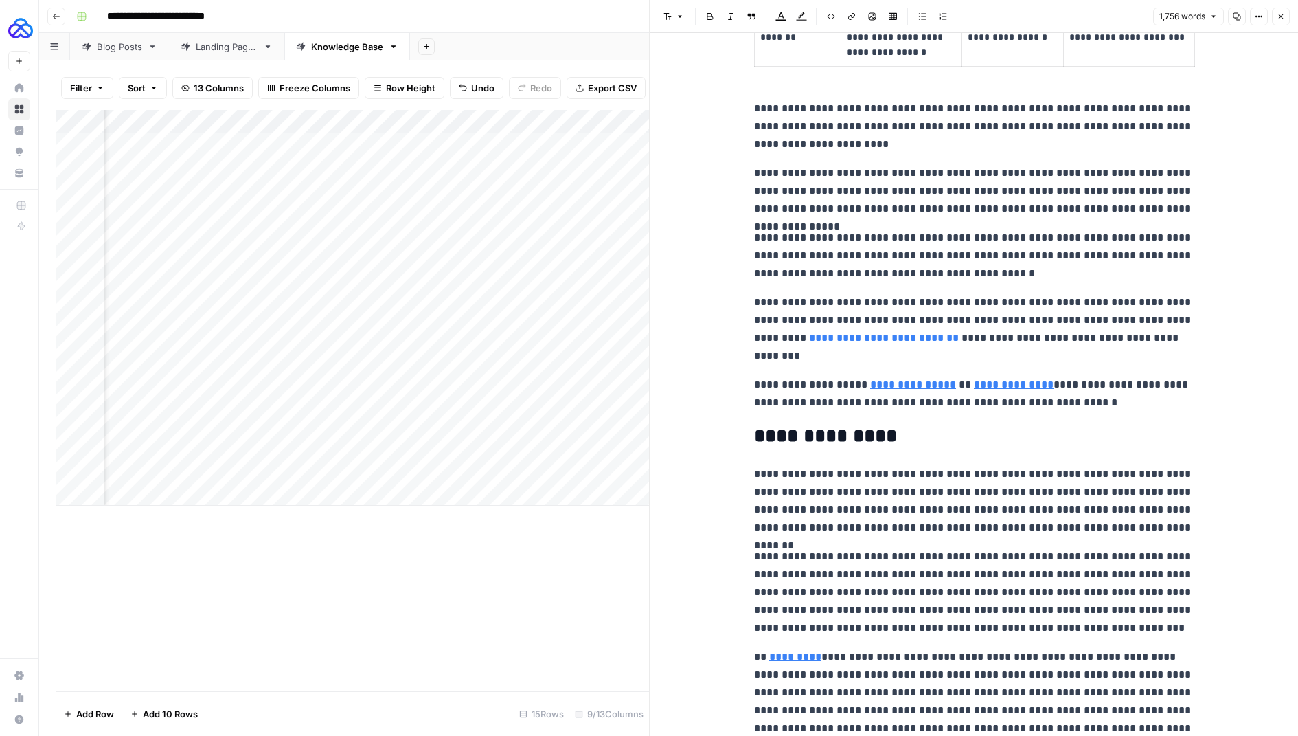
scroll to position [4042, 0]
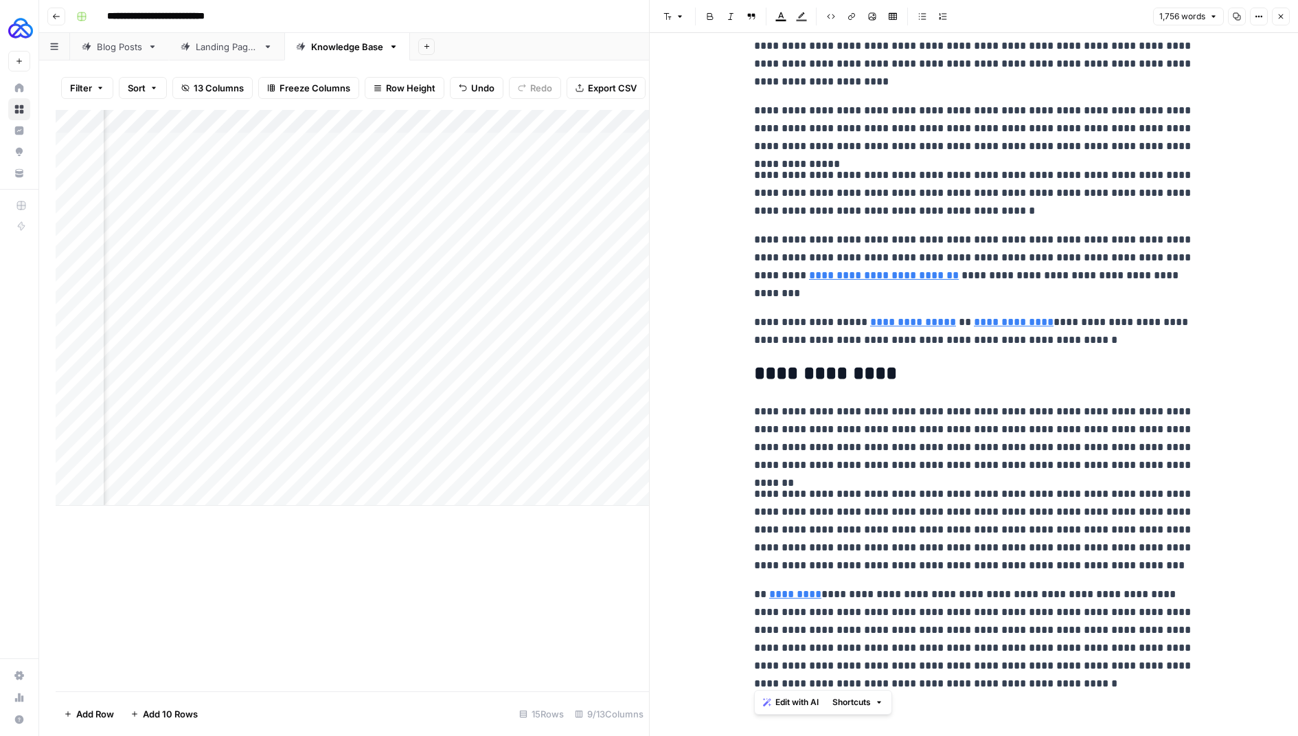
drag, startPoint x: 1082, startPoint y: 672, endPoint x: 742, endPoint y: 582, distance: 350.8
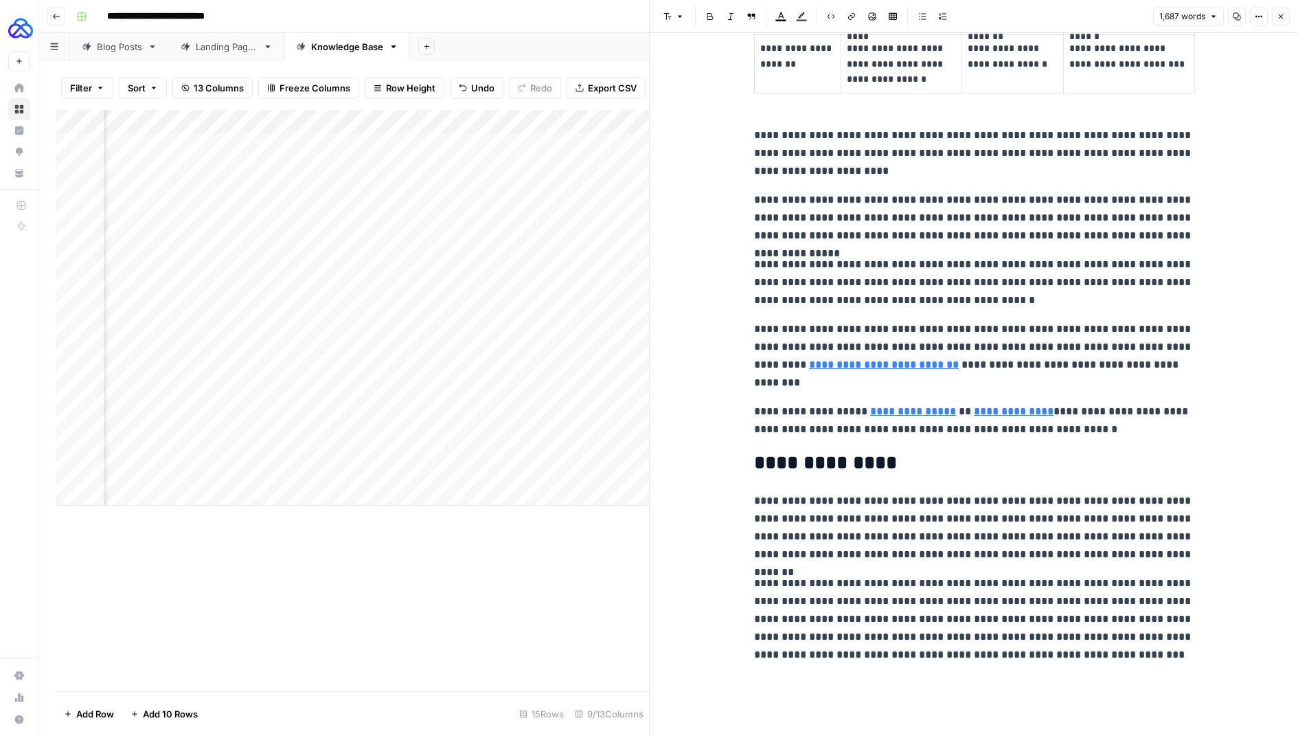
scroll to position [3925, 0]
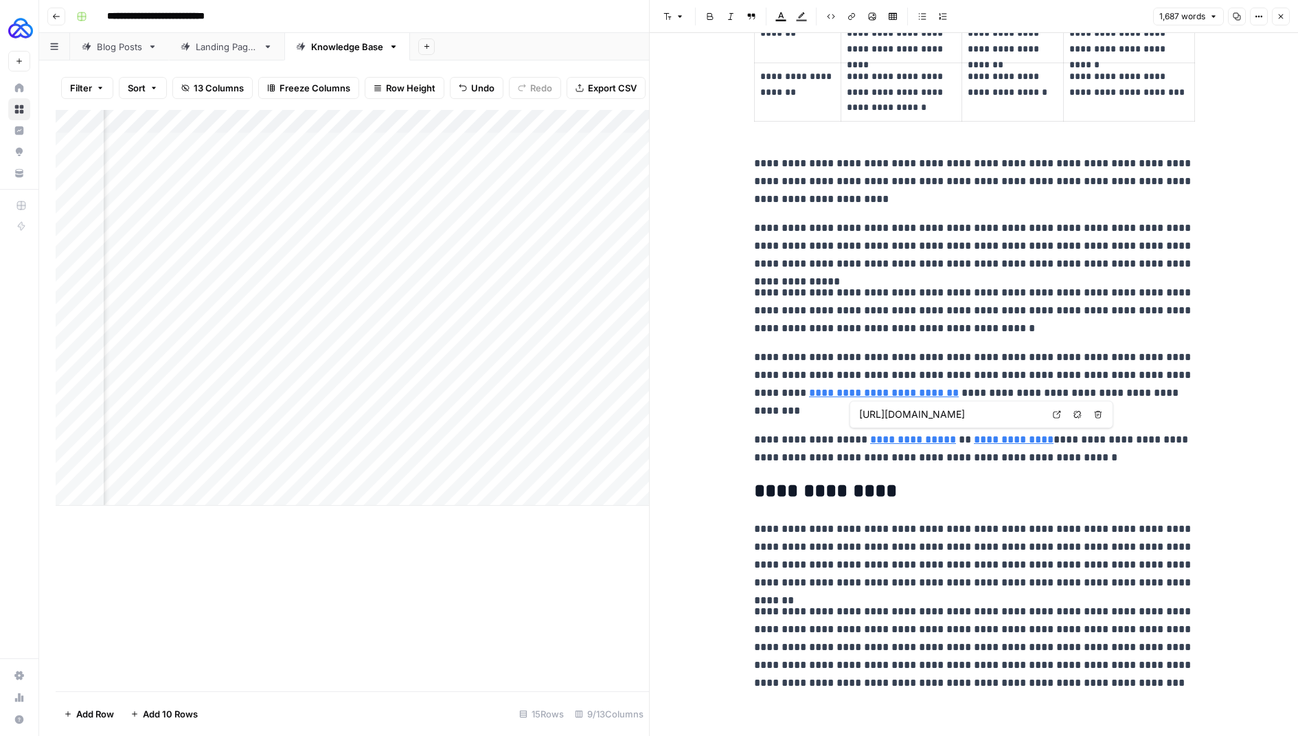
type input "https://www.letshighlight.com/use-case/idea-screening"
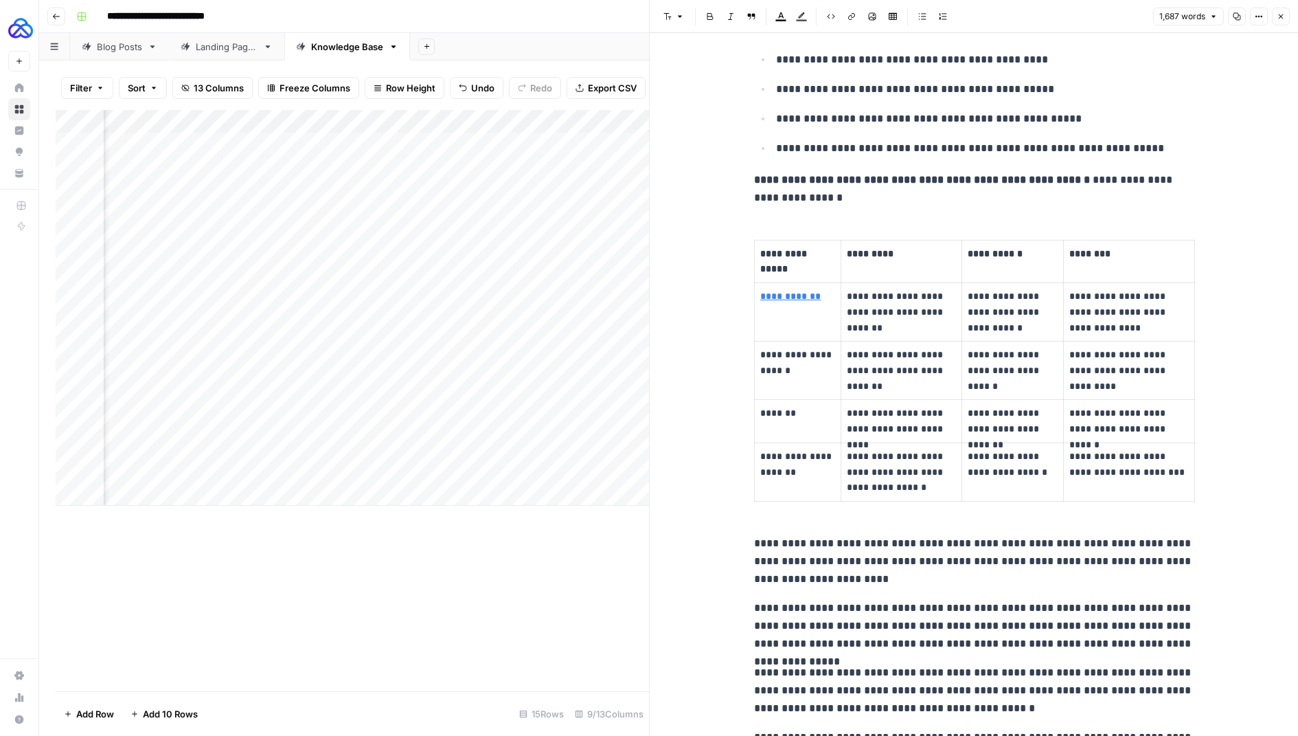
scroll to position [3559, 0]
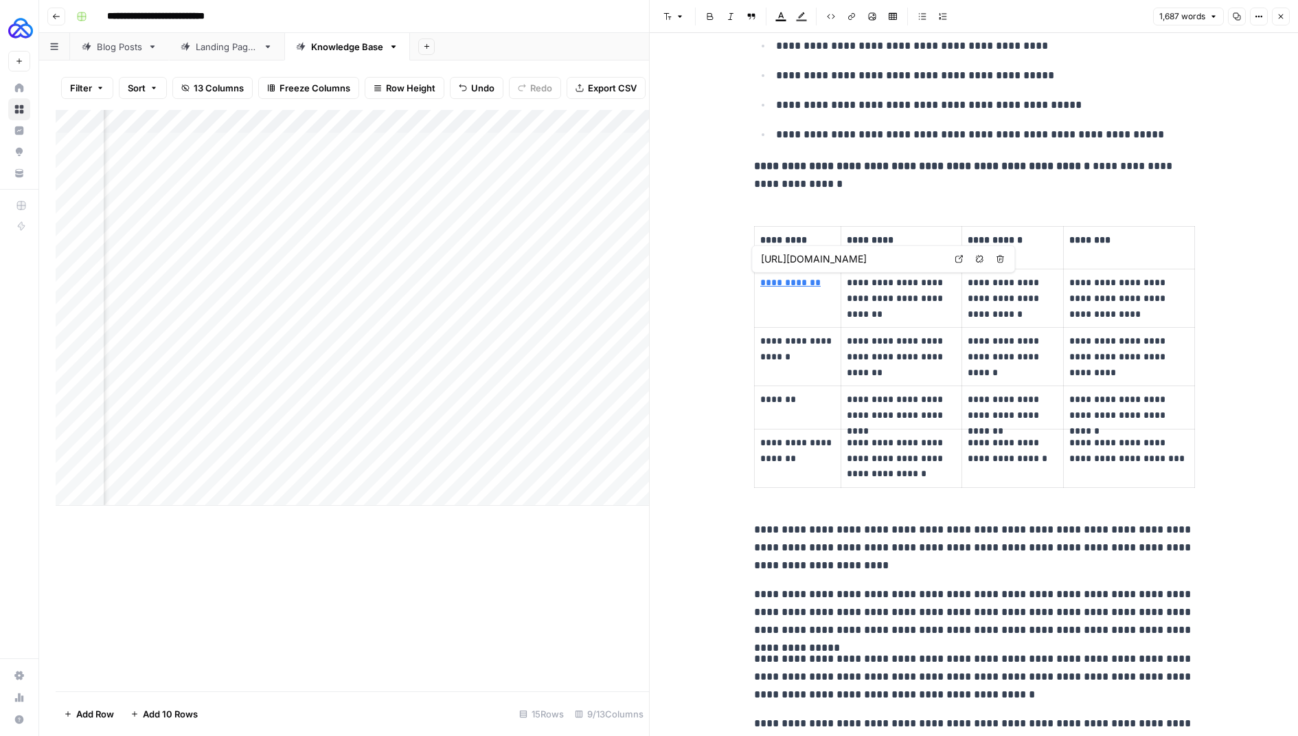
click at [1000, 261] on icon "button" at bounding box center [1000, 259] width 8 height 8
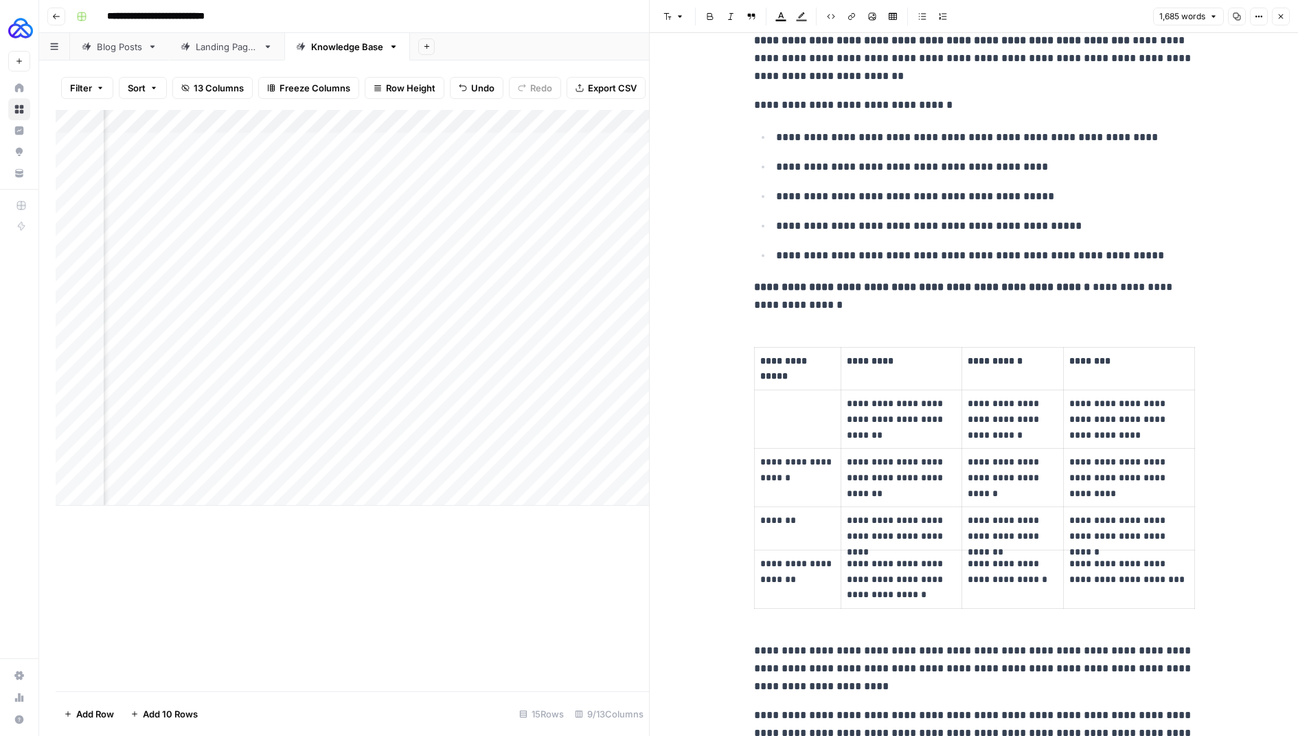
scroll to position [3465, 0]
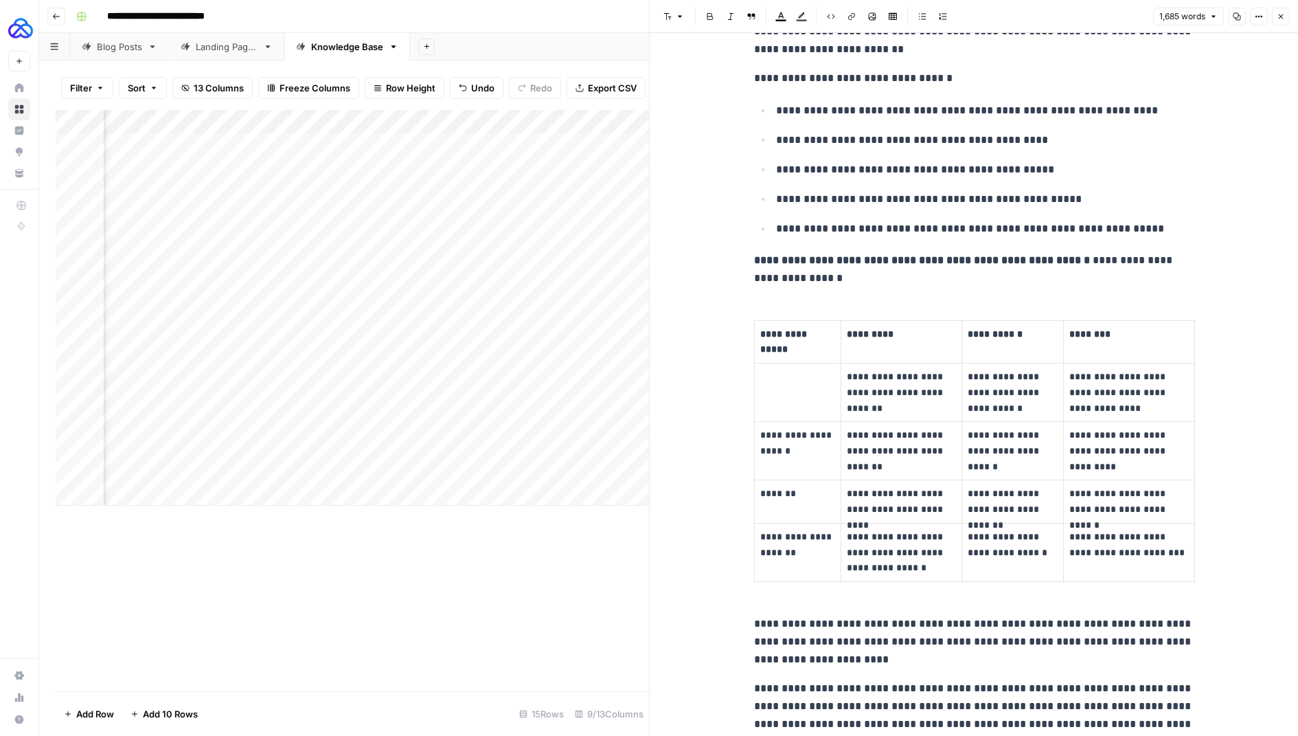
click at [805, 387] on td at bounding box center [798, 392] width 87 height 58
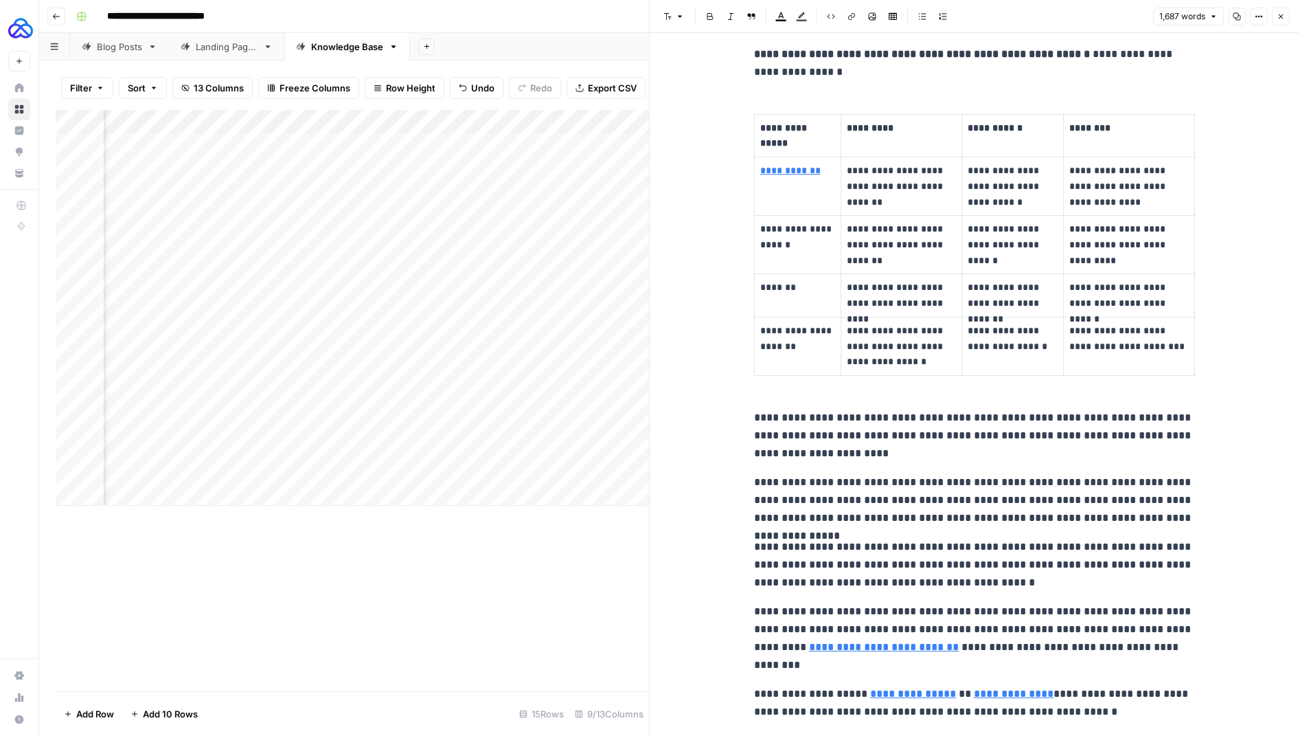
scroll to position [3669, 0]
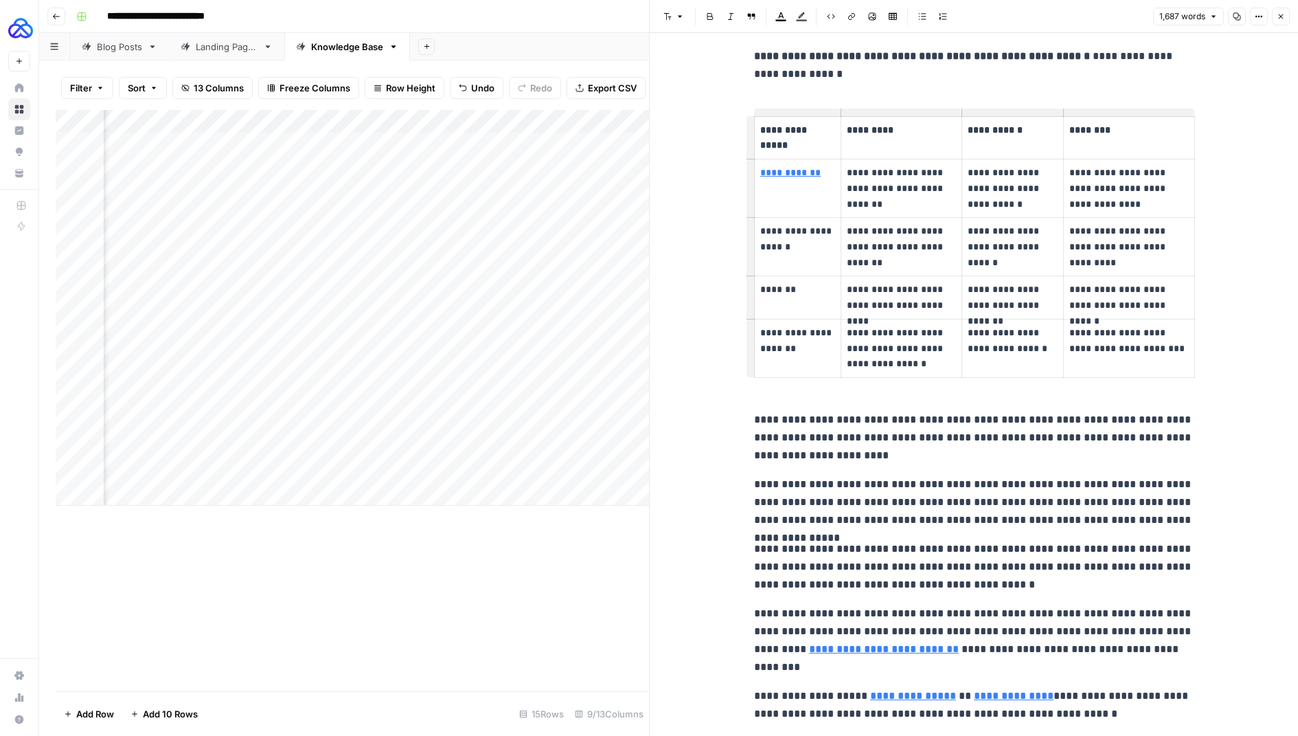
click at [785, 168] on link "**********" at bounding box center [790, 173] width 60 height 10
click at [805, 168] on link "**********" at bounding box center [790, 173] width 60 height 10
click at [982, 146] on icon "button" at bounding box center [980, 149] width 8 height 8
click at [810, 258] on td "**********" at bounding box center [798, 247] width 87 height 58
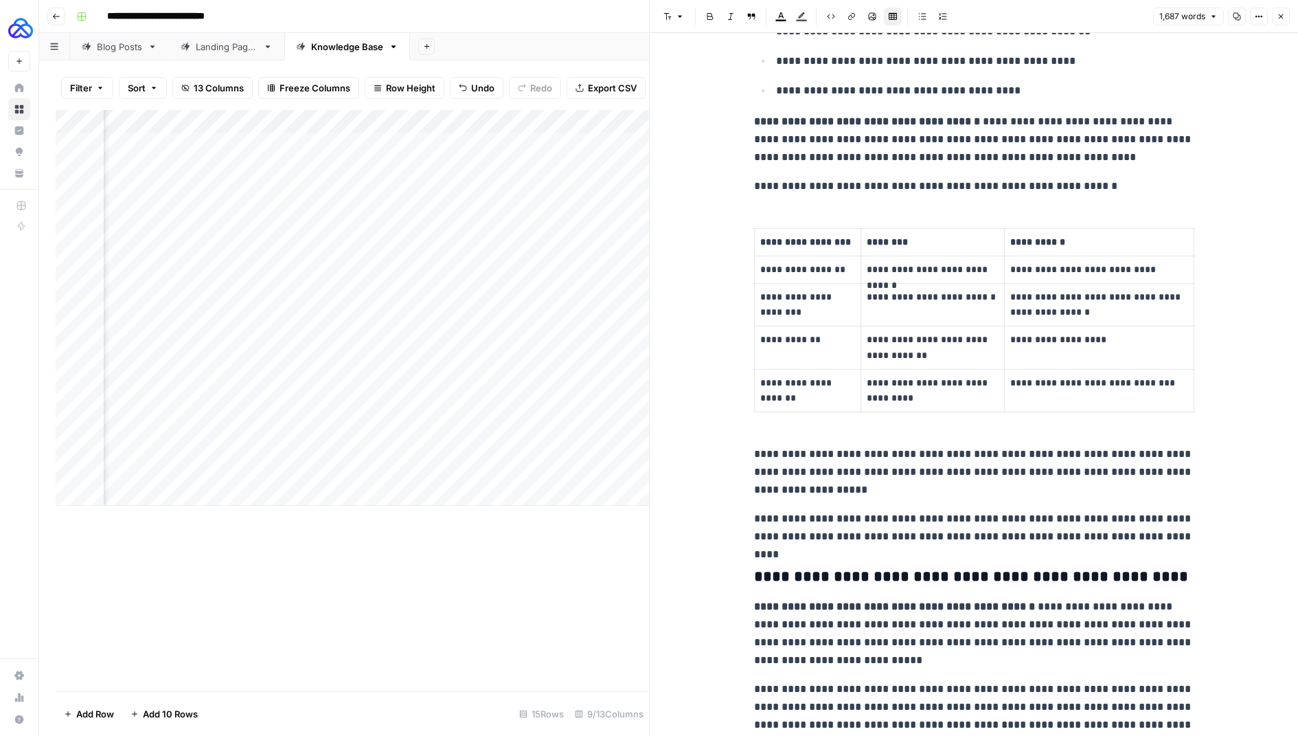
scroll to position [423, 0]
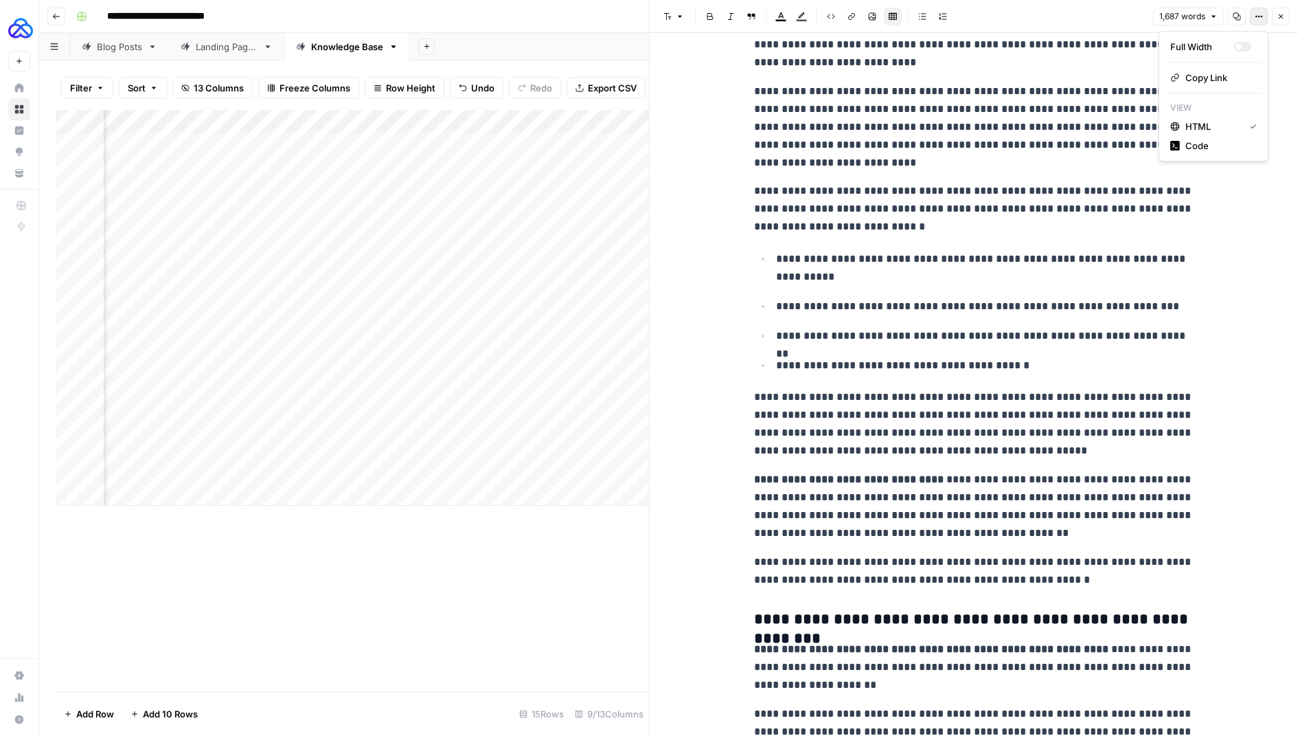
click at [1263, 24] on button "Options" at bounding box center [1259, 17] width 18 height 18
click at [1213, 142] on span "Code" at bounding box center [1218, 146] width 66 height 14
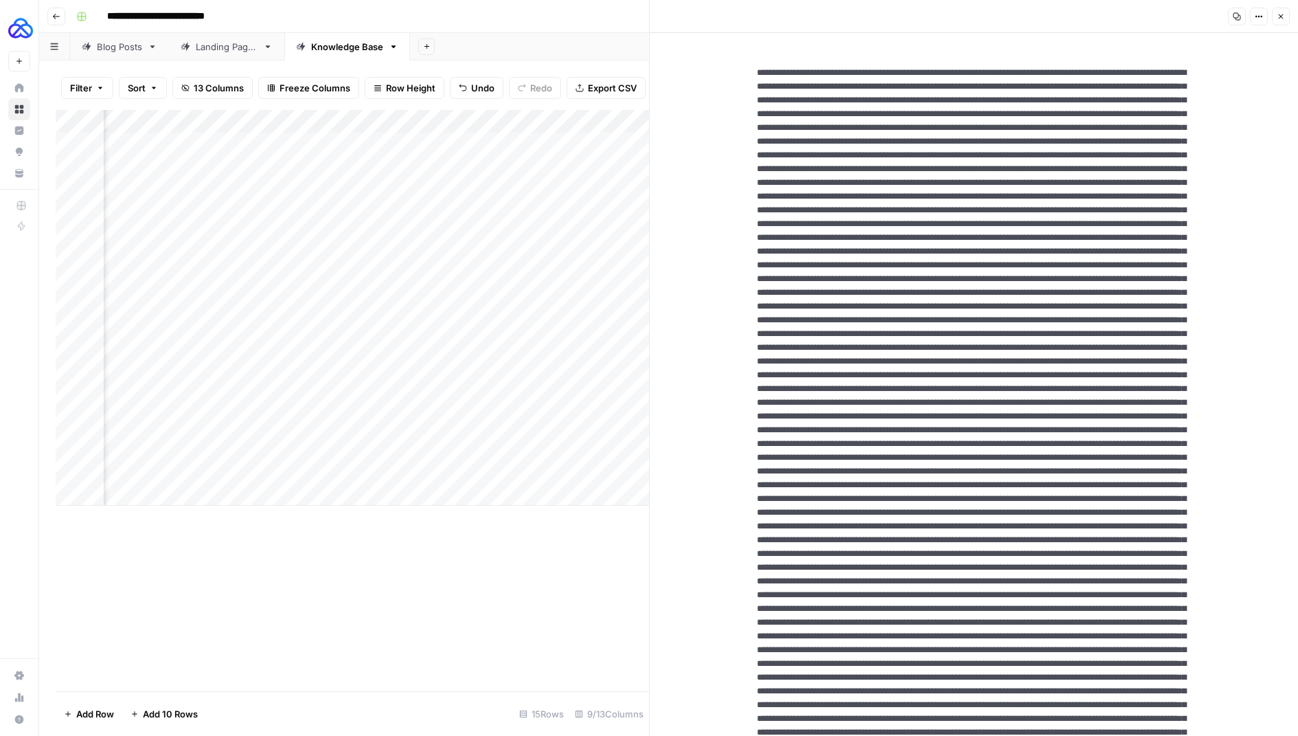
click at [412, 470] on div "Add Column" at bounding box center [352, 308] width 593 height 396
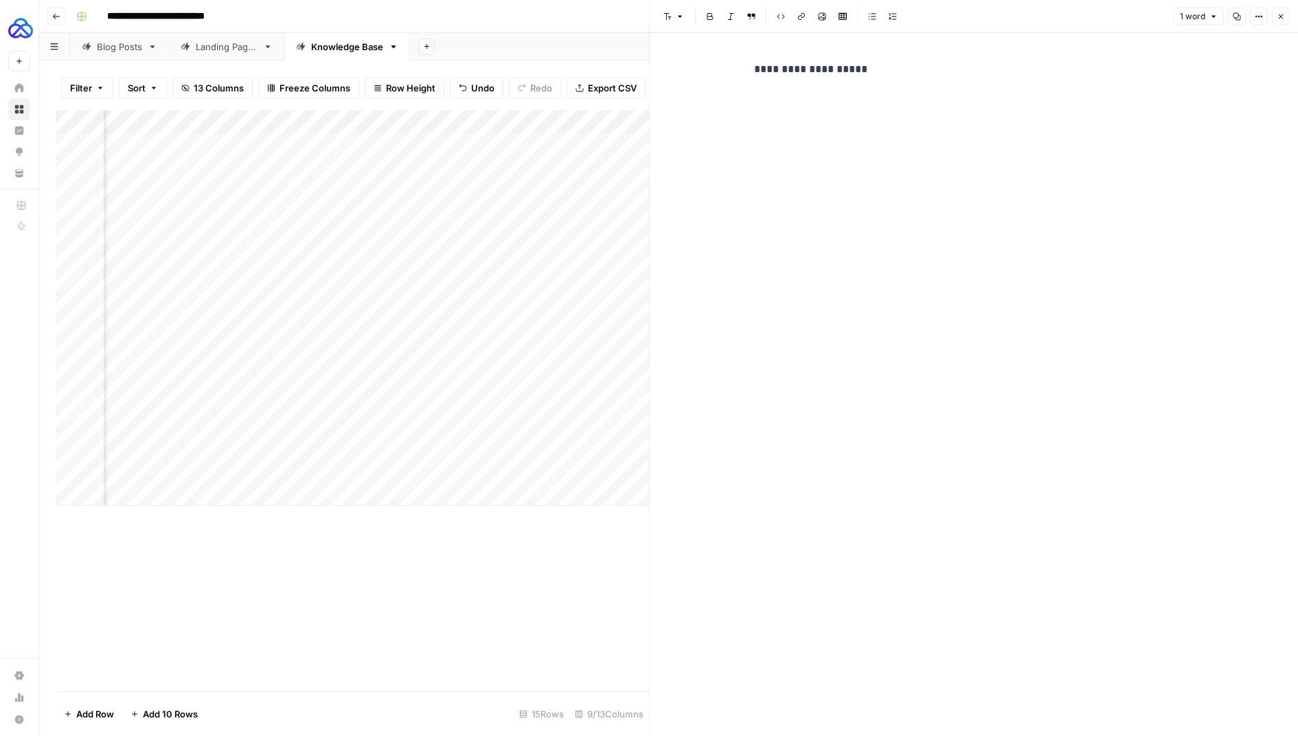
click at [806, 64] on p "**********" at bounding box center [974, 69] width 440 height 18
click at [1288, 15] on button "Close" at bounding box center [1281, 17] width 18 height 18
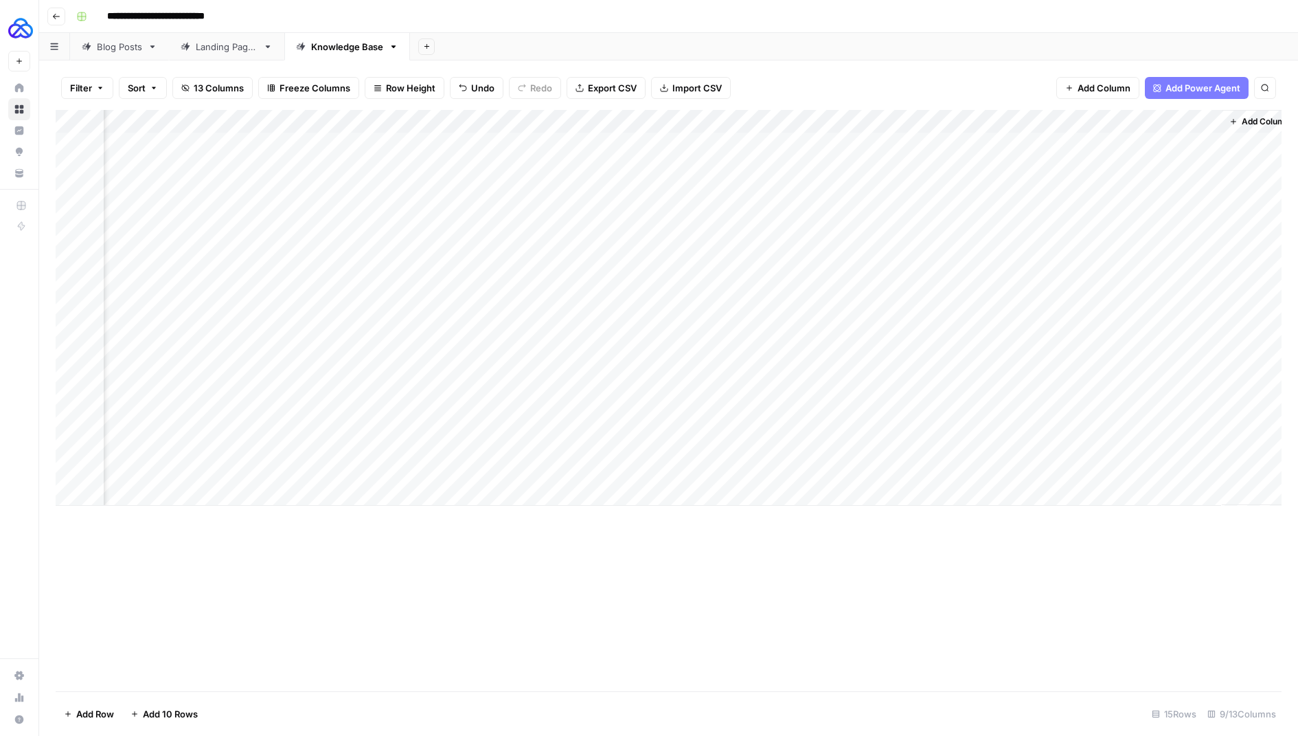
scroll to position [0, 133]
click at [834, 468] on div "Add Column" at bounding box center [669, 308] width 1226 height 396
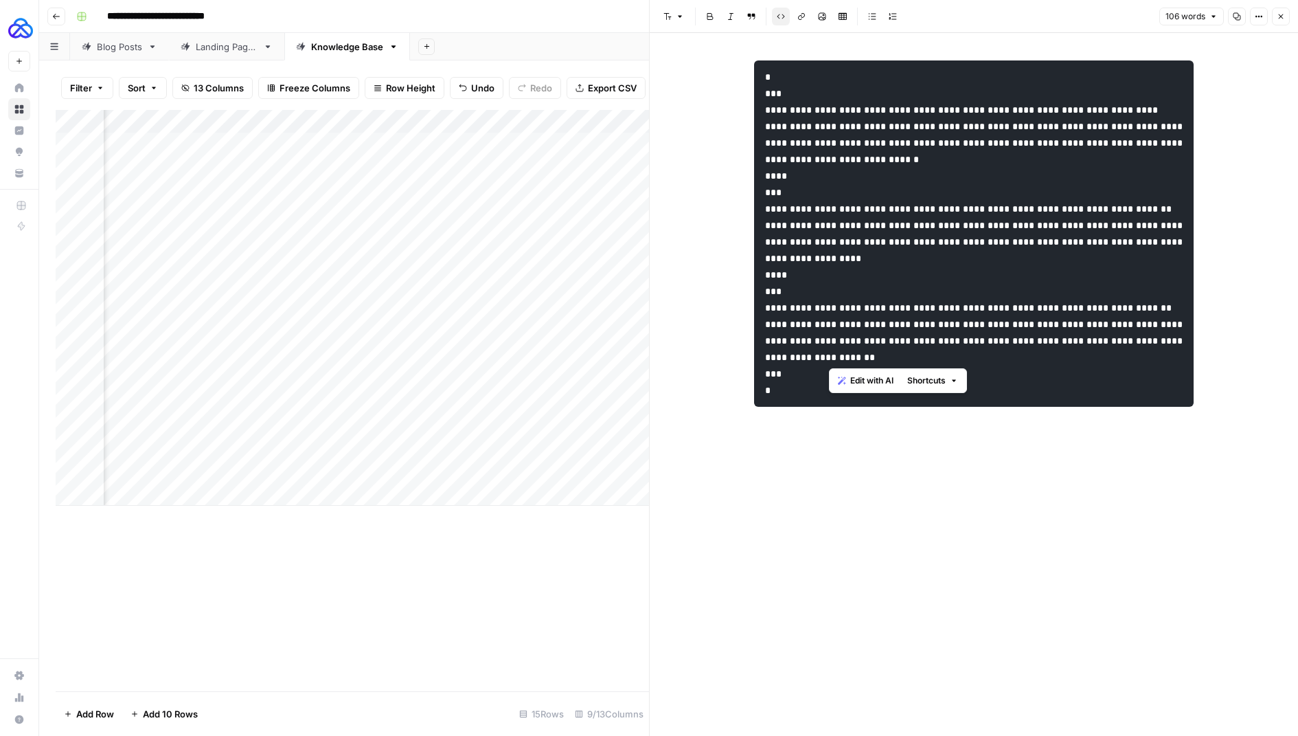
drag, startPoint x: 878, startPoint y: 340, endPoint x: 829, endPoint y: 358, distance: 51.9
click at [829, 358] on code "**********" at bounding box center [975, 233] width 420 height 323
click at [983, 407] on pre "**********" at bounding box center [974, 233] width 440 height 346
drag, startPoint x: 1037, startPoint y: 409, endPoint x: 910, endPoint y: 368, distance: 133.4
click at [910, 368] on code "**********" at bounding box center [975, 233] width 420 height 323
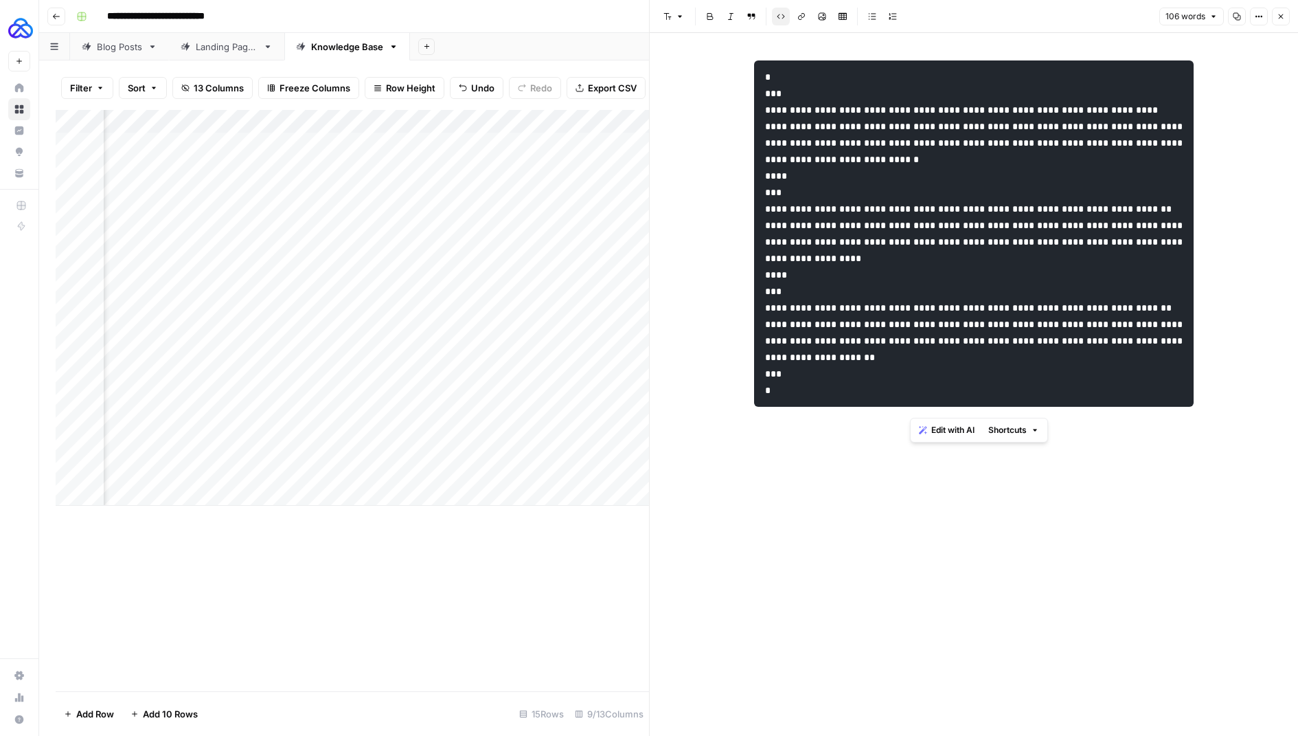
click at [910, 368] on code "**********" at bounding box center [975, 233] width 420 height 323
click at [1282, 14] on icon "button" at bounding box center [1281, 16] width 8 height 8
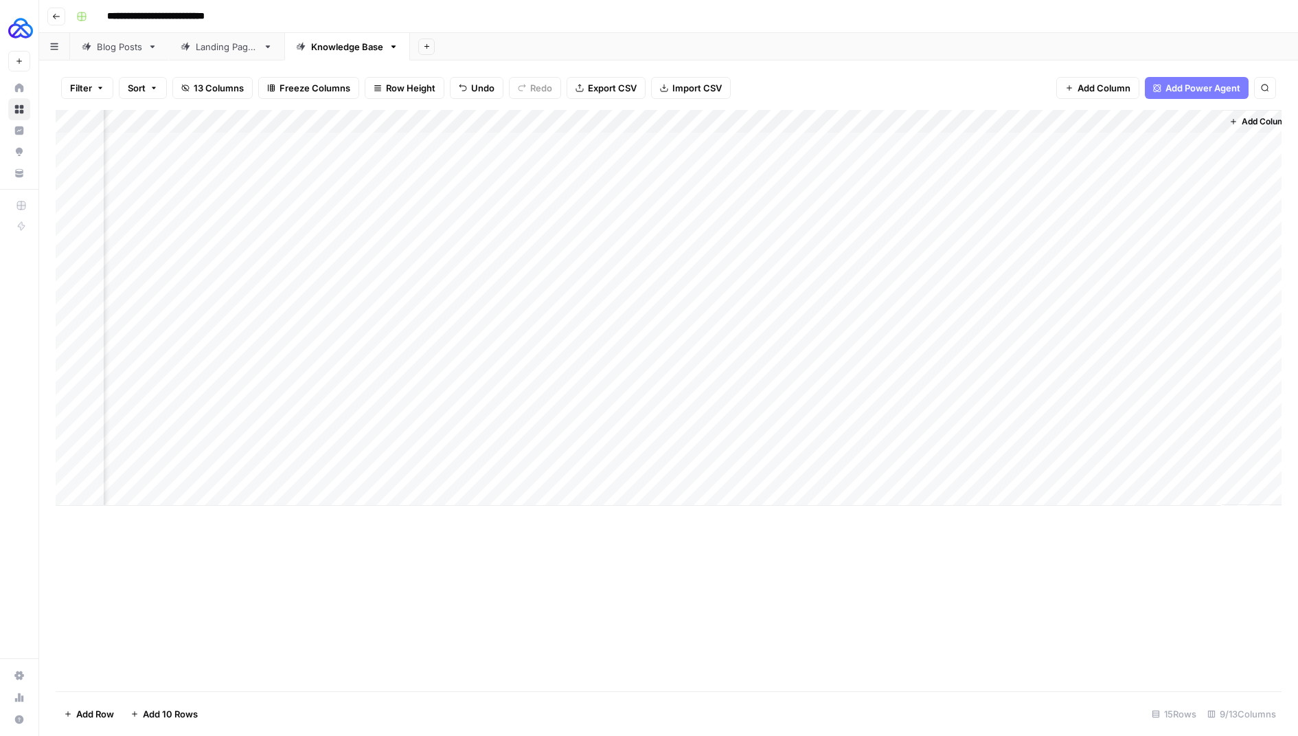
click at [193, 494] on div "Add Column" at bounding box center [669, 308] width 1226 height 396
type textarea "**********"
click at [310, 470] on div "Add Column" at bounding box center [669, 319] width 1226 height 419
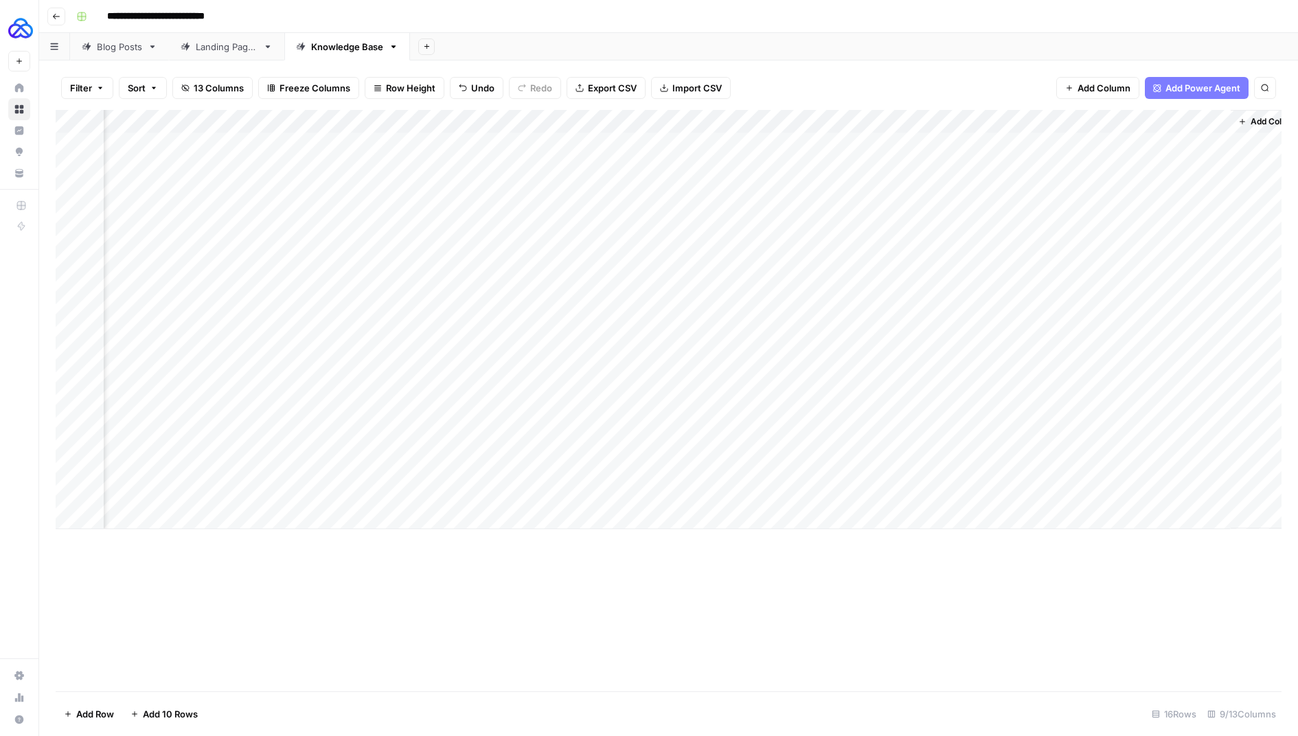
click at [309, 470] on div "Add Column" at bounding box center [669, 319] width 1226 height 419
click at [310, 492] on div "Add Column" at bounding box center [669, 319] width 1226 height 419
type textarea "********"
click at [253, 491] on div "Add Column" at bounding box center [669, 319] width 1226 height 419
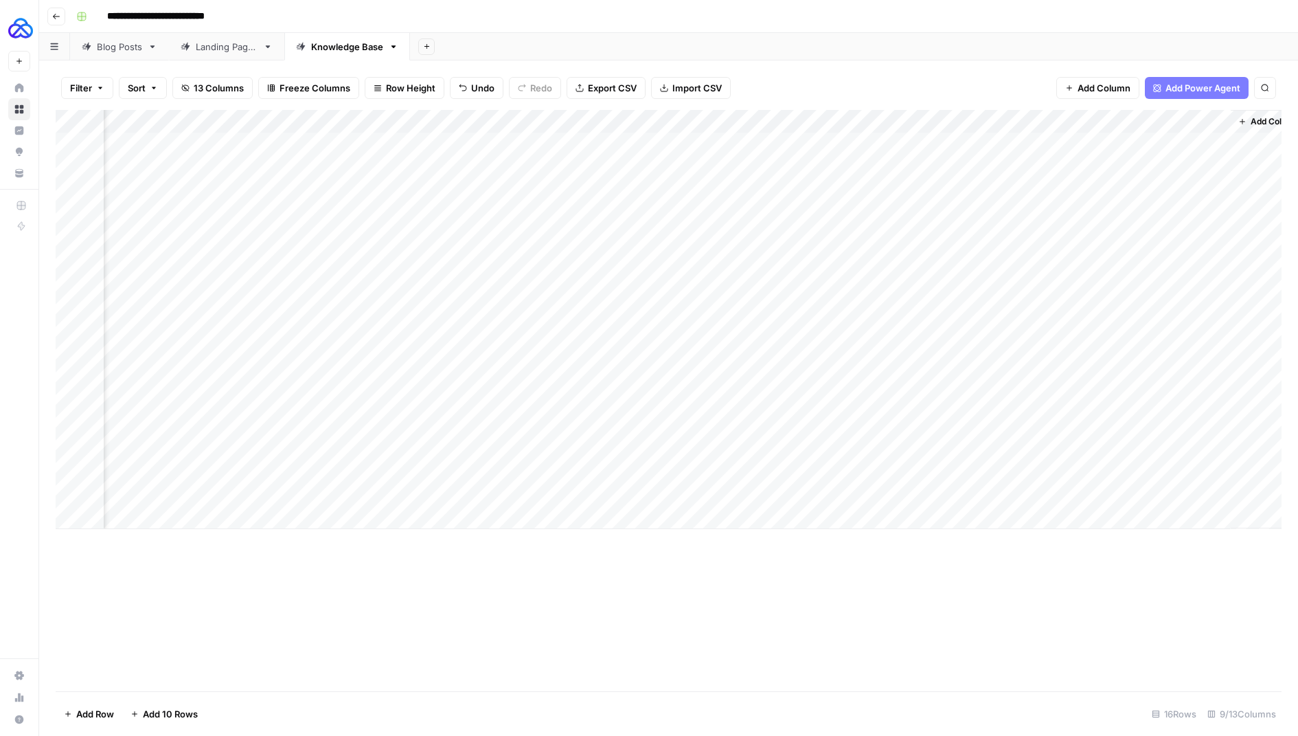
click at [503, 490] on div "Add Column" at bounding box center [669, 319] width 1226 height 419
click at [602, 492] on div "Add Column" at bounding box center [669, 319] width 1226 height 419
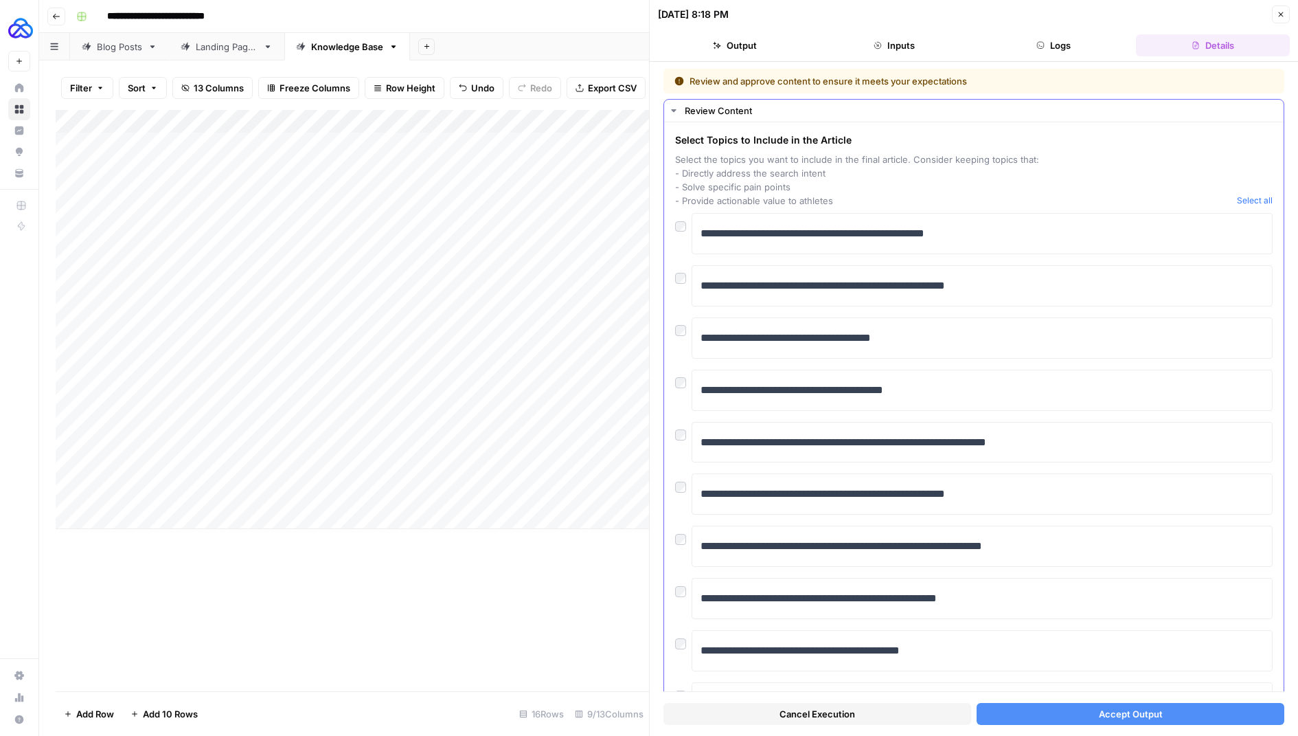
click at [685, 327] on div at bounding box center [683, 326] width 16 height 19
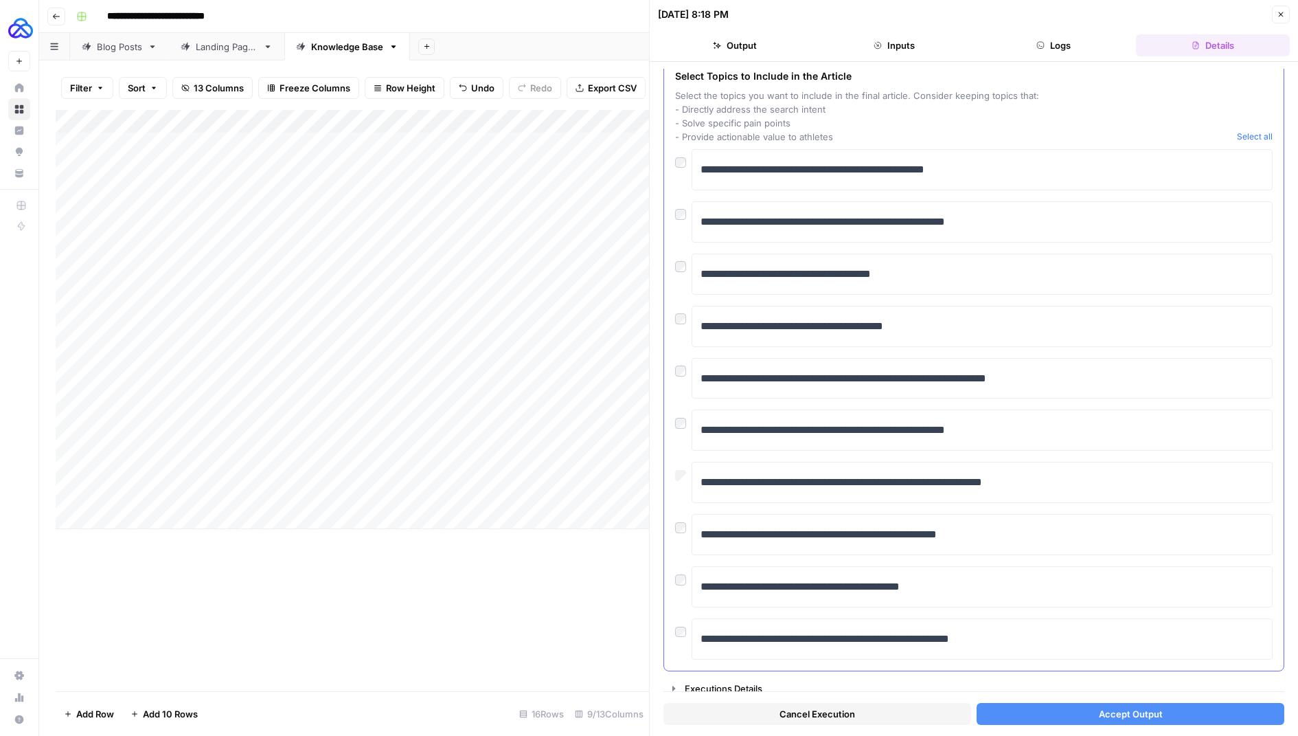
scroll to position [65, 0]
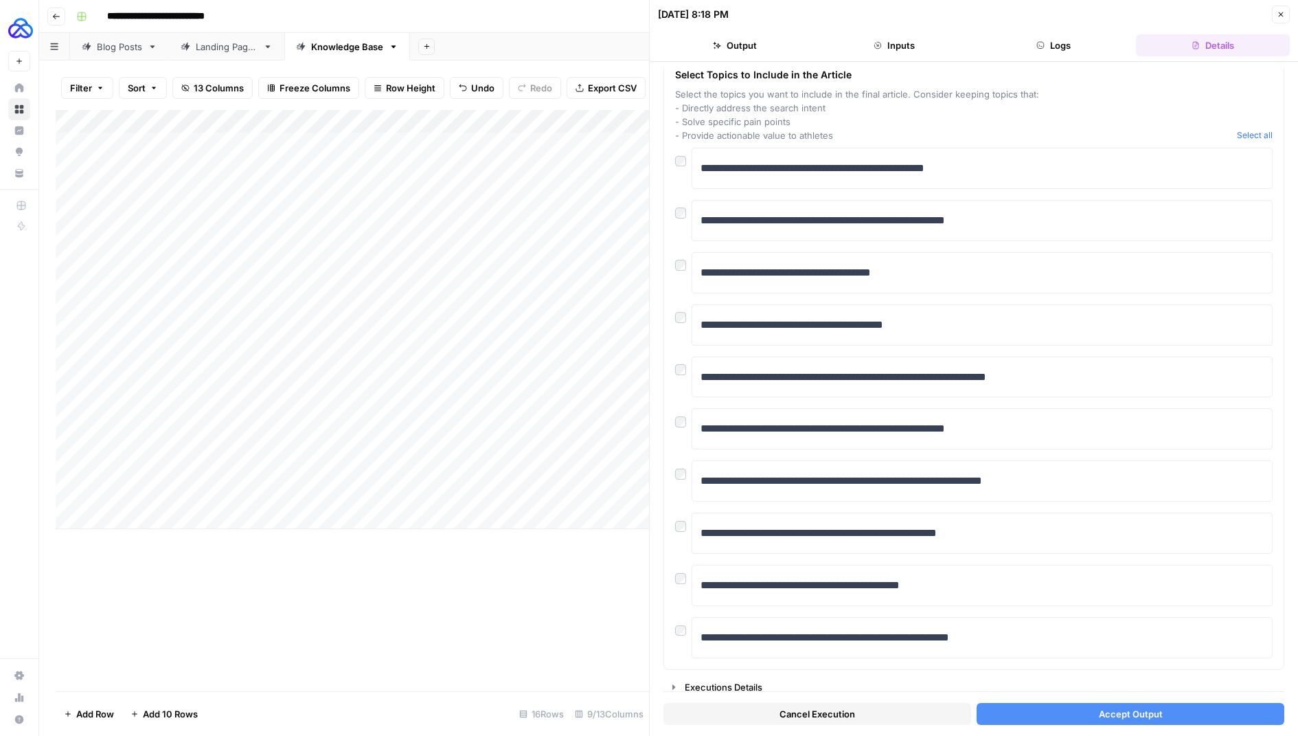
click at [1058, 713] on button "Accept Output" at bounding box center [1131, 714] width 308 height 22
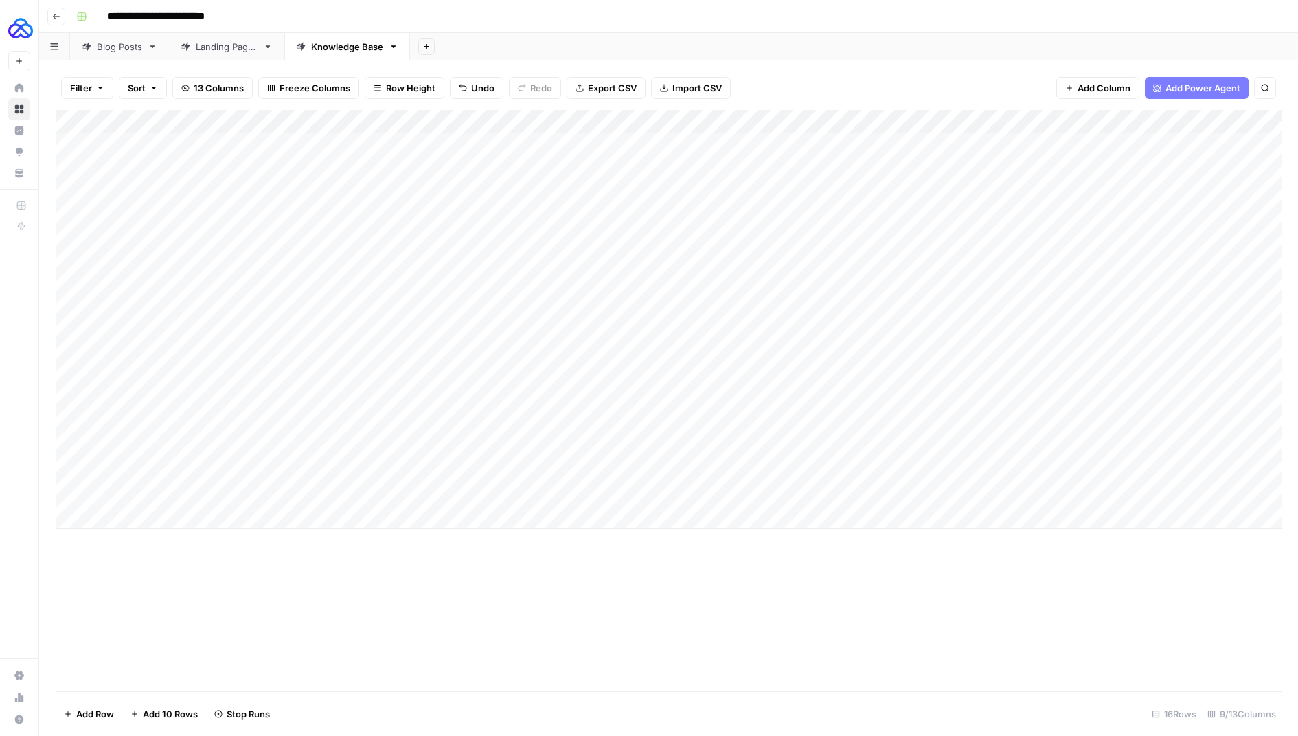
click at [281, 513] on div "Add Column" at bounding box center [669, 319] width 1226 height 419
click at [280, 513] on body "**********" at bounding box center [649, 368] width 1298 height 736
type textarea "**********"
click at [425, 491] on div "Add Column" at bounding box center [669, 331] width 1226 height 442
click at [424, 491] on div "Add Column" at bounding box center [669, 331] width 1226 height 442
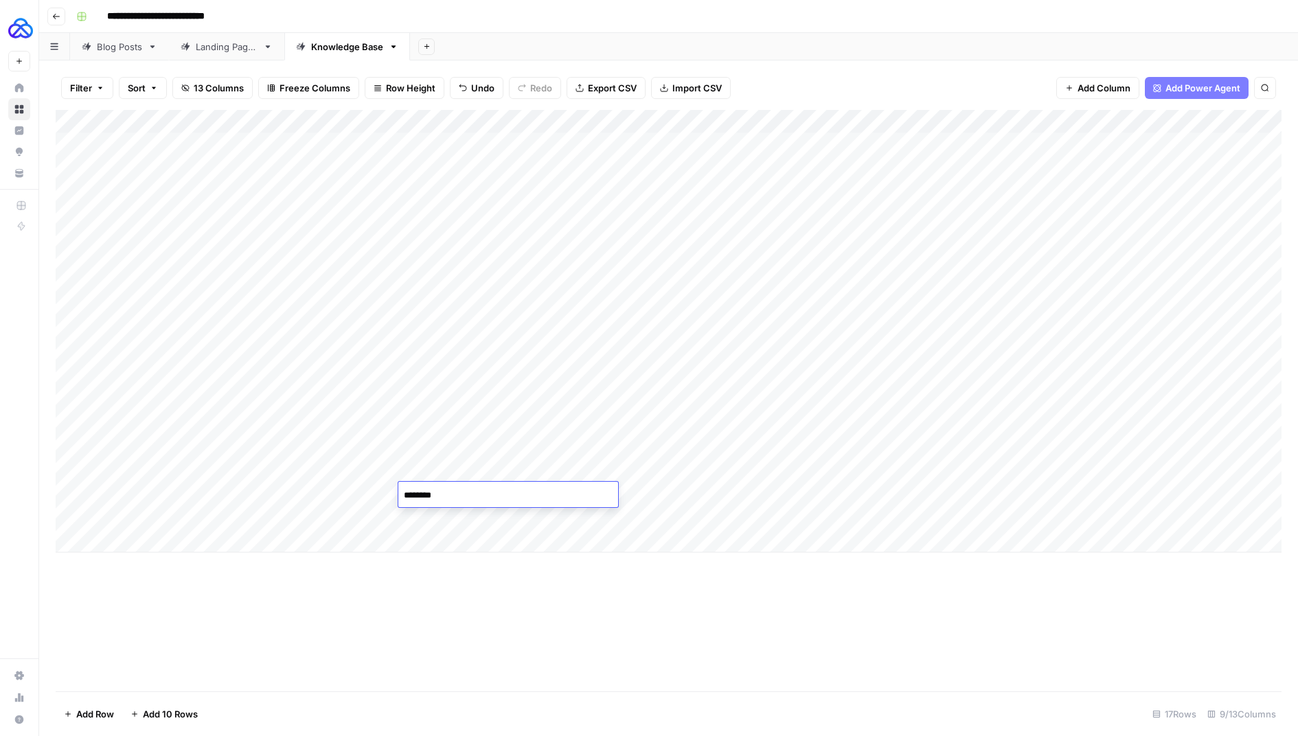
click at [424, 491] on textarea "********" at bounding box center [508, 495] width 220 height 19
click at [415, 516] on div "Add Column" at bounding box center [669, 331] width 1226 height 442
type textarea "********"
click at [126, 488] on div "Add Column" at bounding box center [669, 331] width 1226 height 442
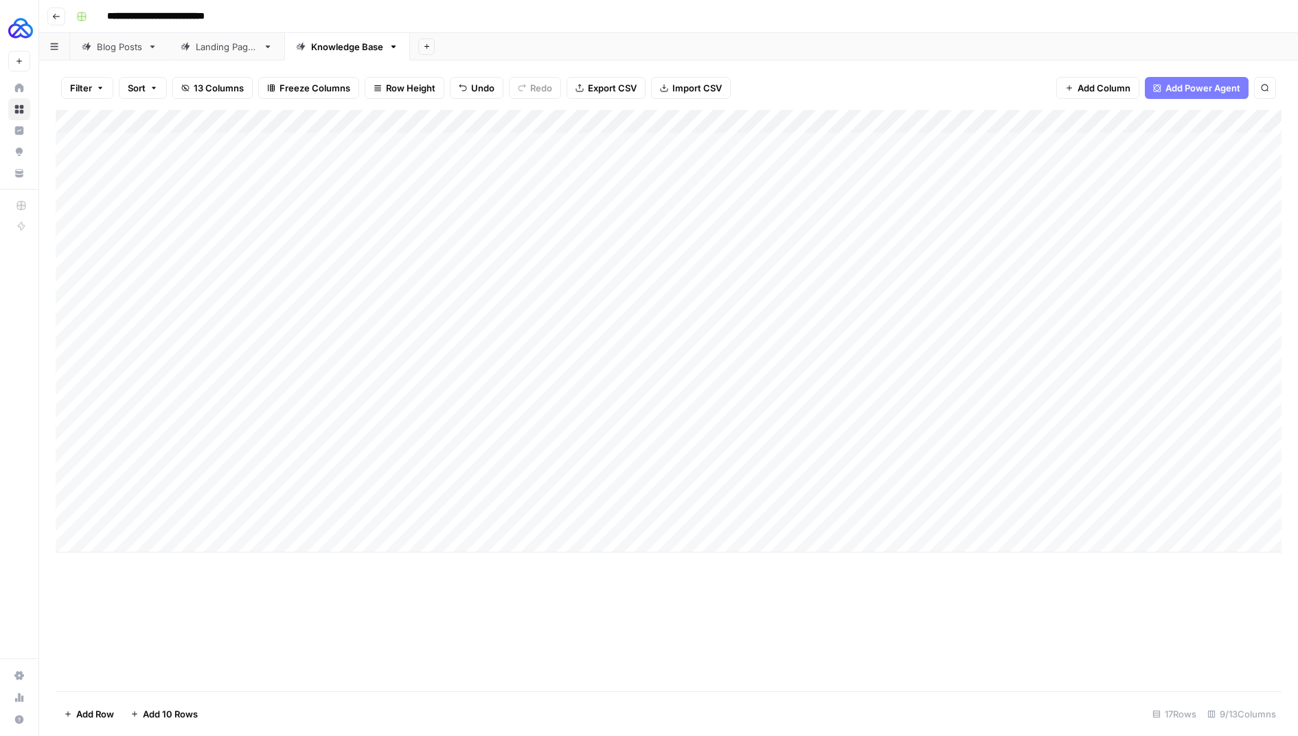
click at [126, 488] on div "Add Column" at bounding box center [669, 331] width 1226 height 442
type textarea "****"
click at [119, 495] on textarea "****" at bounding box center [213, 495] width 220 height 19
click at [119, 515] on div "Add Column" at bounding box center [669, 331] width 1226 height 442
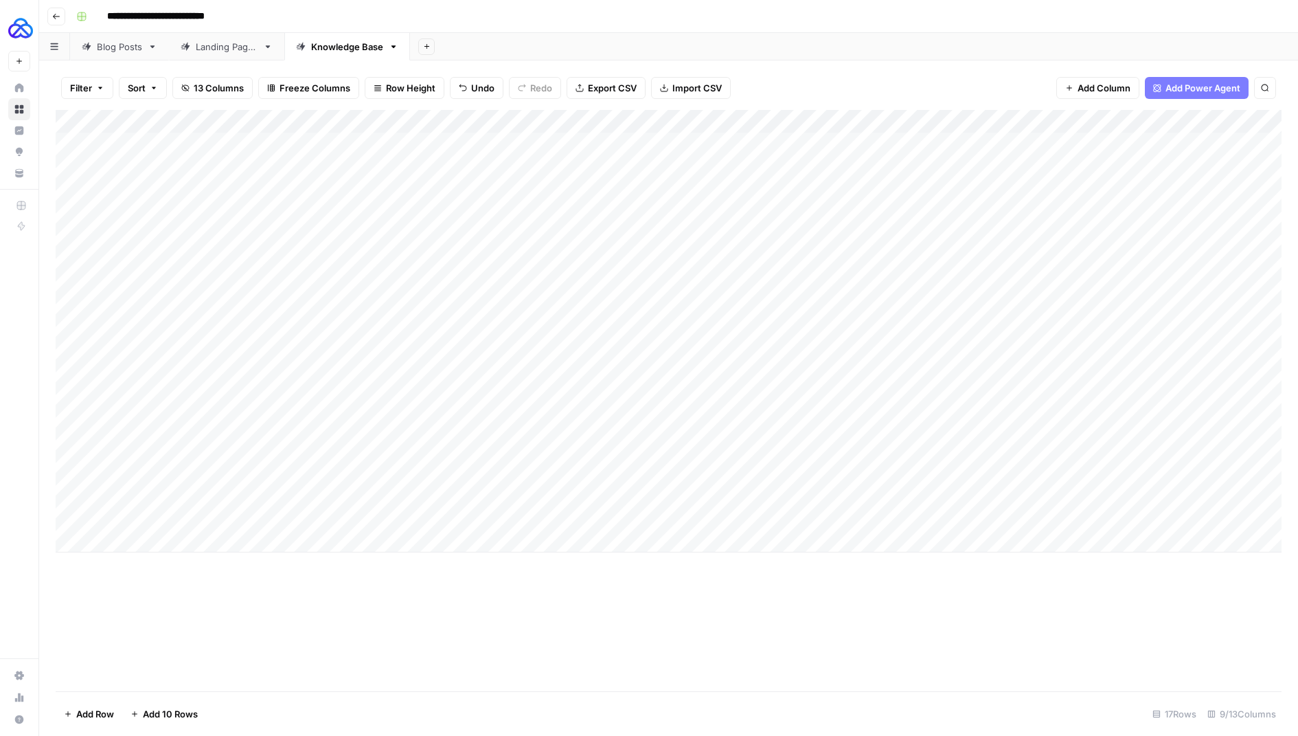
click at [119, 515] on div "Add Column" at bounding box center [669, 331] width 1226 height 442
type textarea "****"
click at [348, 628] on div "Add Column" at bounding box center [669, 400] width 1226 height 581
click at [637, 518] on div "Add Column" at bounding box center [669, 331] width 1226 height 442
click at [720, 491] on div "Add Column" at bounding box center [669, 331] width 1226 height 442
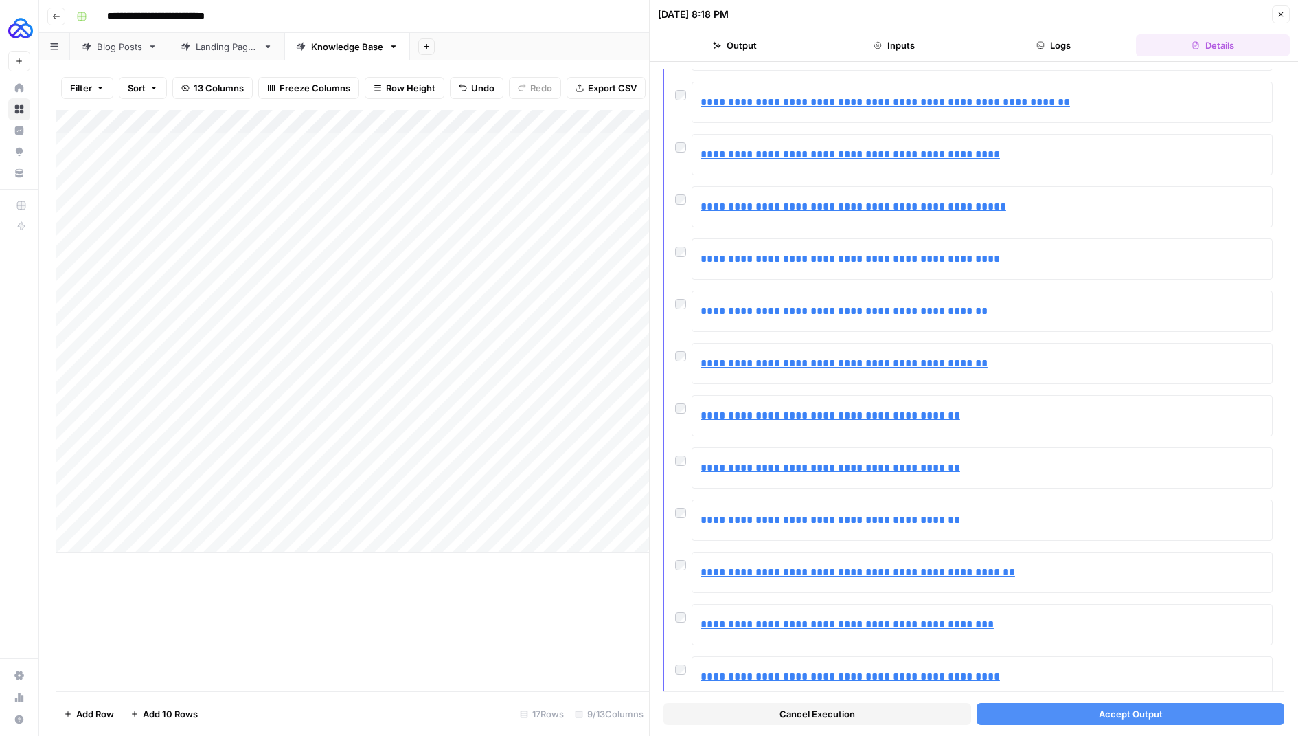
scroll to position [2314, 0]
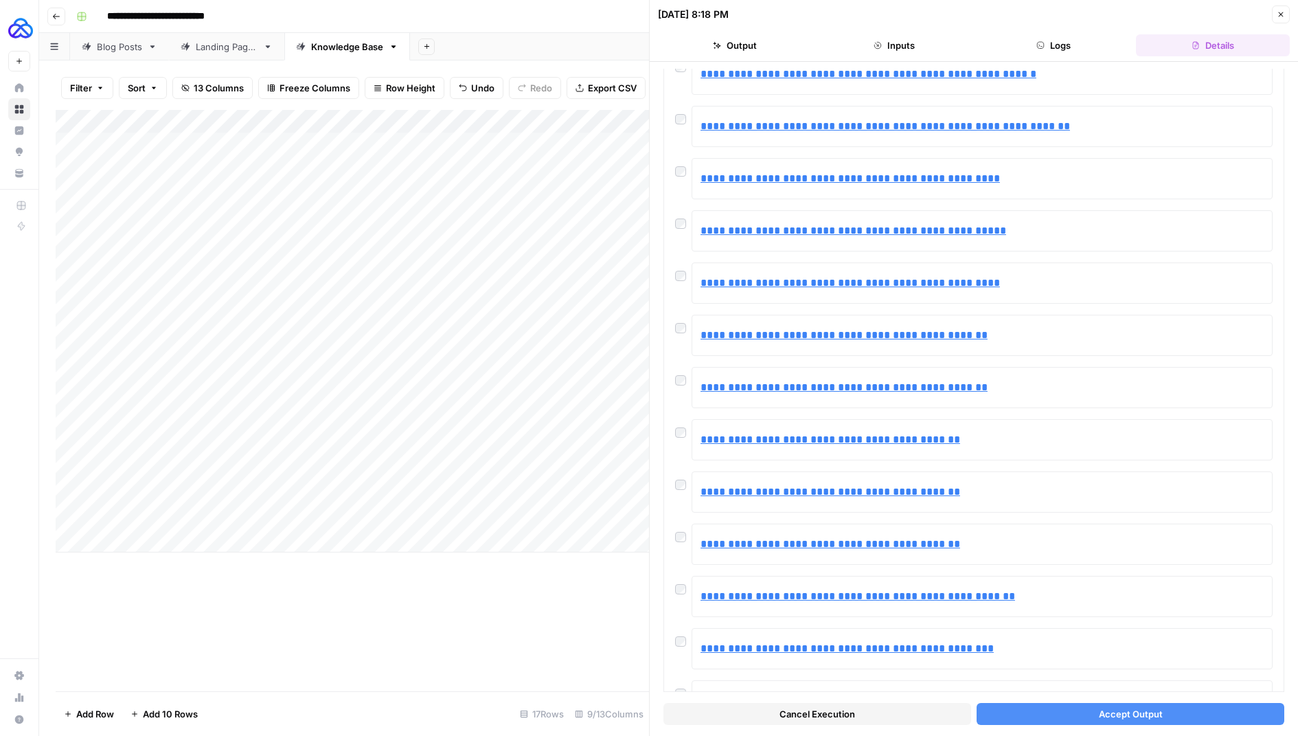
click at [1075, 724] on button "Accept Output" at bounding box center [1131, 714] width 308 height 22
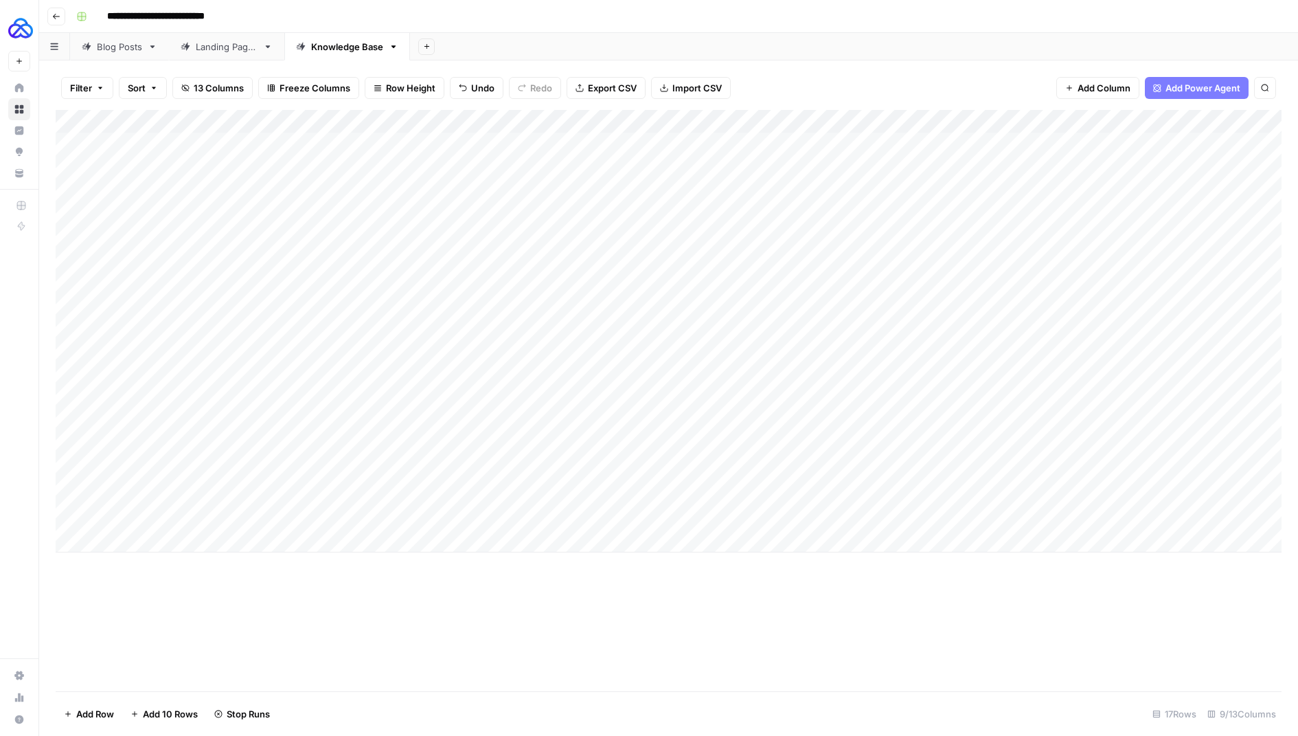
click at [722, 514] on div "Add Column" at bounding box center [669, 331] width 1226 height 442
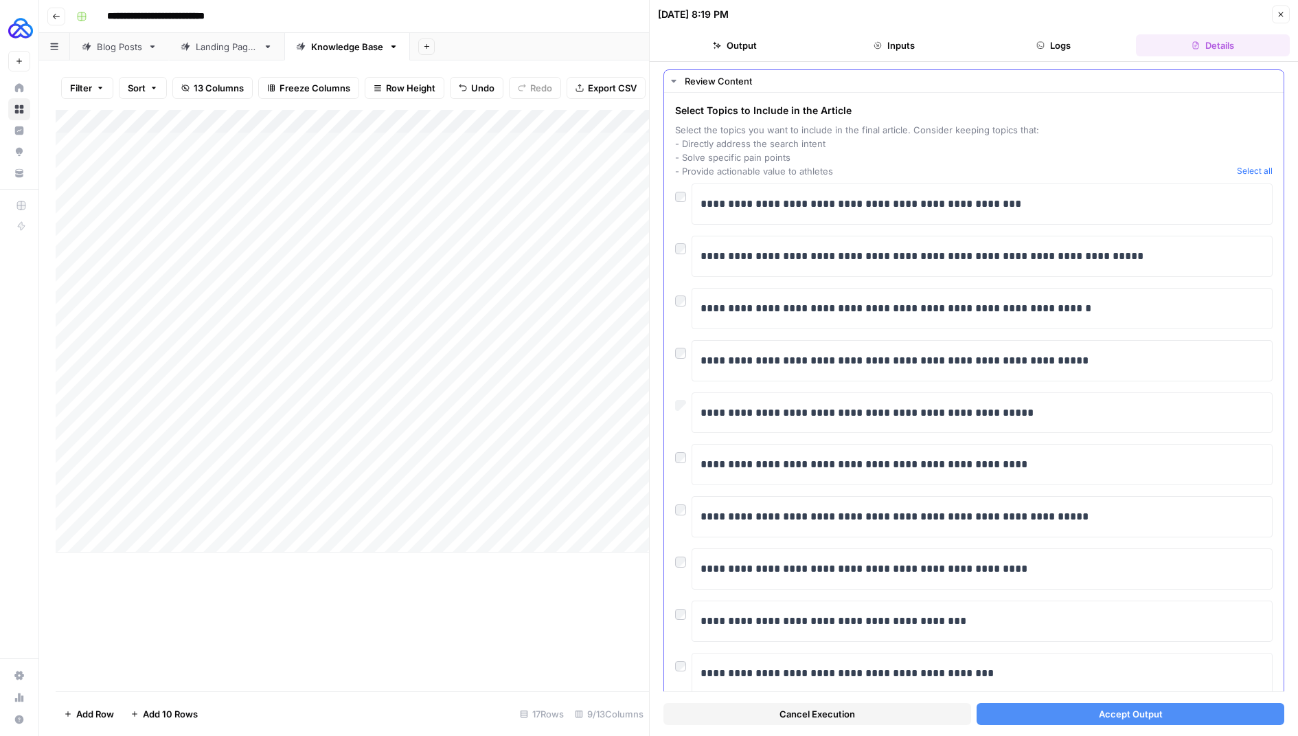
scroll to position [27, 0]
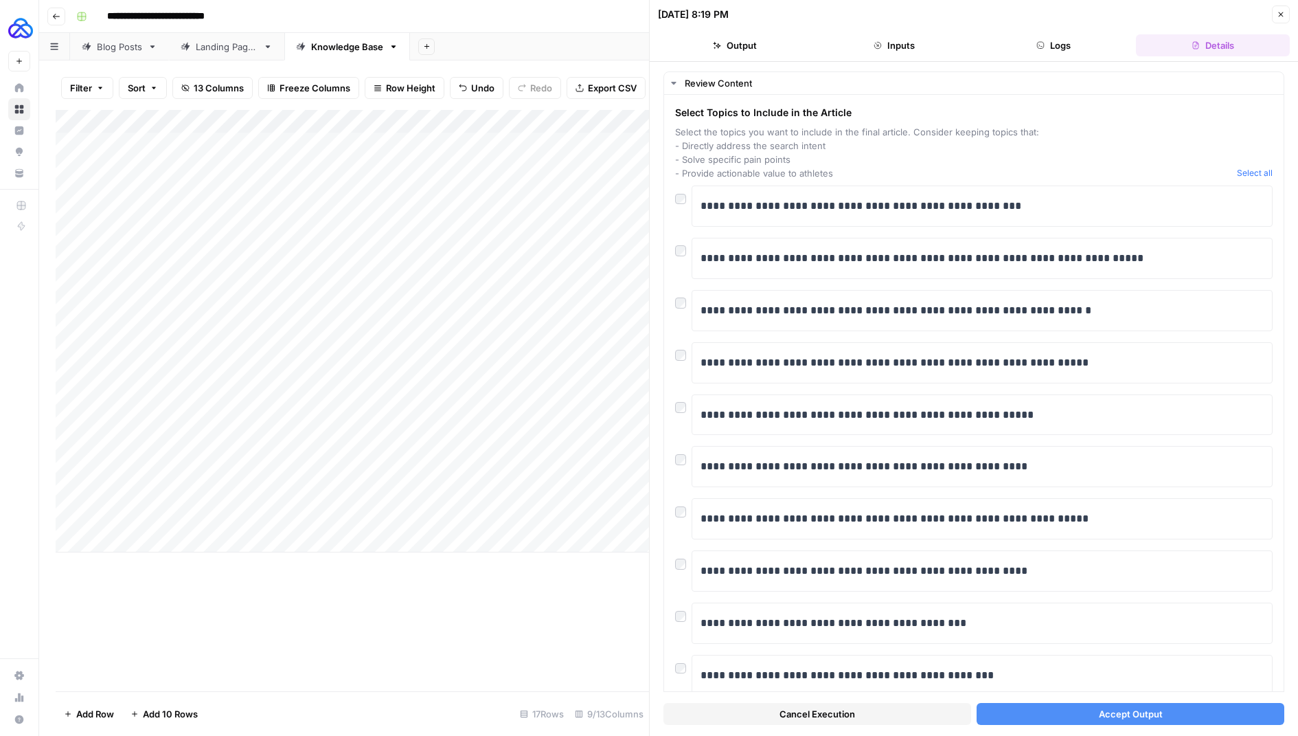
click at [996, 715] on button "Accept Output" at bounding box center [1131, 714] width 308 height 22
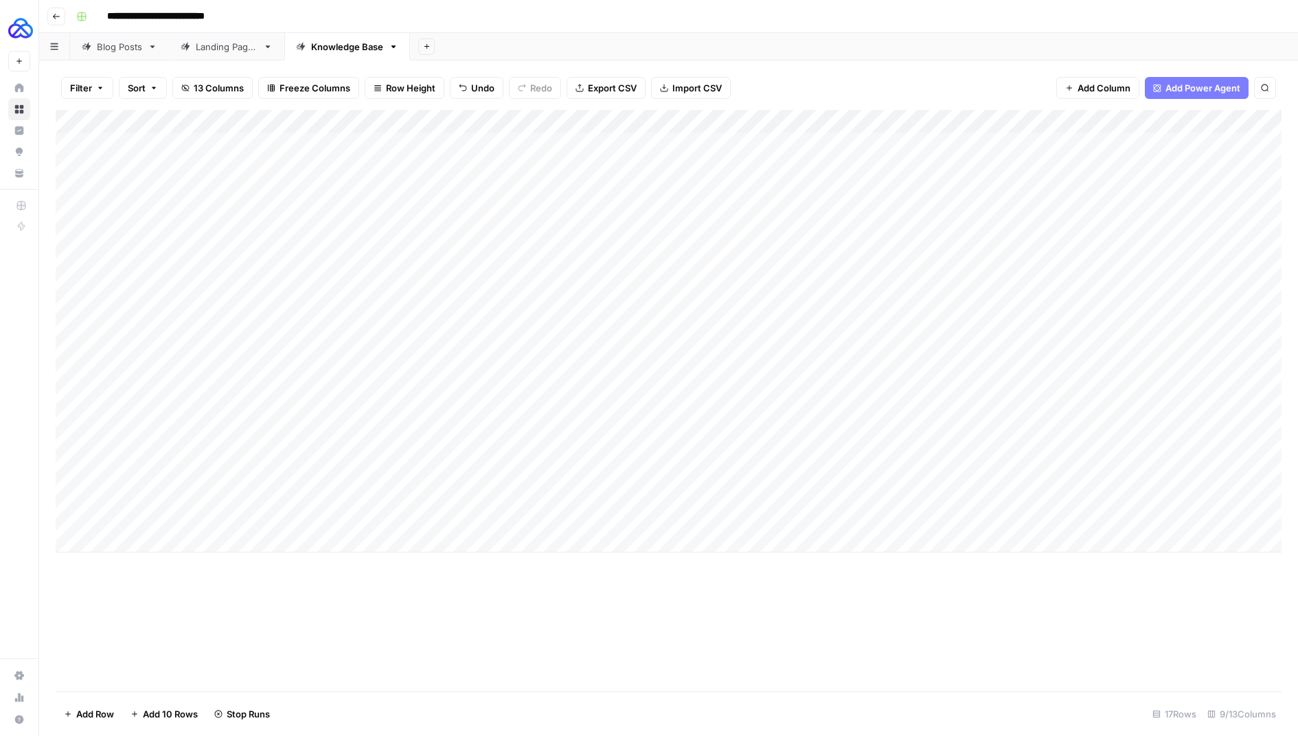
click at [1165, 493] on div "Add Column" at bounding box center [669, 331] width 1226 height 442
click at [729, 515] on div "Add Column" at bounding box center [669, 331] width 1226 height 442
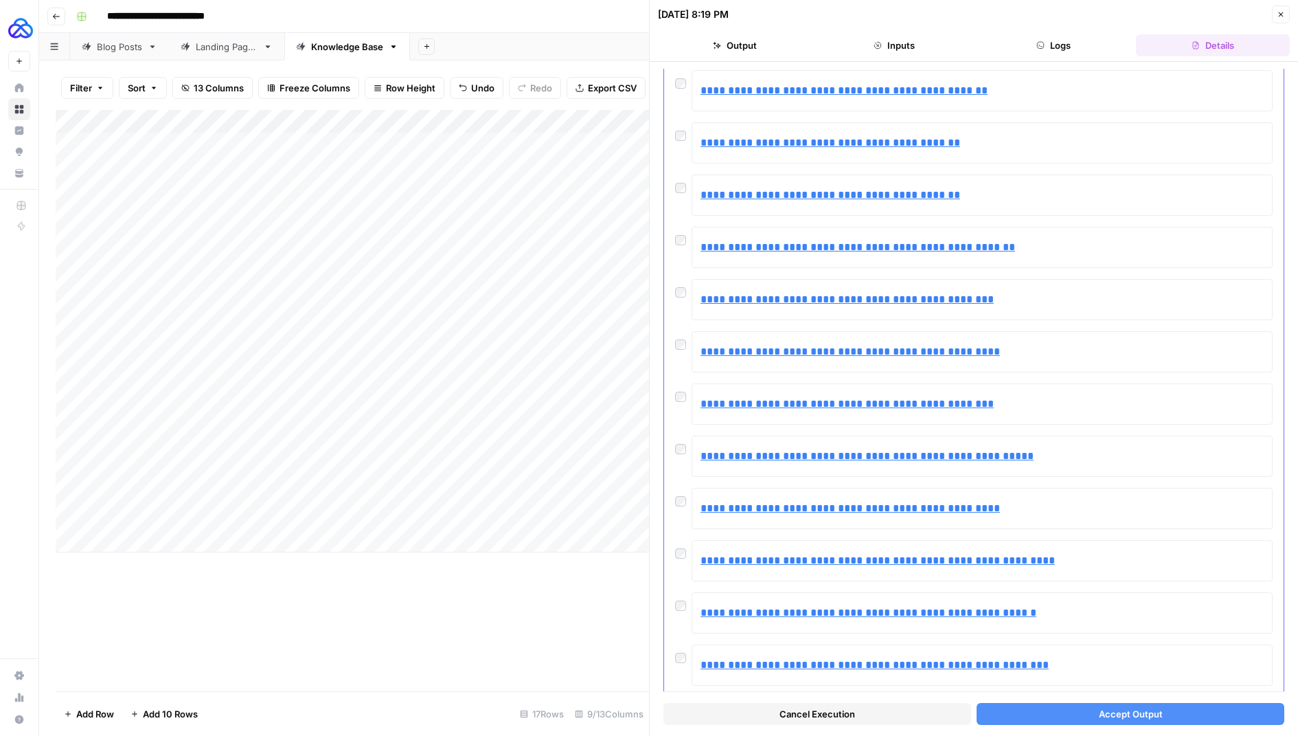
scroll to position [2077, 0]
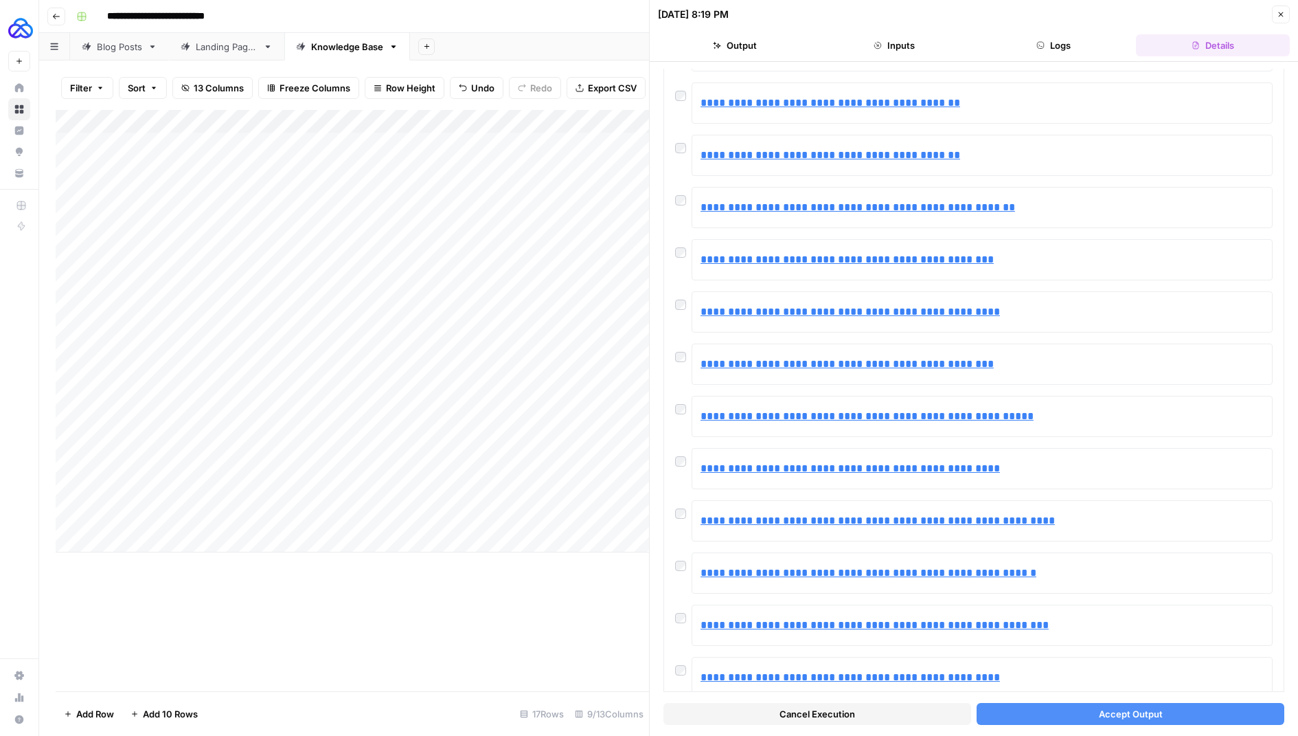
click at [1060, 706] on button "Accept Output" at bounding box center [1131, 714] width 308 height 22
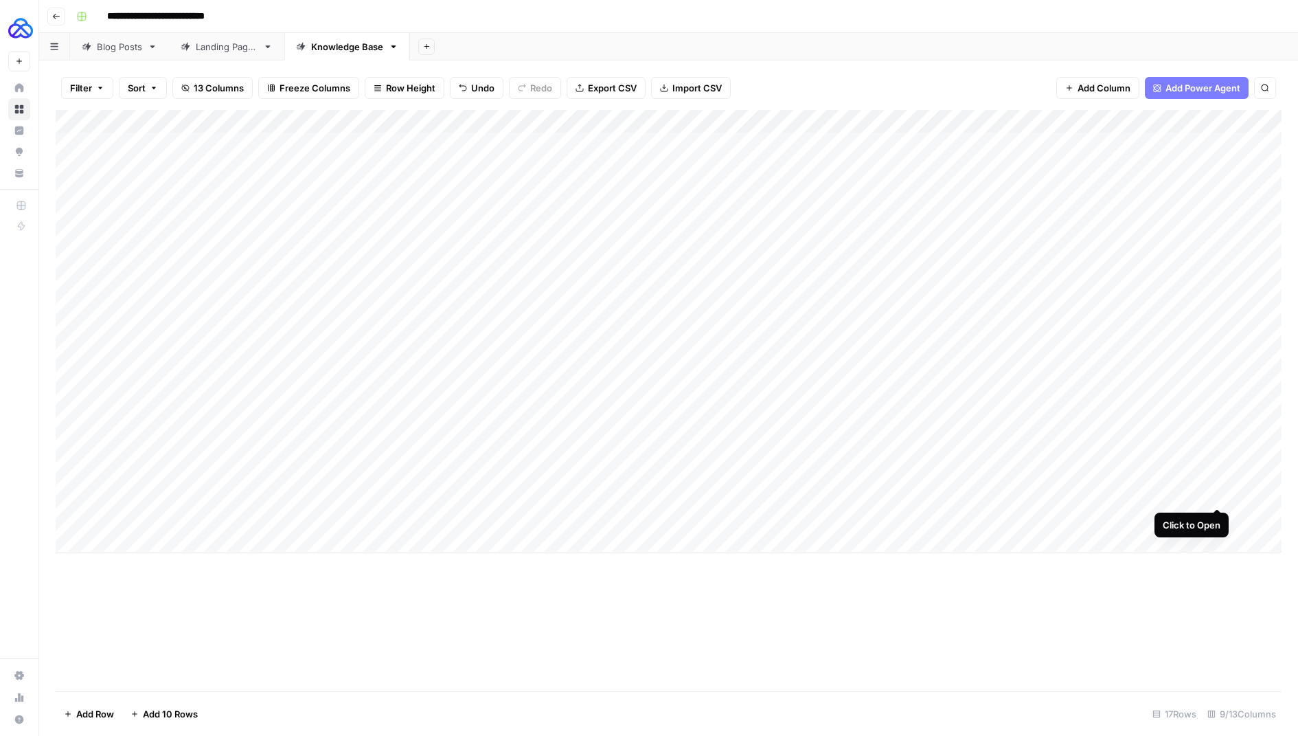
click at [1211, 492] on div "Add Column" at bounding box center [669, 331] width 1226 height 442
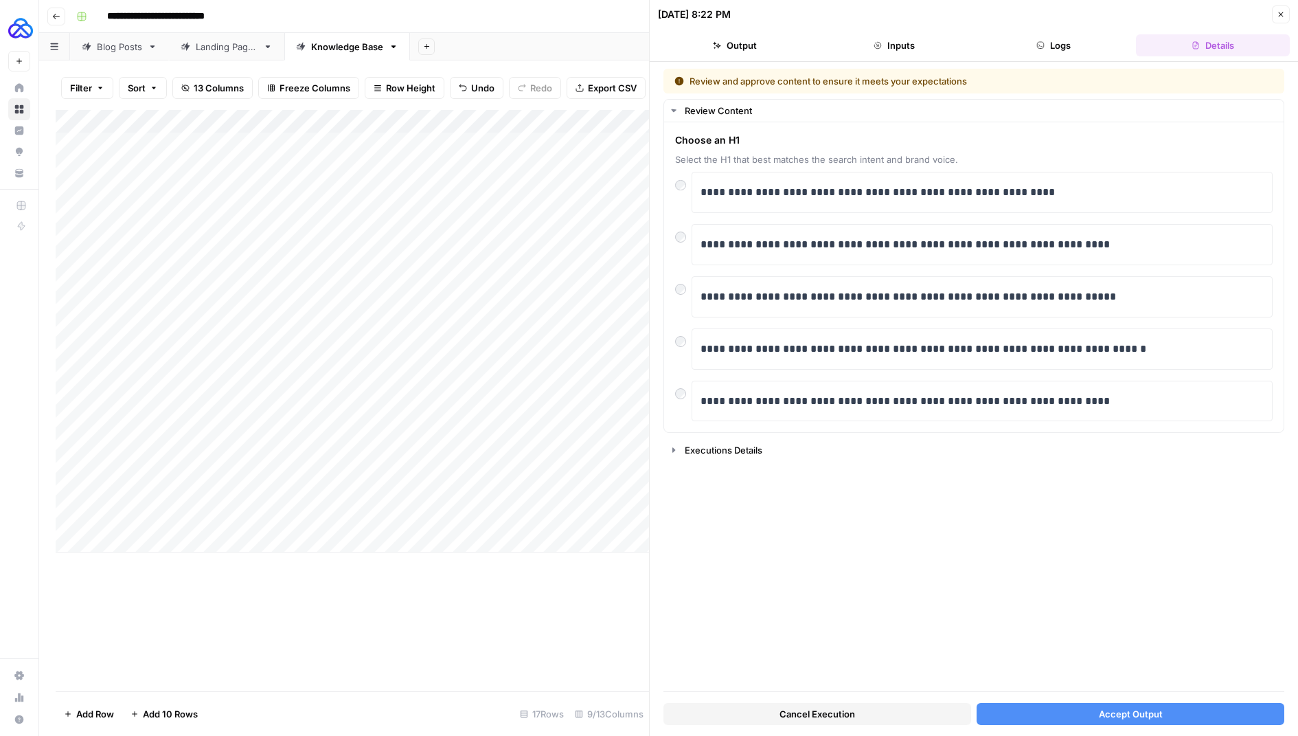
click at [1276, 20] on button "Close" at bounding box center [1281, 14] width 18 height 18
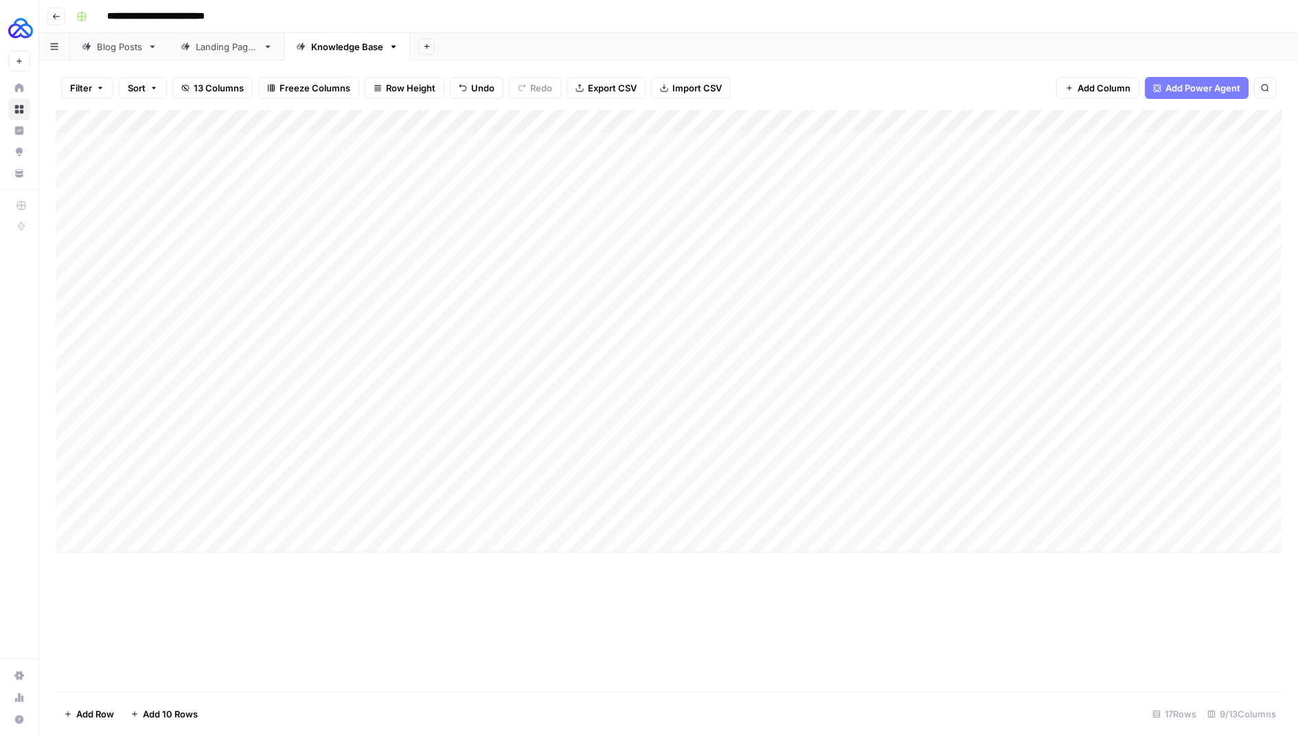
click at [1170, 516] on div "Add Column" at bounding box center [669, 331] width 1226 height 442
click at [1219, 494] on div "Add Column" at bounding box center [669, 331] width 1226 height 442
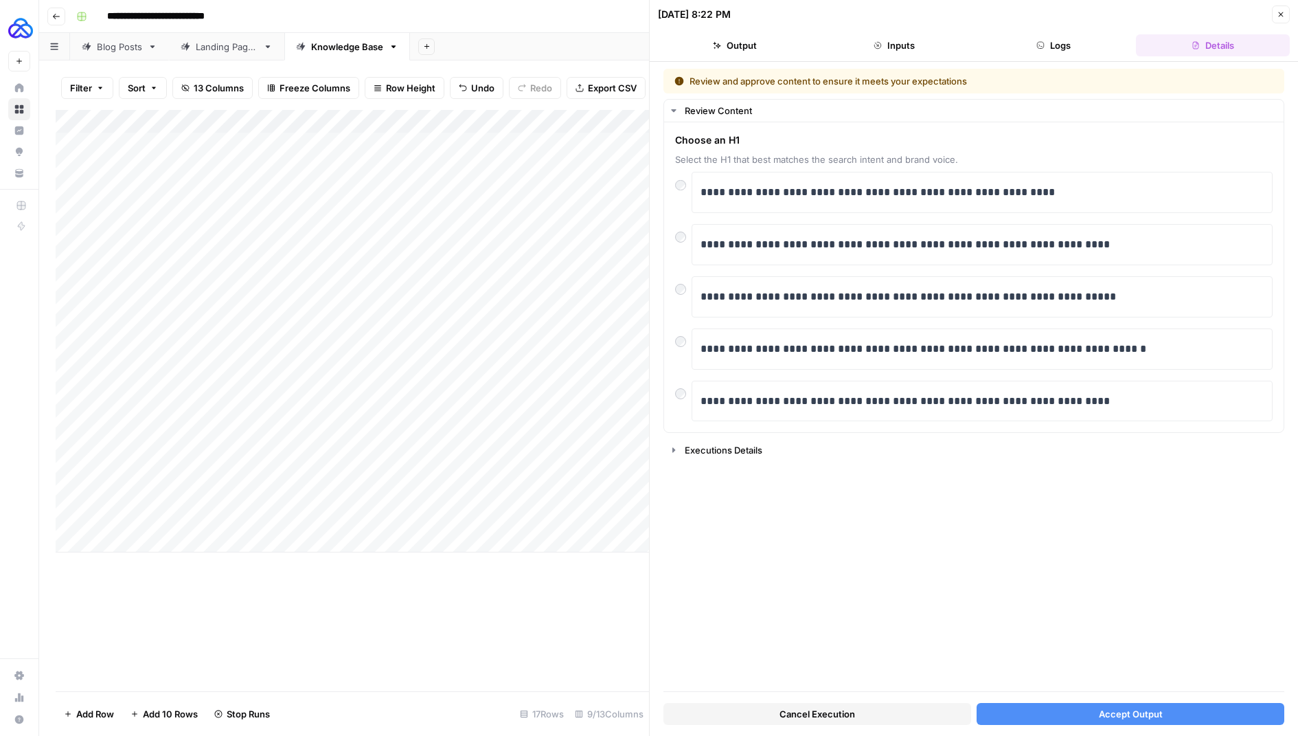
click at [1062, 706] on button "Accept Output" at bounding box center [1131, 714] width 308 height 22
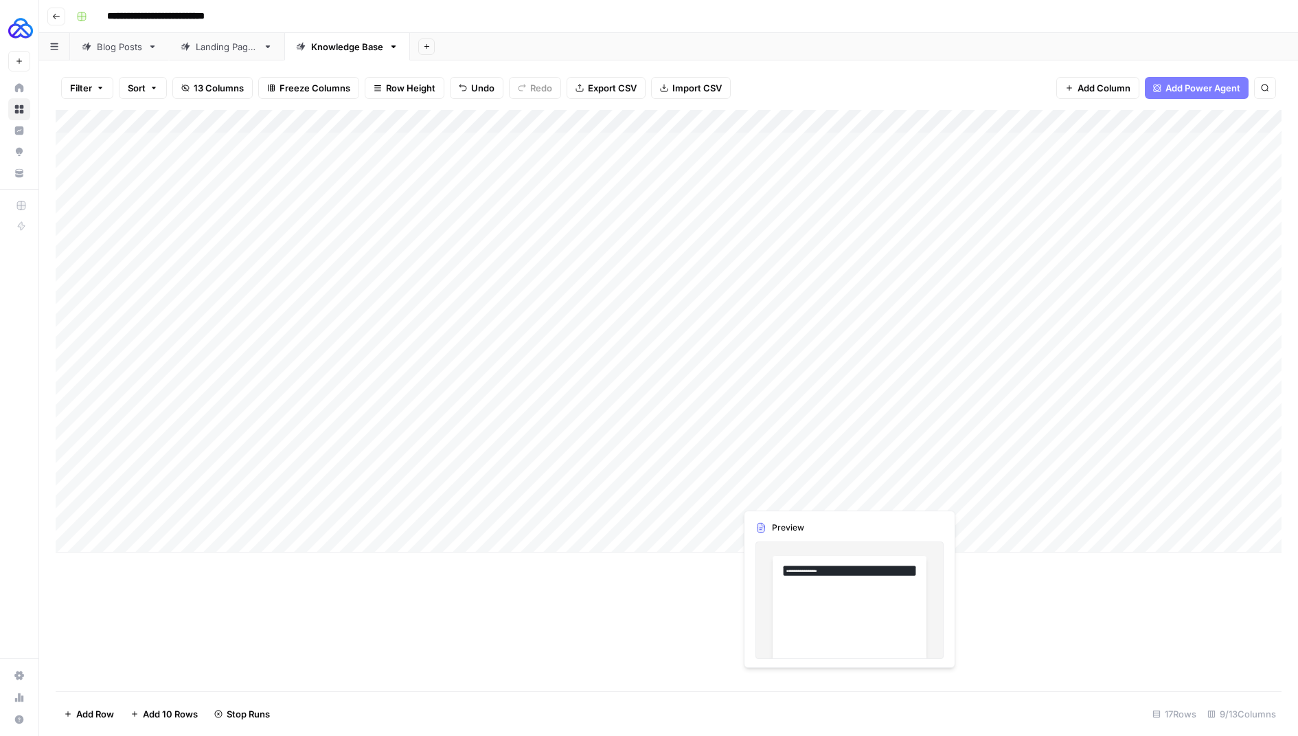
click at [784, 493] on div "Add Column" at bounding box center [669, 331] width 1226 height 442
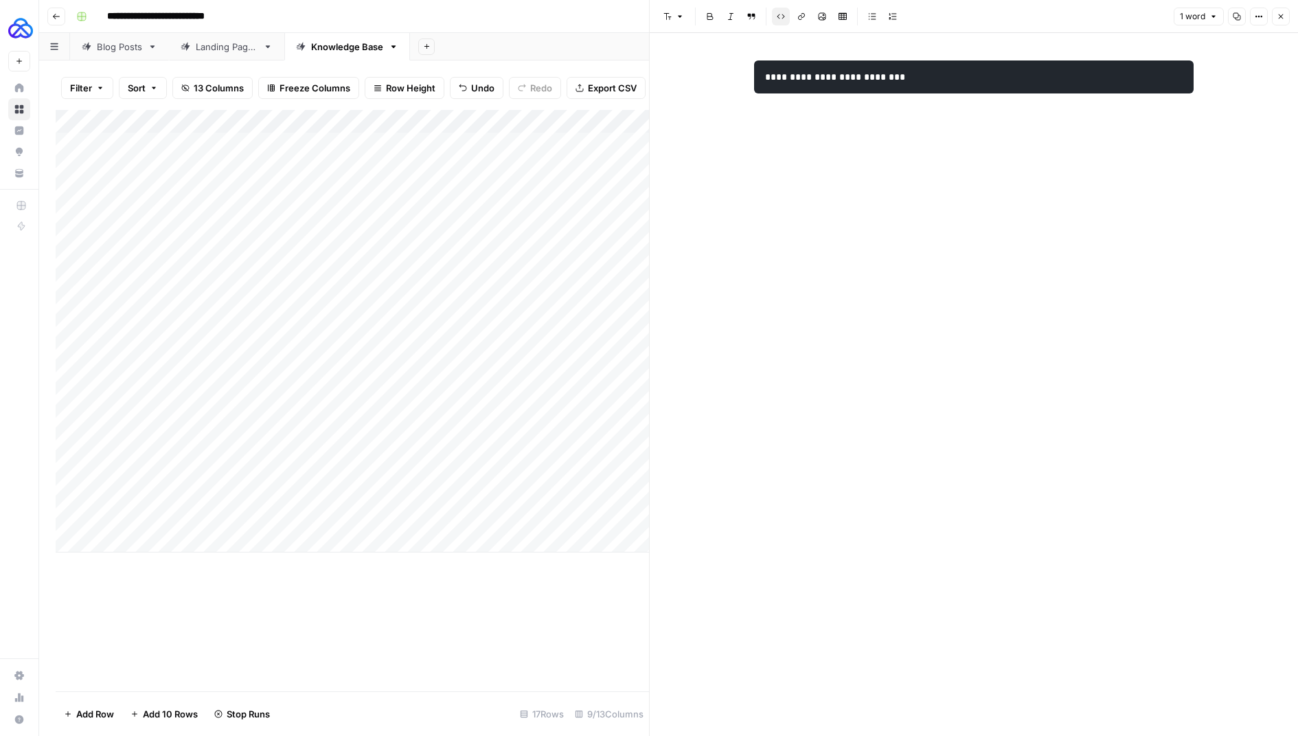
click at [908, 80] on code "**********" at bounding box center [836, 77] width 143 height 10
drag, startPoint x: 932, startPoint y: 80, endPoint x: 759, endPoint y: 80, distance: 173.1
click at [760, 80] on pre "**********" at bounding box center [974, 76] width 440 height 33
click at [1283, 18] on icon "button" at bounding box center [1281, 16] width 8 height 8
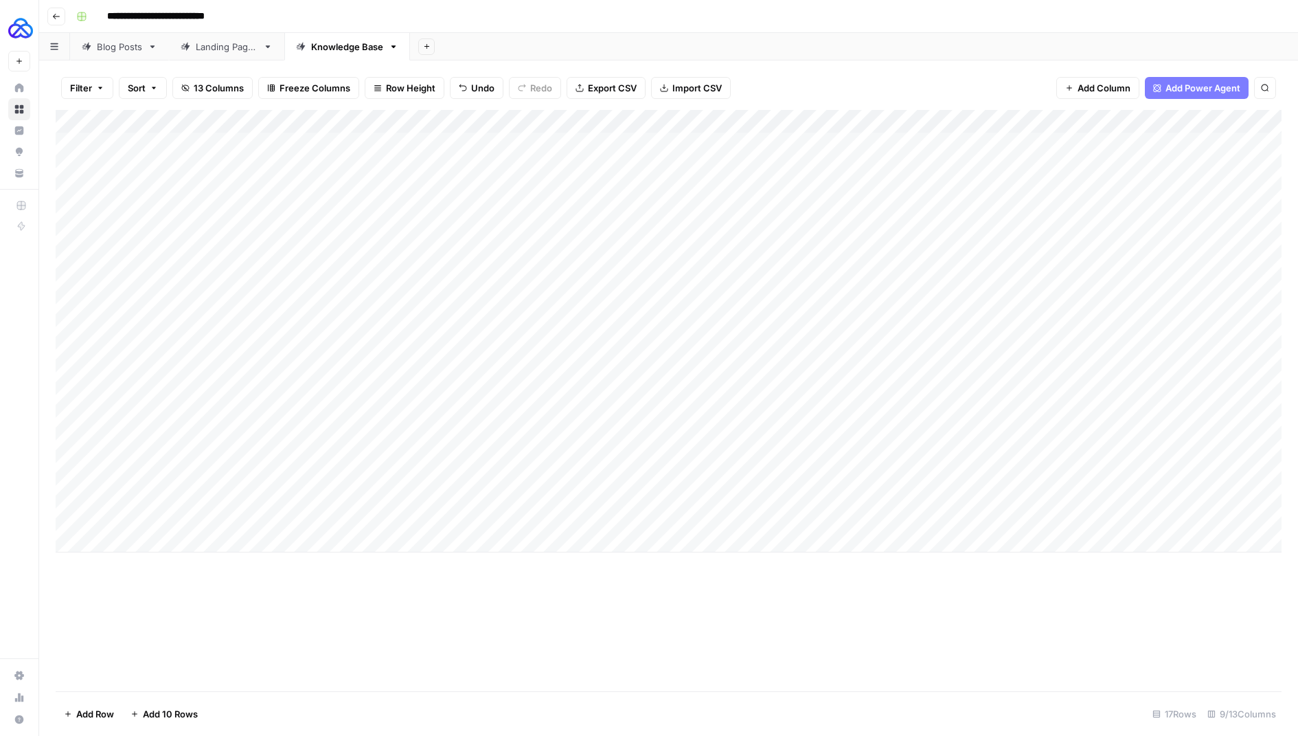
click at [318, 513] on div "Add Column" at bounding box center [669, 331] width 1226 height 442
click at [317, 513] on div "Add Column" at bounding box center [669, 331] width 1226 height 442
click at [317, 513] on textarea "**********" at bounding box center [337, 518] width 220 height 19
click at [788, 518] on div "Add Column" at bounding box center [669, 331] width 1226 height 442
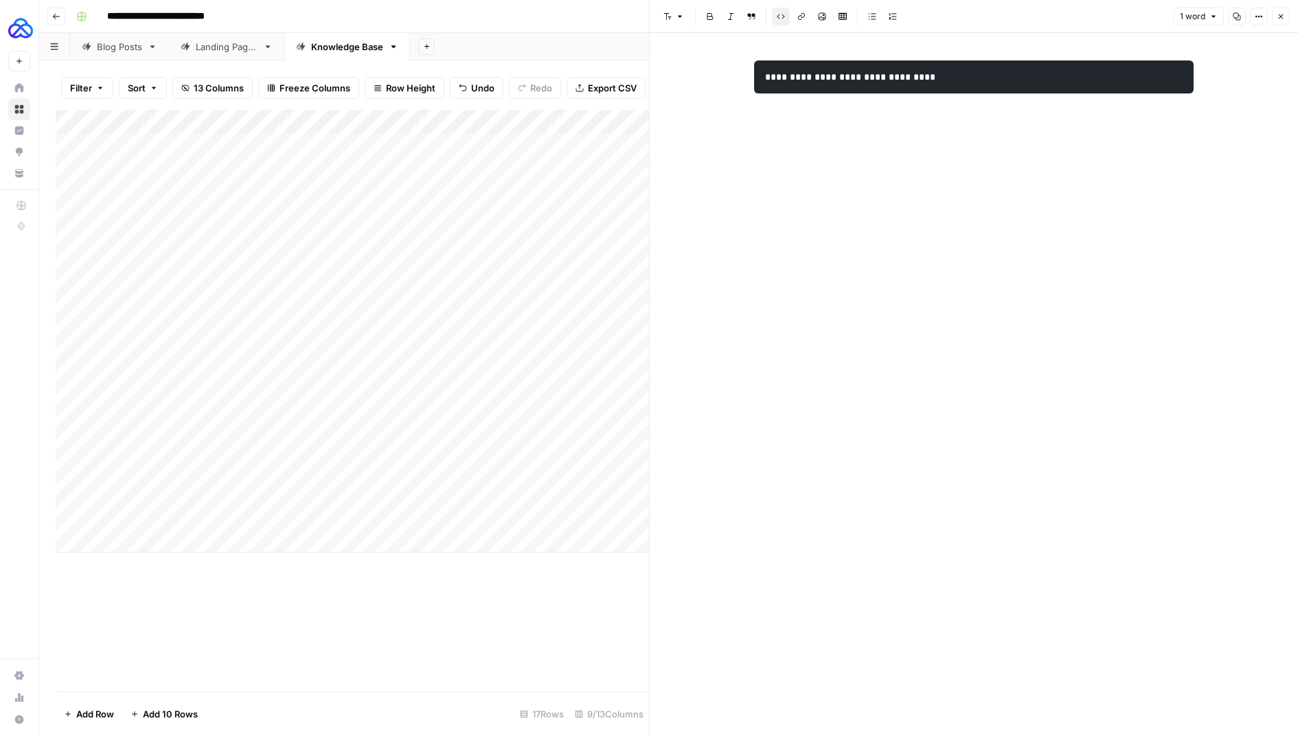
click at [828, 76] on code "**********" at bounding box center [851, 77] width 173 height 10
click at [1280, 12] on icon "button" at bounding box center [1281, 16] width 8 height 8
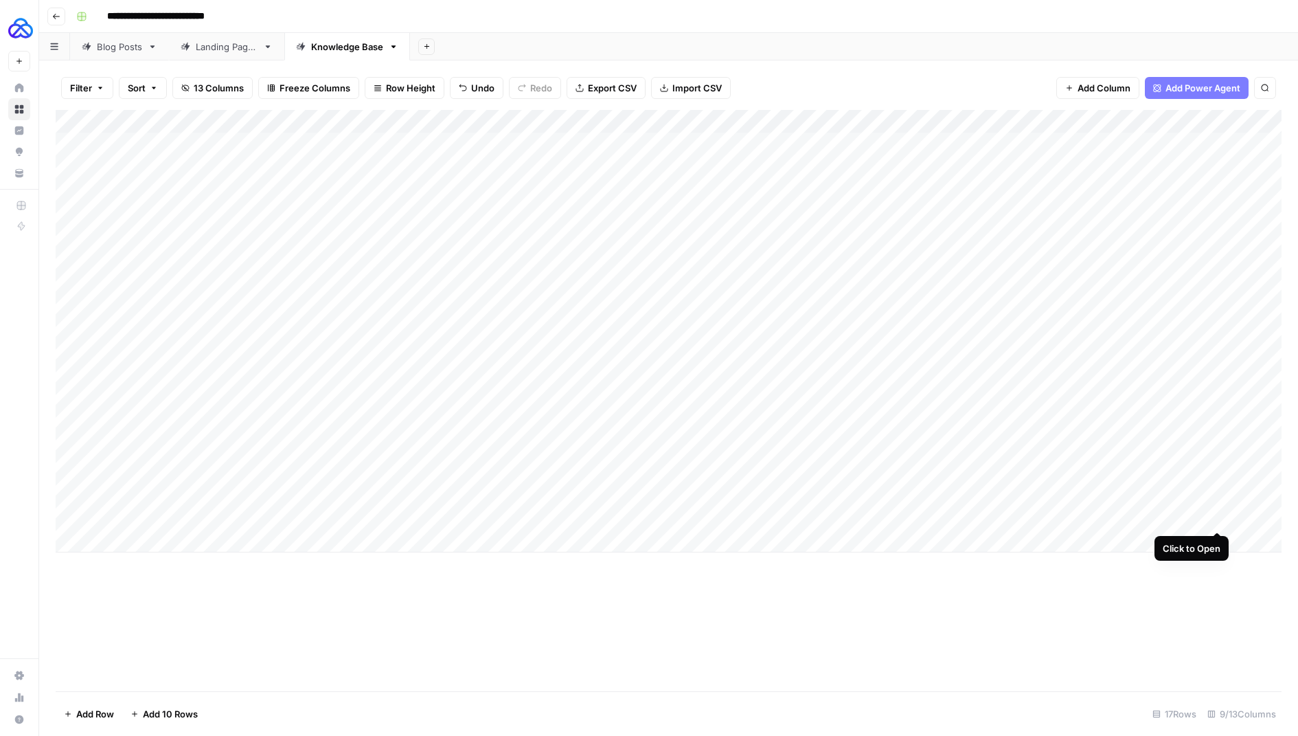
click at [1212, 519] on div "Add Column" at bounding box center [669, 331] width 1226 height 442
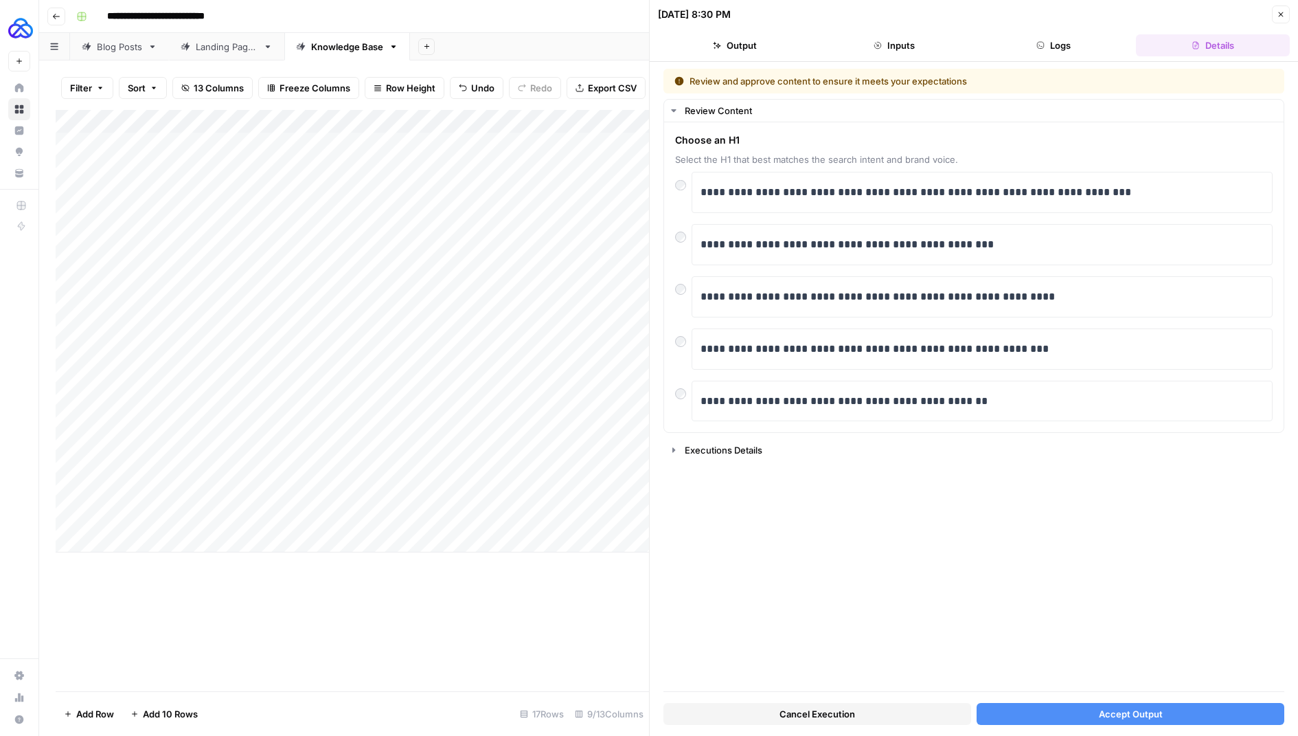
click at [1023, 720] on button "Accept Output" at bounding box center [1131, 714] width 308 height 22
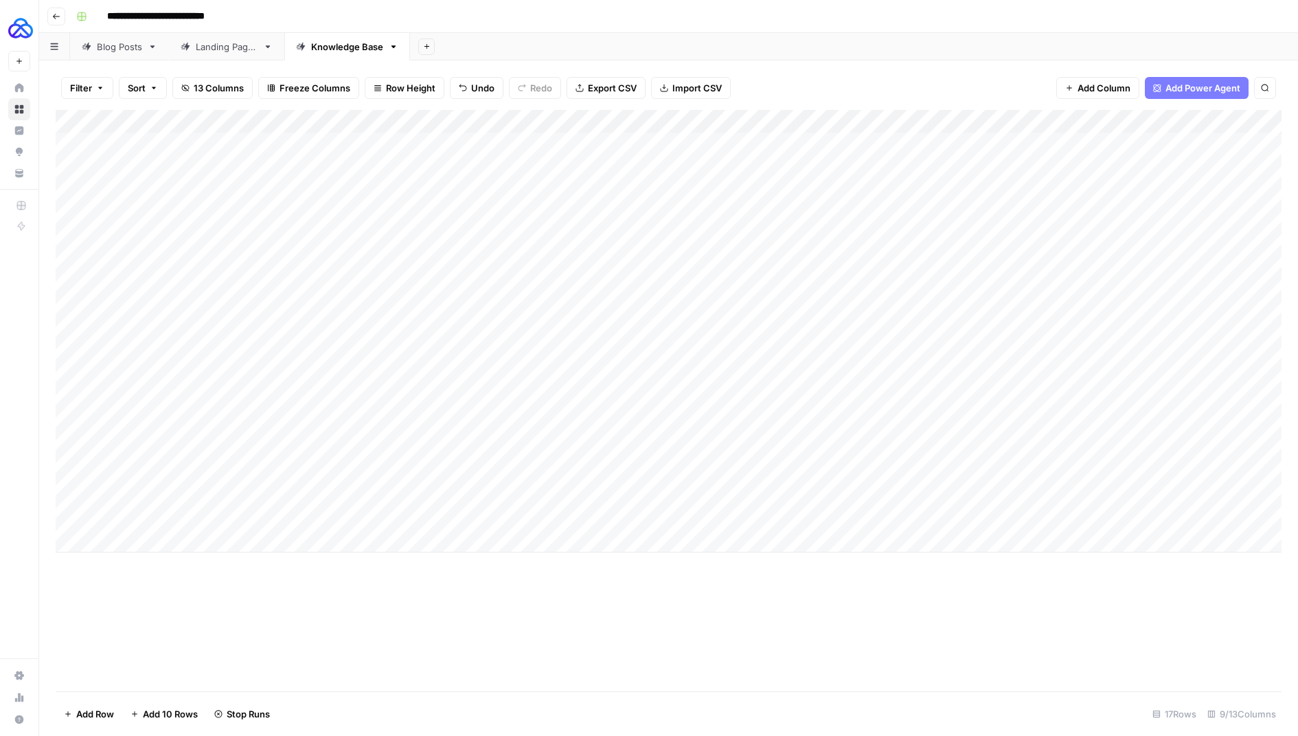
click at [1045, 446] on div "Add Column" at bounding box center [669, 331] width 1226 height 442
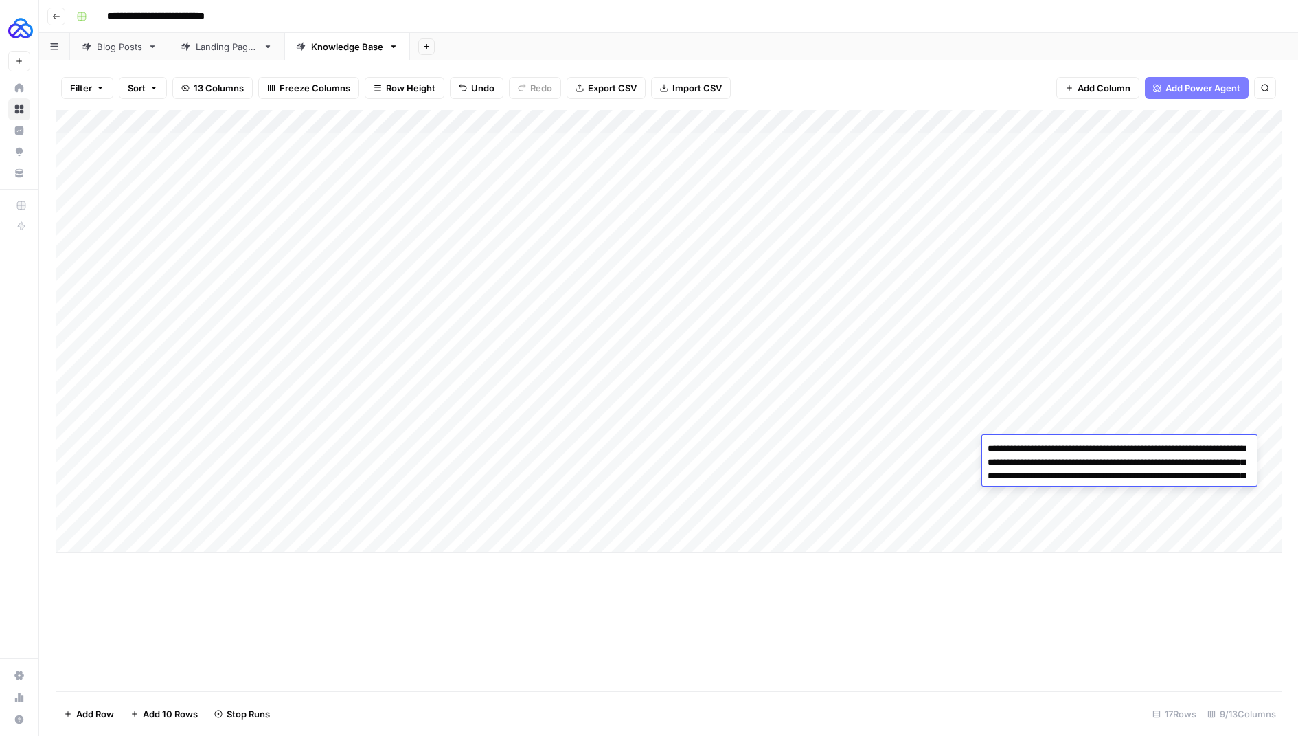
type textarea "**********"
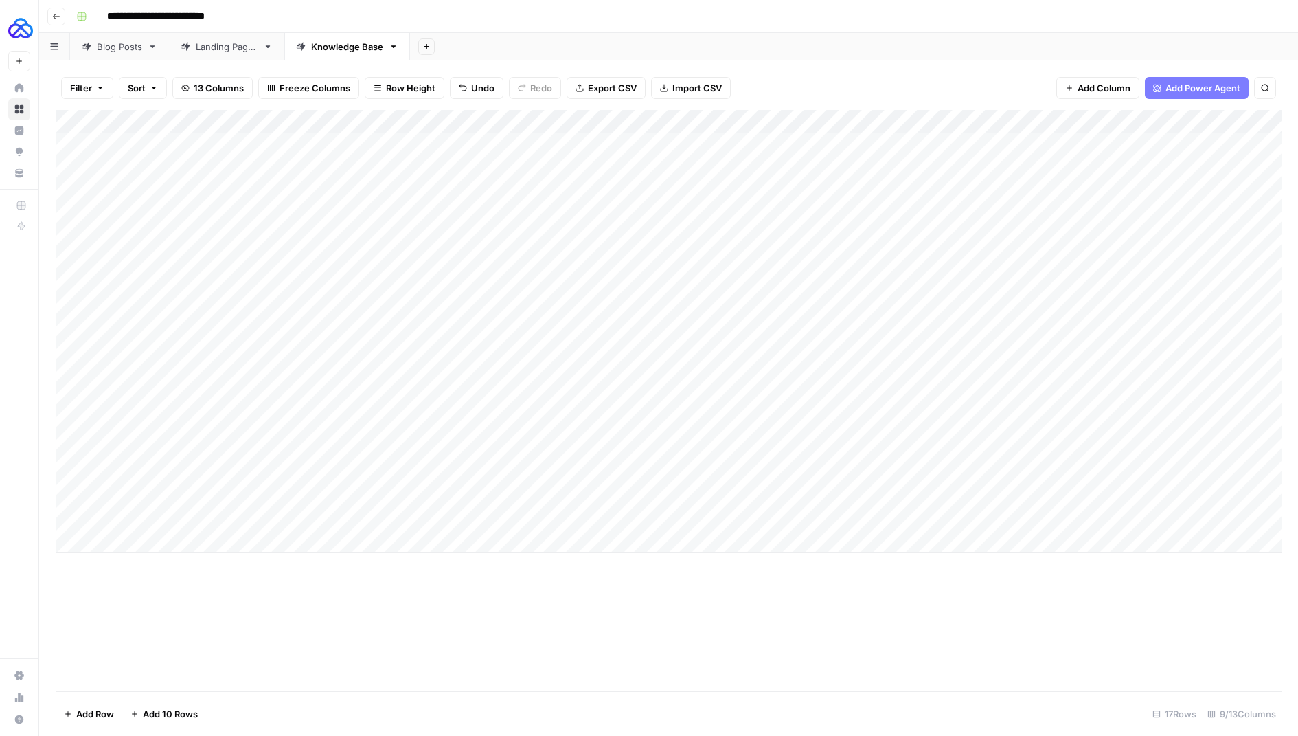
click at [1007, 470] on div "Add Column" at bounding box center [669, 331] width 1226 height 442
click at [1023, 409] on div "Add Column" at bounding box center [669, 331] width 1226 height 442
click at [1006, 464] on div "Add Column" at bounding box center [669, 331] width 1226 height 442
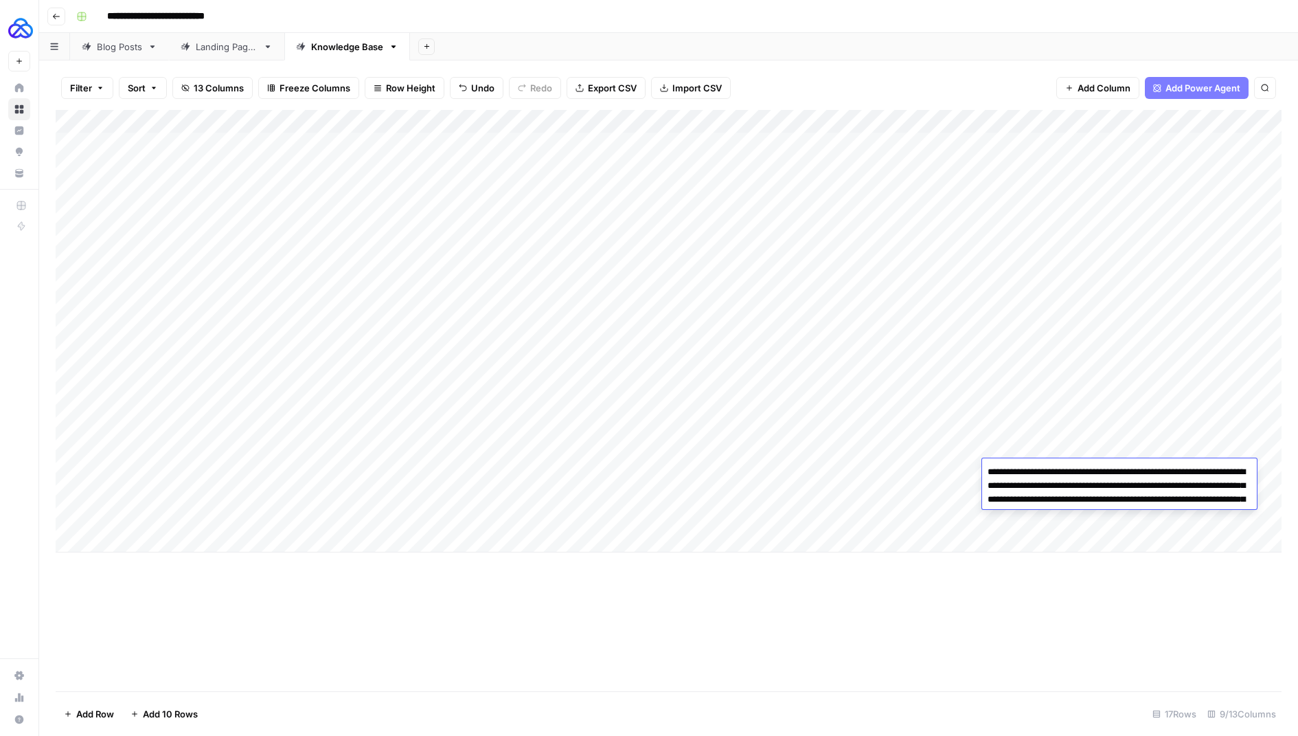
drag, startPoint x: 1034, startPoint y: 538, endPoint x: 992, endPoint y: 471, distance: 79.1
click at [992, 471] on textarea "**********" at bounding box center [1119, 506] width 275 height 88
type textarea "**"
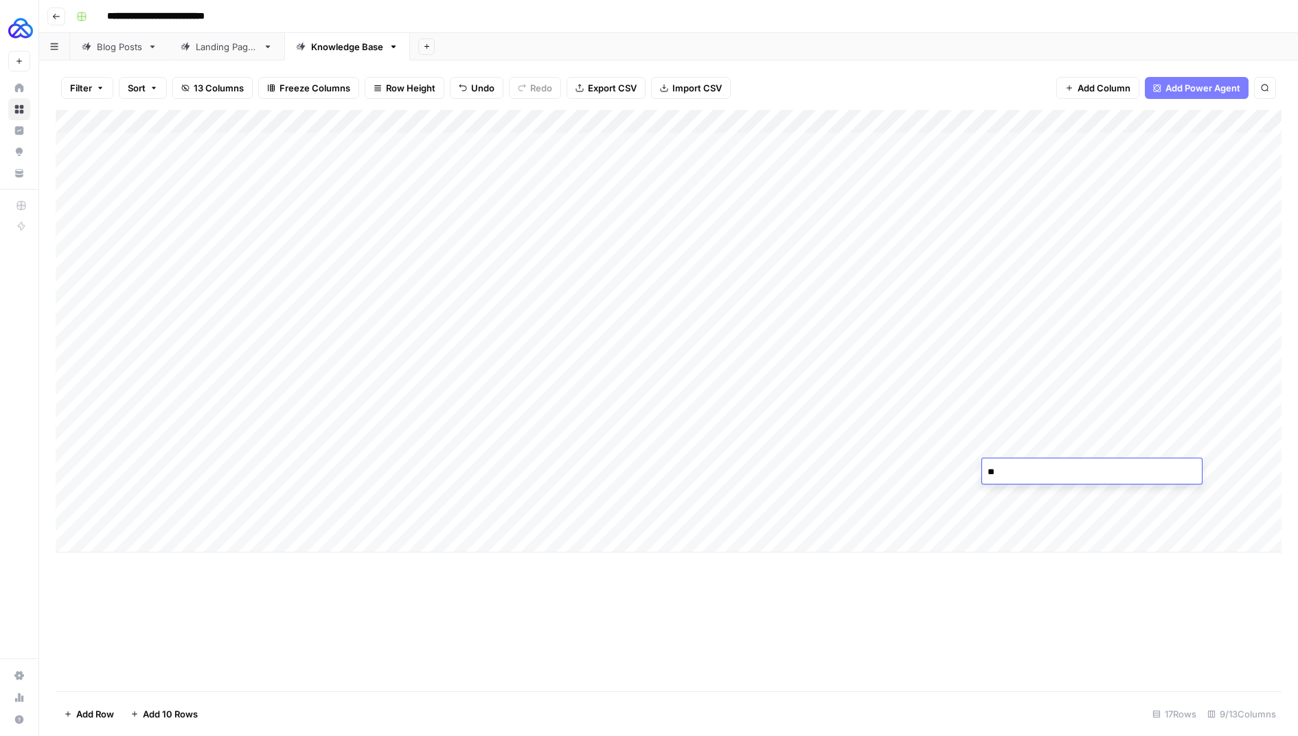
click at [903, 551] on div "Add Column" at bounding box center [669, 331] width 1226 height 442
click at [1037, 450] on div "Add Column" at bounding box center [669, 343] width 1226 height 466
click at [1036, 450] on div "Add Column" at bounding box center [669, 343] width 1226 height 466
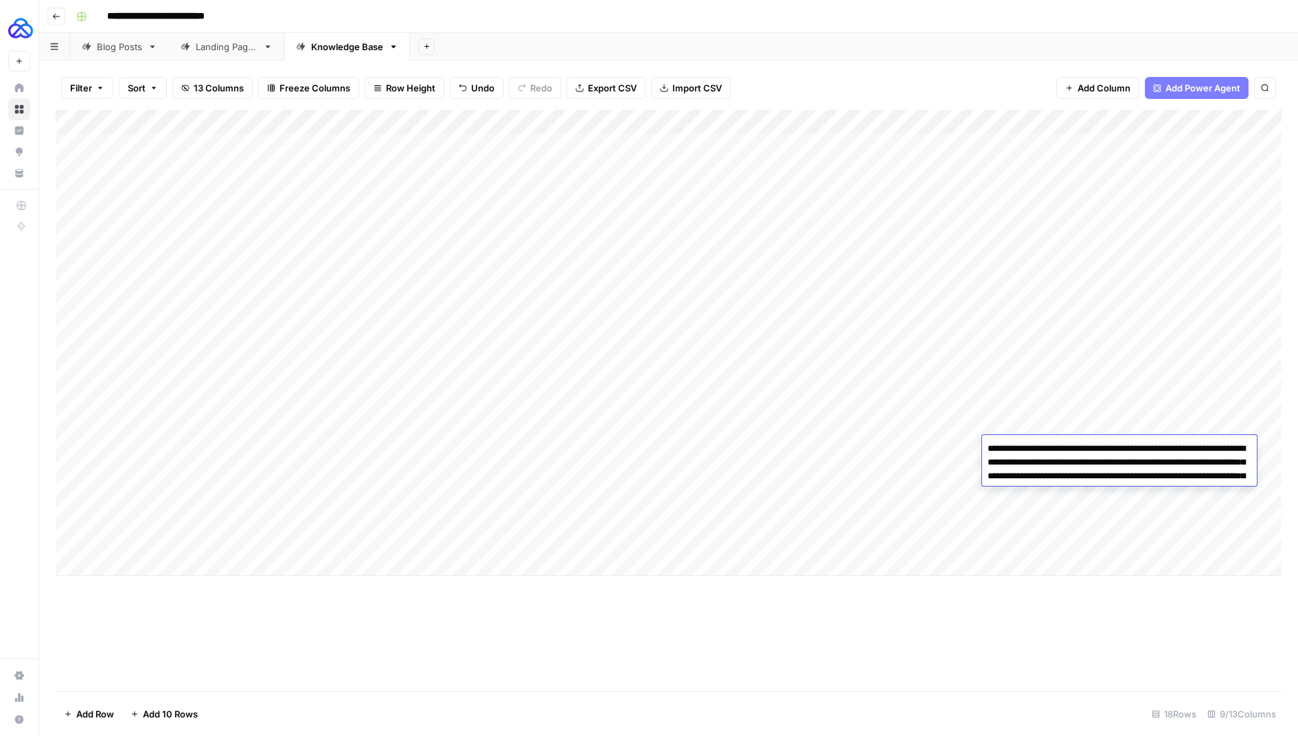
drag, startPoint x: 1060, startPoint y: 516, endPoint x: 993, endPoint y: 451, distance: 93.2
click at [993, 451] on textarea "**********" at bounding box center [1119, 483] width 275 height 88
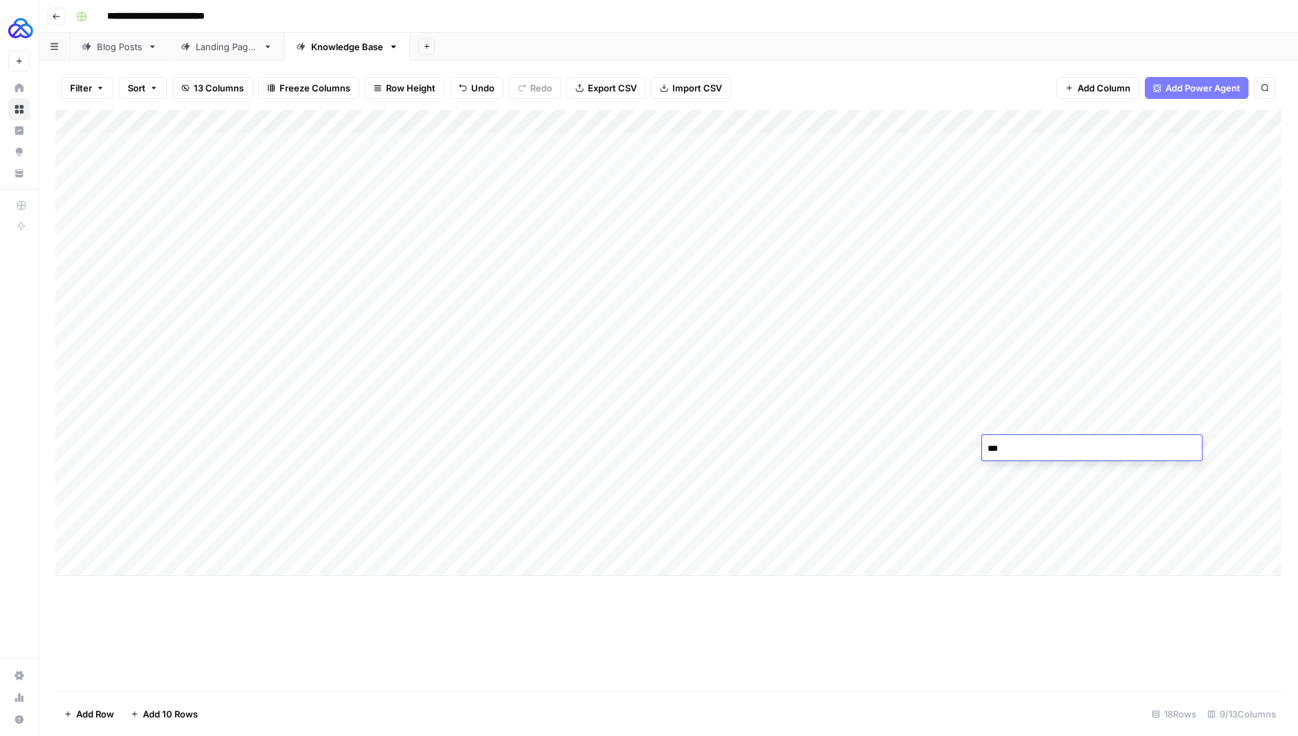
type textarea "**"
click at [1008, 411] on div "Add Column" at bounding box center [669, 343] width 1226 height 466
click at [998, 441] on div "Add Column" at bounding box center [669, 343] width 1226 height 466
click at [998, 429] on div "Add Column" at bounding box center [669, 343] width 1226 height 466
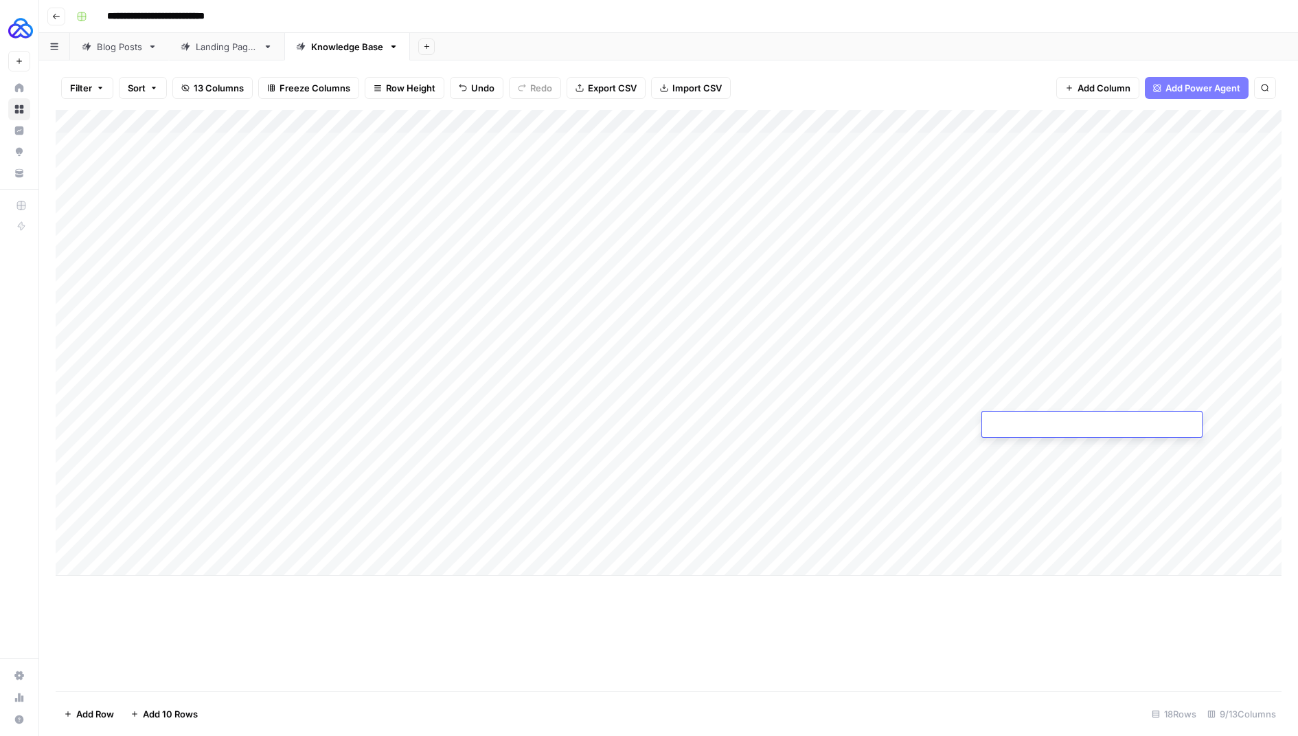
type textarea "**"
click at [1003, 465] on div "Add Column" at bounding box center [669, 343] width 1226 height 466
click at [1187, 493] on div "Add Column" at bounding box center [669, 343] width 1226 height 466
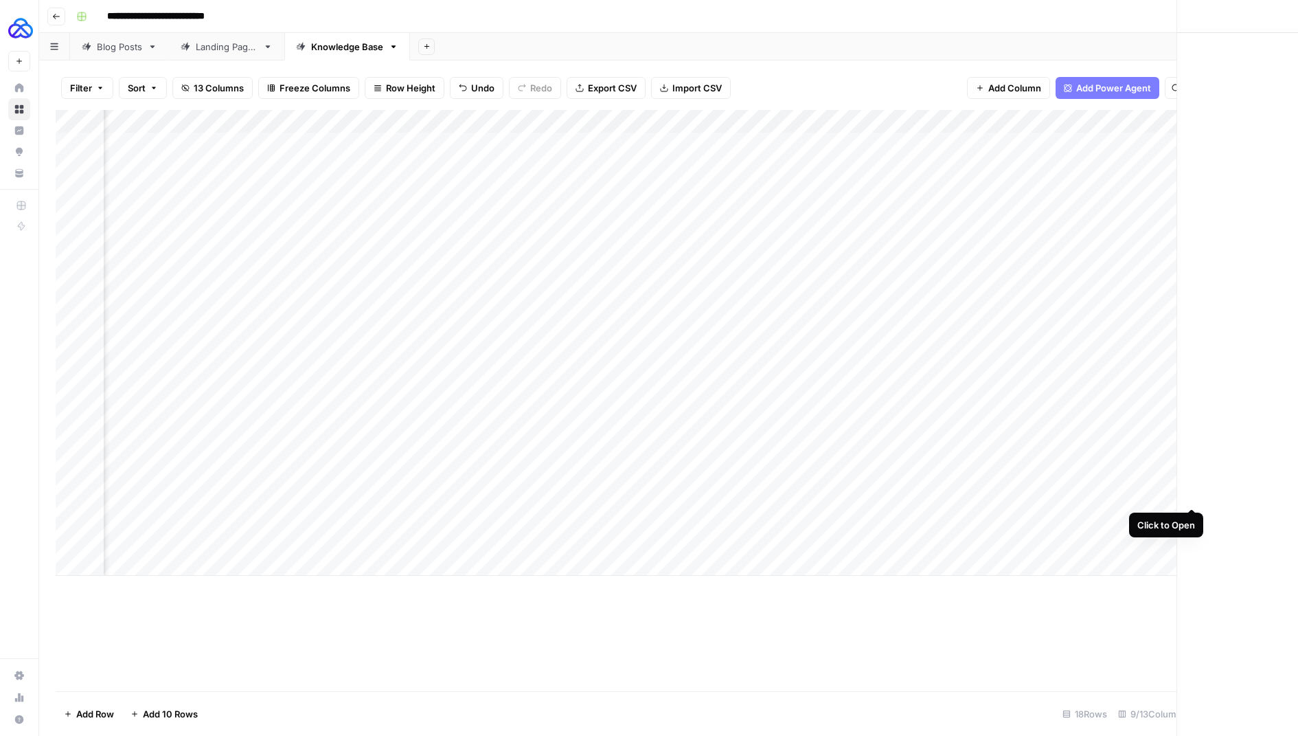
scroll to position [0, 140]
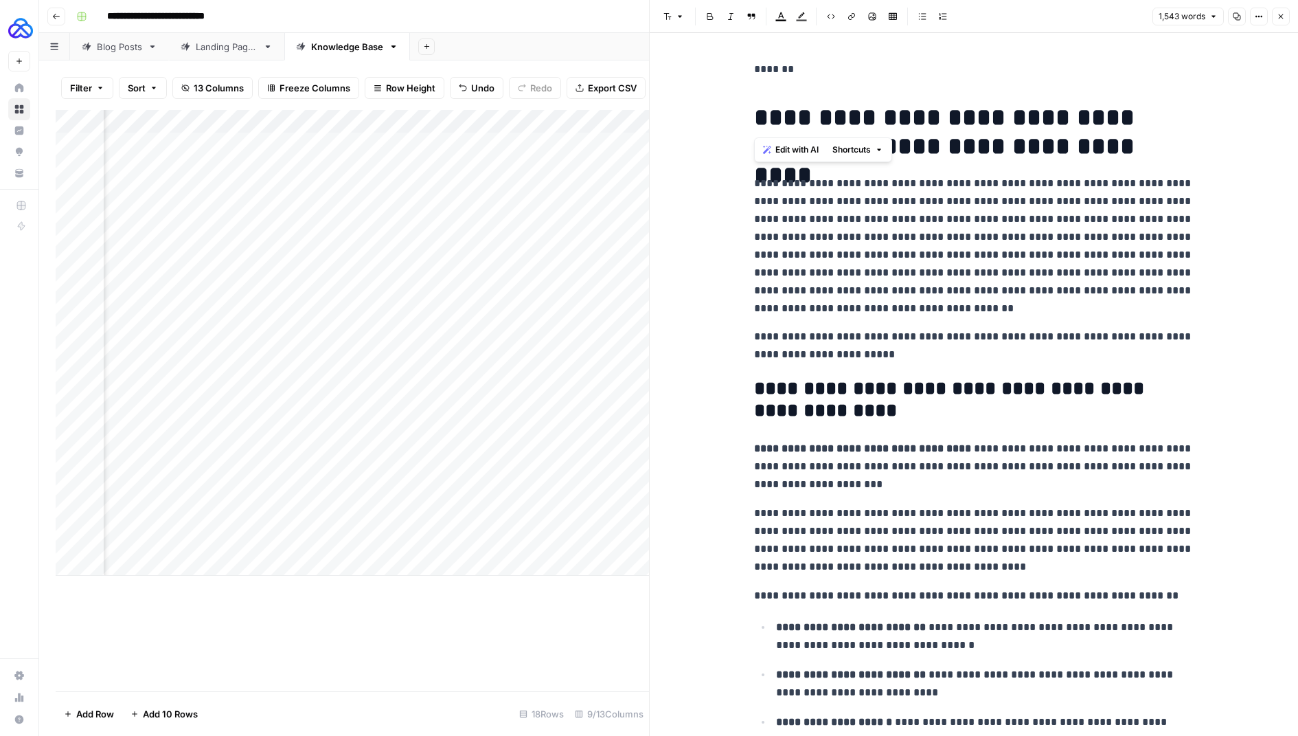
drag, startPoint x: 751, startPoint y: 111, endPoint x: 731, endPoint y: 65, distance: 50.1
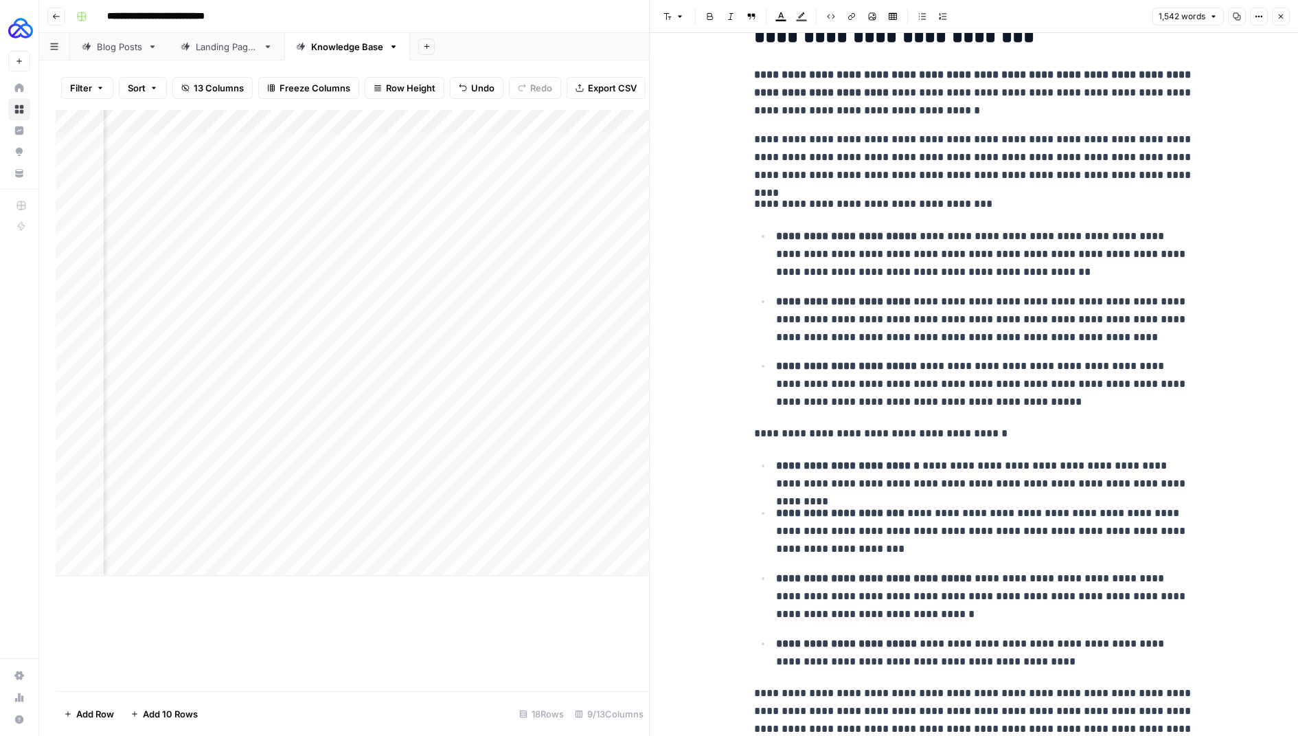
scroll to position [3763, 0]
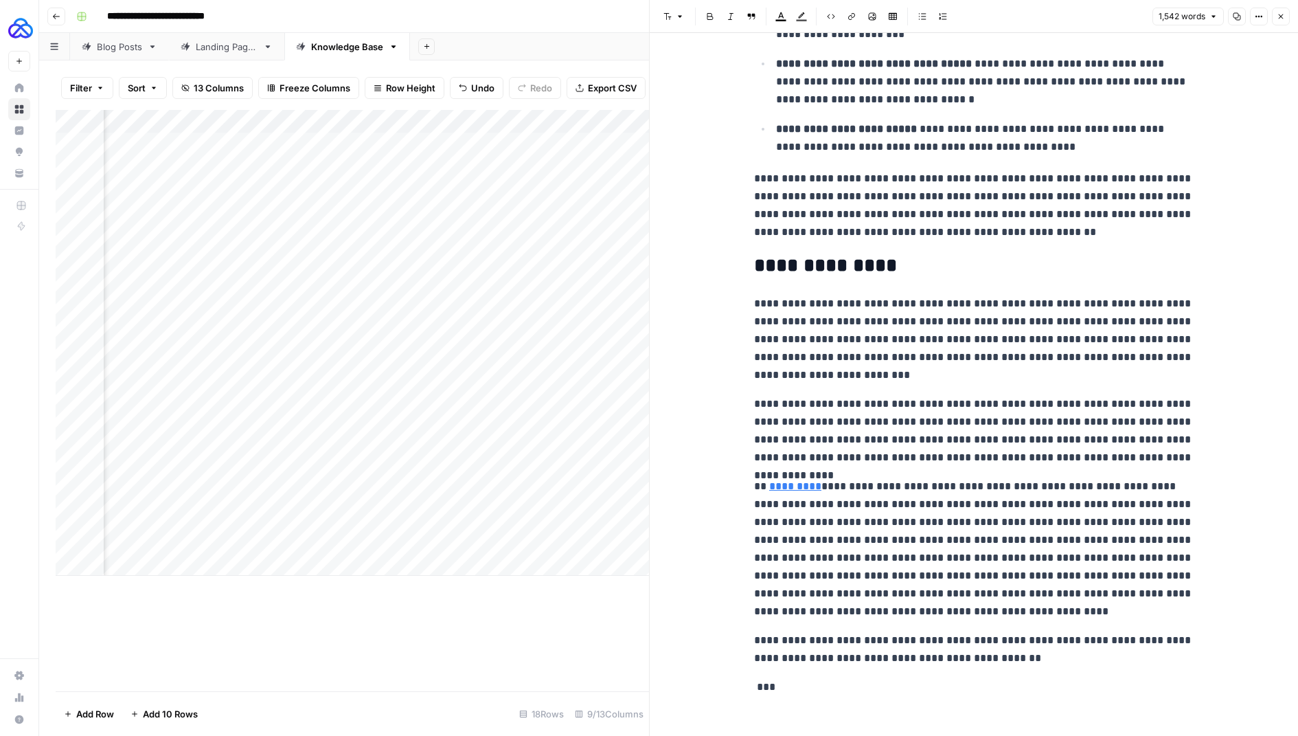
click at [815, 678] on p "***" at bounding box center [974, 687] width 440 height 18
drag, startPoint x: 1003, startPoint y: 602, endPoint x: 746, endPoint y: 484, distance: 283.0
click at [817, 518] on p "**********" at bounding box center [974, 548] width 440 height 143
drag, startPoint x: 1009, startPoint y: 604, endPoint x: 720, endPoint y: 481, distance: 313.5
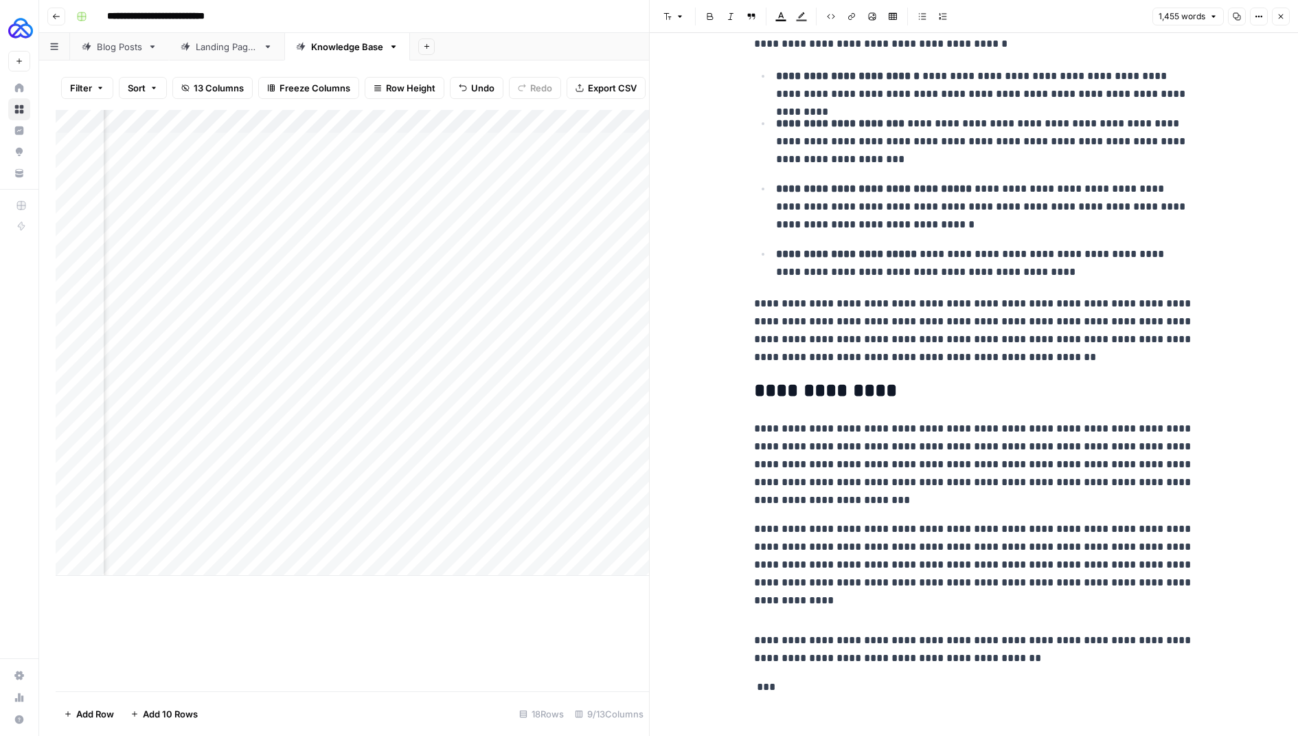
scroll to position [3610, 0]
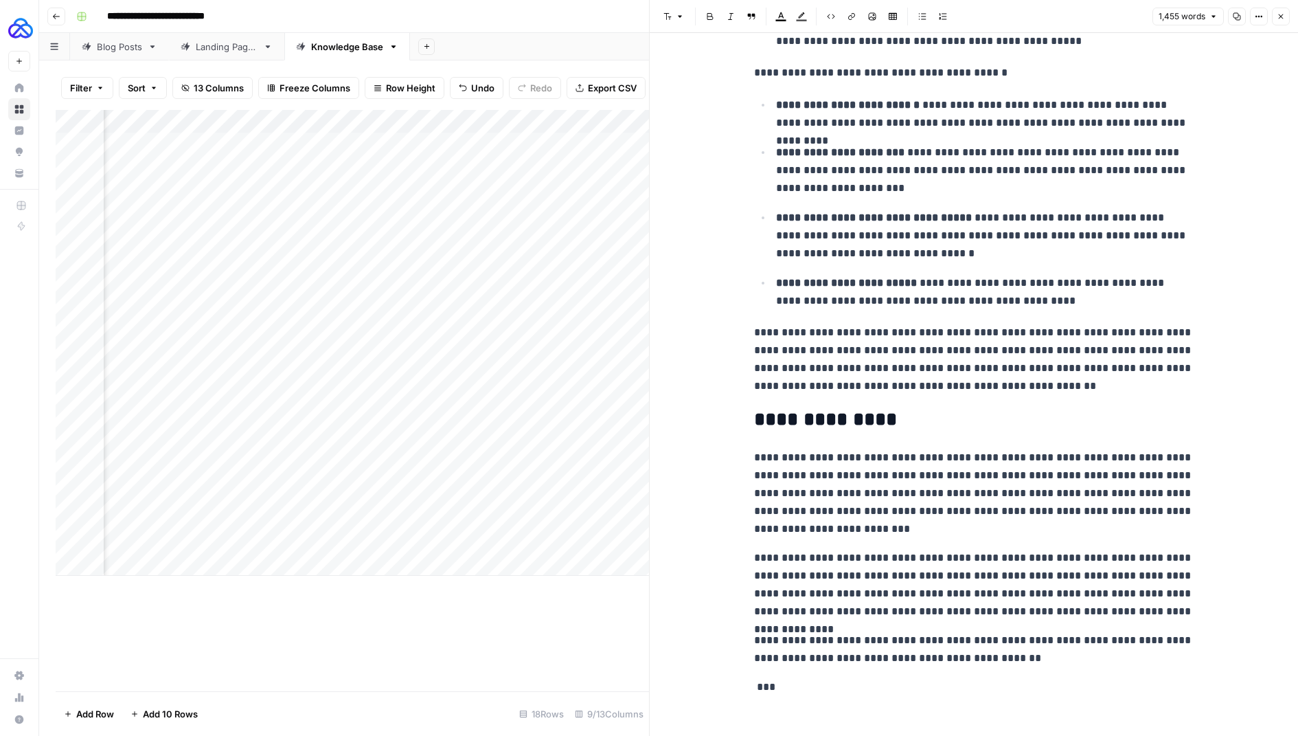
drag, startPoint x: 778, startPoint y: 677, endPoint x: 707, endPoint y: 677, distance: 71.4
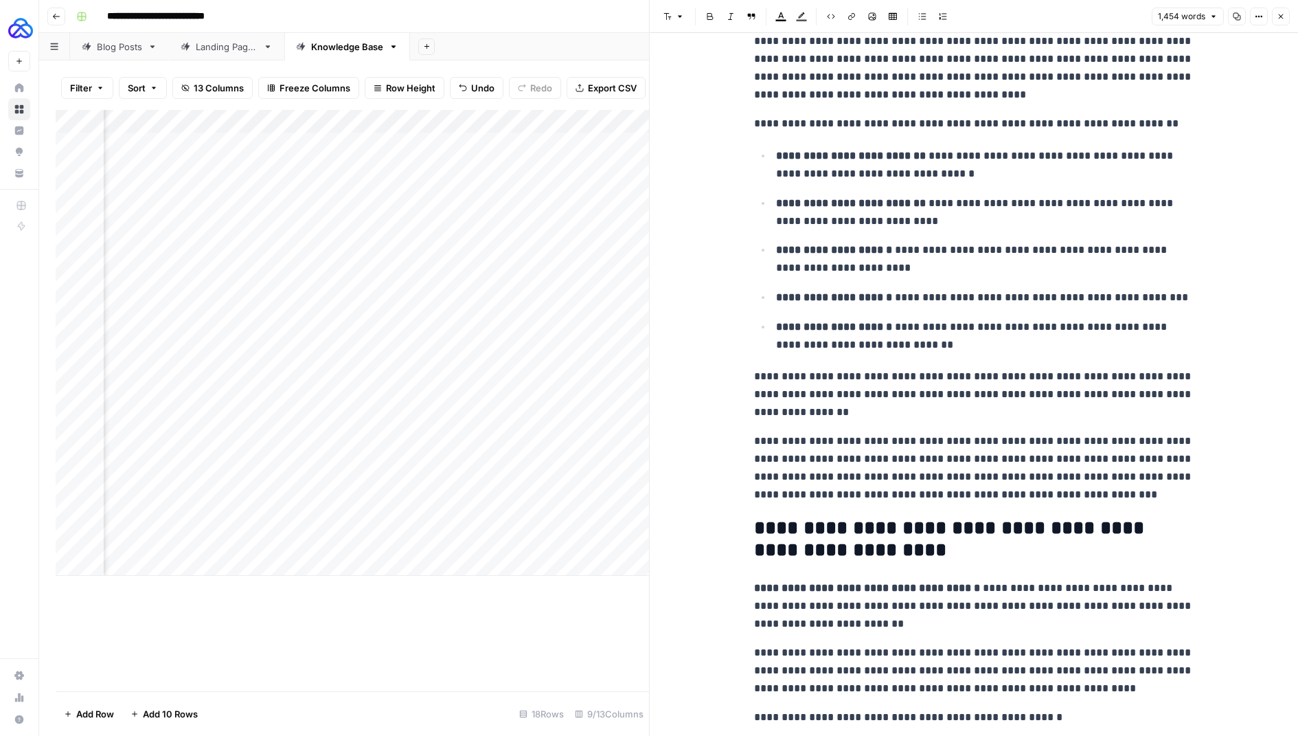
scroll to position [0, 0]
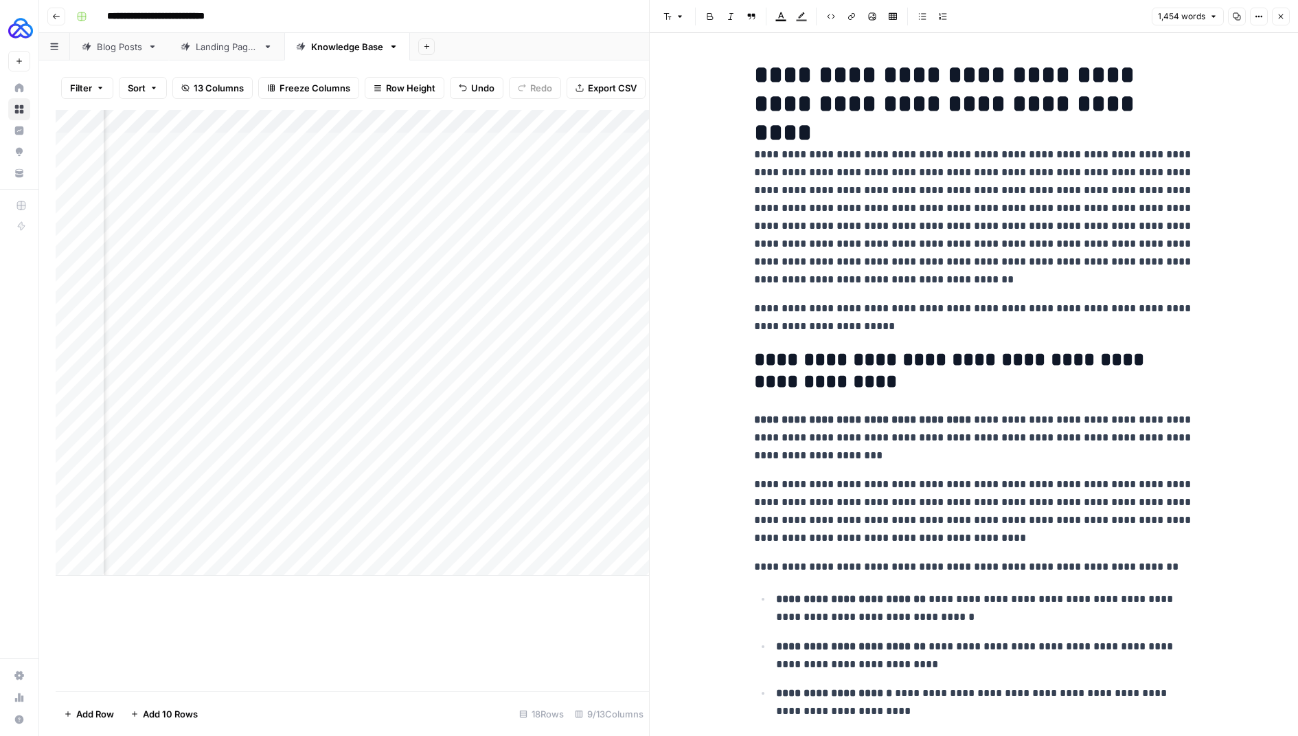
click at [954, 462] on p "**********" at bounding box center [974, 438] width 440 height 54
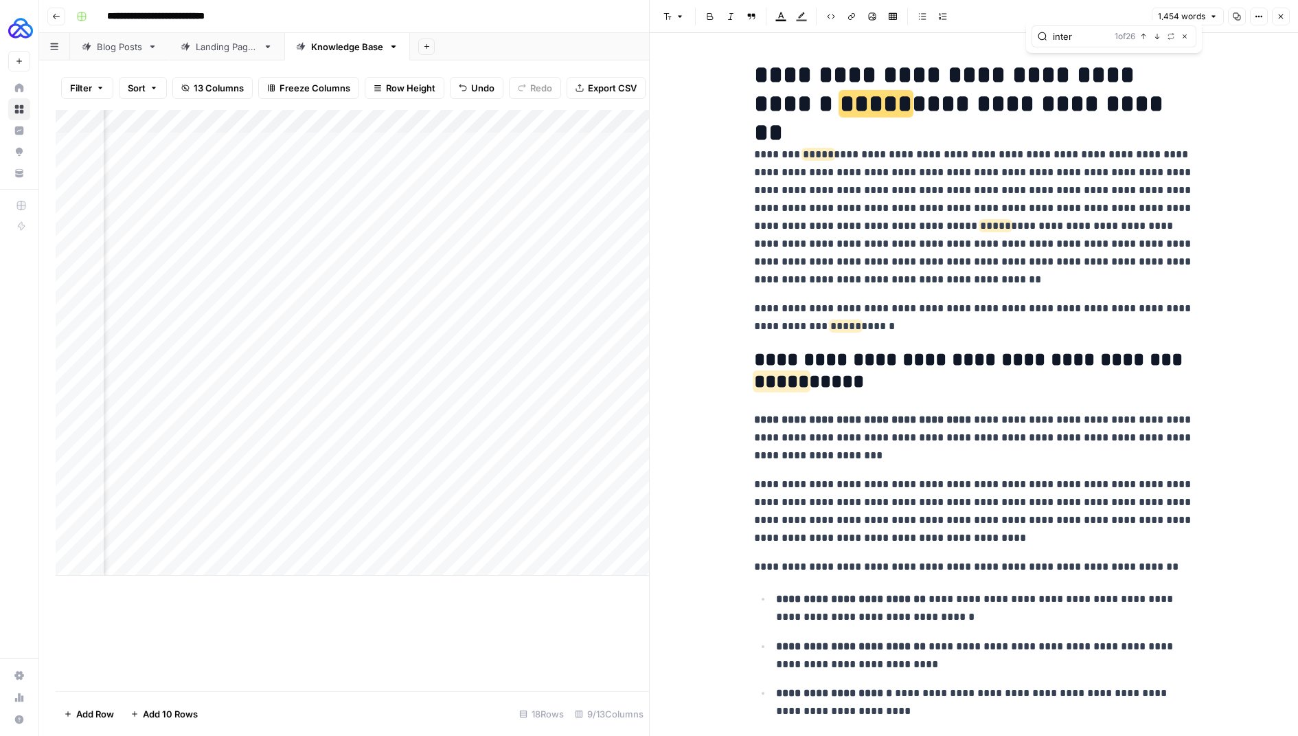
type input "inter"
drag, startPoint x: 853, startPoint y: 157, endPoint x: 774, endPoint y: 159, distance: 79.0
click at [774, 159] on p "**********" at bounding box center [974, 217] width 440 height 143
drag, startPoint x: 754, startPoint y: 157, endPoint x: 850, endPoint y: 161, distance: 96.2
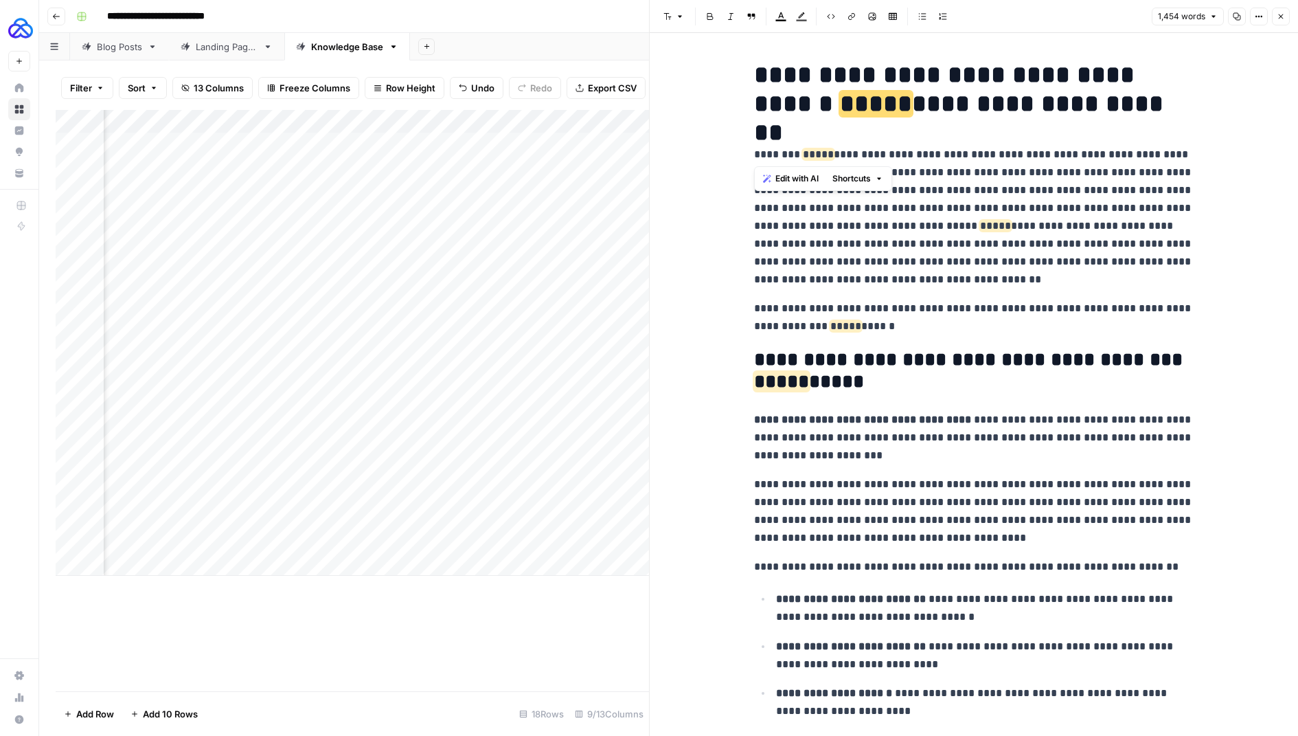
click at [852, 161] on p "**********" at bounding box center [974, 217] width 440 height 143
click at [852, 16] on icon "button" at bounding box center [851, 16] width 8 height 8
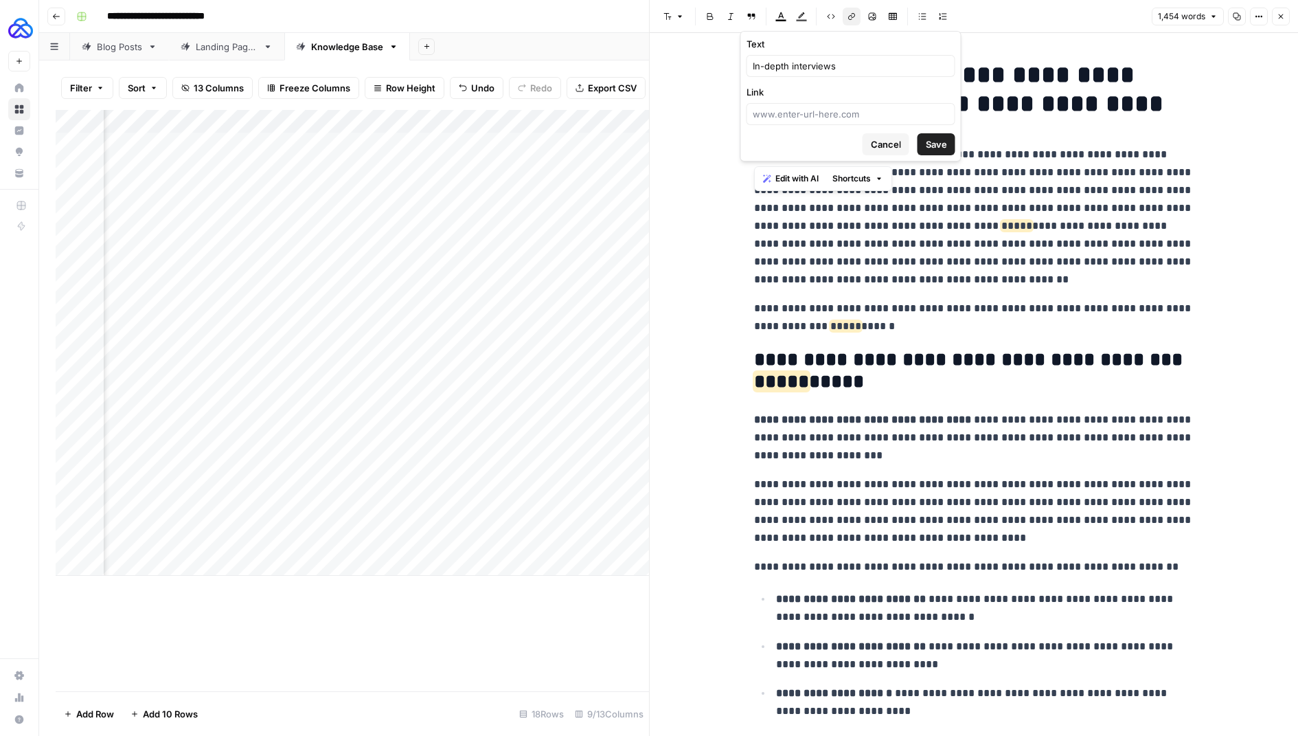
scroll to position [0, 457]
click at [871, 115] on input "Link" at bounding box center [851, 114] width 196 height 14
paste input "https://www.letshighlight.com/use-case/in-depth-interview-software"
type input "https://www.letshighlight.com/use-case/in-depth-interview-software"
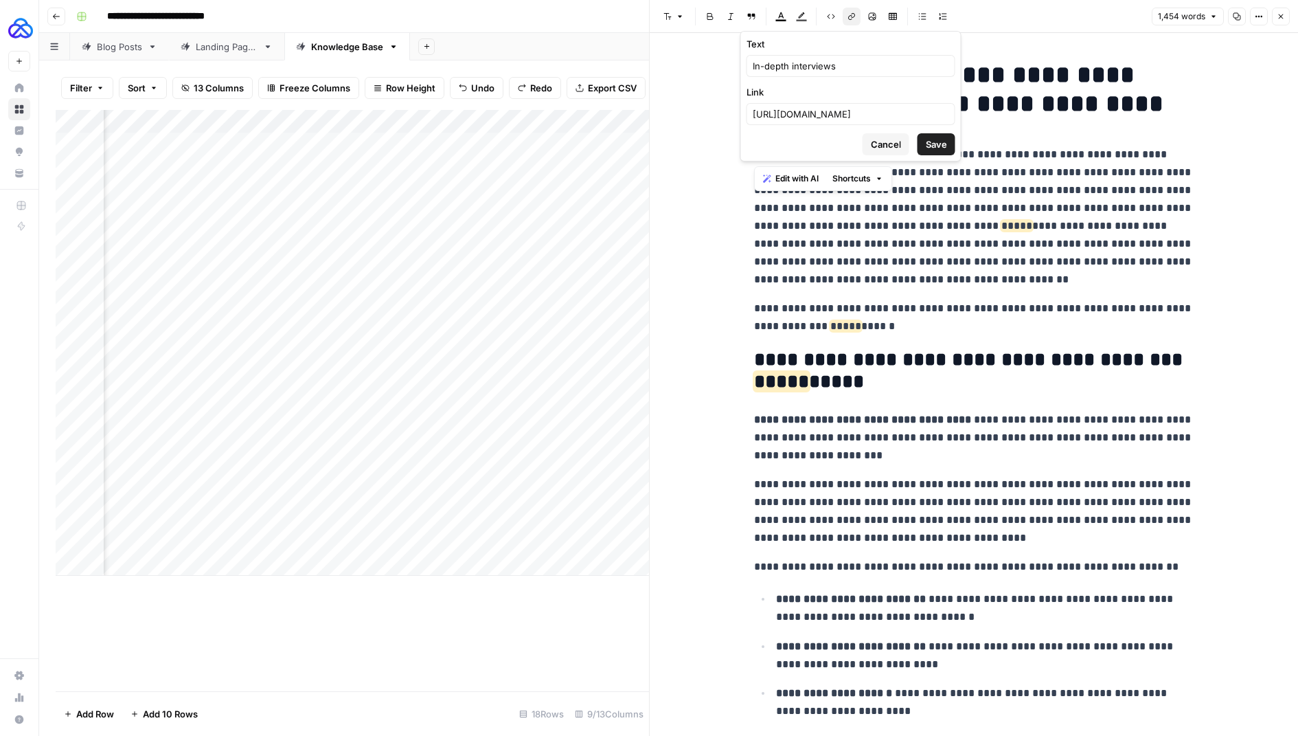
scroll to position [0, 0]
click at [931, 139] on span "Save" at bounding box center [936, 144] width 21 height 14
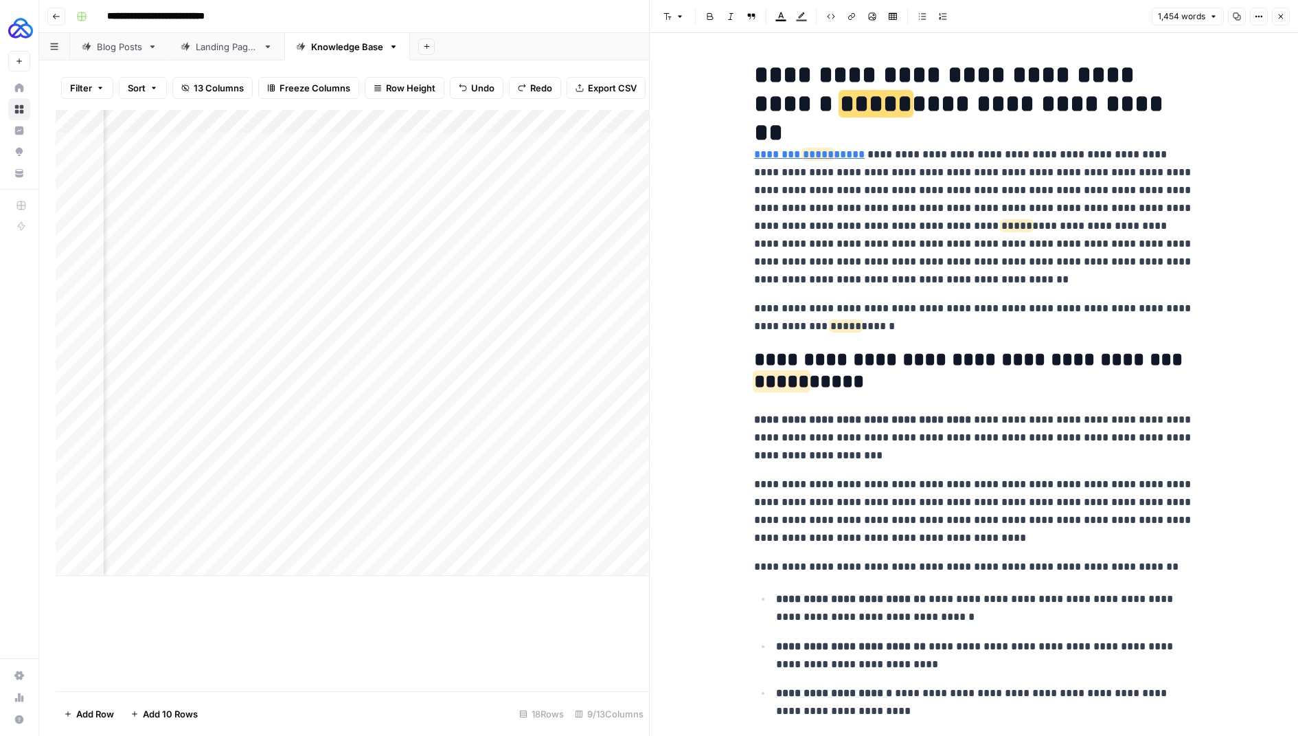
click at [920, 202] on p "**********" at bounding box center [974, 217] width 440 height 143
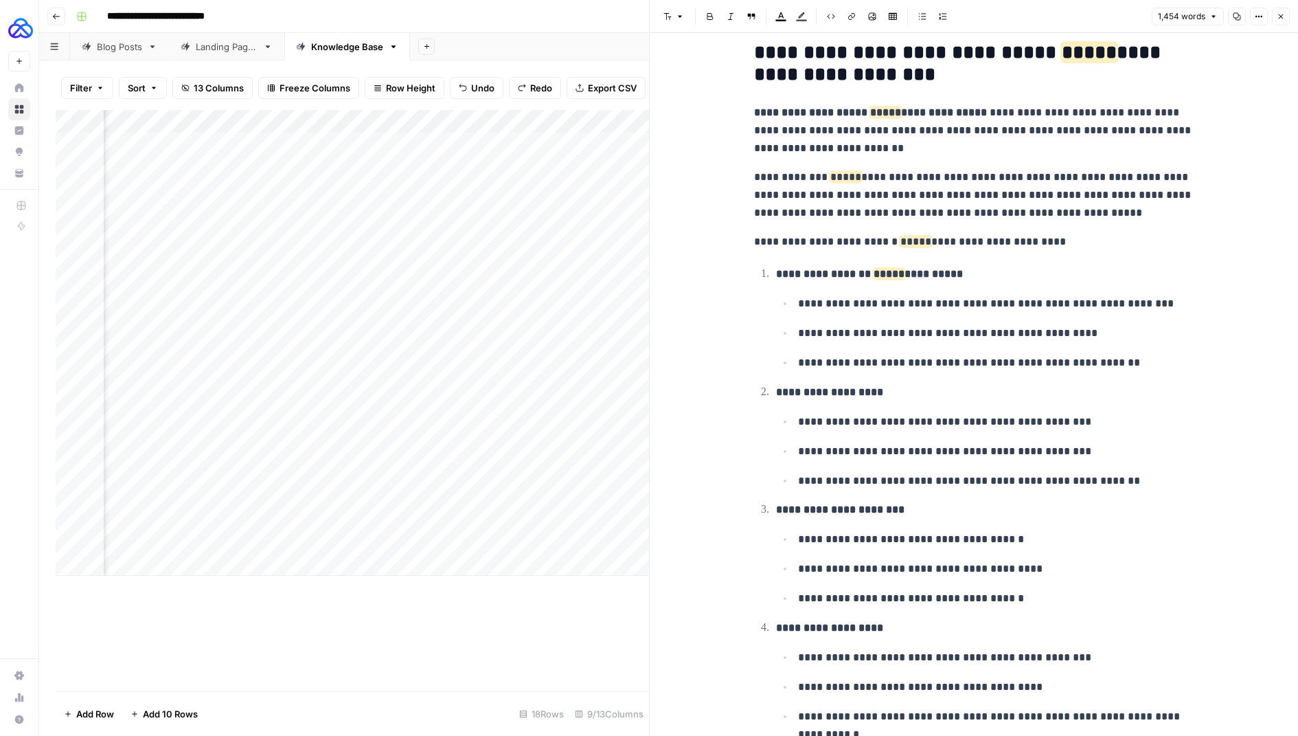
scroll to position [885, 0]
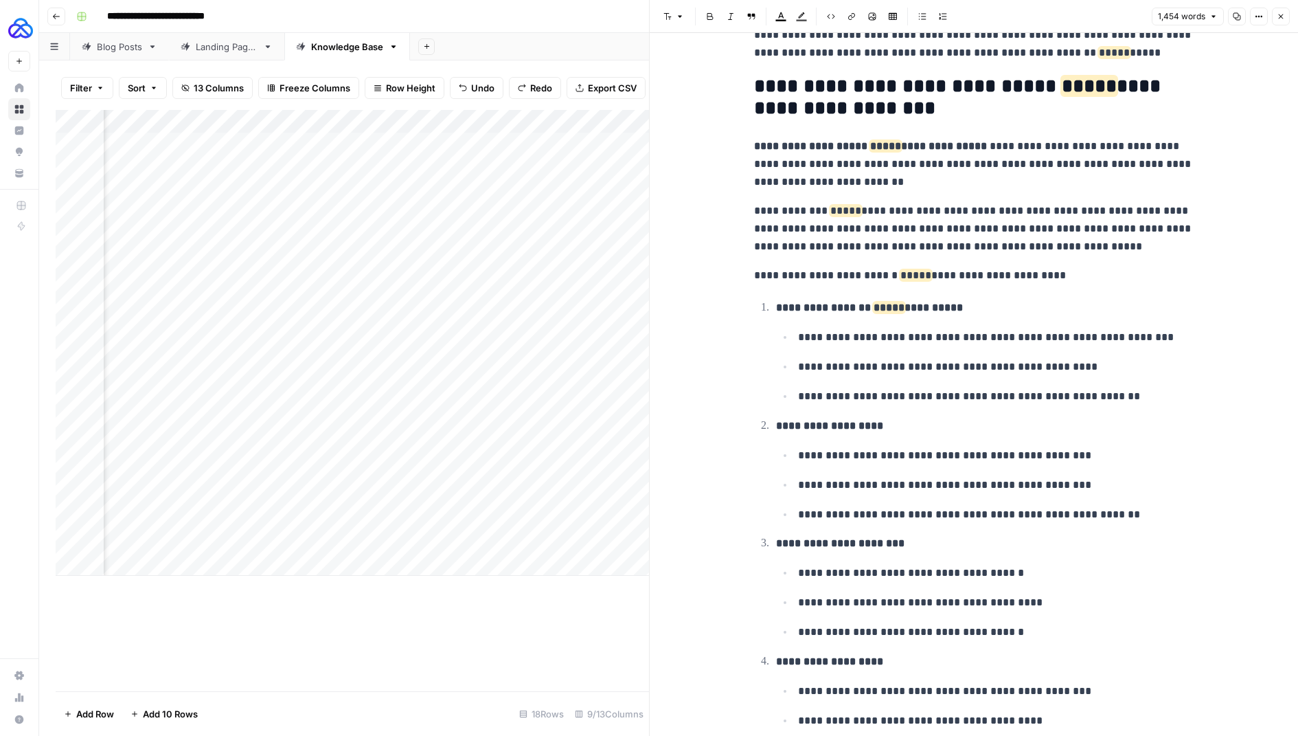
click at [850, 209] on p "**********" at bounding box center [974, 229] width 440 height 54
click at [850, 9] on button "Link" at bounding box center [852, 17] width 18 height 18
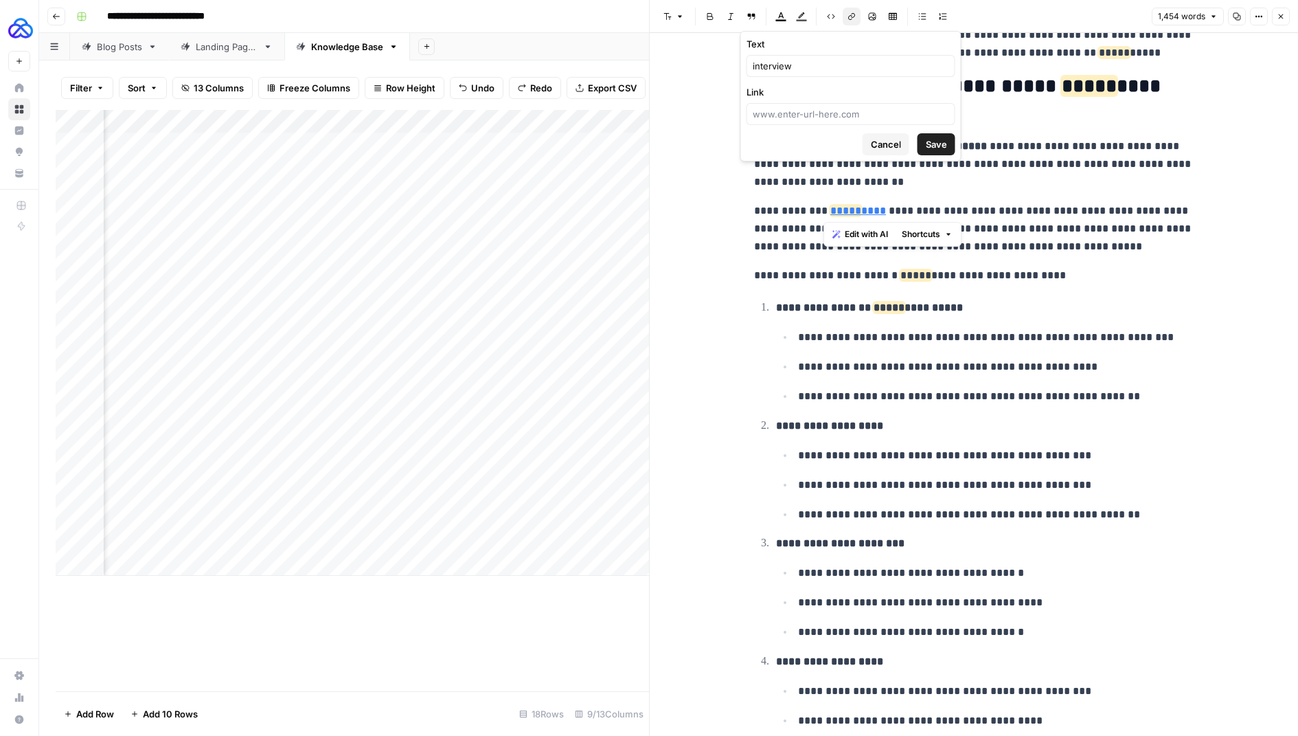
click at [928, 141] on span "Save" at bounding box center [936, 144] width 21 height 14
click at [812, 120] on div at bounding box center [851, 114] width 209 height 22
paste input "https://www.letshighlight.com/blog/in-depth-interview"
type input "https://www.letshighlight.com/blog/in-depth-interview"
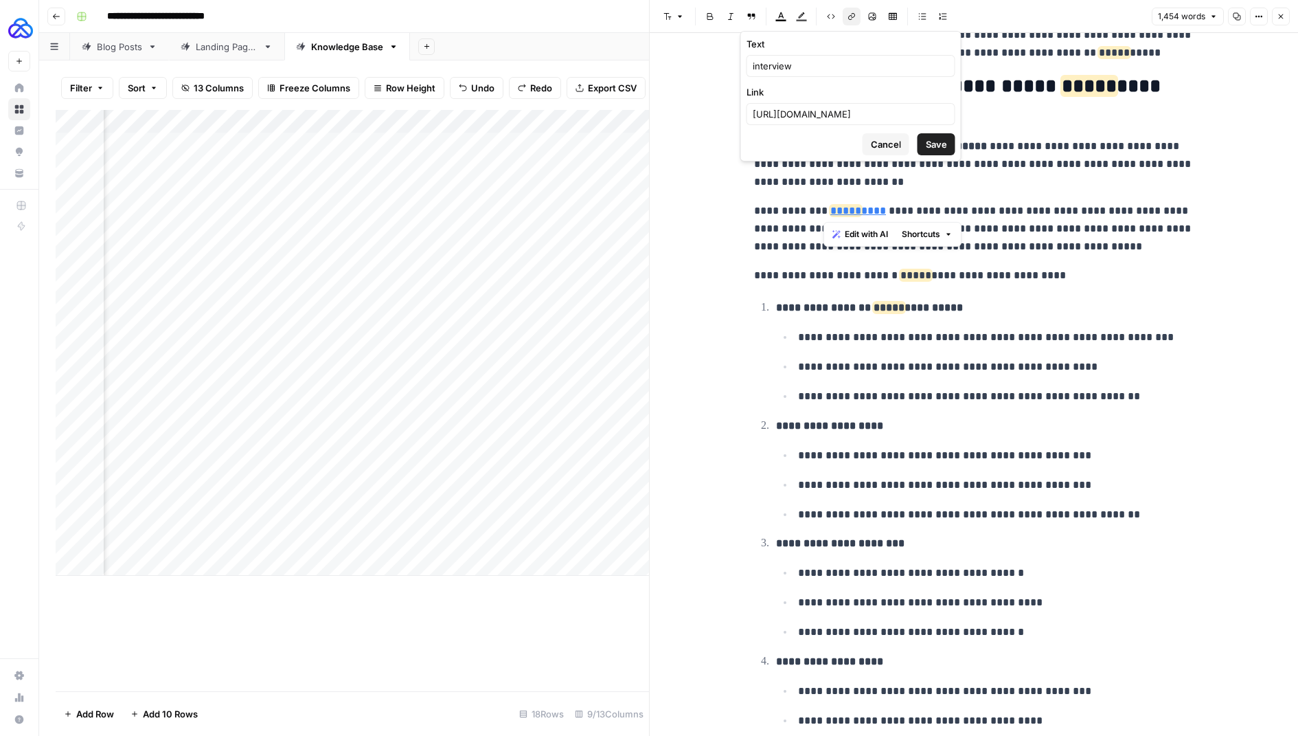
scroll to position [0, 0]
click at [911, 133] on div "Cancel Save" at bounding box center [851, 144] width 209 height 22
click at [934, 137] on span "Save" at bounding box center [936, 144] width 21 height 14
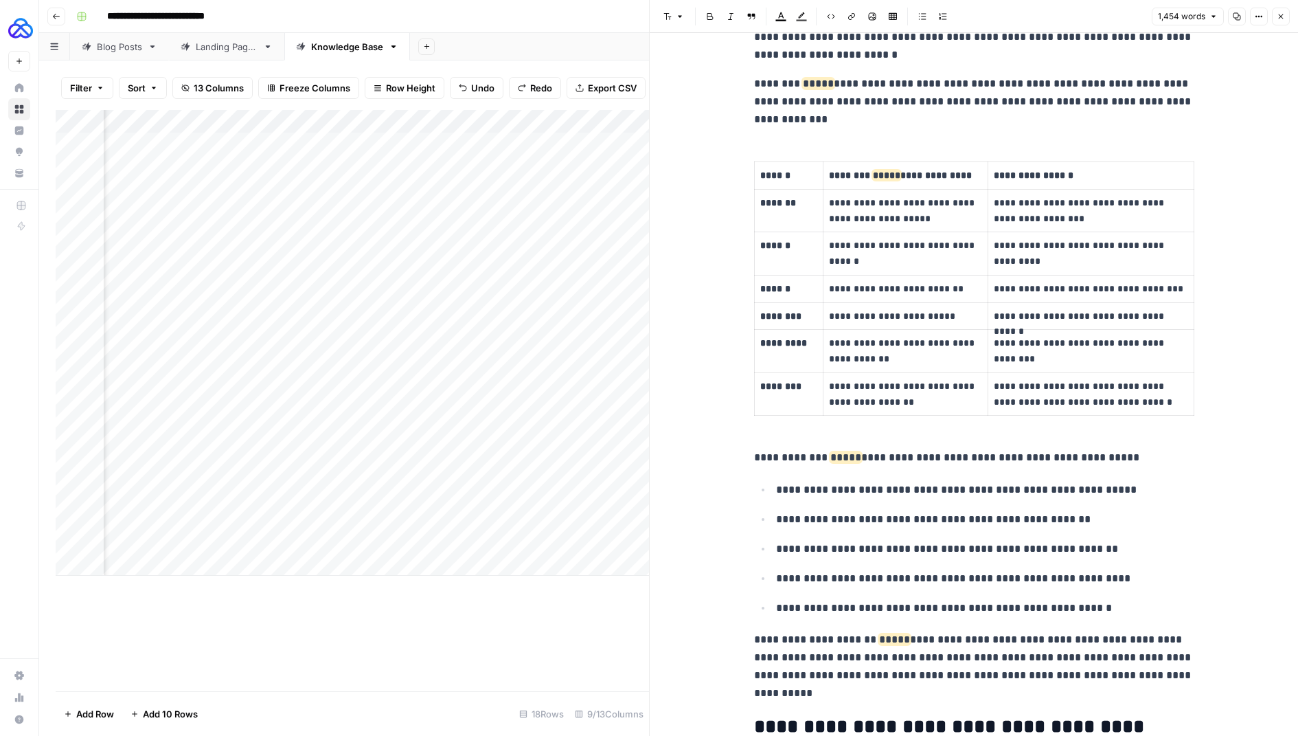
scroll to position [3005, 0]
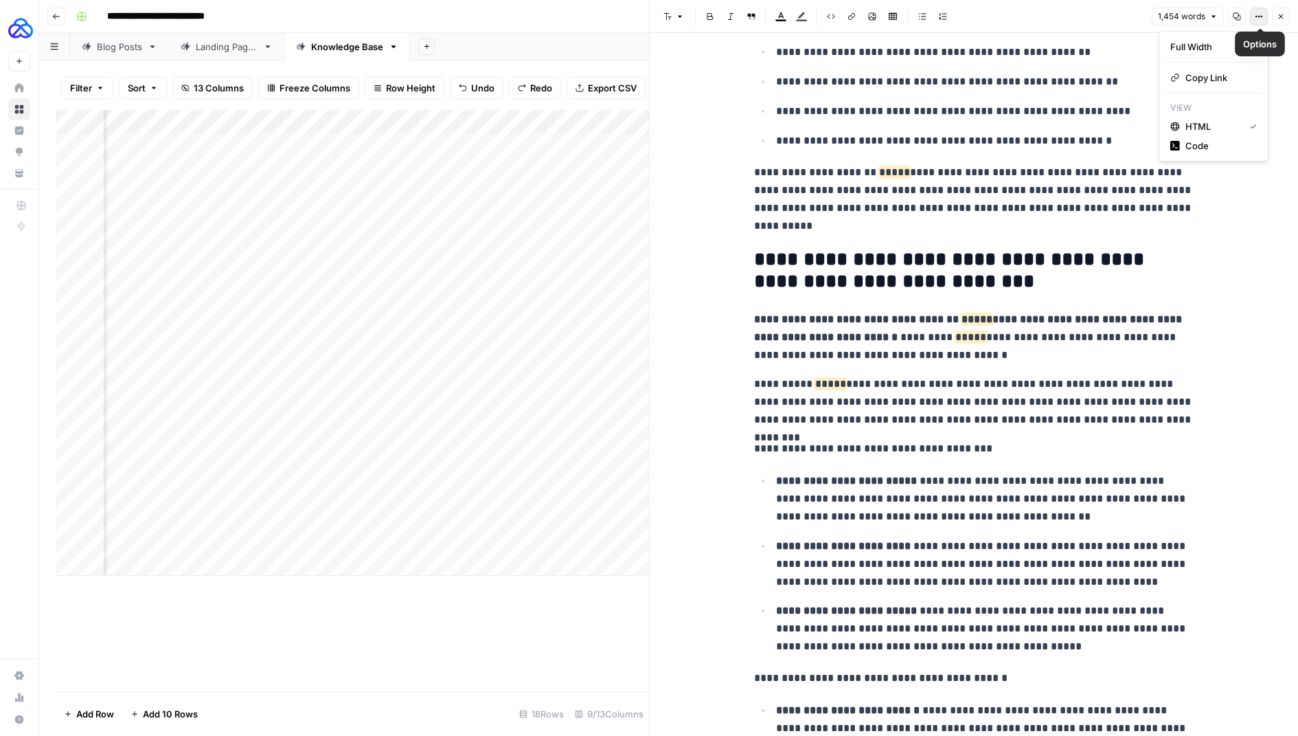
click at [1261, 17] on icon "button" at bounding box center [1259, 16] width 8 height 8
click at [1205, 141] on span "Code" at bounding box center [1218, 146] width 66 height 14
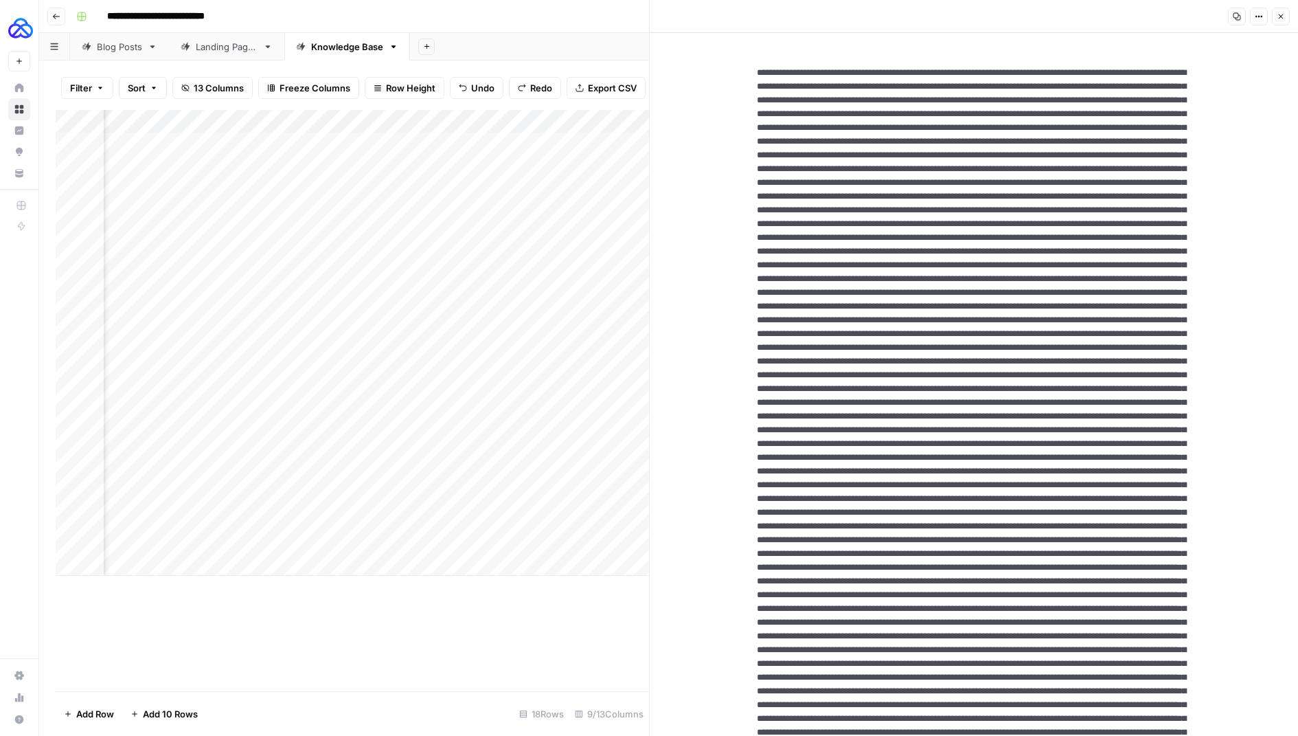
drag, startPoint x: 753, startPoint y: 71, endPoint x: 839, endPoint y: 141, distance: 110.8
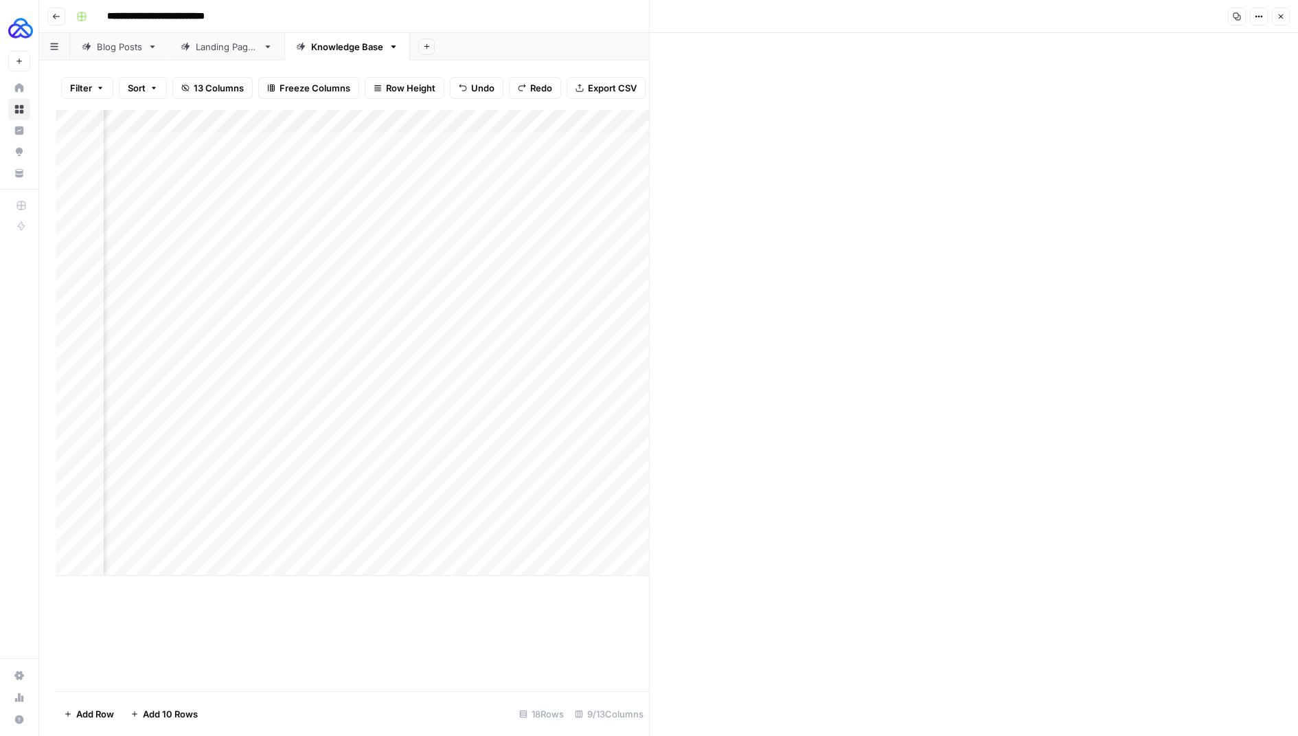
click at [1280, 19] on icon "button" at bounding box center [1281, 16] width 8 height 8
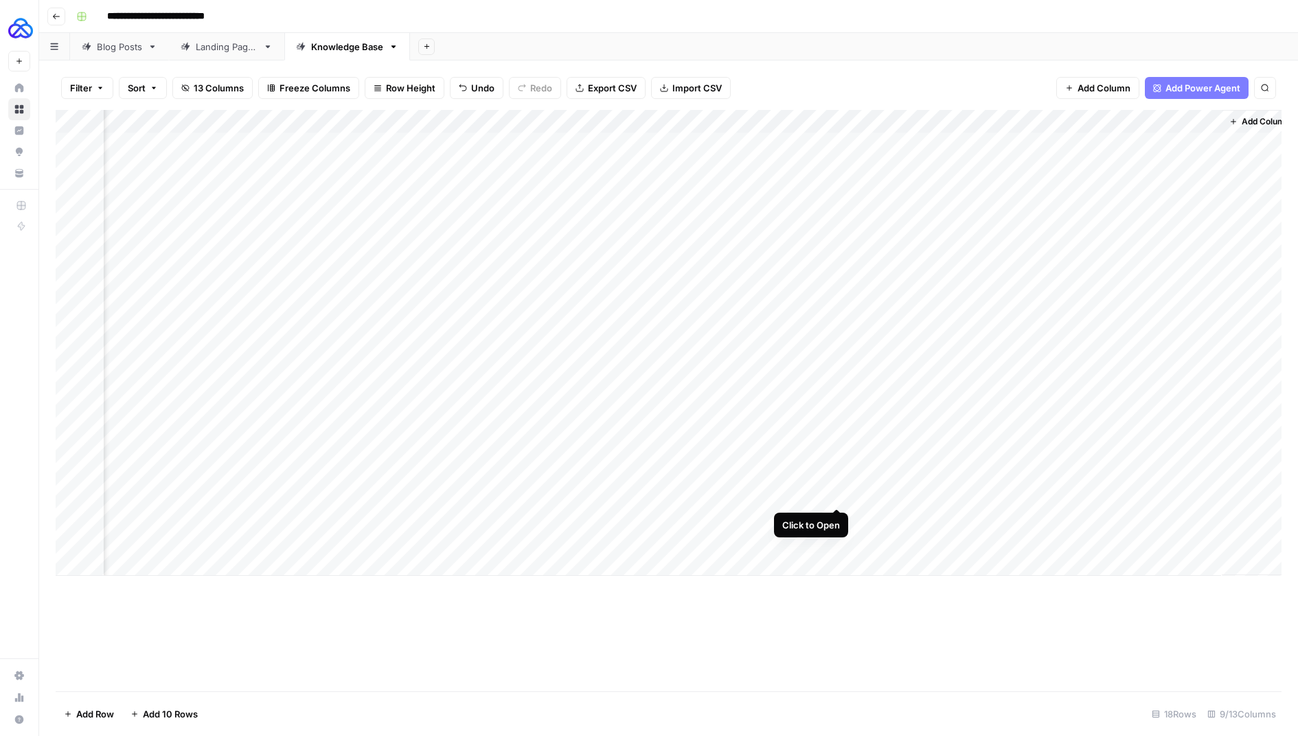
click at [839, 494] on div "Add Column" at bounding box center [669, 343] width 1226 height 466
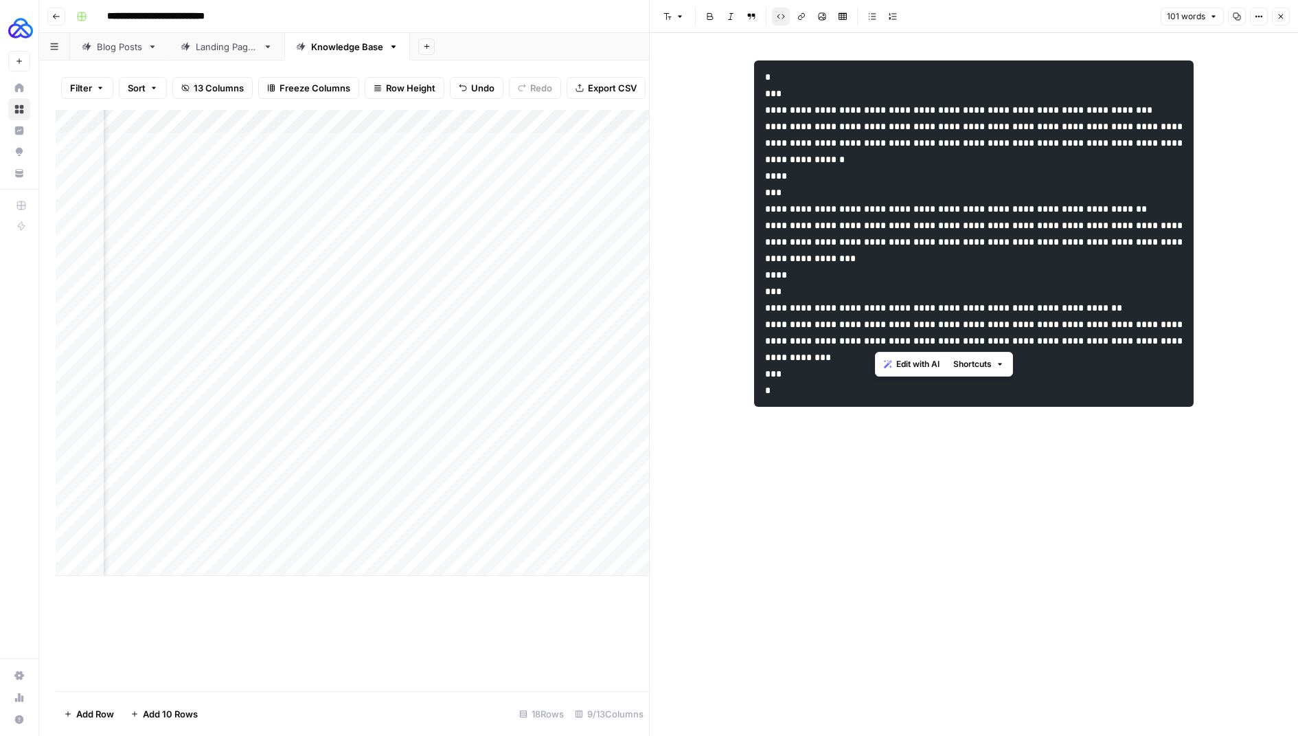
drag, startPoint x: 1169, startPoint y: 342, endPoint x: 876, endPoint y: 344, distance: 292.6
click at [876, 344] on code "**********" at bounding box center [975, 233] width 420 height 323
click at [861, 380] on pre "**********" at bounding box center [974, 233] width 440 height 346
drag, startPoint x: 1007, startPoint y: 288, endPoint x: 911, endPoint y: 260, distance: 99.7
click at [911, 260] on code "**********" at bounding box center [975, 233] width 420 height 323
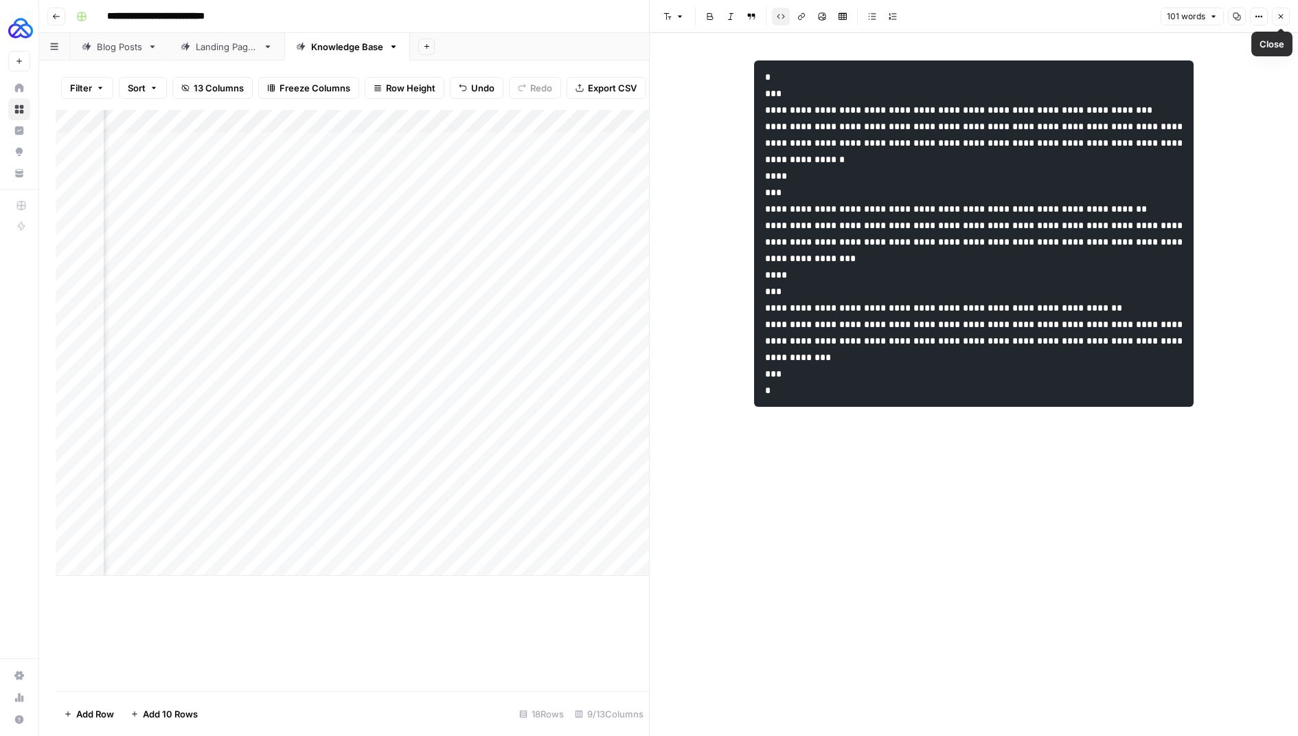
click at [1275, 16] on button "Close" at bounding box center [1281, 17] width 18 height 18
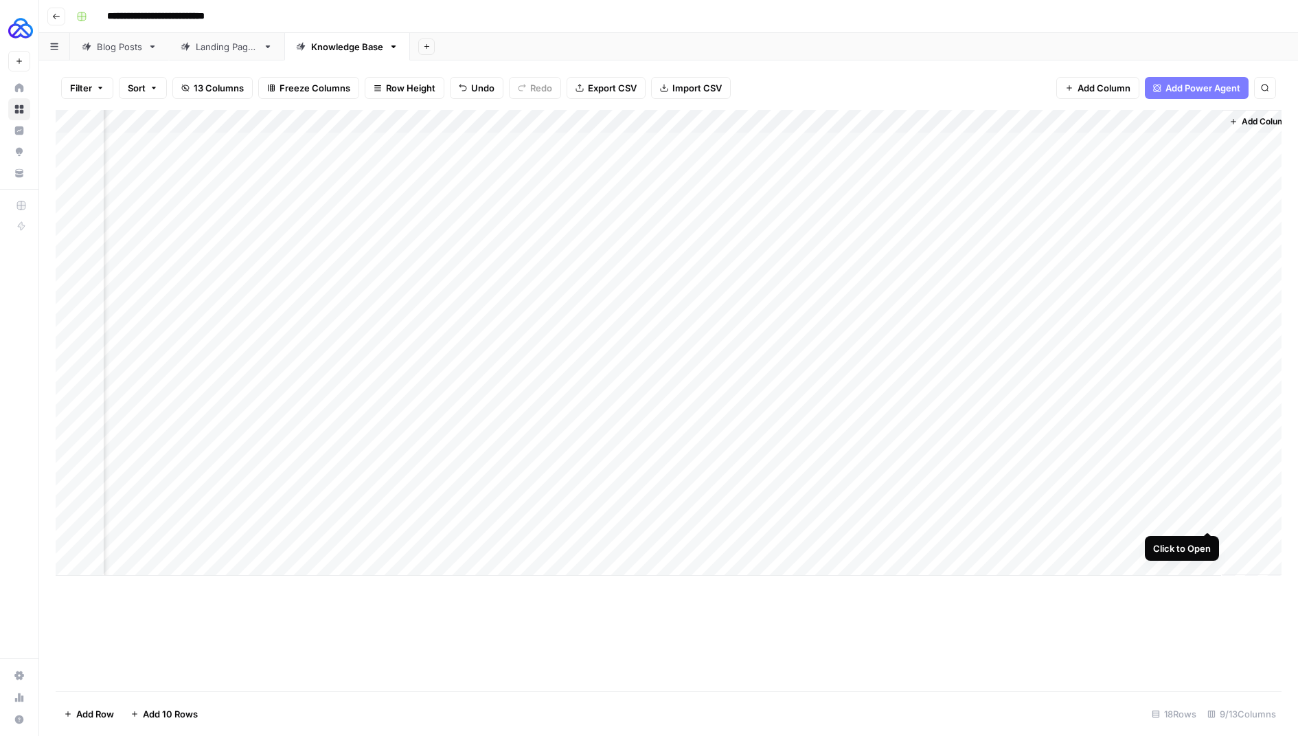
click at [1203, 519] on div "Add Column" at bounding box center [669, 343] width 1226 height 466
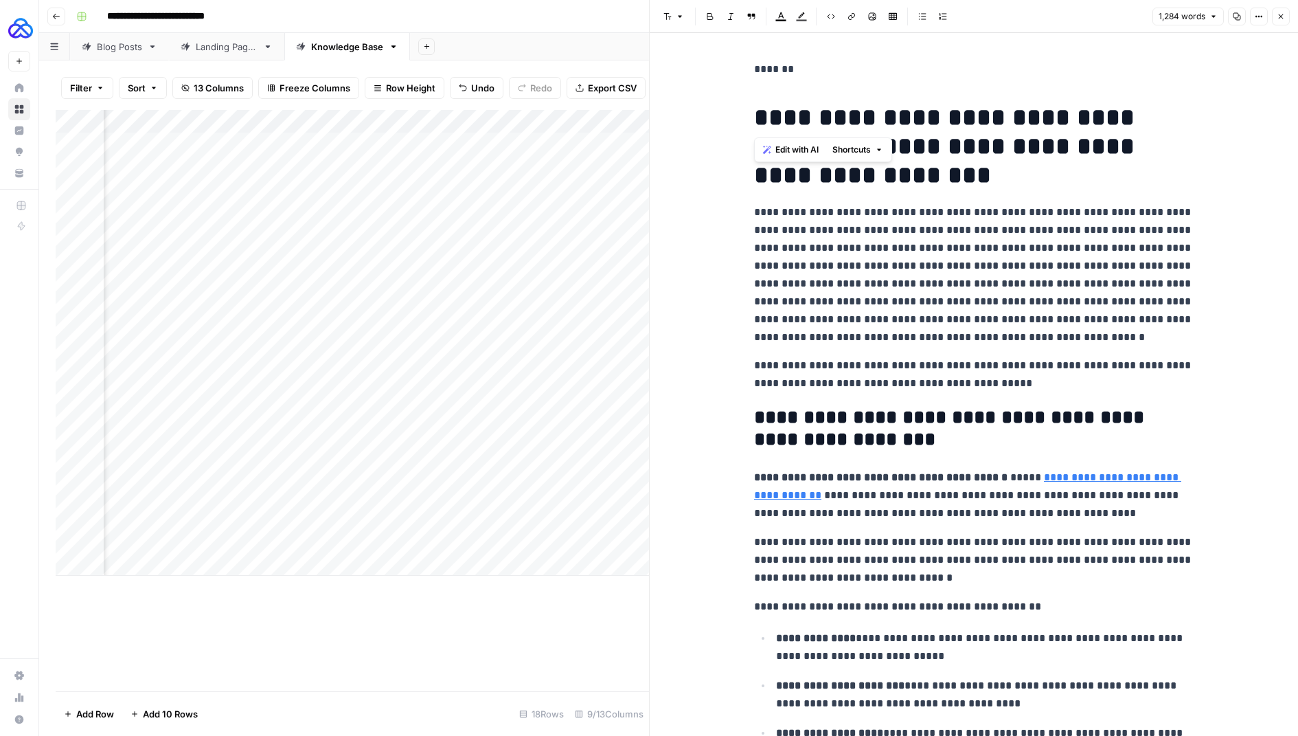
drag, startPoint x: 757, startPoint y: 116, endPoint x: 725, endPoint y: 53, distance: 70.6
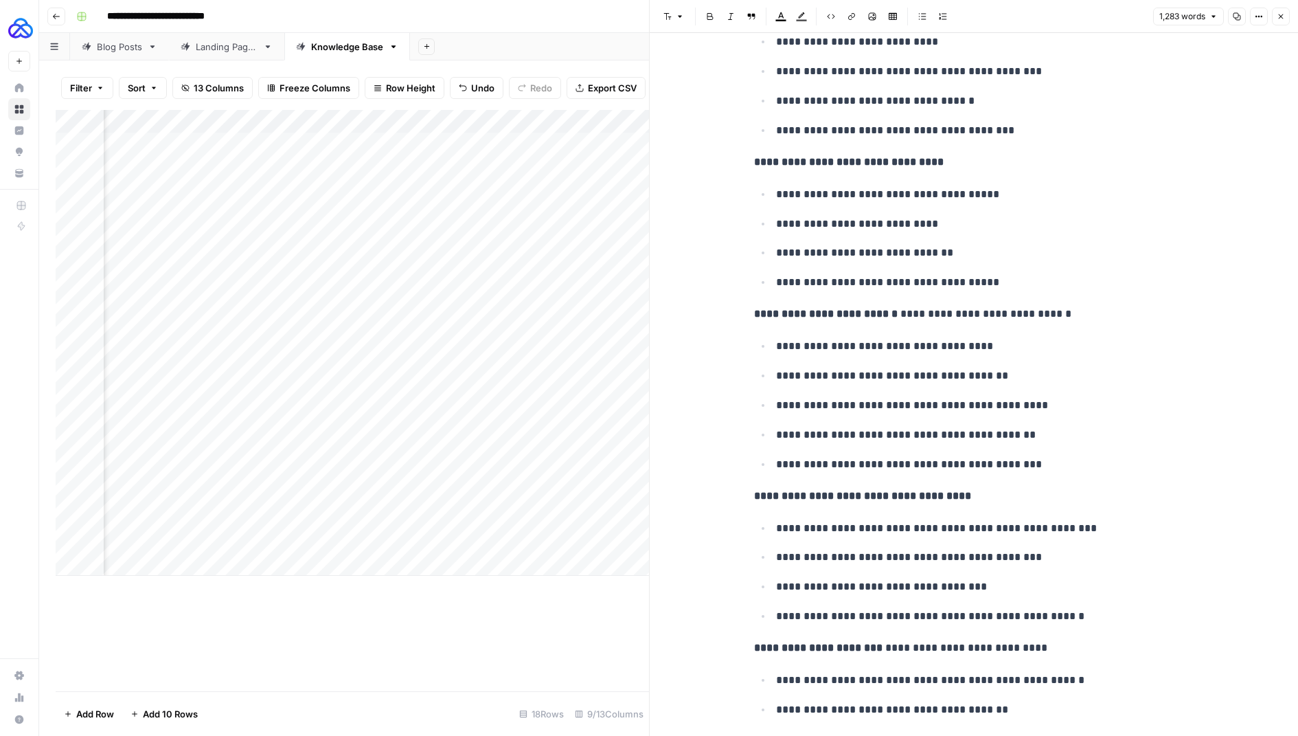
scroll to position [4119, 0]
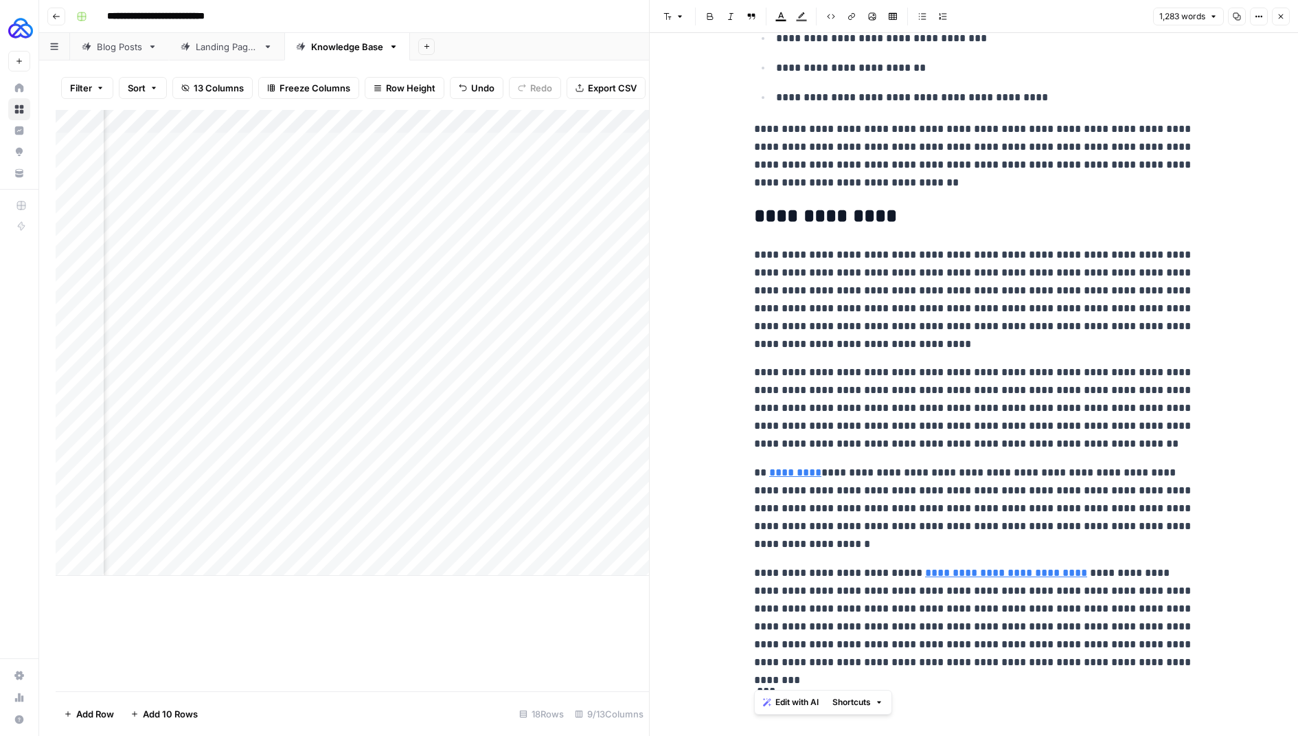
drag, startPoint x: 1106, startPoint y: 663, endPoint x: 968, endPoint y: 647, distance: 139.0
click at [906, 606] on p "**********" at bounding box center [974, 617] width 440 height 107
click at [955, 567] on link "**********" at bounding box center [1006, 572] width 162 height 10
click at [1038, 567] on link "**********" at bounding box center [1006, 572] width 162 height 10
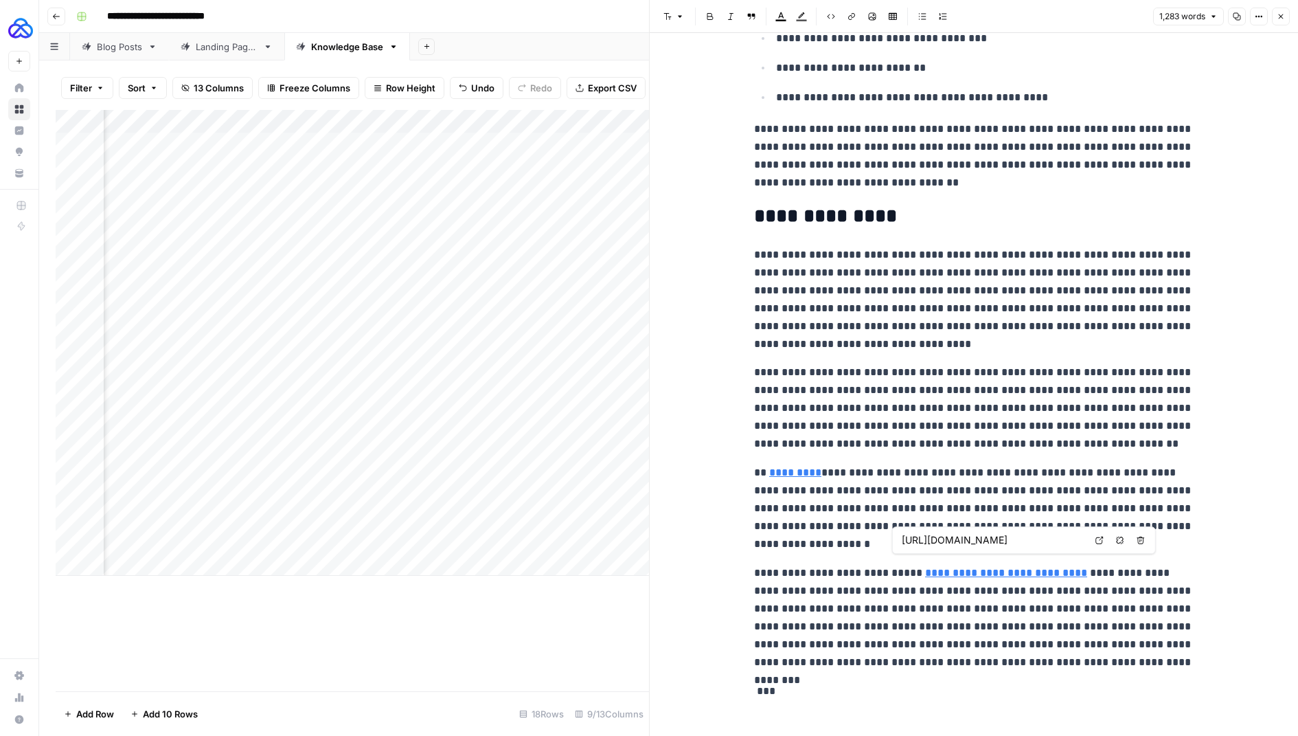
click at [1032, 567] on link "**********" at bounding box center [1006, 572] width 162 height 10
click at [1023, 551] on body "**********" at bounding box center [649, 368] width 1298 height 736
click at [1095, 543] on icon at bounding box center [1099, 540] width 8 height 8
drag, startPoint x: 1111, startPoint y: 650, endPoint x: 743, endPoint y: 563, distance: 377.6
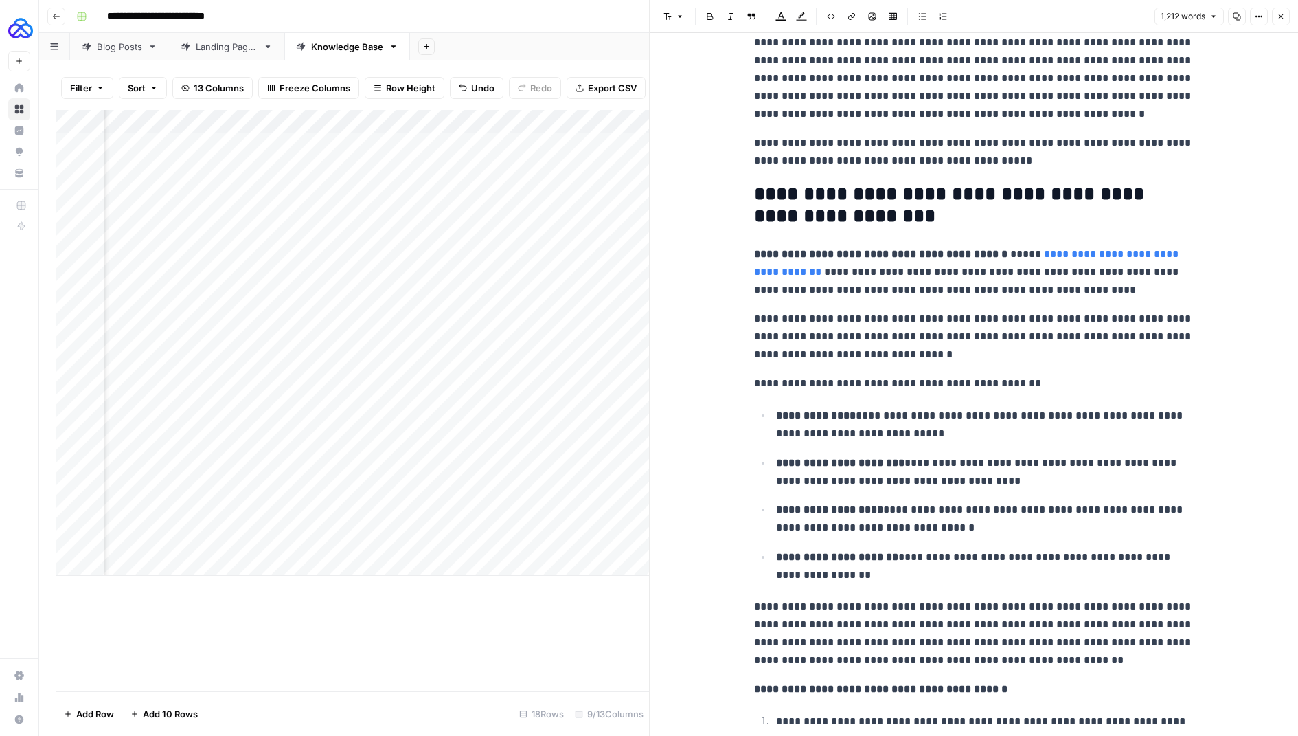
scroll to position [0, 0]
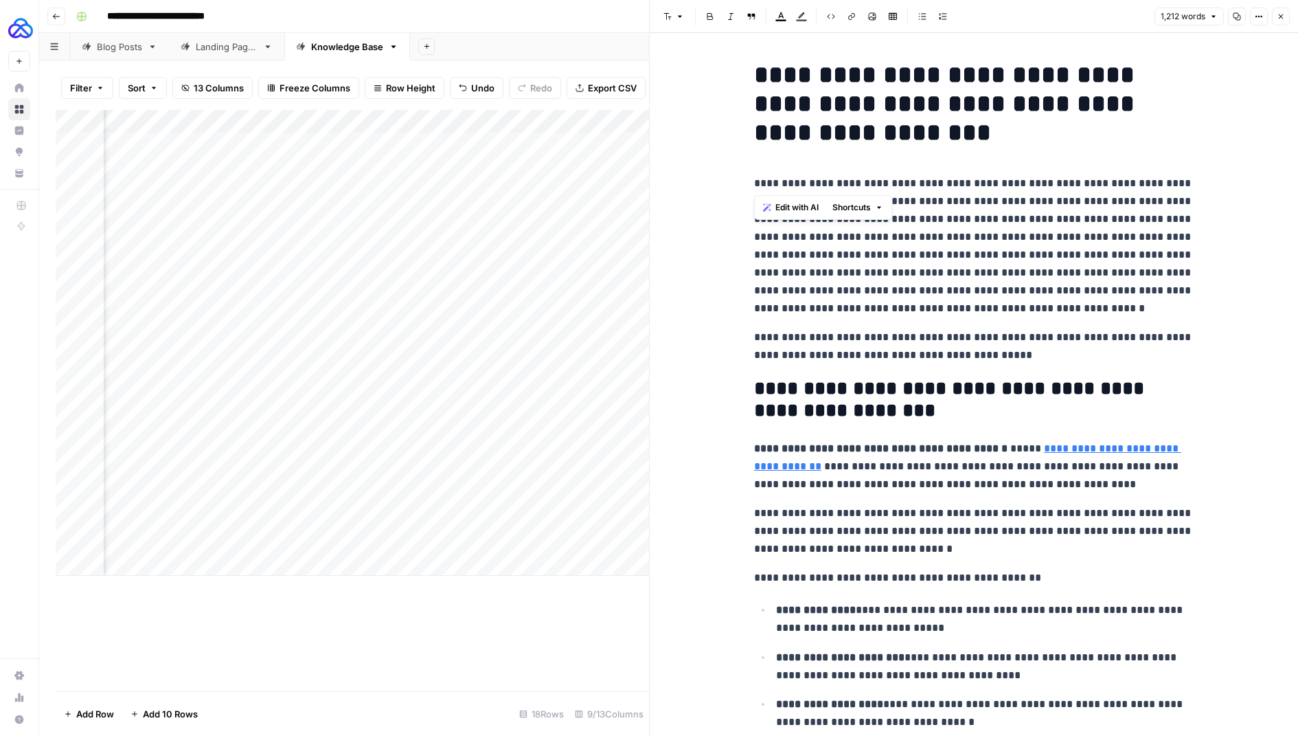
drag, startPoint x: 752, startPoint y: 177, endPoint x: 875, endPoint y: 182, distance: 123.0
click at [899, 334] on p "**********" at bounding box center [974, 346] width 440 height 36
drag, startPoint x: 917, startPoint y: 184, endPoint x: 749, endPoint y: 187, distance: 167.6
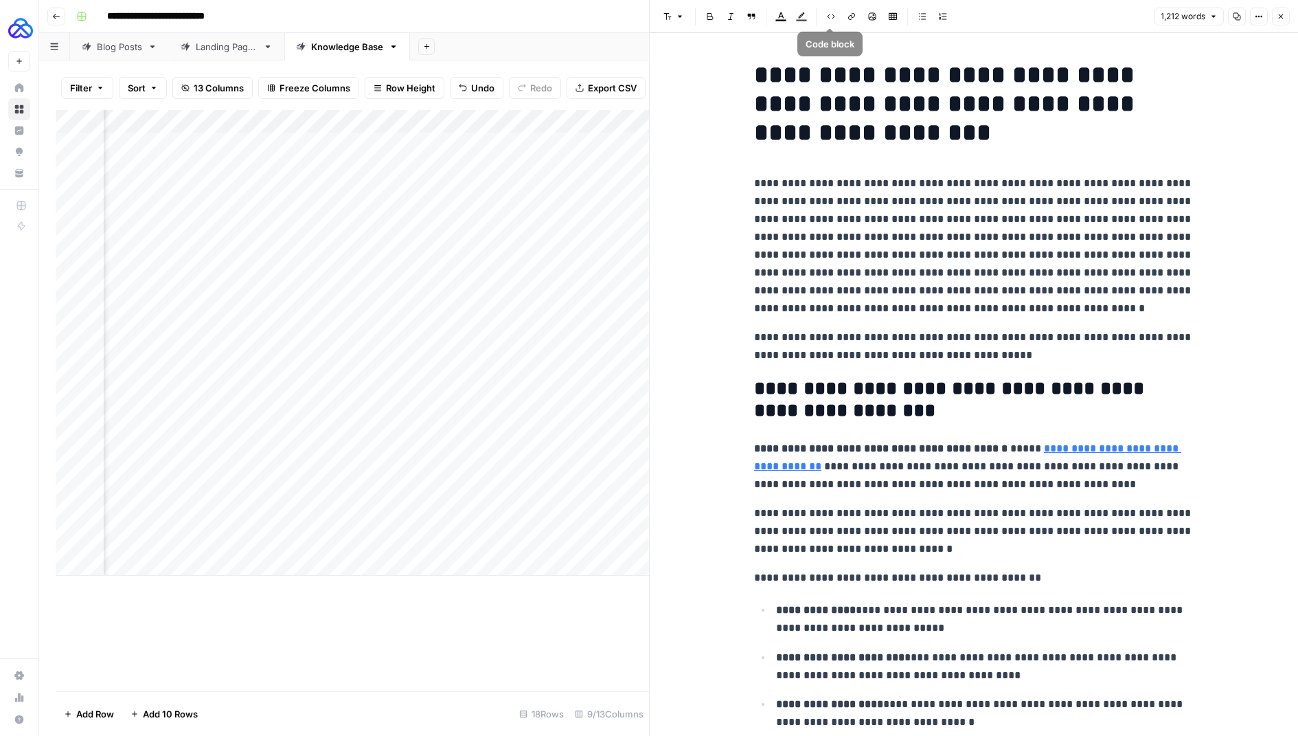
click at [851, 18] on icon "button" at bounding box center [851, 16] width 8 height 8
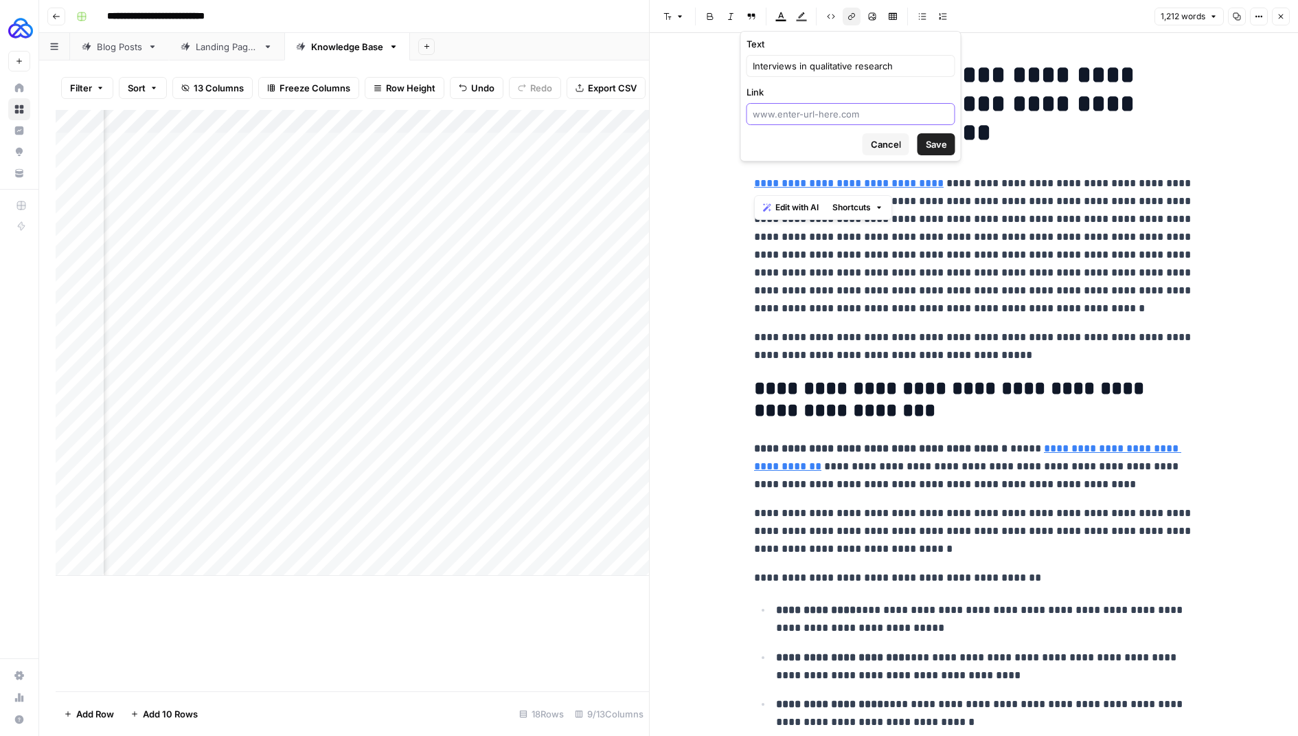
click at [871, 115] on input "Link" at bounding box center [851, 114] width 196 height 14
paste input "https://www.letshighlight.com/blog/qualitative-research-for-ihut"
type input "https://www.letshighlight.com/blog/qualitative-research-for-ihut"
click at [926, 138] on span "Save" at bounding box center [936, 144] width 21 height 14
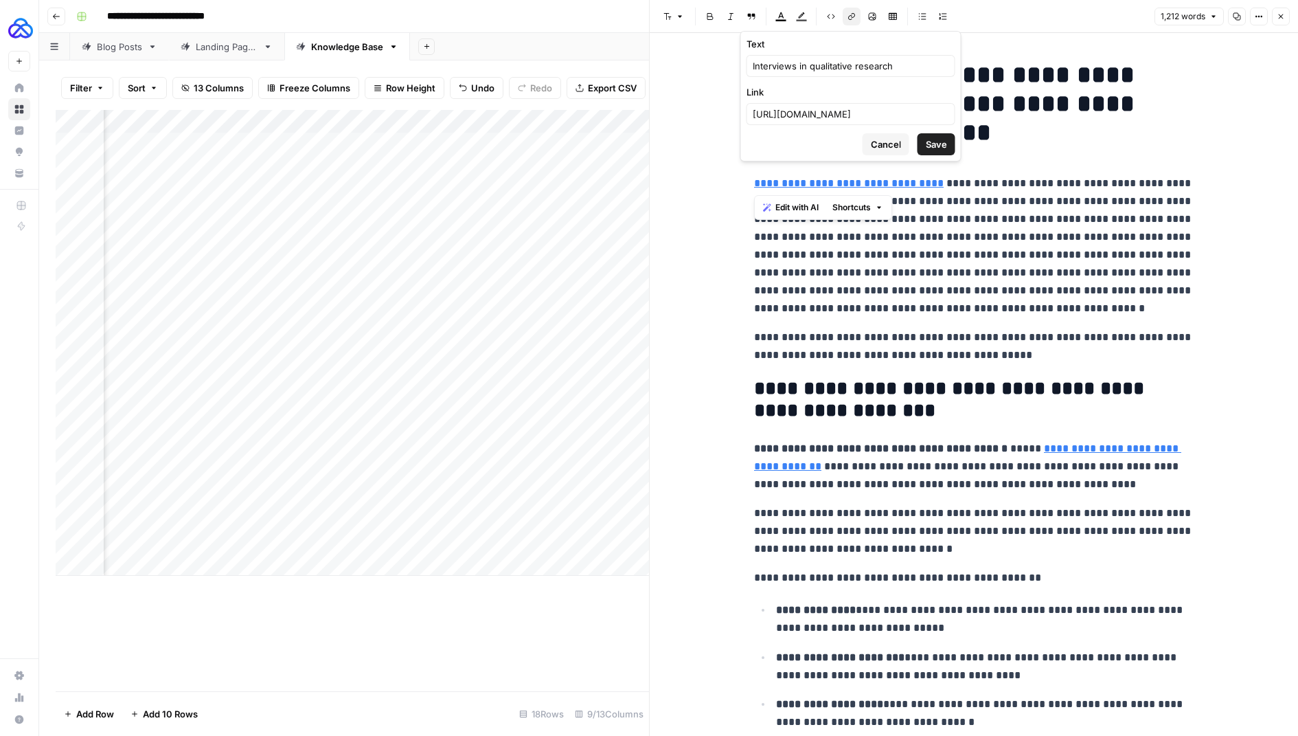
scroll to position [0, 0]
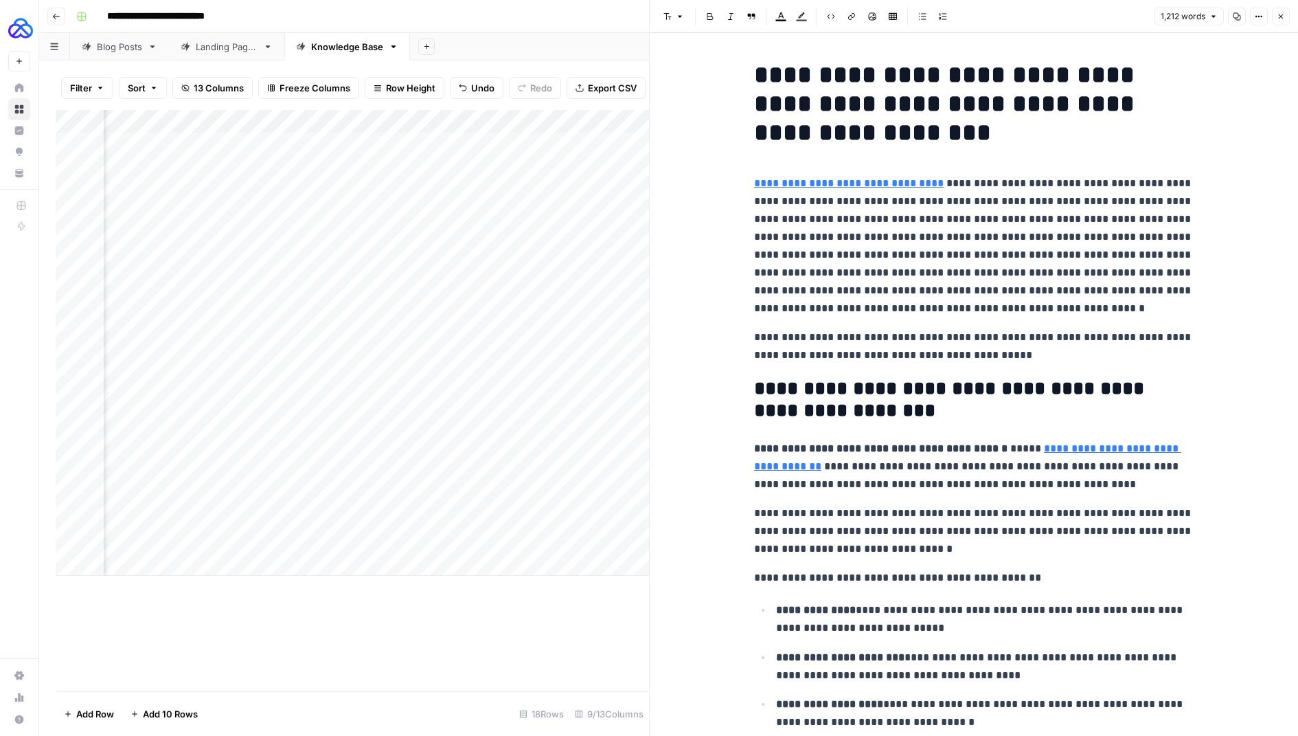
click at [920, 299] on p "**********" at bounding box center [974, 245] width 440 height 143
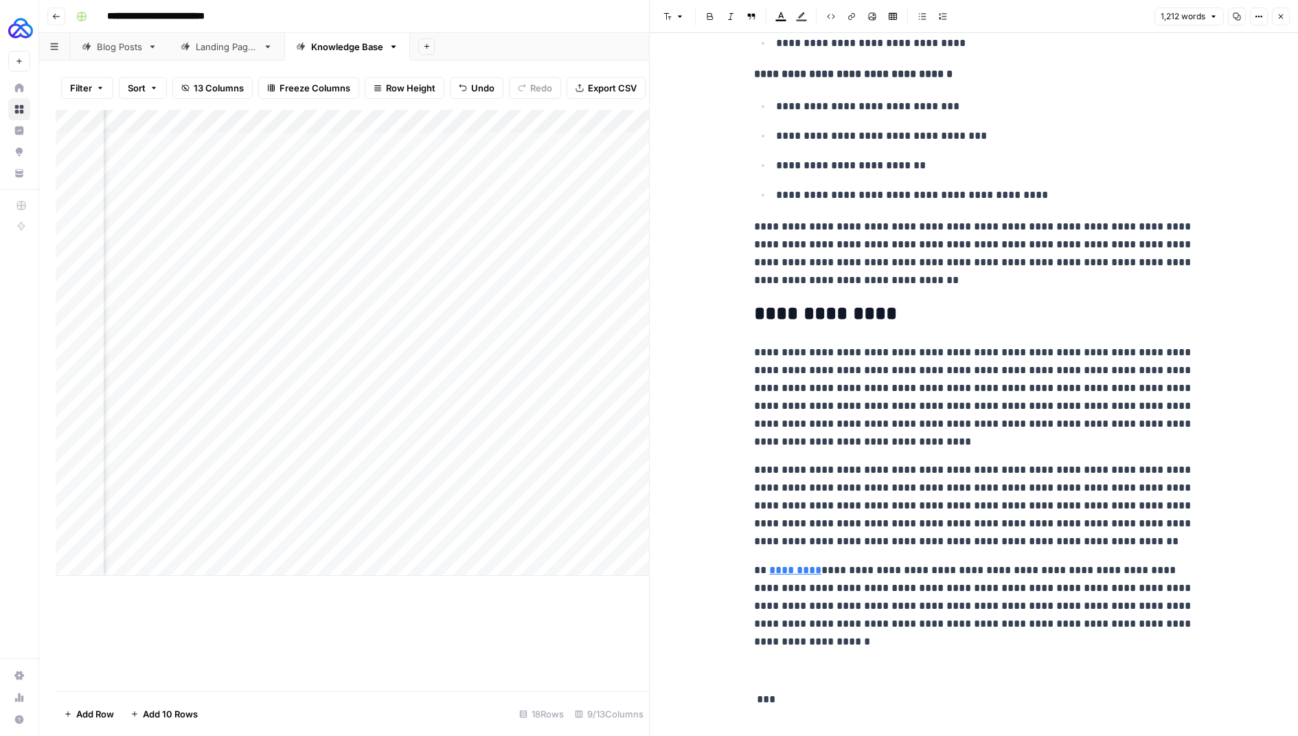
scroll to position [4030, 0]
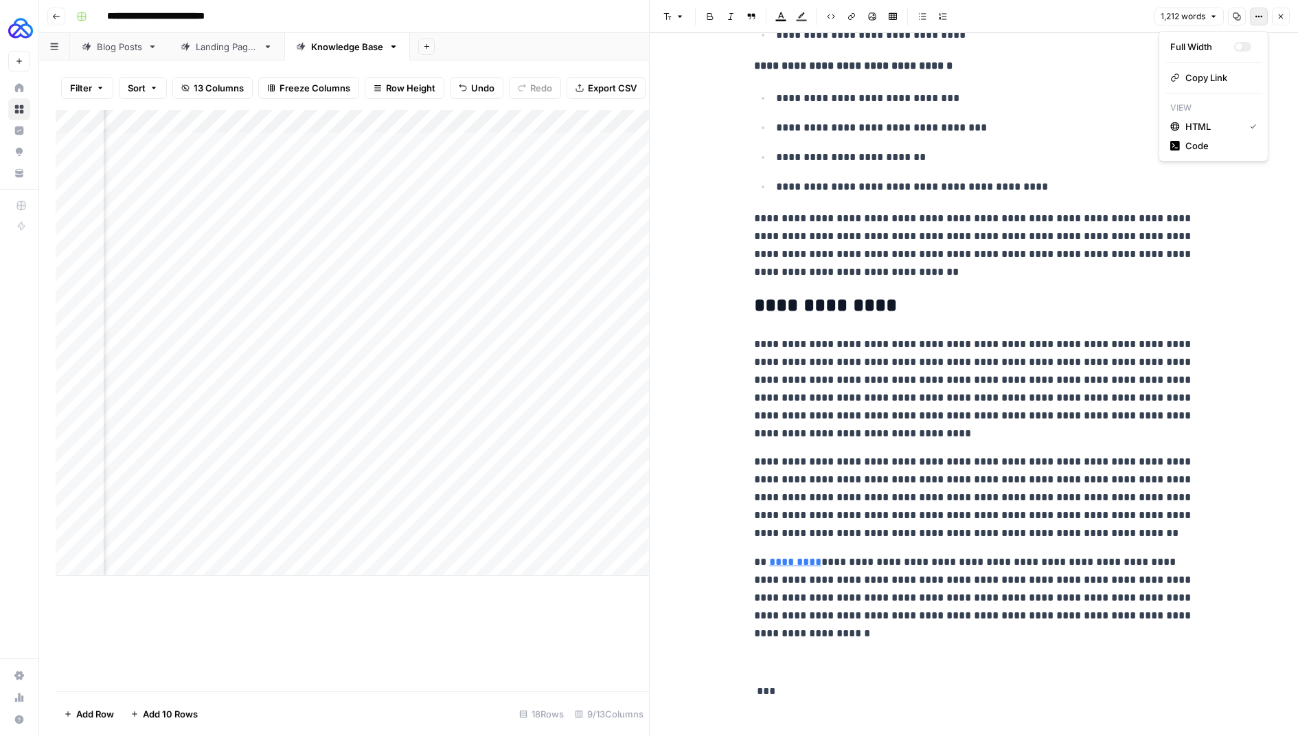
click at [1262, 19] on icon "button" at bounding box center [1259, 16] width 8 height 8
click at [1194, 140] on span "Code" at bounding box center [1218, 146] width 66 height 14
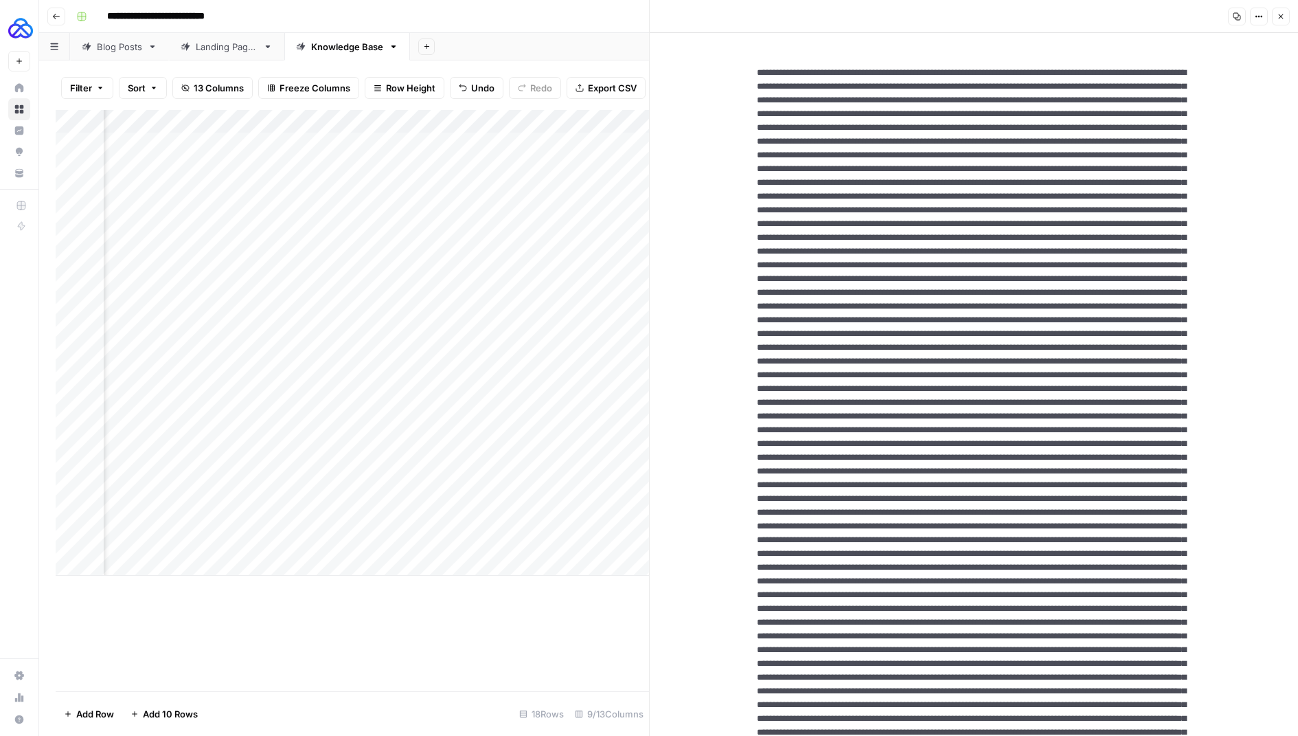
click at [1279, 16] on icon "button" at bounding box center [1281, 16] width 8 height 8
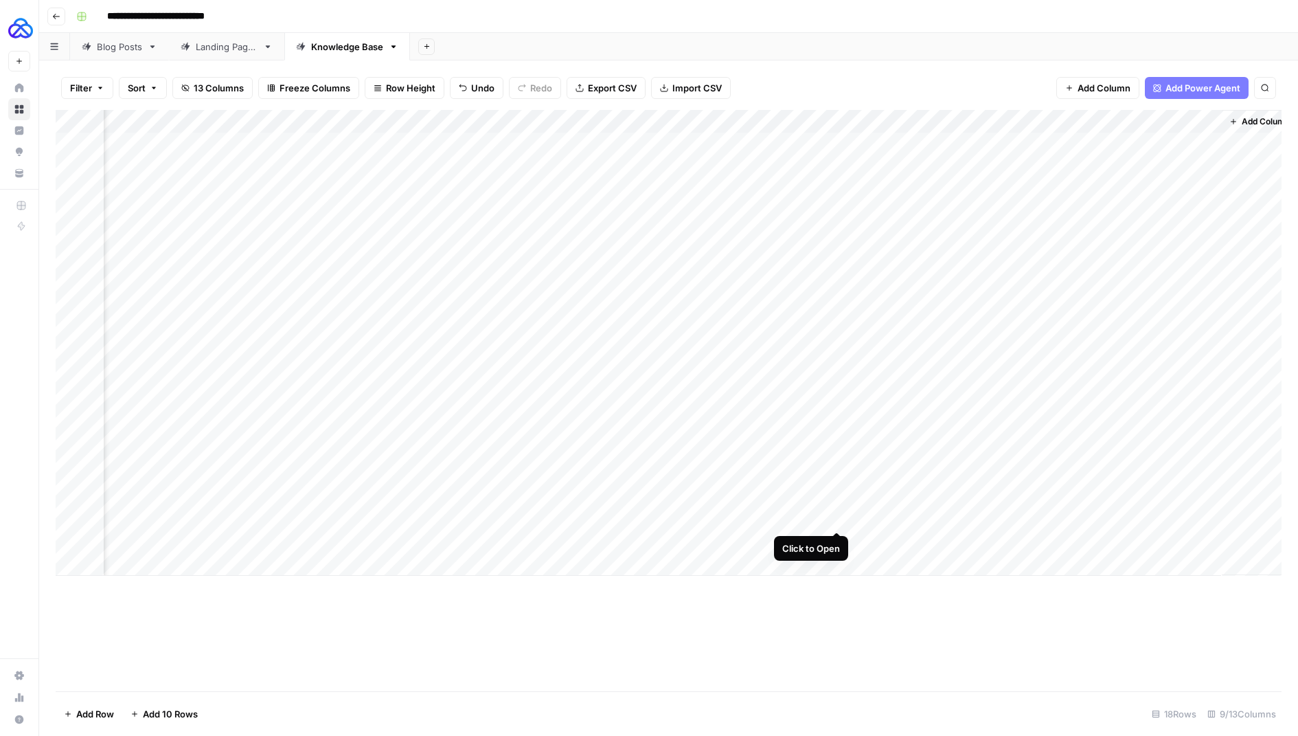
click at [908, 519] on div "Add Column" at bounding box center [669, 343] width 1226 height 466
click at [867, 486] on div "Add Column" at bounding box center [669, 343] width 1226 height 466
click at [866, 486] on div "Add Column" at bounding box center [669, 343] width 1226 height 466
click at [866, 486] on textarea "**" at bounding box center [959, 495] width 220 height 19
click at [872, 517] on div "Add Column" at bounding box center [669, 343] width 1226 height 466
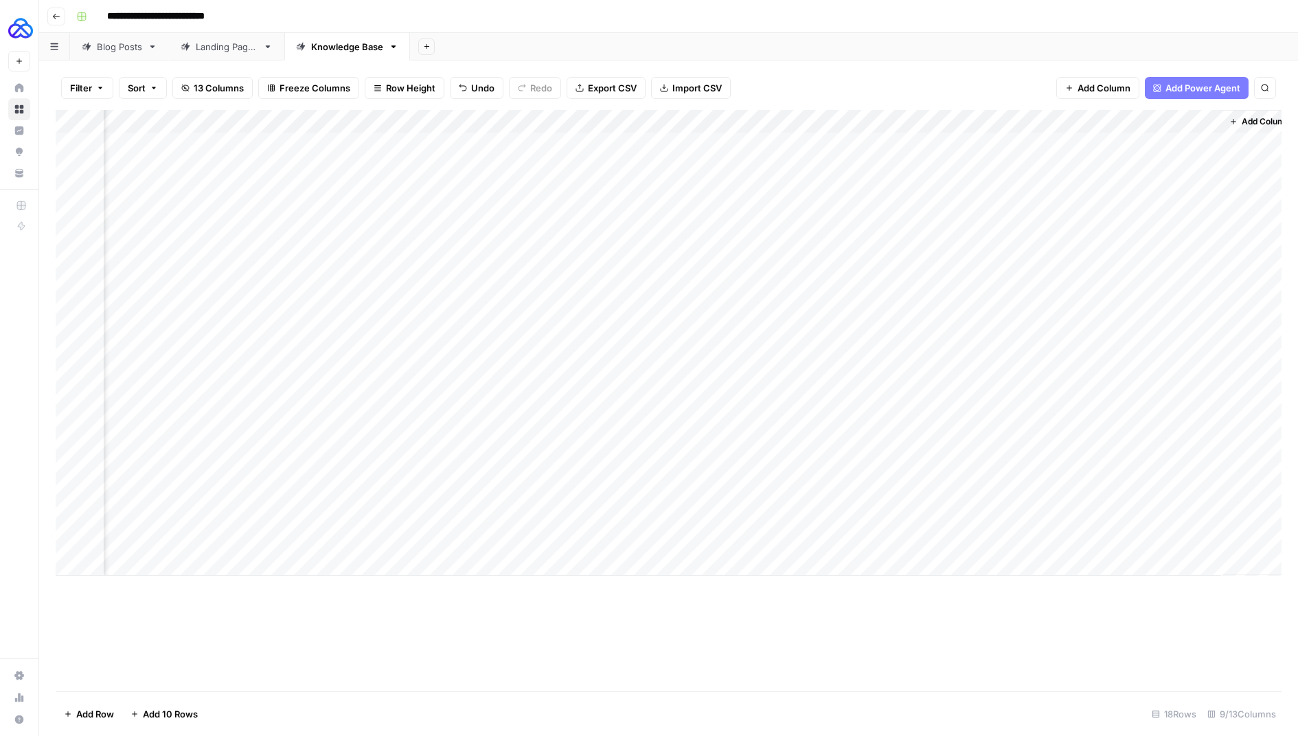
click at [872, 517] on div "Add Column" at bounding box center [669, 343] width 1226 height 466
type textarea "**"
click at [836, 518] on div "Add Column" at bounding box center [669, 343] width 1226 height 466
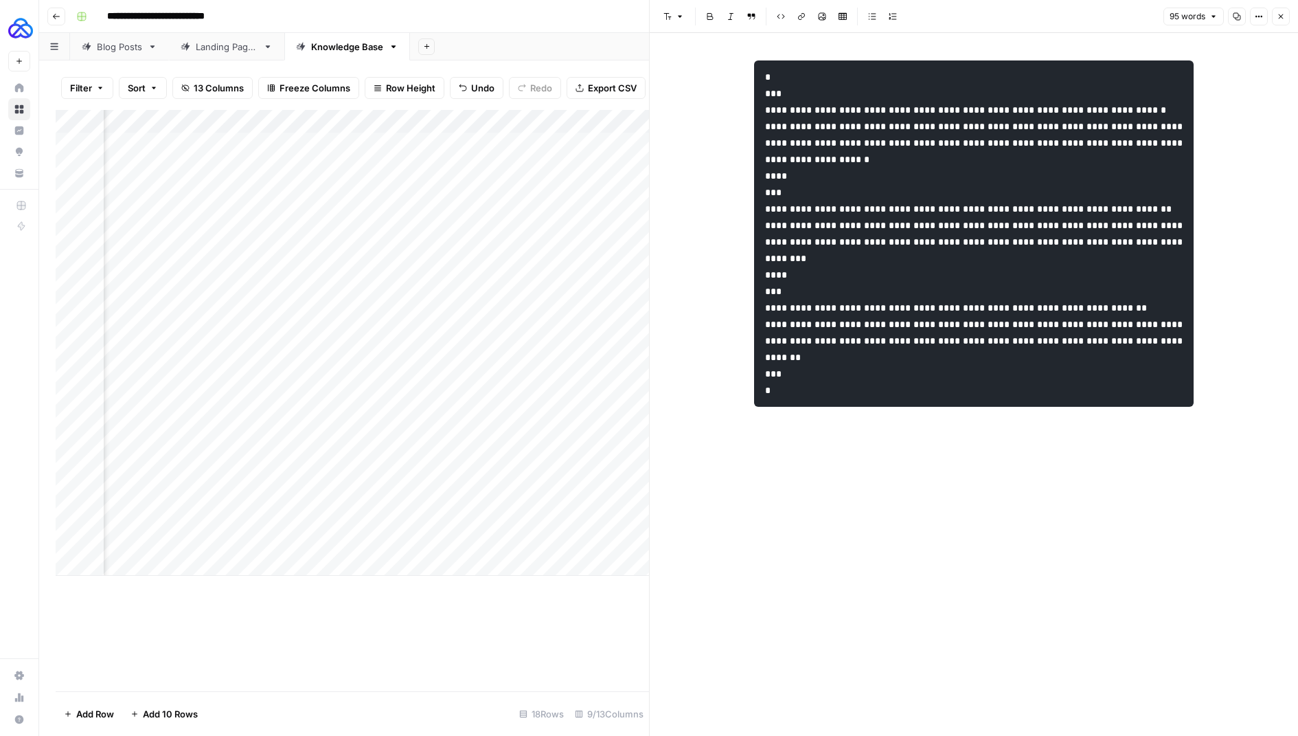
scroll to position [0, 133]
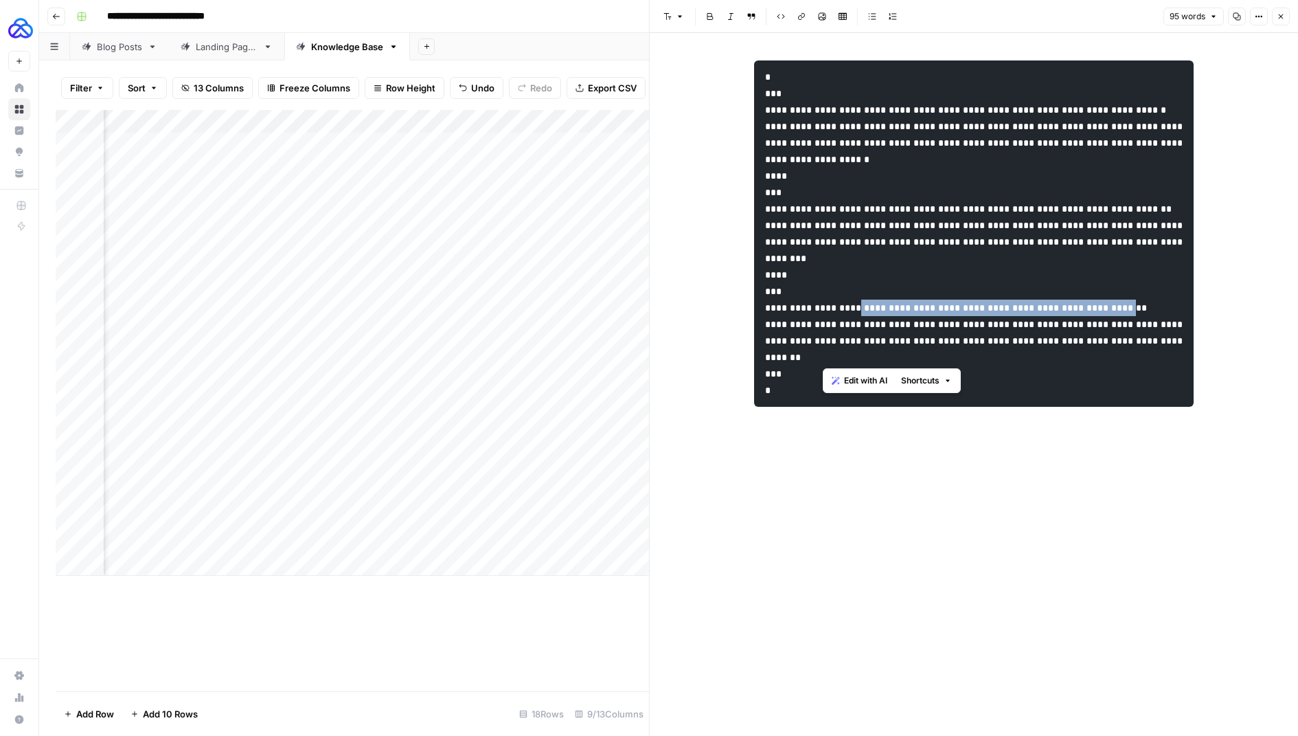
drag, startPoint x: 875, startPoint y: 339, endPoint x: 821, endPoint y: 356, distance: 56.5
click at [821, 356] on code "**********" at bounding box center [975, 233] width 420 height 323
copy code "**********"
click at [1038, 400] on pre "**********" at bounding box center [974, 233] width 440 height 346
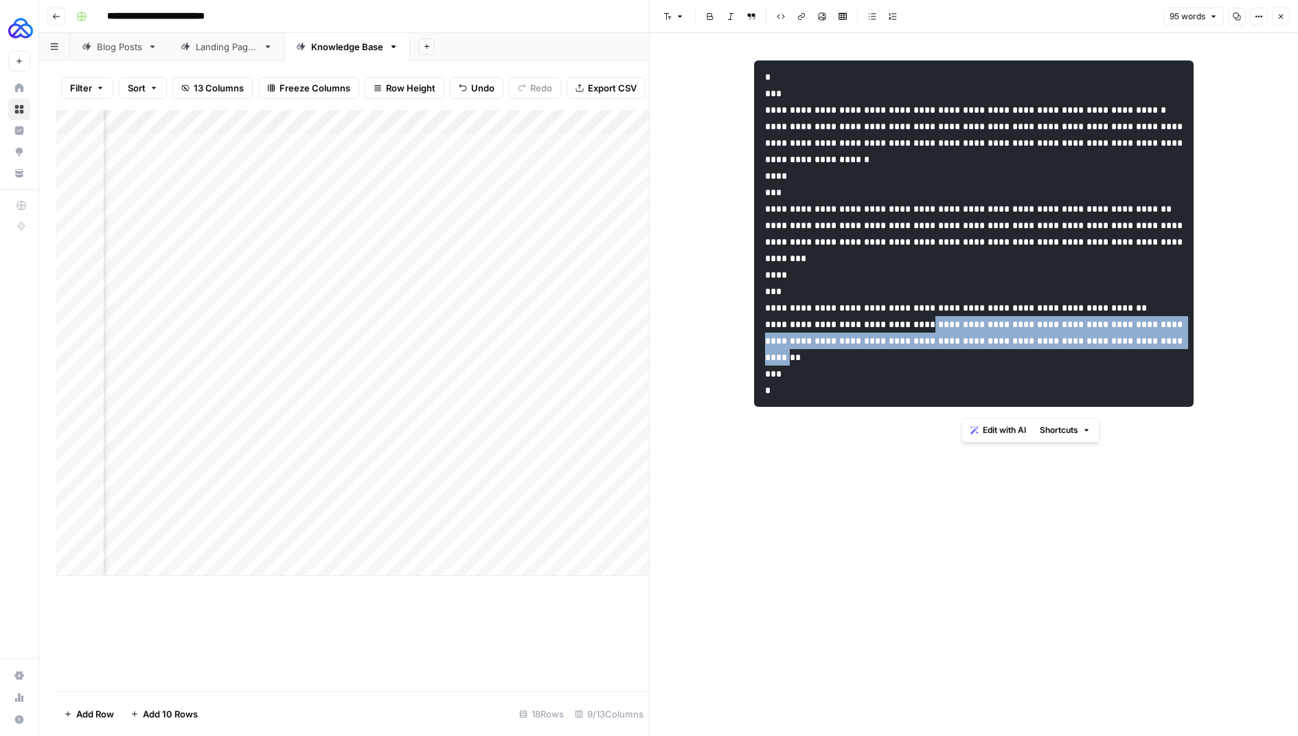
drag, startPoint x: 959, startPoint y: 374, endPoint x: 997, endPoint y: 405, distance: 48.8
click at [997, 395] on code "**********" at bounding box center [975, 233] width 420 height 323
copy code "**********"
